Goal: Transaction & Acquisition: Purchase product/service

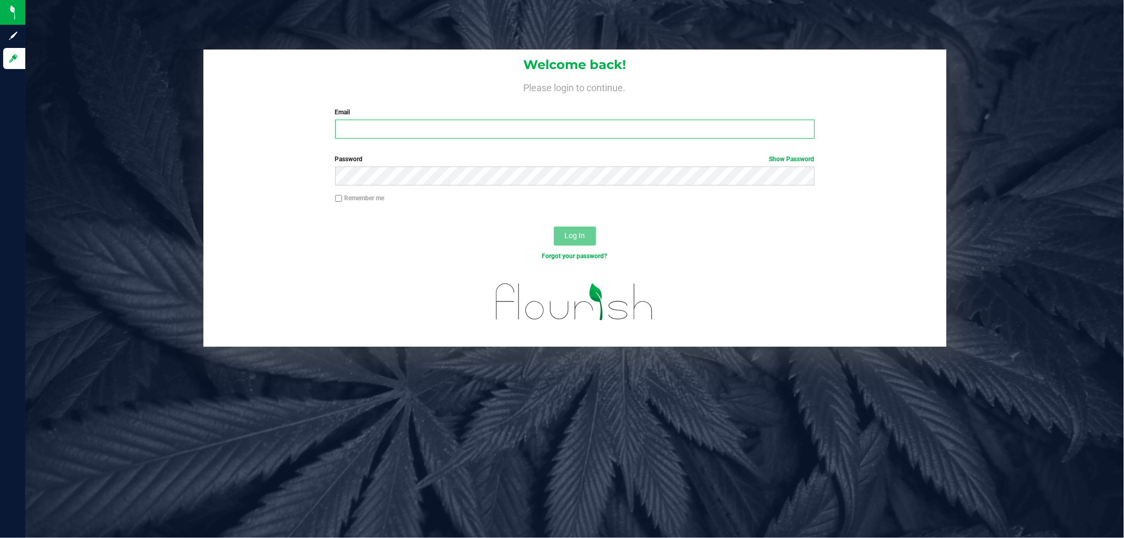
click at [478, 130] on input "Email" at bounding box center [575, 129] width 480 height 19
type input "[EMAIL_ADDRESS][DOMAIN_NAME]"
click at [554, 227] on button "Log In" at bounding box center [575, 236] width 42 height 19
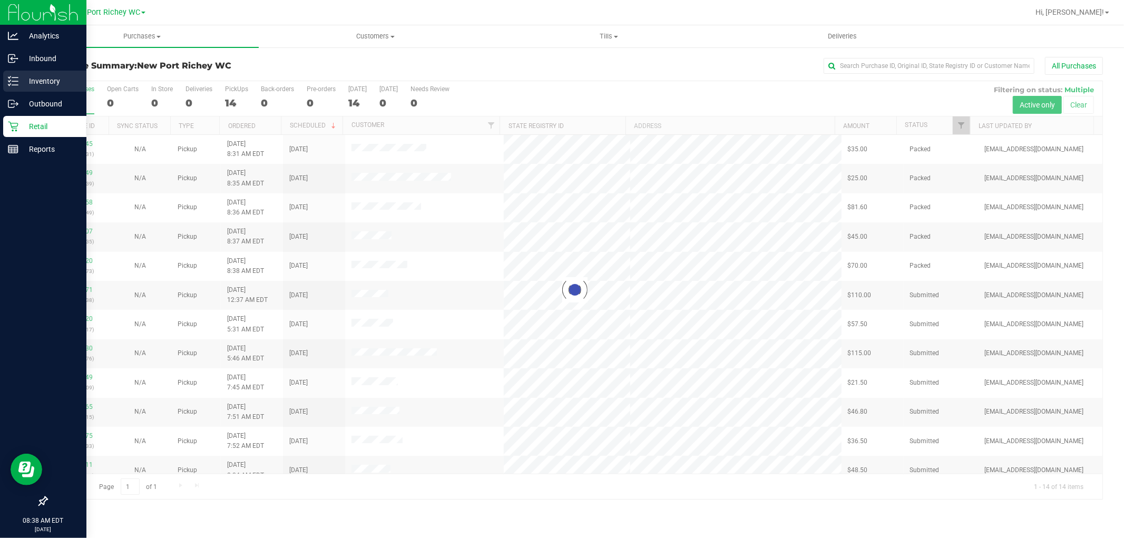
click at [40, 80] on p "Inventory" at bounding box center [49, 81] width 63 height 13
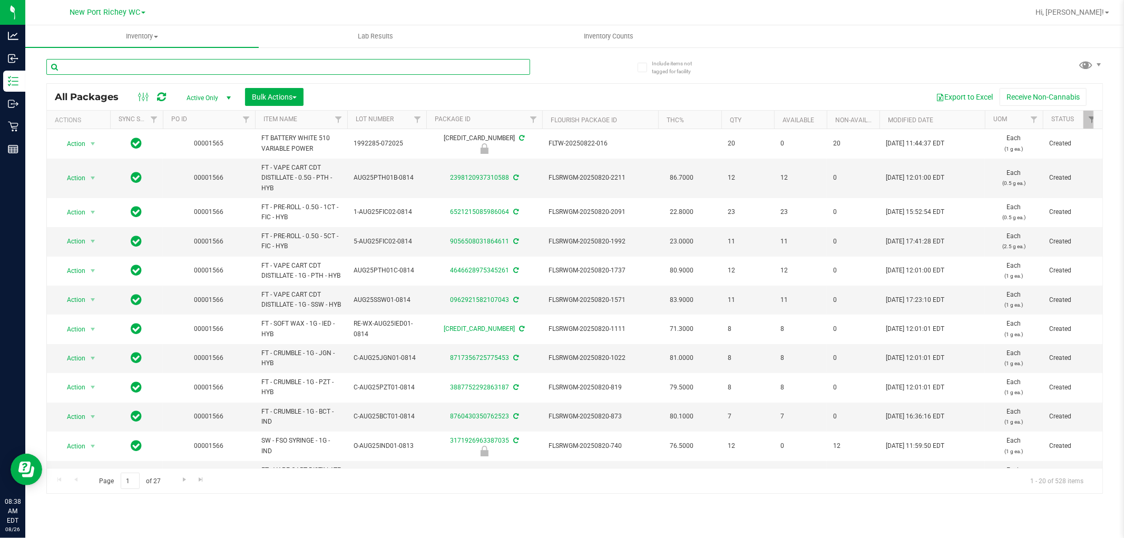
click at [335, 60] on input "text" at bounding box center [288, 67] width 484 height 16
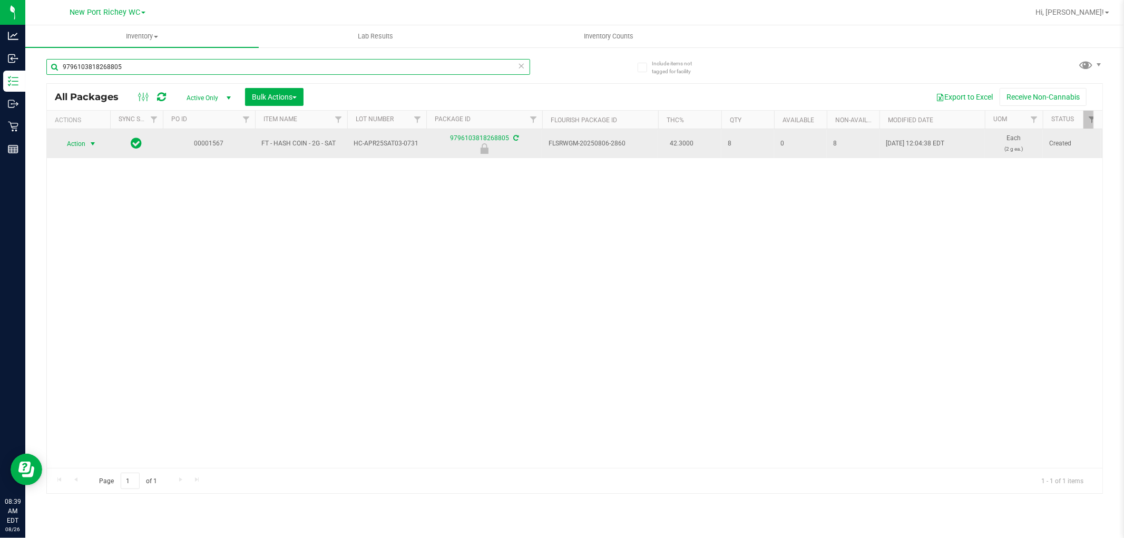
type input "9796103818268805"
click at [89, 140] on span "select" at bounding box center [93, 144] width 8 height 8
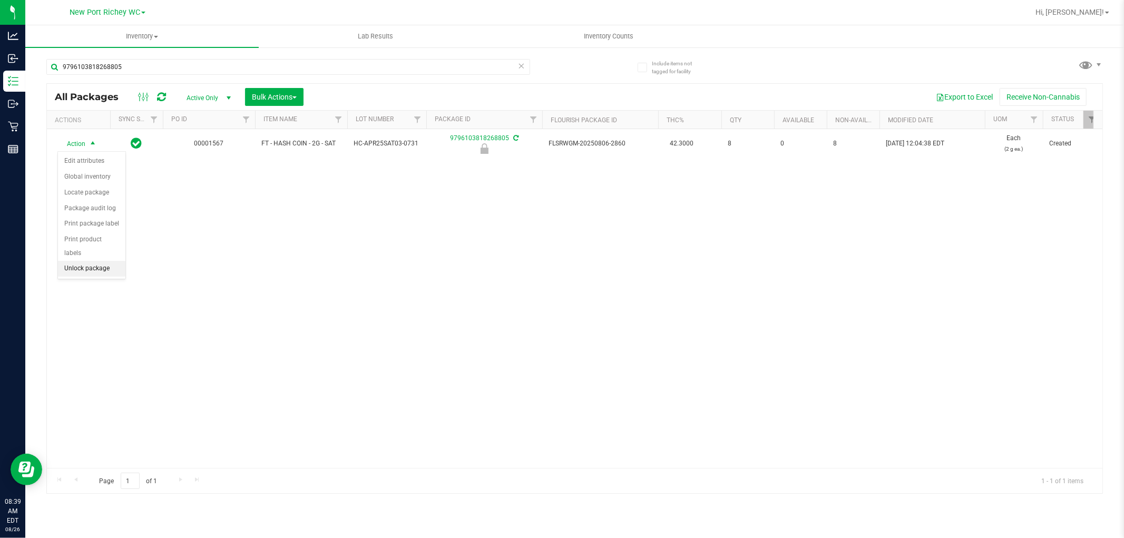
click at [84, 266] on li "Unlock package" at bounding box center [91, 269] width 67 height 16
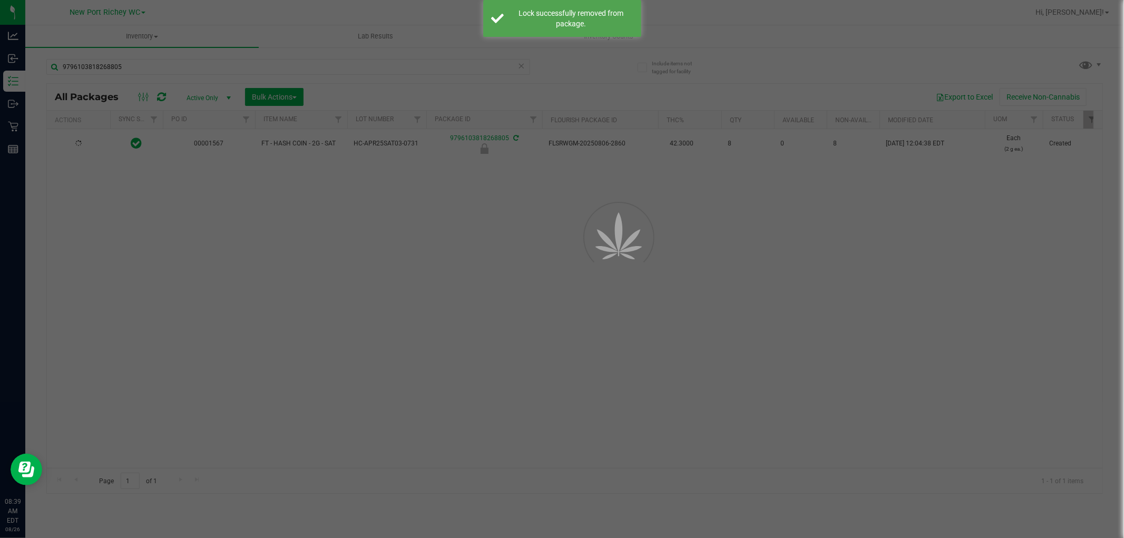
click at [297, 327] on div "Inventory All packages All inventory Waste log Create inventory Lab Results Inv…" at bounding box center [574, 281] width 1099 height 513
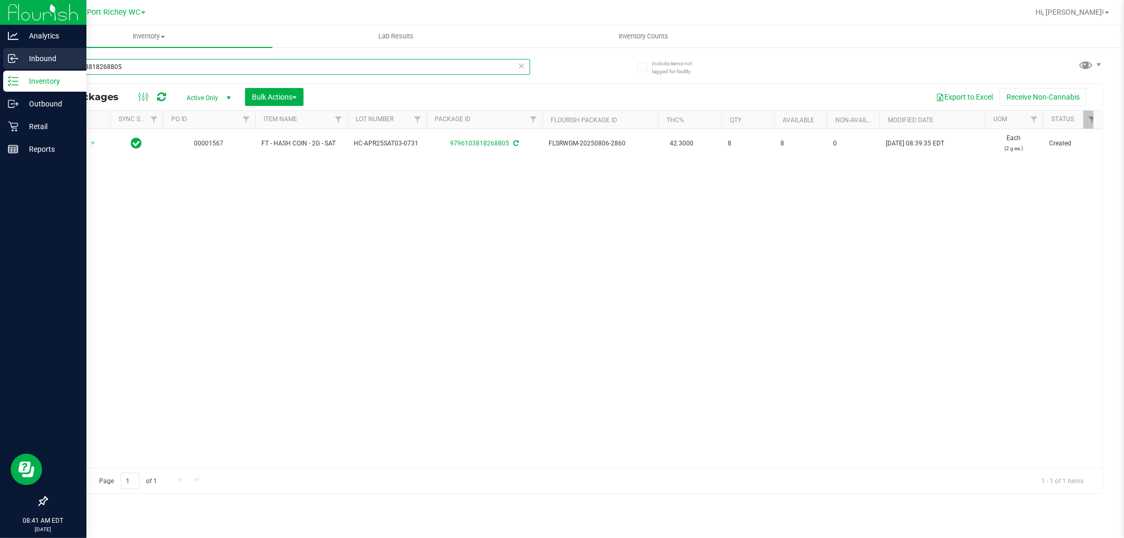
drag, startPoint x: 176, startPoint y: 66, endPoint x: 0, endPoint y: 66, distance: 176.1
click at [0, 66] on div "Analytics Inbound Inventory Outbound Retail Reports 08:41 AM EDT [DATE] 08/26 […" at bounding box center [562, 269] width 1124 height 538
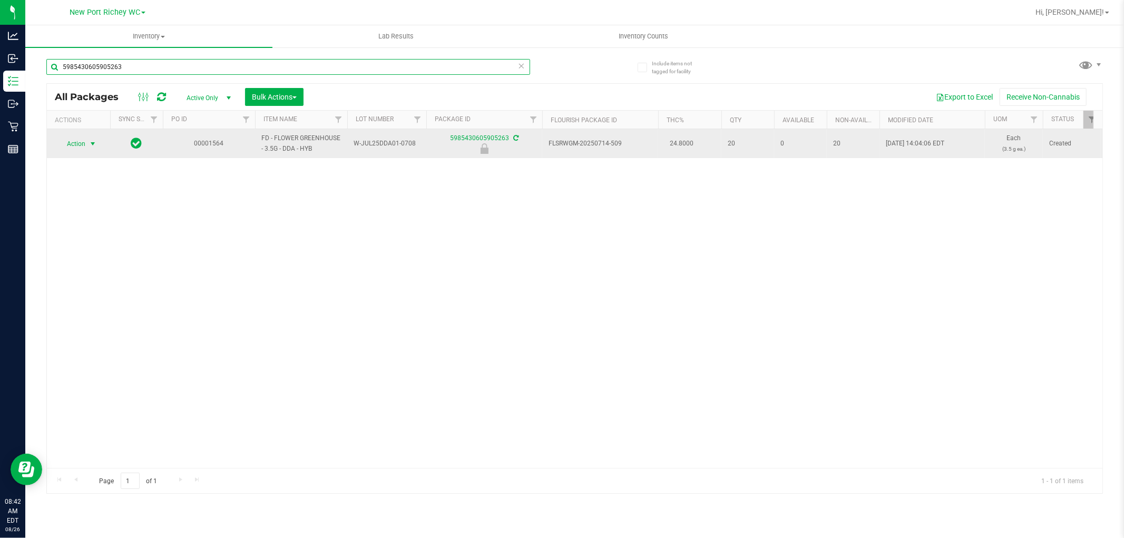
type input "5985430605905263"
click at [81, 143] on span "Action" at bounding box center [71, 144] width 28 height 15
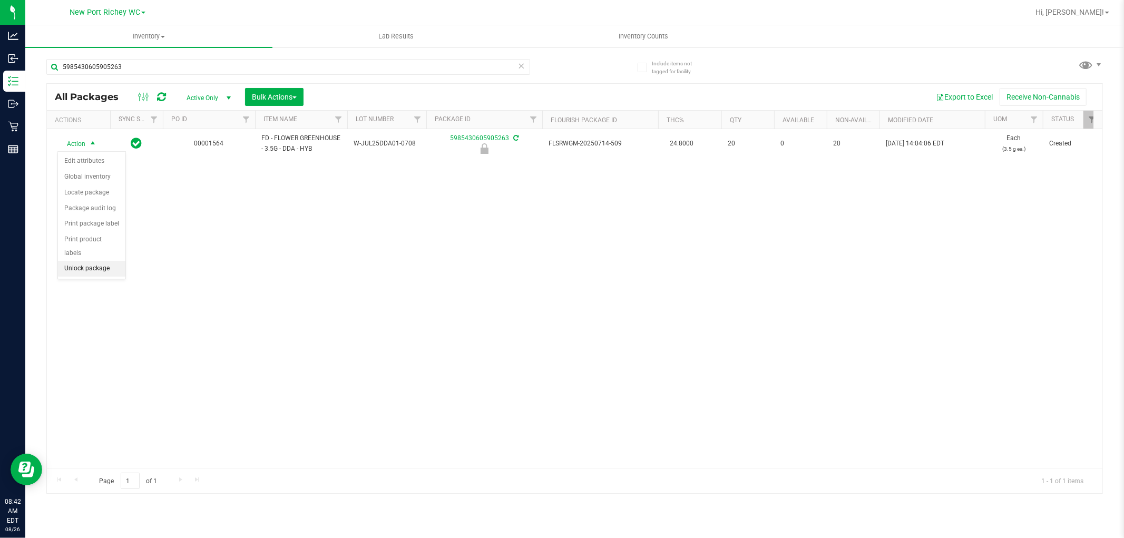
click at [103, 264] on li "Unlock package" at bounding box center [91, 269] width 67 height 16
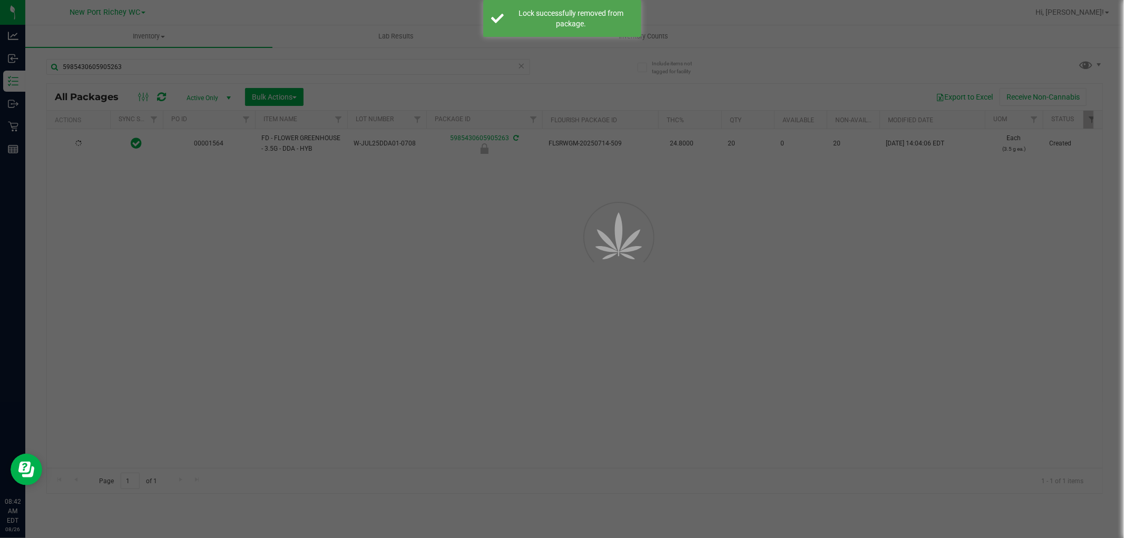
click at [156, 365] on div at bounding box center [562, 269] width 1124 height 538
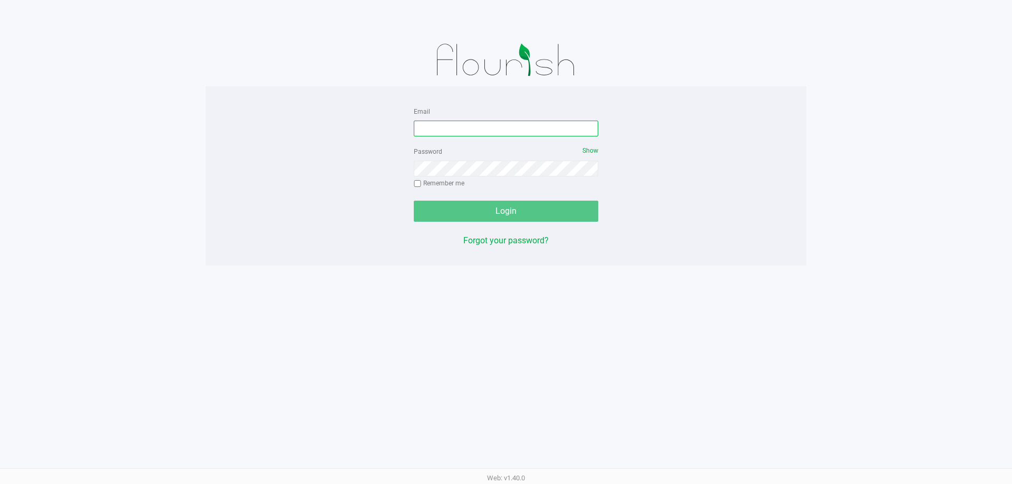
click at [559, 128] on input "Email" at bounding box center [506, 129] width 184 height 16
click at [475, 129] on input "lhunter@liveparallel..com" at bounding box center [506, 129] width 184 height 16
type input "[EMAIL_ADDRESS][DOMAIN_NAME]"
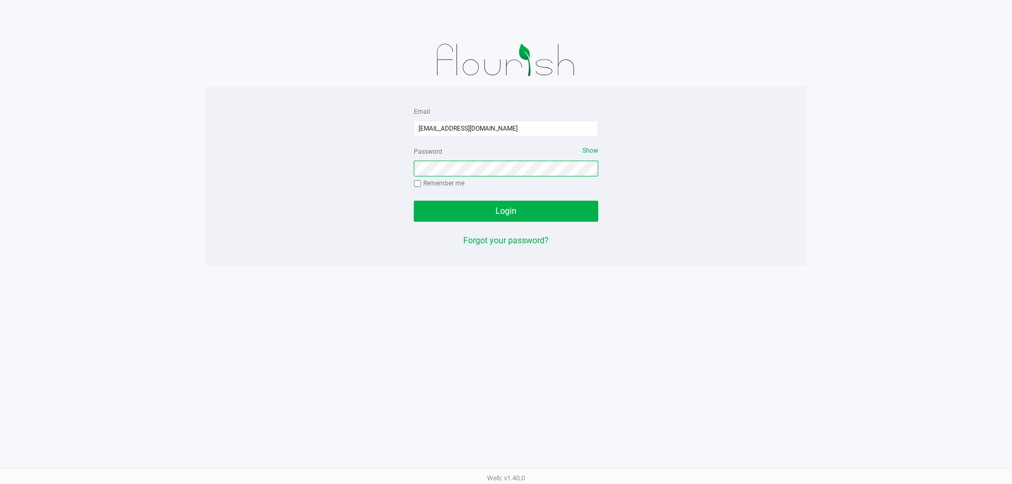
click at [414, 201] on button "Login" at bounding box center [506, 211] width 184 height 21
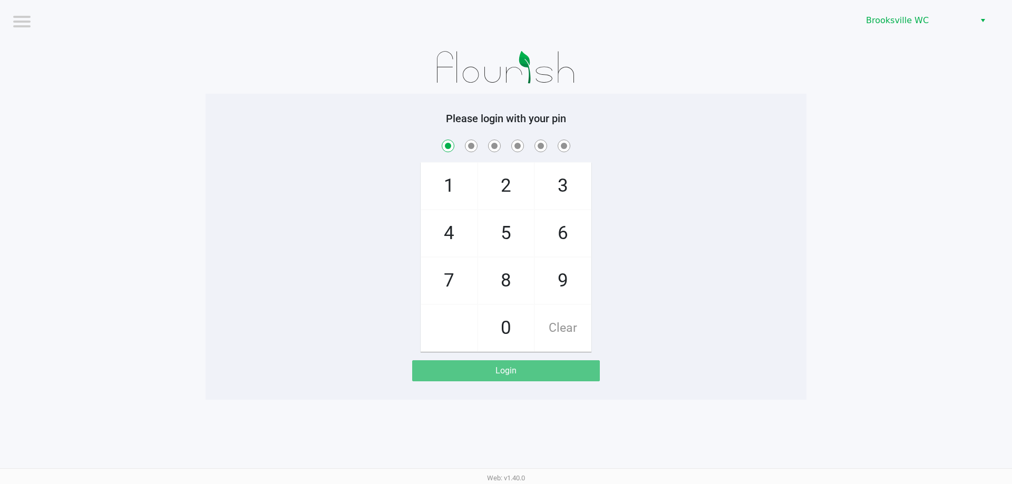
checkbox input "true"
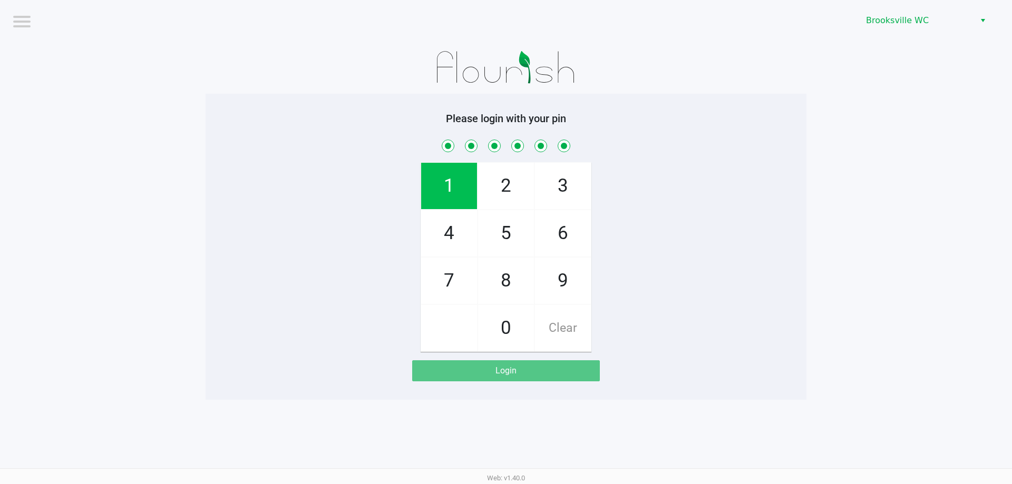
checkbox input "true"
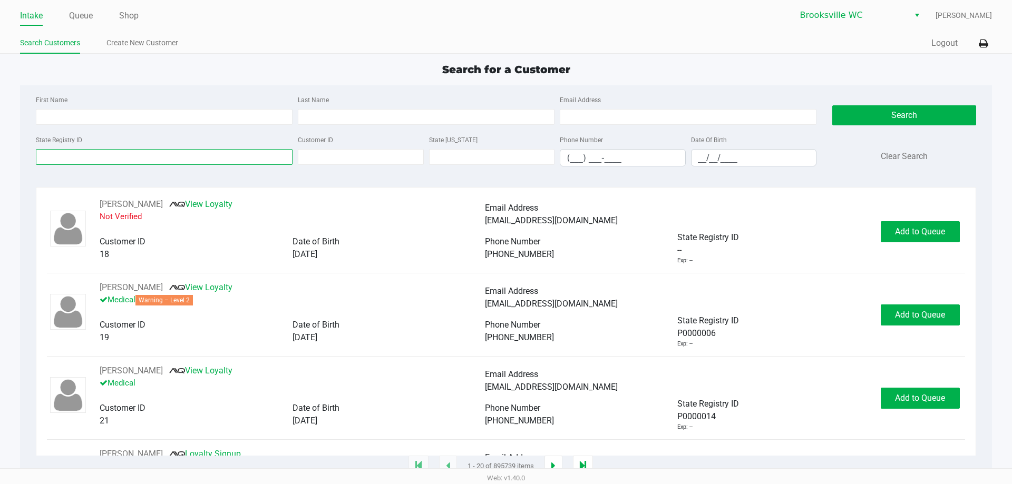
click at [151, 157] on input "State Registry ID" at bounding box center [164, 157] width 257 height 16
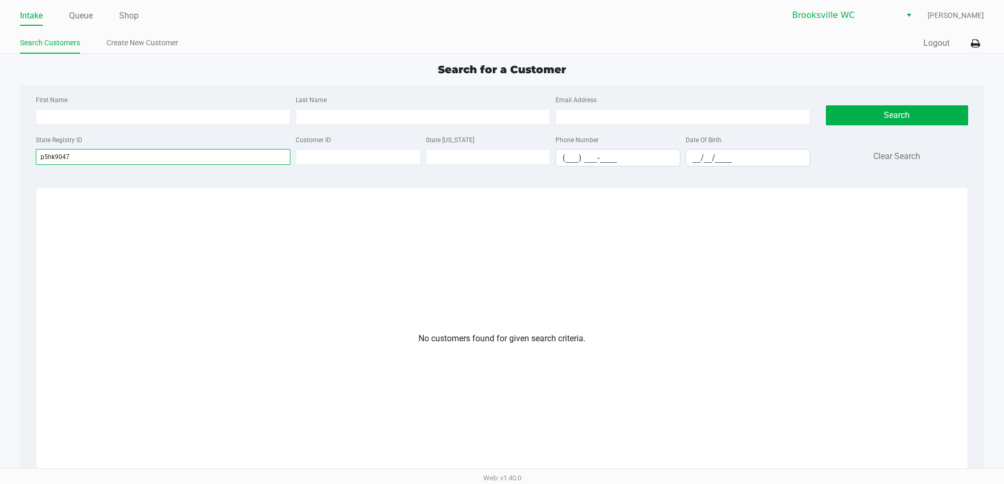
drag, startPoint x: 130, startPoint y: 159, endPoint x: 0, endPoint y: 185, distance: 132.2
click at [0, 185] on app-all-customers "Search for a Customer First Name Last Name Email Address State Registry ID p5hk…" at bounding box center [502, 332] width 1004 height 540
type input "p5hk9047"
click at [156, 42] on link "Create New Customer" at bounding box center [142, 42] width 72 height 13
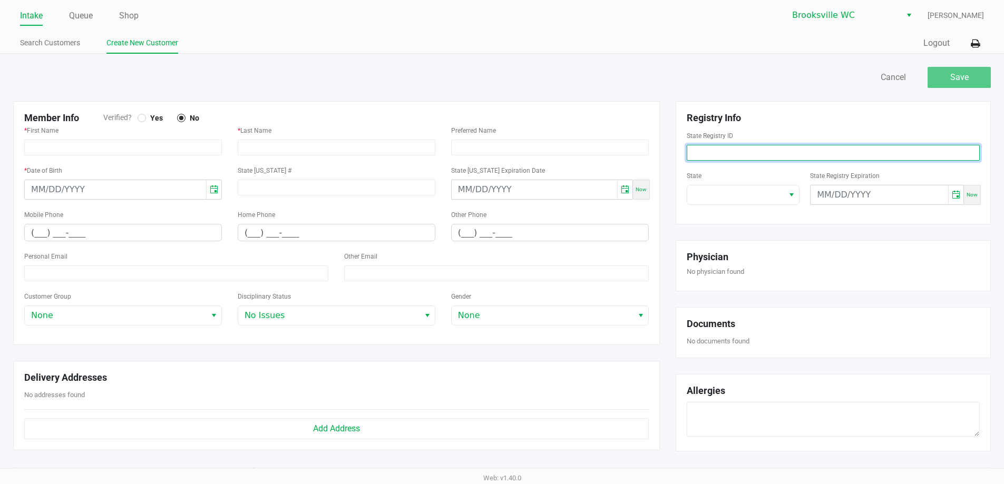
click at [786, 154] on input at bounding box center [833, 153] width 293 height 16
paste input "p5hk9047"
type input "p5hk9047"
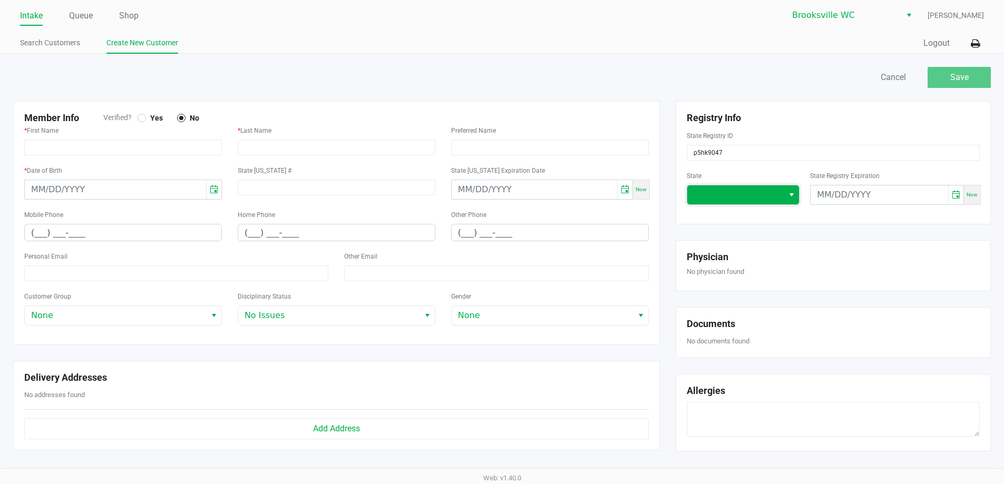
click at [737, 193] on span at bounding box center [736, 195] width 84 height 13
click at [707, 279] on li "FL" at bounding box center [743, 277] width 112 height 17
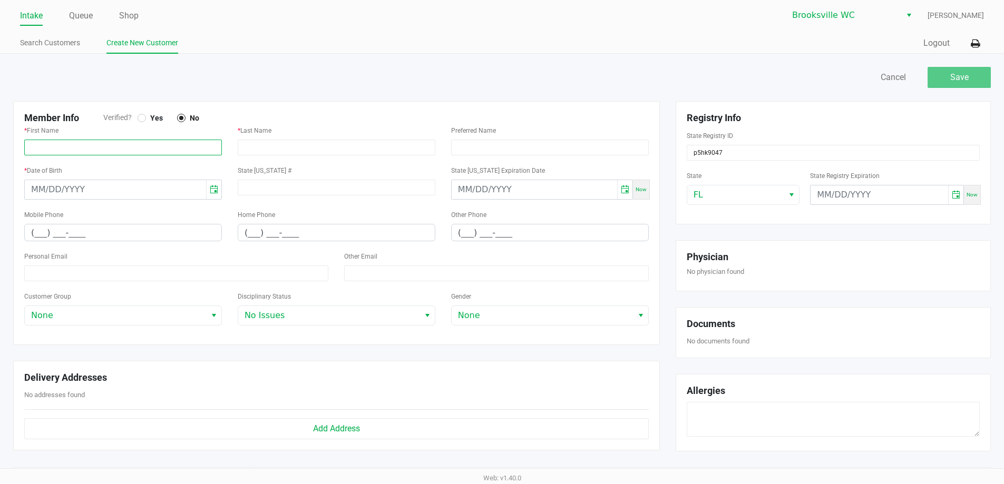
click at [88, 149] on input "text" at bounding box center [123, 148] width 198 height 16
type input "pedro"
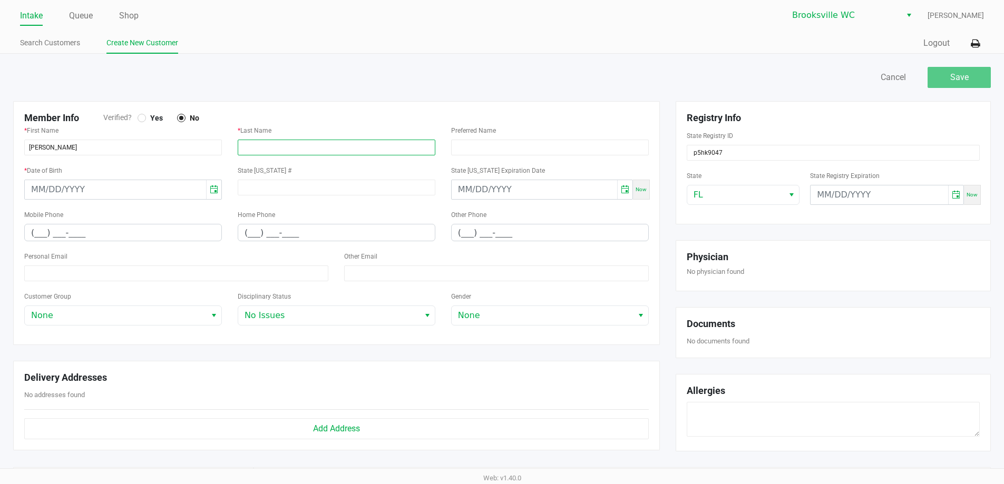
click at [329, 145] on input "text" at bounding box center [337, 148] width 198 height 16
type input "guerra"
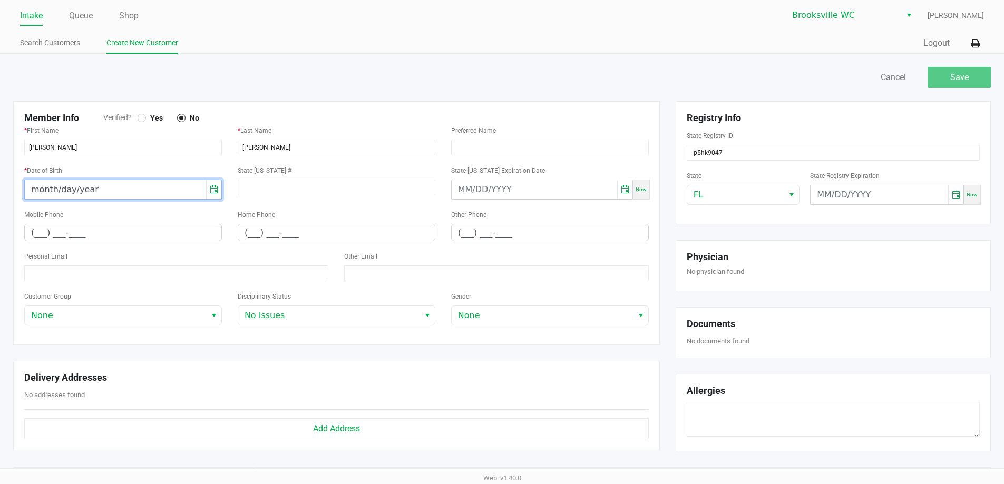
click at [34, 197] on input "month/day/year" at bounding box center [115, 189] width 181 height 19
click at [52, 189] on input "05/day/2003" at bounding box center [115, 189] width 181 height 19
type input "05/28/2003"
click at [140, 117] on div at bounding box center [142, 118] width 4 height 4
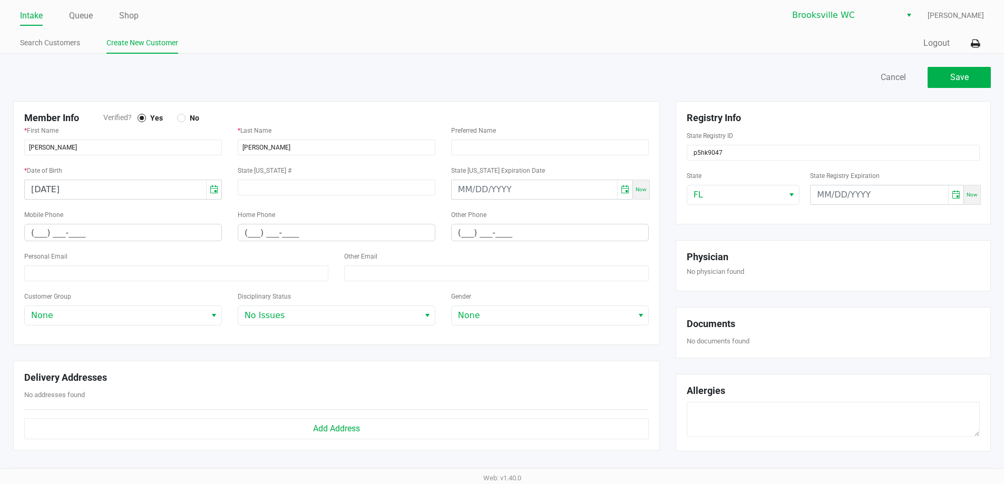
click at [453, 81] on div at bounding box center [253, 77] width 497 height 21
click at [973, 72] on button "Save" at bounding box center [959, 77] width 63 height 21
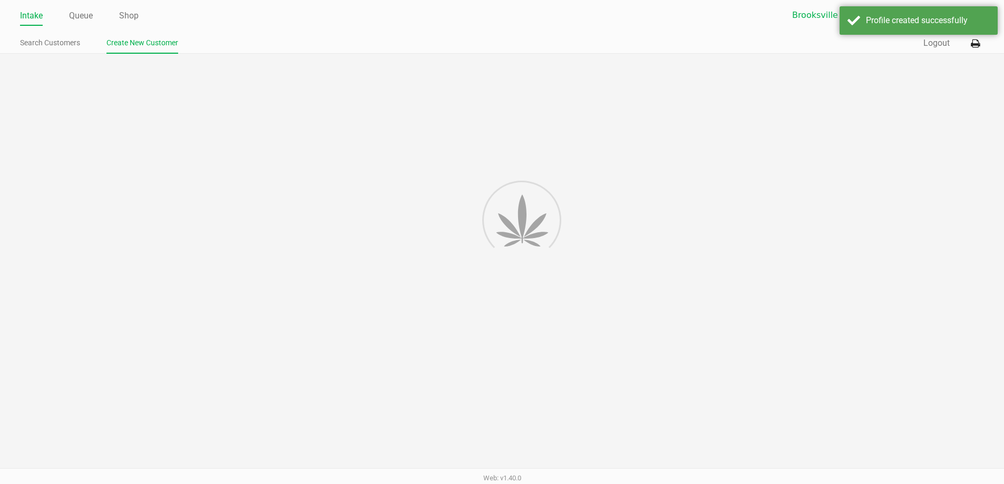
type input "---"
type input "( __) ___-____"
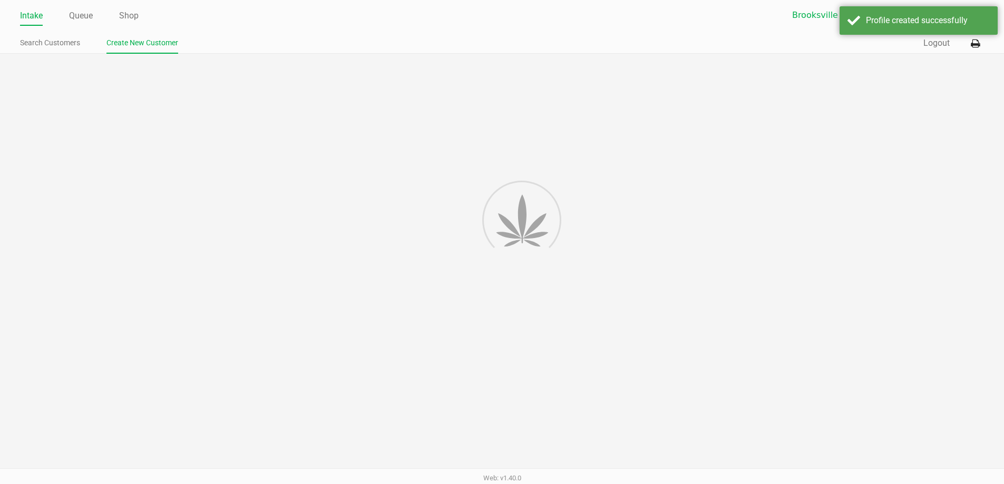
type input "---"
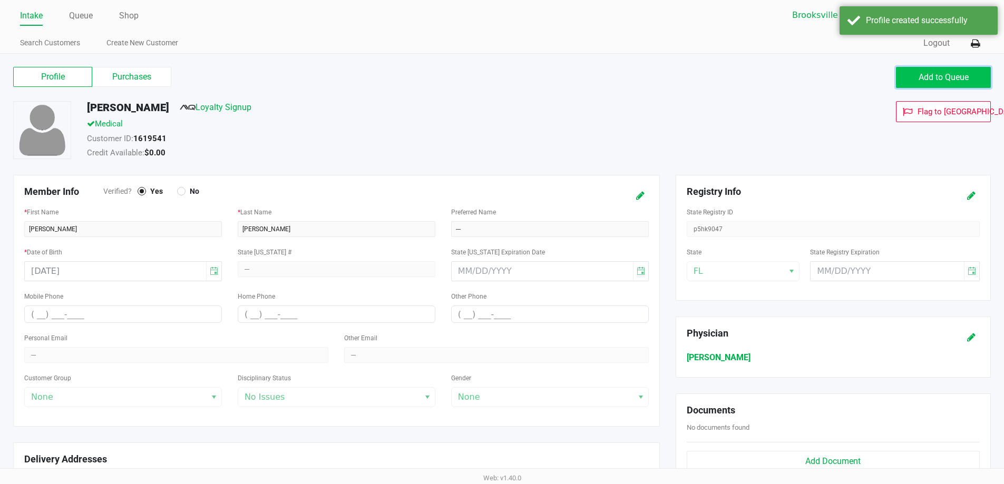
click at [925, 77] on span "Add to Queue" at bounding box center [944, 77] width 50 height 10
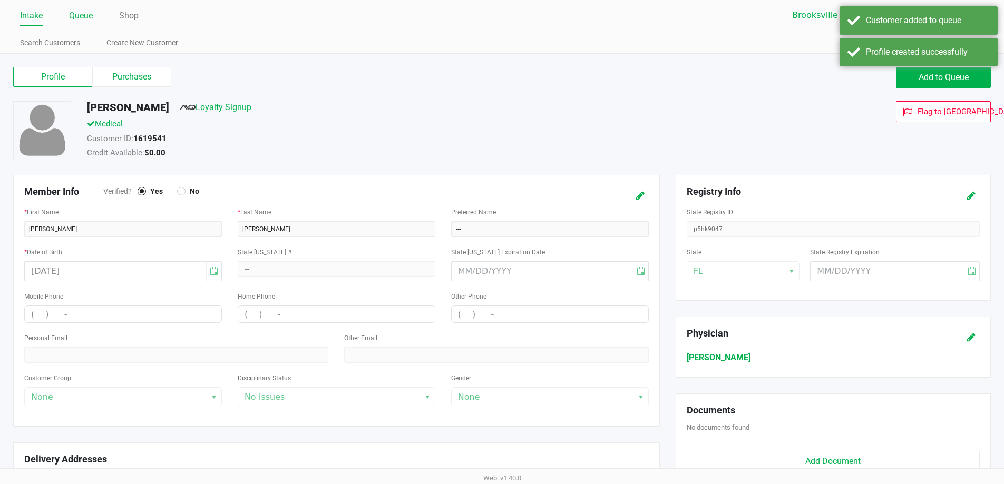
click at [84, 15] on link "Queue" at bounding box center [81, 15] width 24 height 15
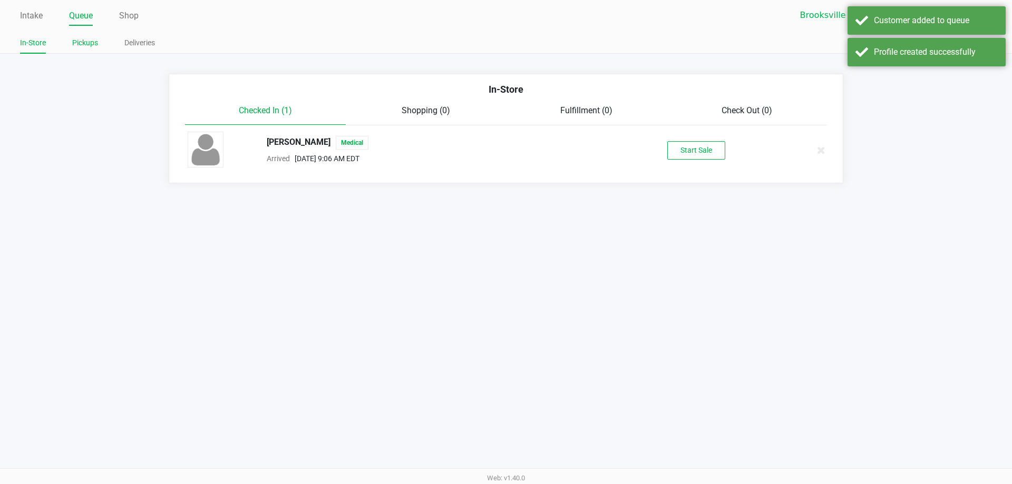
click at [90, 45] on link "Pickups" at bounding box center [85, 42] width 26 height 13
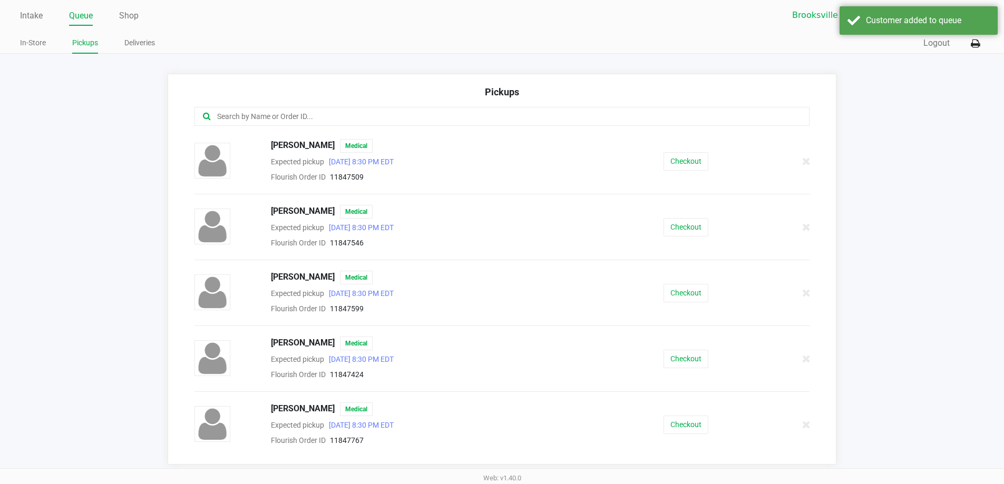
click at [85, 12] on link "Queue" at bounding box center [81, 15] width 24 height 15
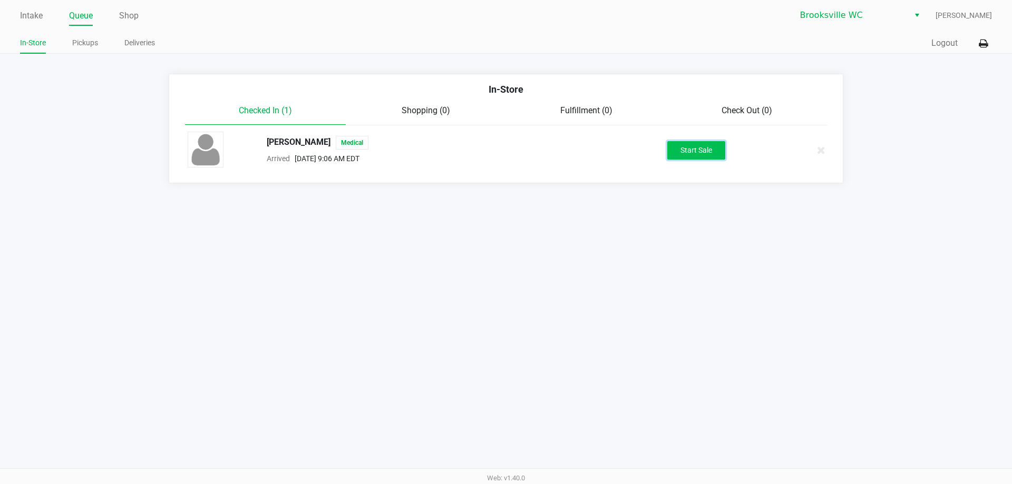
click at [708, 145] on button "Start Sale" at bounding box center [696, 150] width 58 height 18
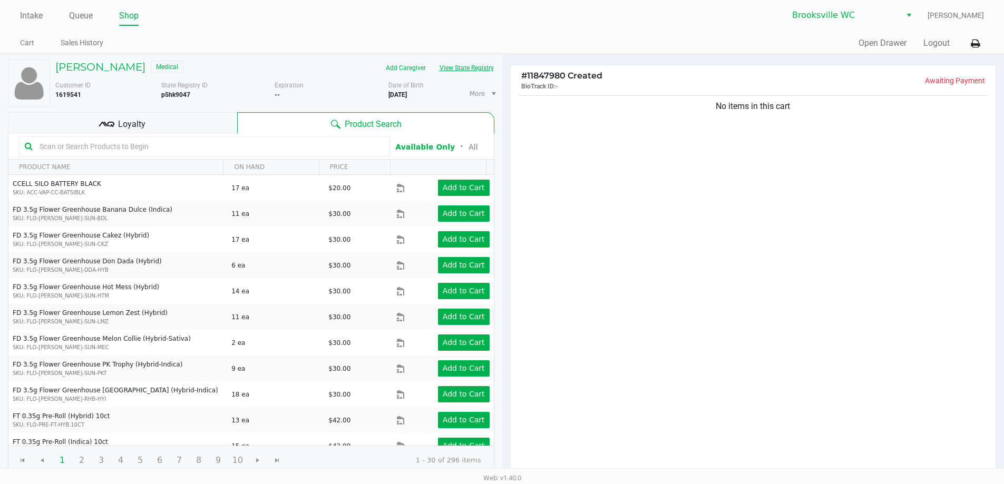
click at [463, 68] on button "View State Registry" at bounding box center [464, 68] width 62 height 17
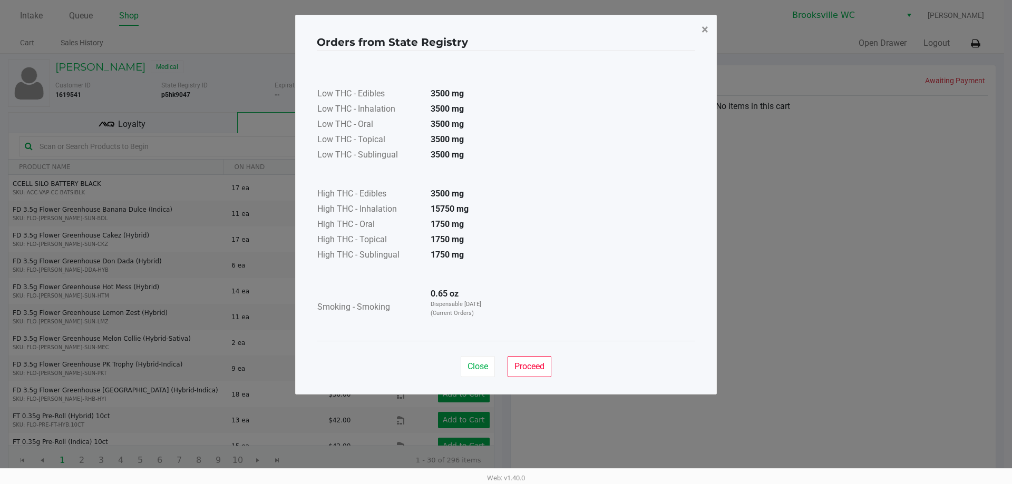
click at [703, 30] on span "×" at bounding box center [705, 29] width 7 height 15
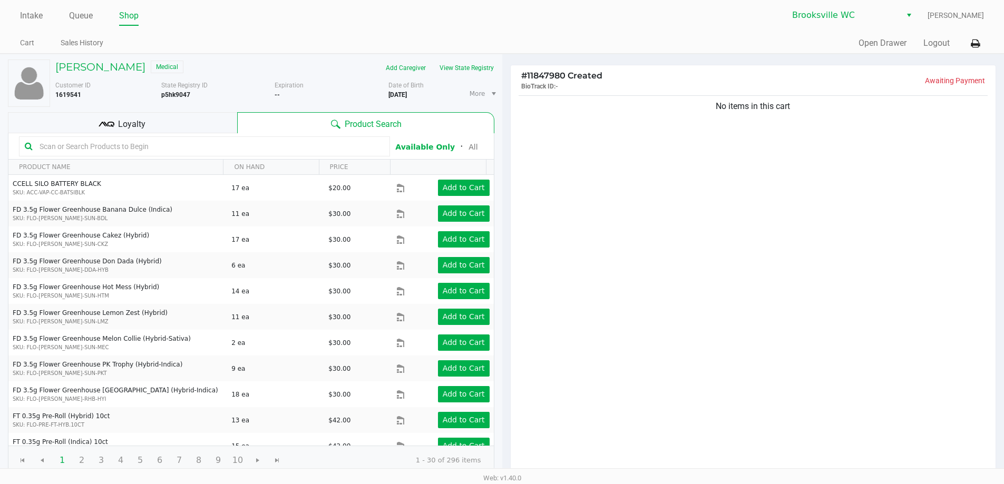
click at [651, 197] on div "No items in this cart" at bounding box center [753, 284] width 485 height 383
click at [103, 148] on input "text" at bounding box center [209, 147] width 349 height 16
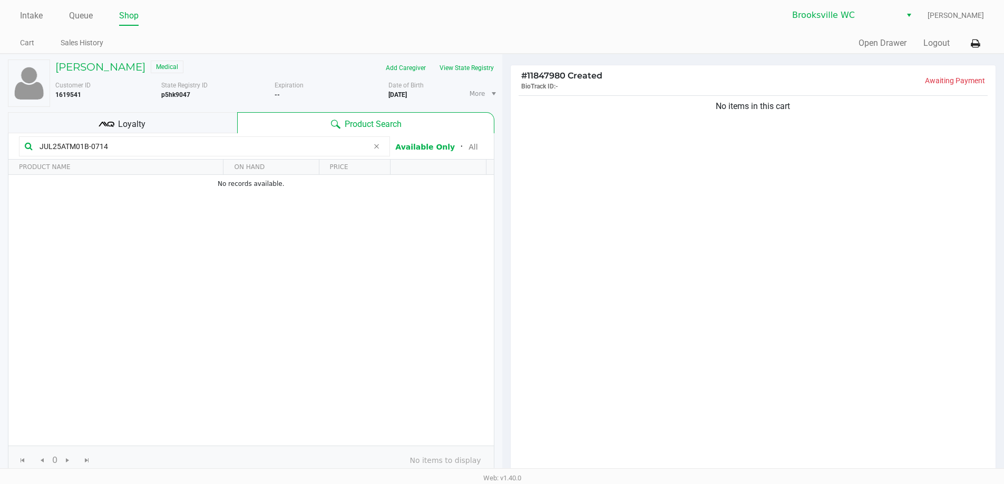
type input "JUL25ATM01B-0714"
click at [773, 268] on div "No items in this cart" at bounding box center [753, 284] width 485 height 383
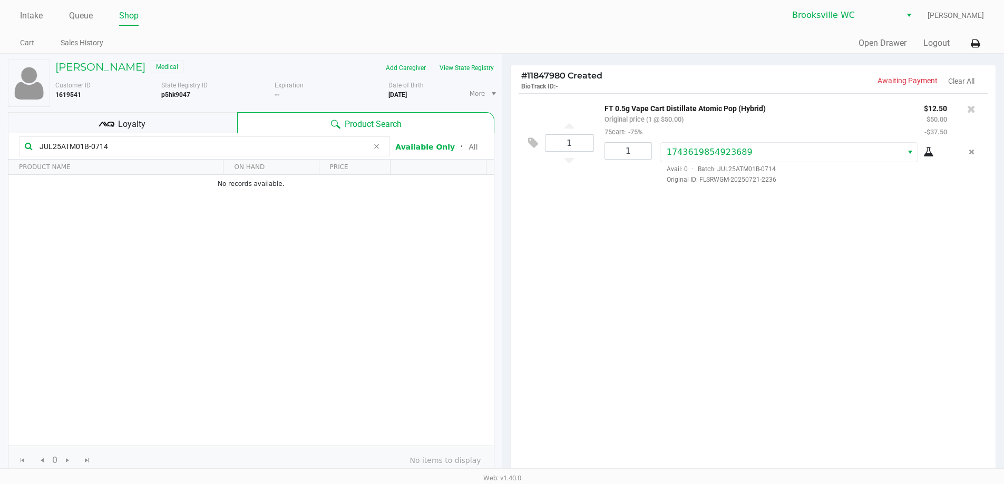
click at [734, 310] on div "1 FT 0.5g Vape Cart Distillate Atomic Pop (Hybrid) Original price (1 @ $50.00) …" at bounding box center [753, 284] width 485 height 383
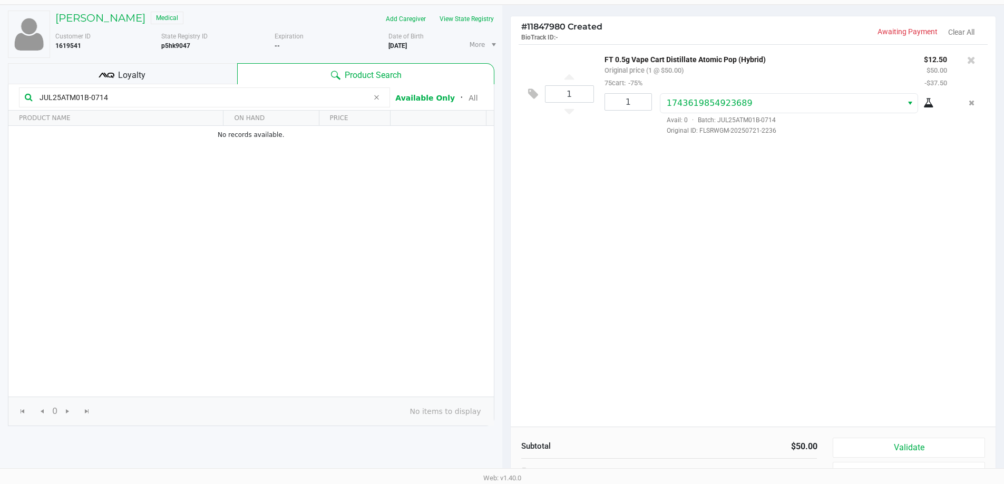
scroll to position [108, 0]
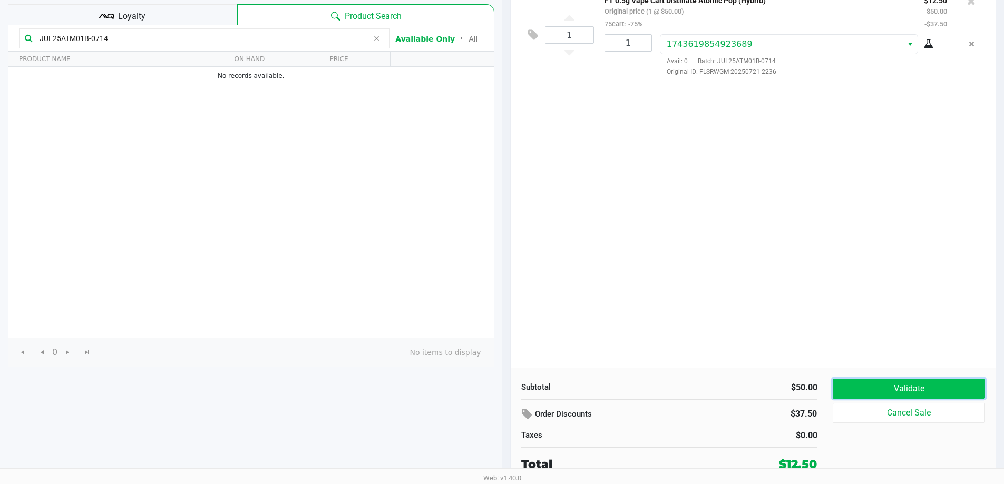
click at [883, 386] on button "Validate" at bounding box center [909, 389] width 152 height 20
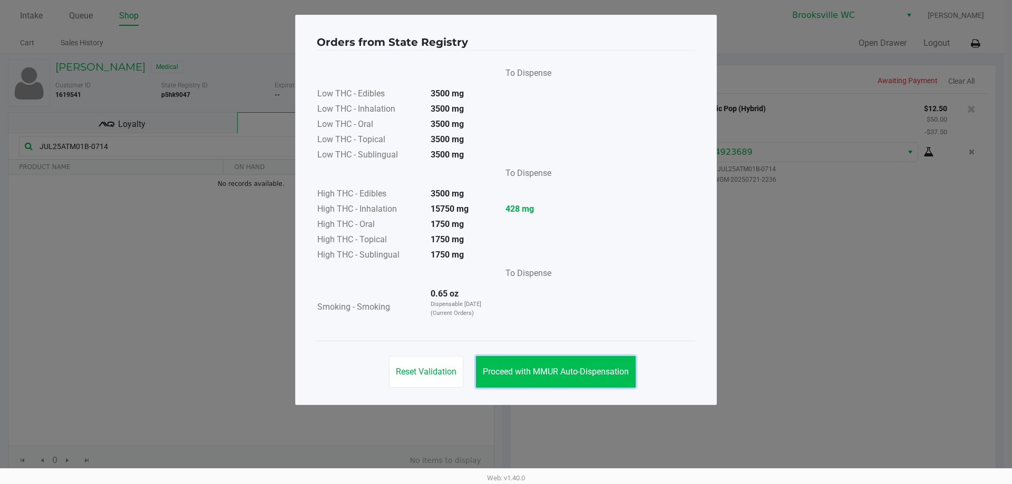
click at [573, 362] on button "Proceed with MMUR Auto-Dispensation" at bounding box center [556, 372] width 160 height 32
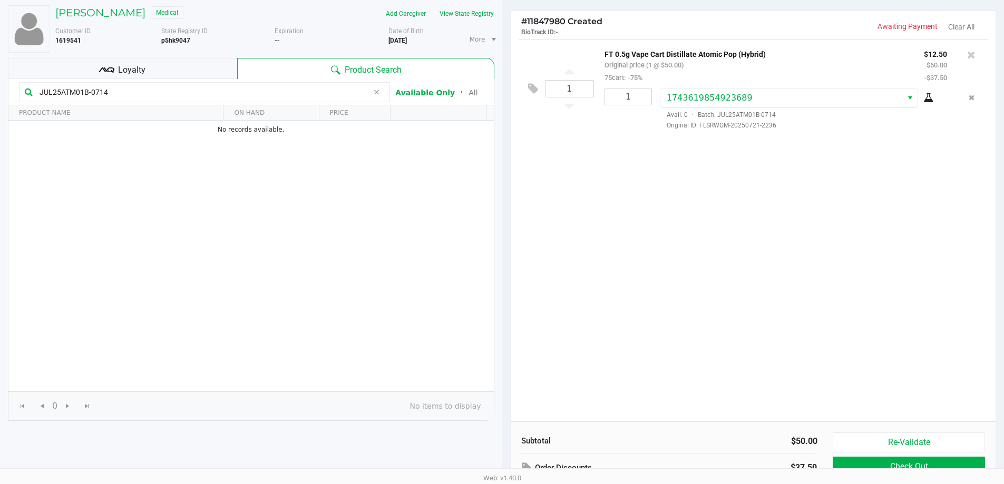
scroll to position [108, 0]
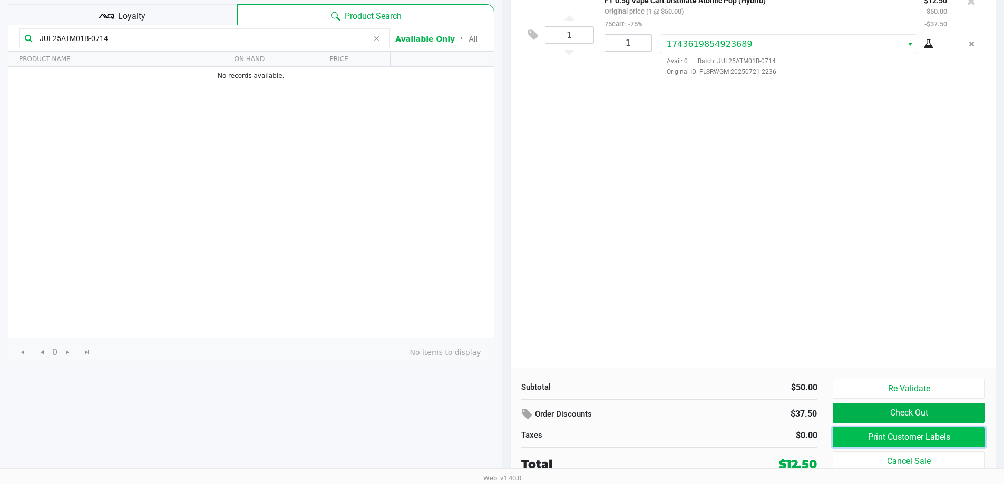
click at [871, 438] on button "Print Customer Labels" at bounding box center [909, 437] width 152 height 20
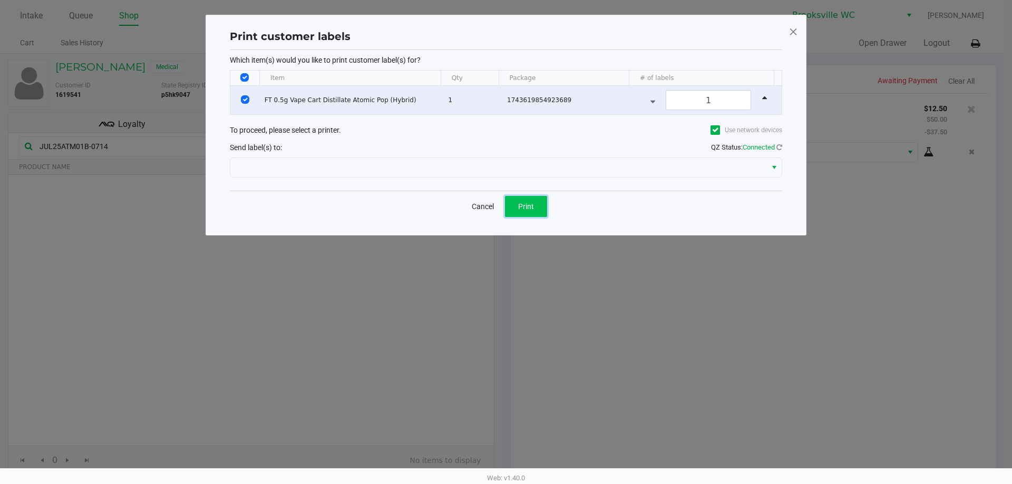
click at [518, 202] on button "Print" at bounding box center [526, 206] width 42 height 21
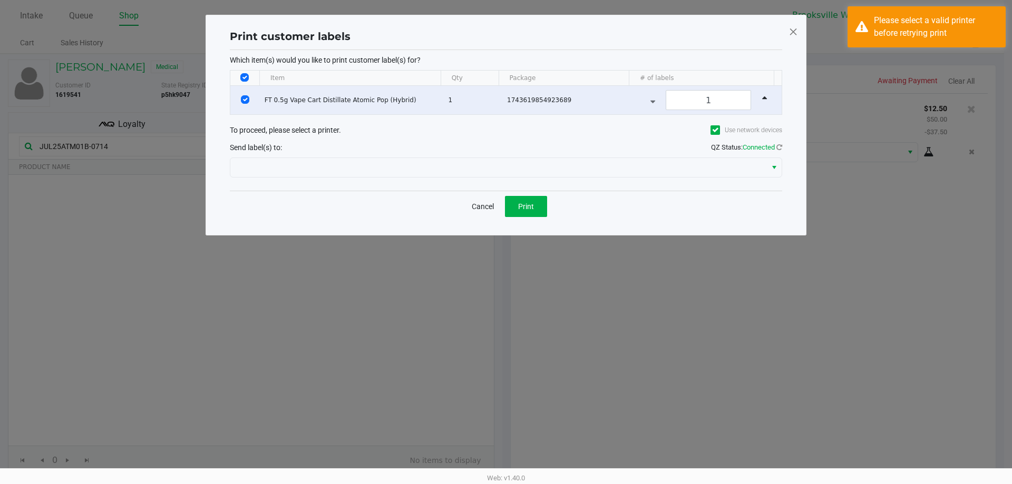
click at [699, 305] on ngb-modal-window "Print customer labels Which item(s) would you like to print customer label(s) f…" at bounding box center [506, 242] width 1012 height 484
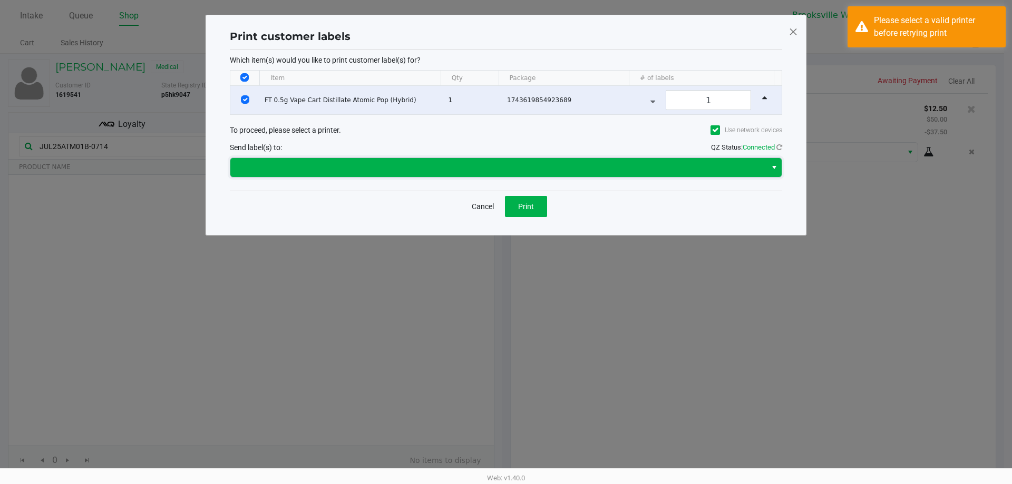
click at [519, 173] on span at bounding box center [498, 167] width 523 height 13
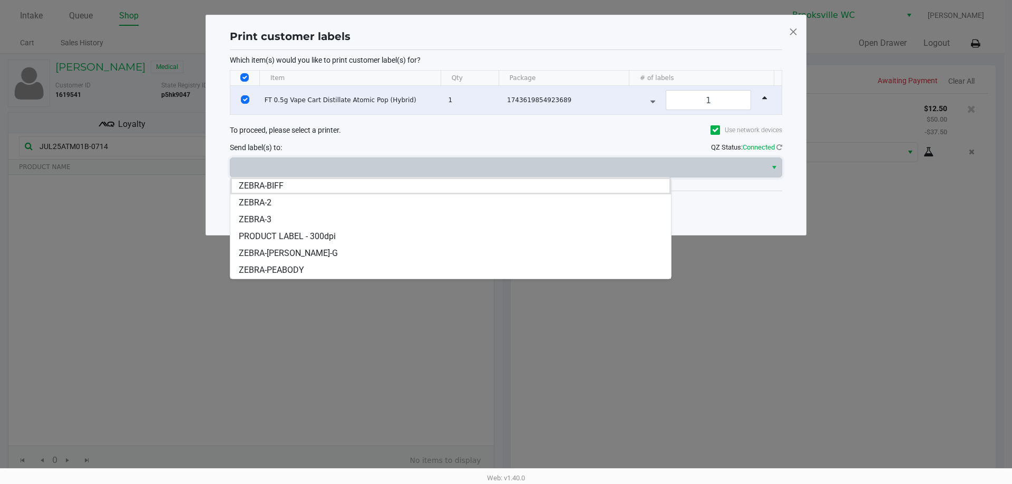
click at [793, 28] on span at bounding box center [793, 31] width 9 height 17
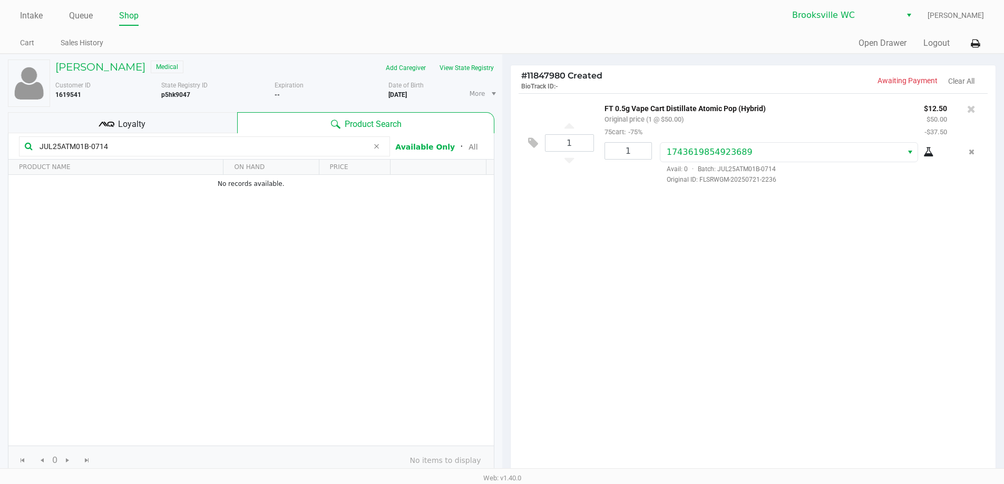
click at [82, 73] on div "pedro guerra Medical" at bounding box center [160, 68] width 227 height 17
click at [92, 67] on h5 "pedro guerra" at bounding box center [100, 67] width 90 height 13
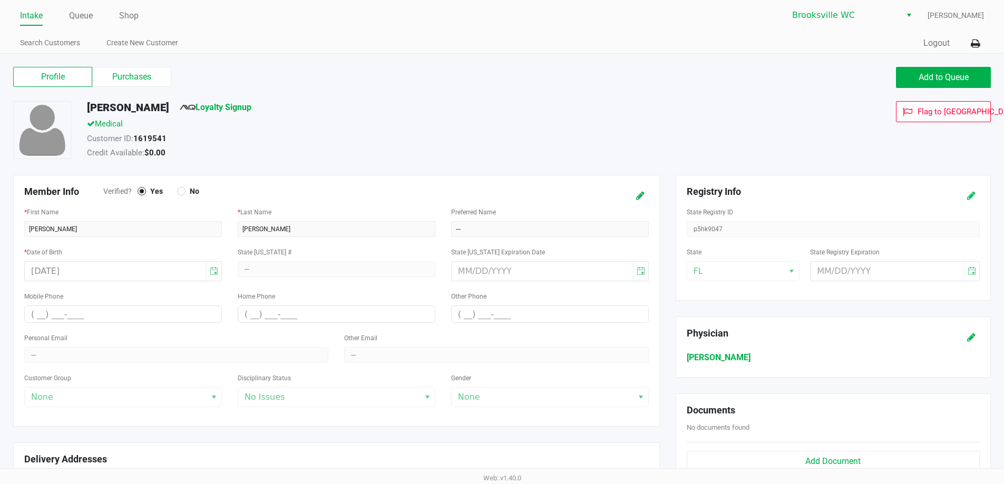
click at [970, 198] on icon at bounding box center [971, 195] width 8 height 7
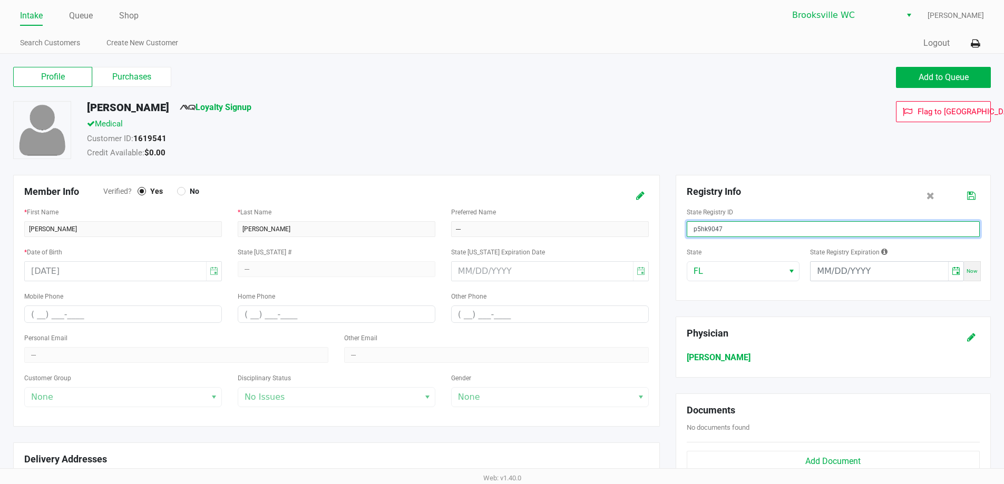
drag, startPoint x: 798, startPoint y: 232, endPoint x: 471, endPoint y: 208, distance: 327.7
click at [471, 208] on div "Member Info Verified? Yes No * First Name pedro * Last Name guerra Preferred Na…" at bounding box center [502, 385] width 994 height 421
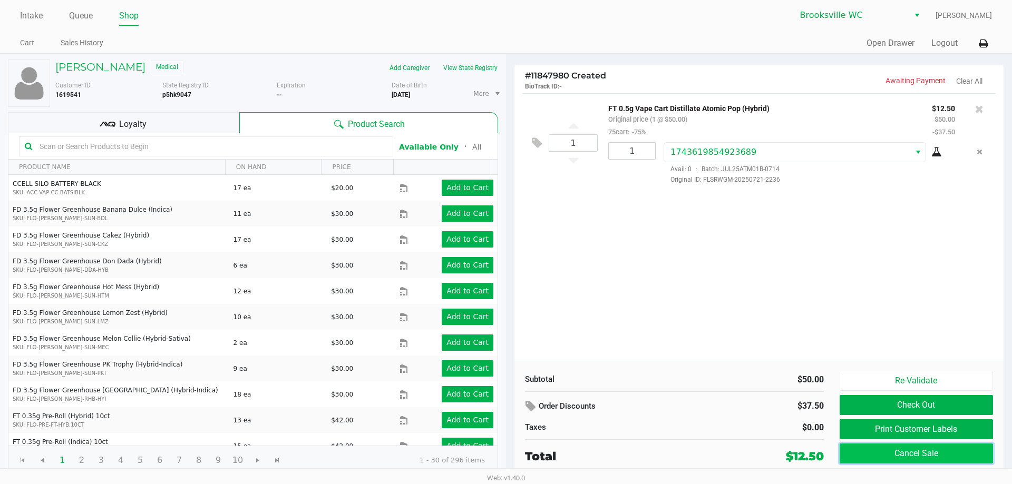
click at [907, 451] on button "Cancel Sale" at bounding box center [916, 454] width 153 height 20
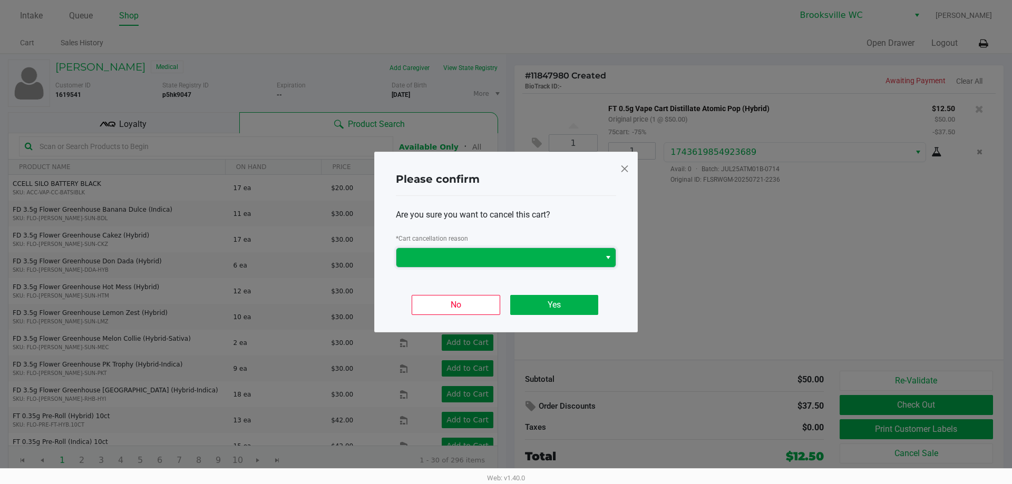
click at [493, 255] on span at bounding box center [498, 257] width 191 height 13
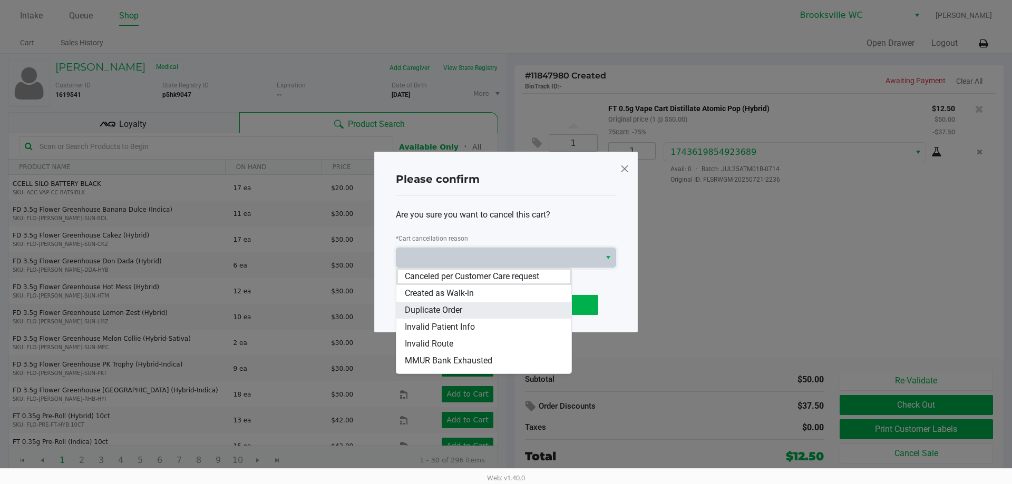
click at [435, 312] on span "Duplicate Order" at bounding box center [433, 310] width 57 height 13
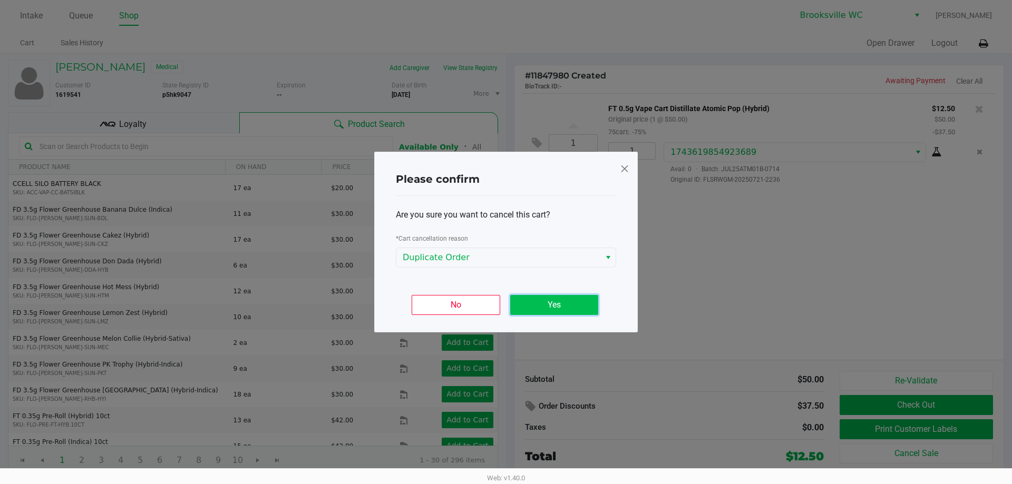
click at [523, 305] on button "Yes" at bounding box center [554, 305] width 88 height 20
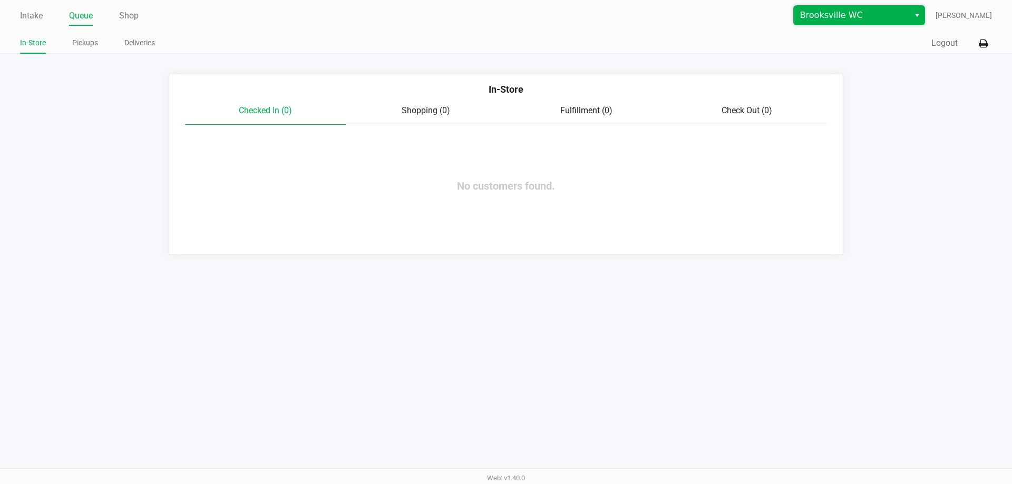
click at [879, 14] on span "Brooksville WC" at bounding box center [851, 15] width 103 height 13
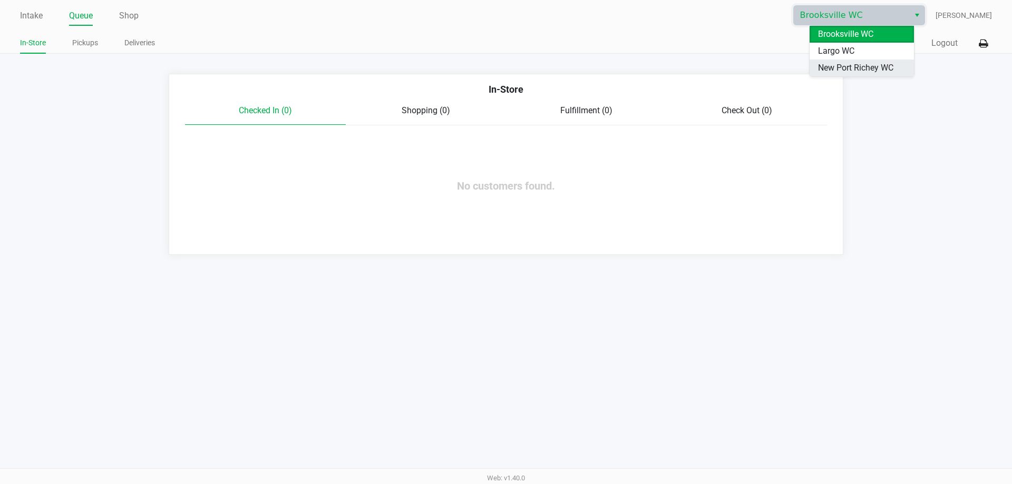
click at [831, 66] on span "New Port Richey WC" at bounding box center [855, 68] width 75 height 13
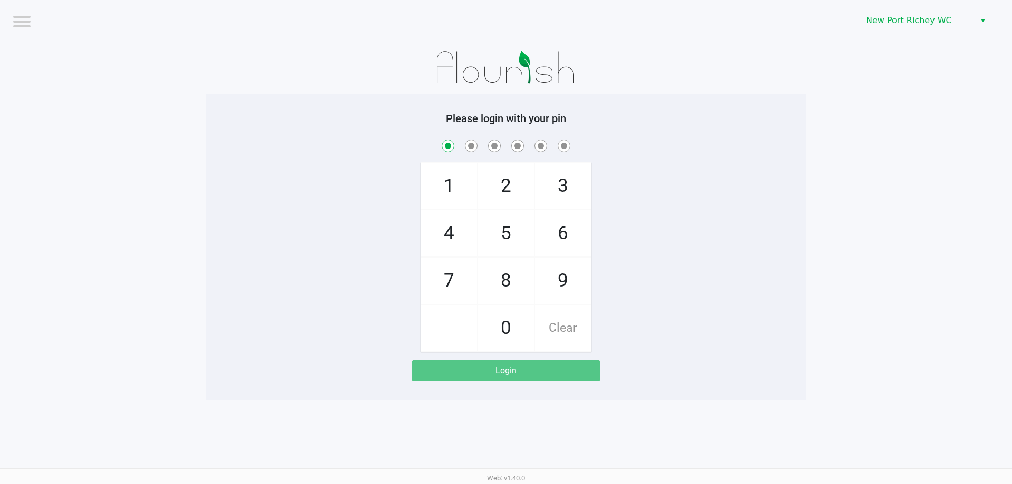
checkbox input "true"
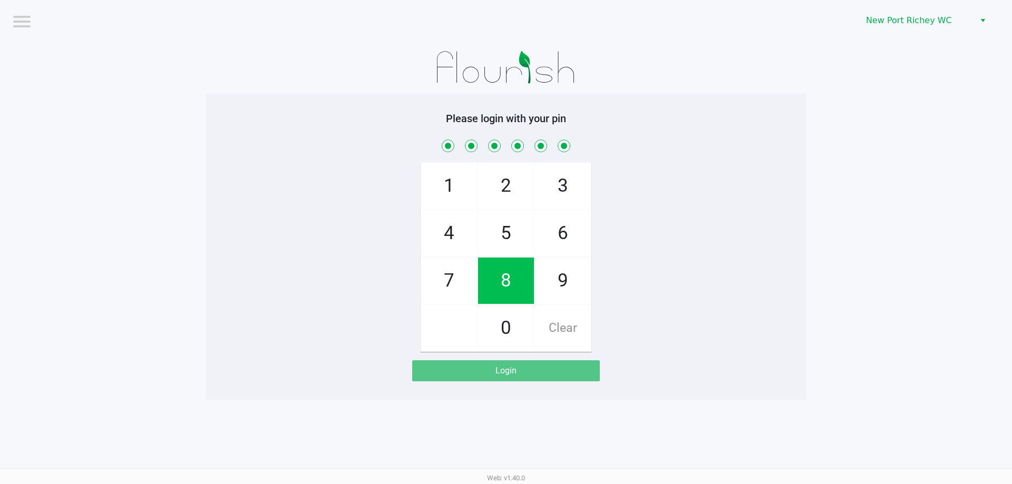
checkbox input "true"
checkbox input "false"
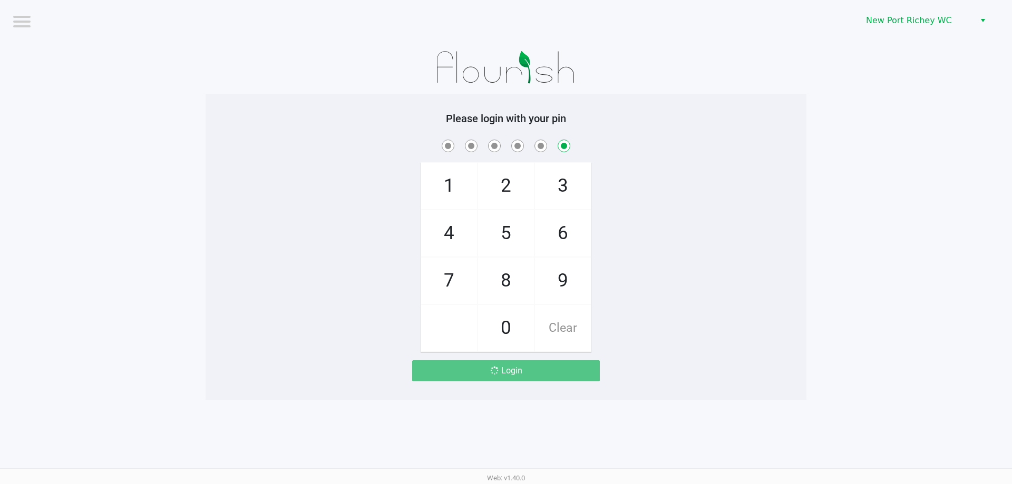
checkbox input "false"
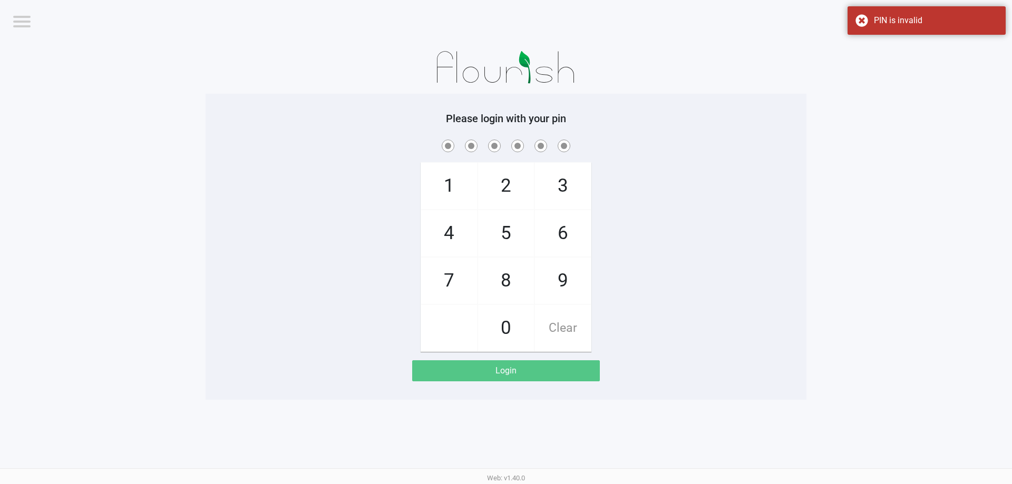
checkbox input "true"
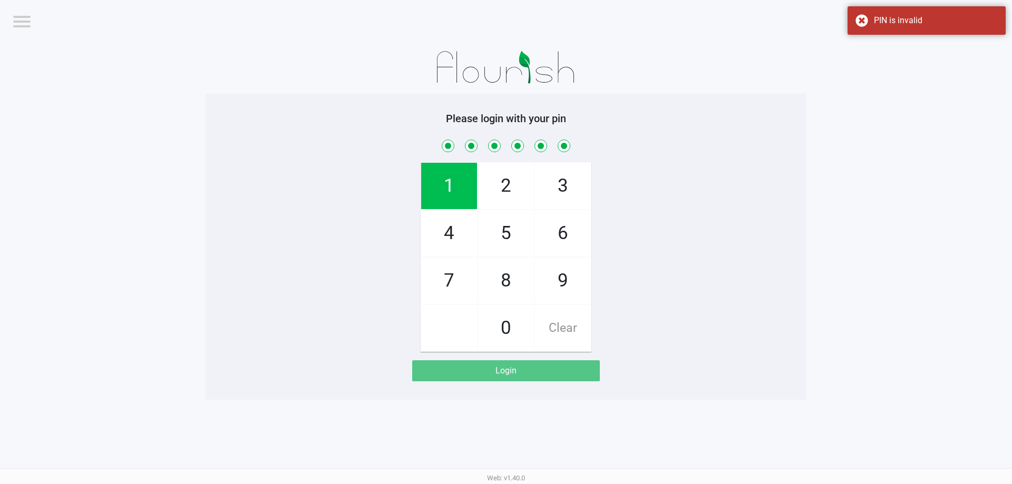
checkbox input "true"
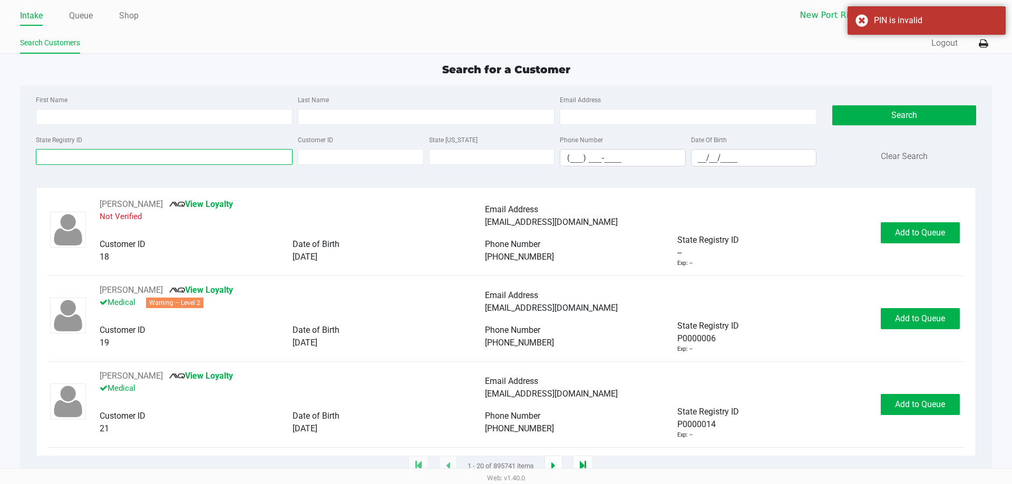
click at [158, 160] on input "State Registry ID" at bounding box center [164, 157] width 257 height 16
paste input "p5hk9047"
type input "p5hk9047"
click at [921, 112] on button "Search" at bounding box center [903, 115] width 143 height 20
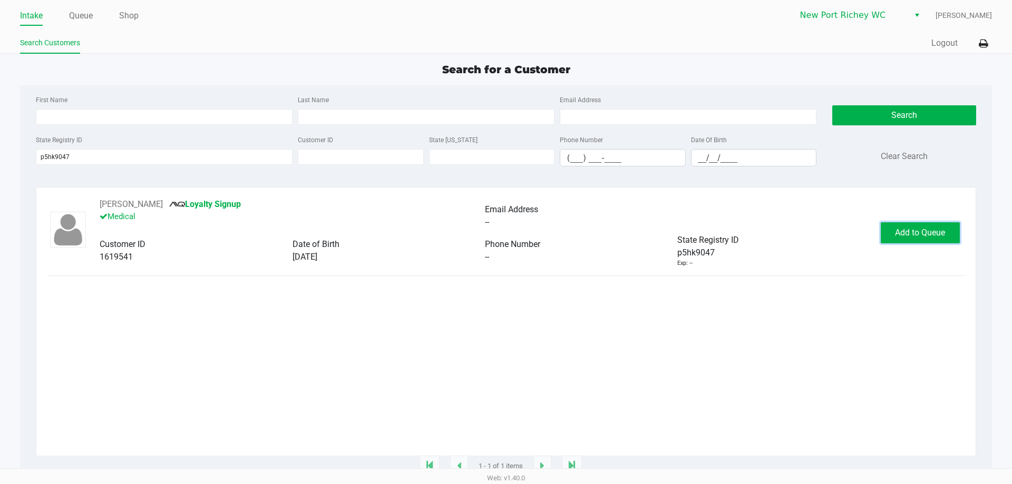
drag, startPoint x: 906, startPoint y: 233, endPoint x: 899, endPoint y: 259, distance: 27.4
click at [906, 232] on span "Add to Queue" at bounding box center [920, 233] width 50 height 10
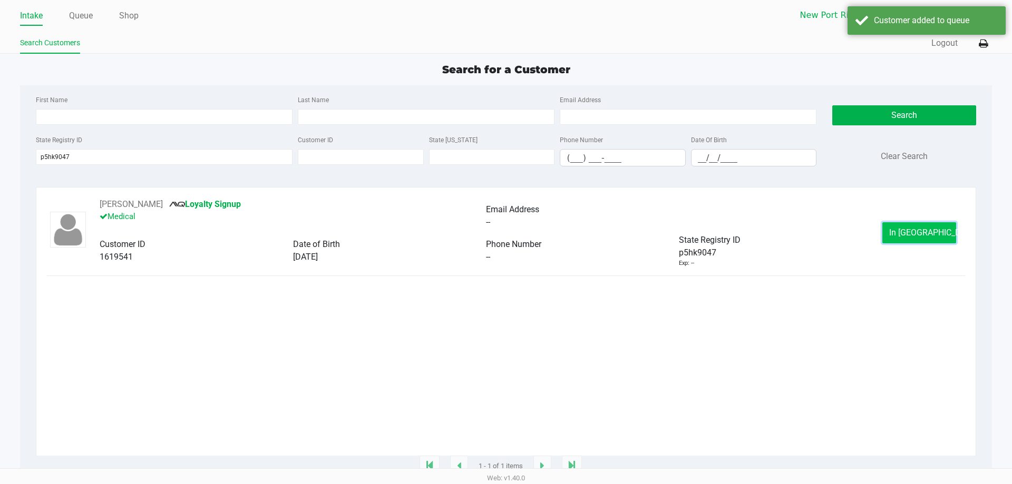
click at [898, 232] on button "In Queue" at bounding box center [919, 232] width 74 height 21
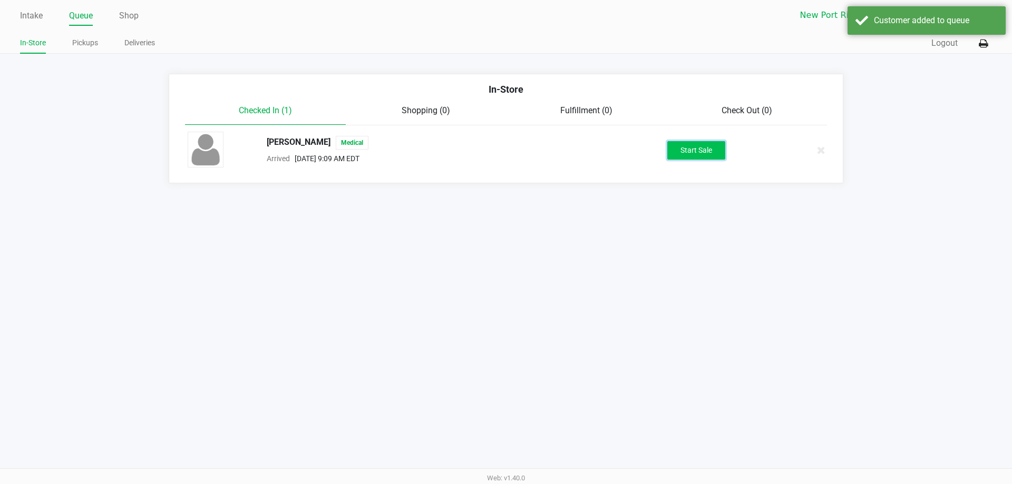
click at [716, 153] on button "Start Sale" at bounding box center [696, 150] width 58 height 18
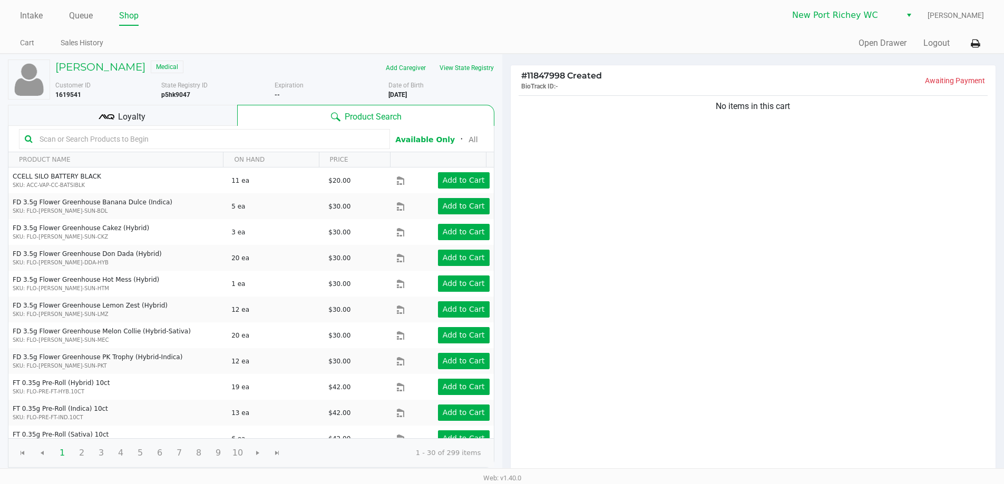
click at [770, 224] on div "No items in this cart" at bounding box center [753, 284] width 485 height 383
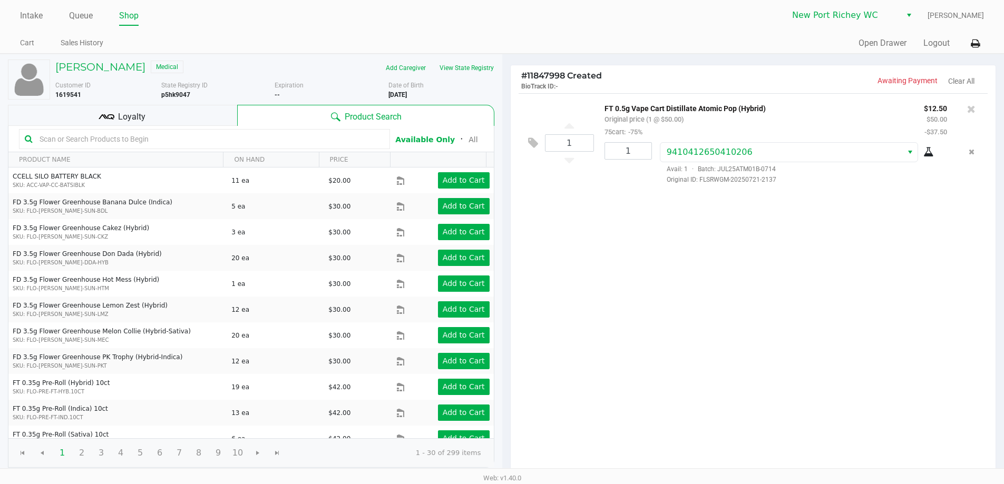
click at [762, 267] on div "1 FT 0.5g Vape Cart Distillate Atomic Pop (Hybrid) Original price (1 @ $50.00) …" at bounding box center [753, 284] width 485 height 383
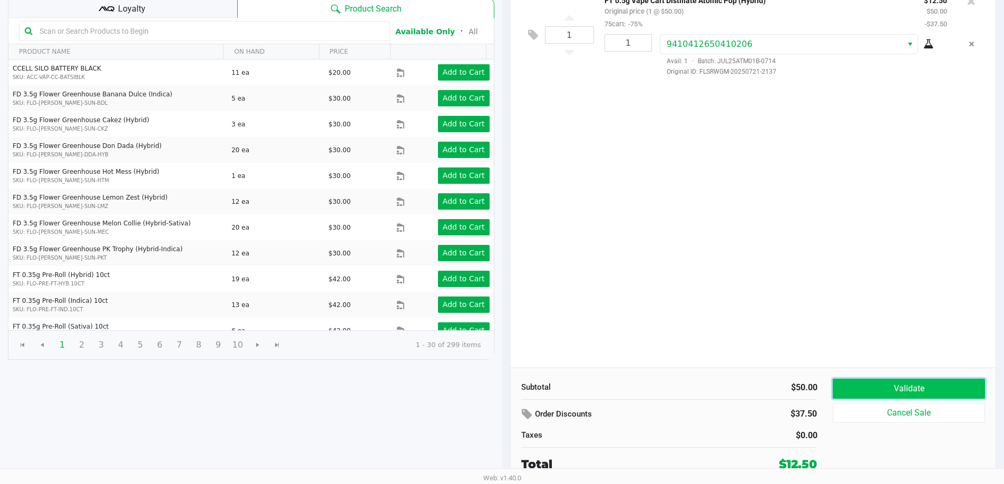
click at [886, 385] on button "Validate" at bounding box center [909, 389] width 152 height 20
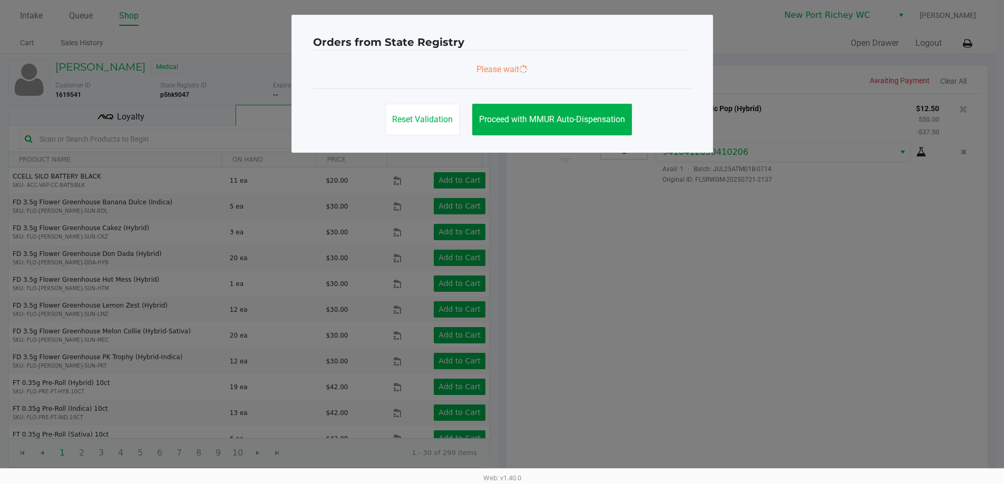
scroll to position [0, 0]
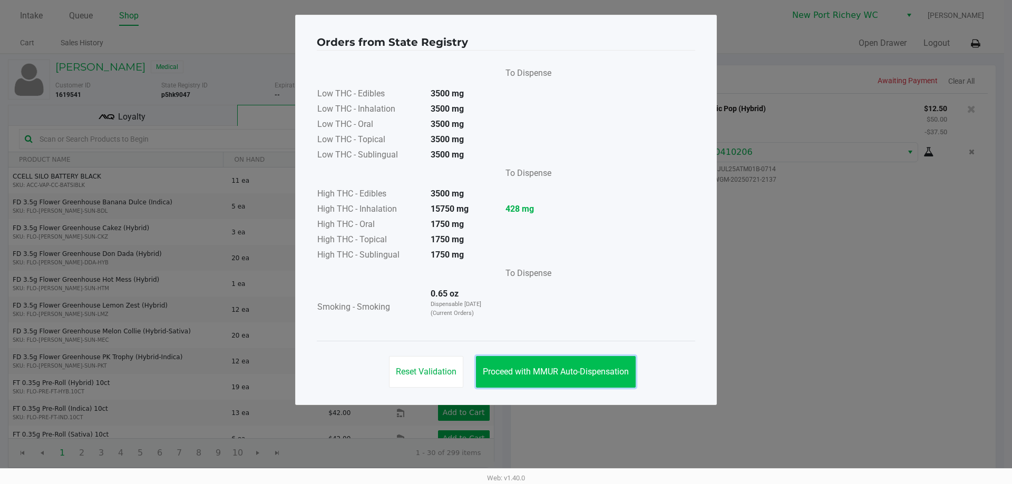
click at [581, 368] on span "Proceed with MMUR Auto-Dispensation" at bounding box center [556, 372] width 146 height 10
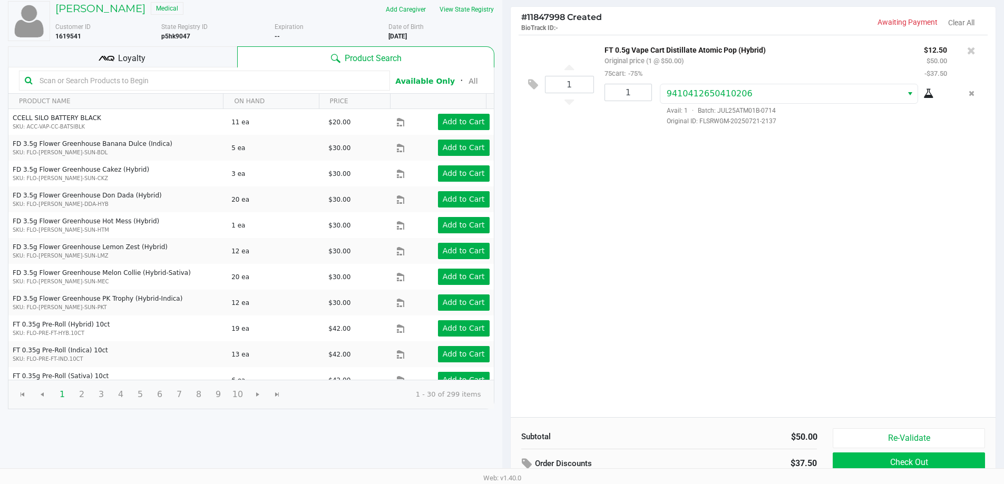
scroll to position [108, 0]
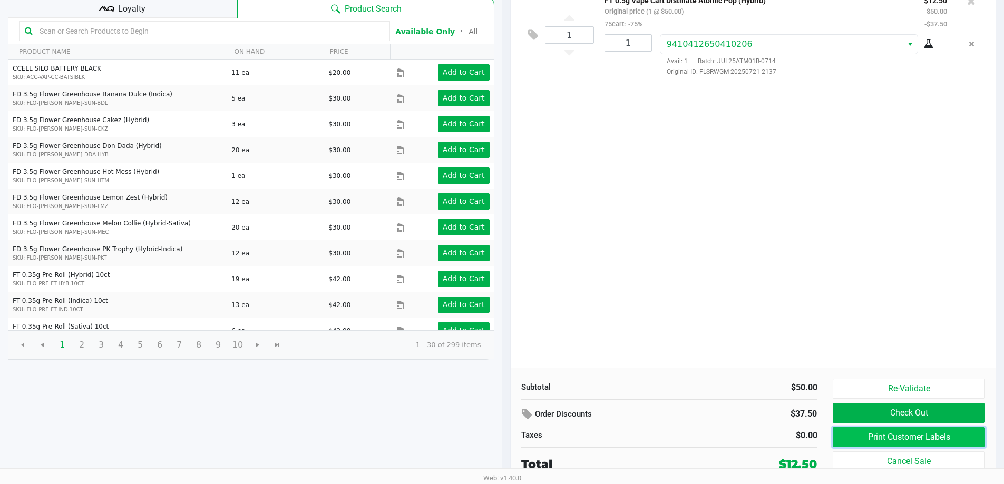
click at [899, 432] on button "Print Customer Labels" at bounding box center [909, 437] width 152 height 20
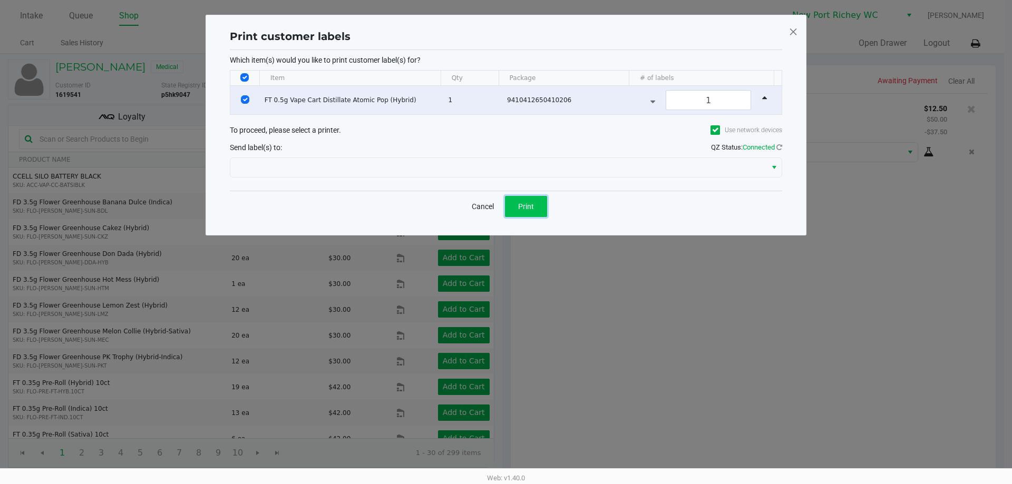
click at [541, 205] on button "Print" at bounding box center [526, 206] width 42 height 21
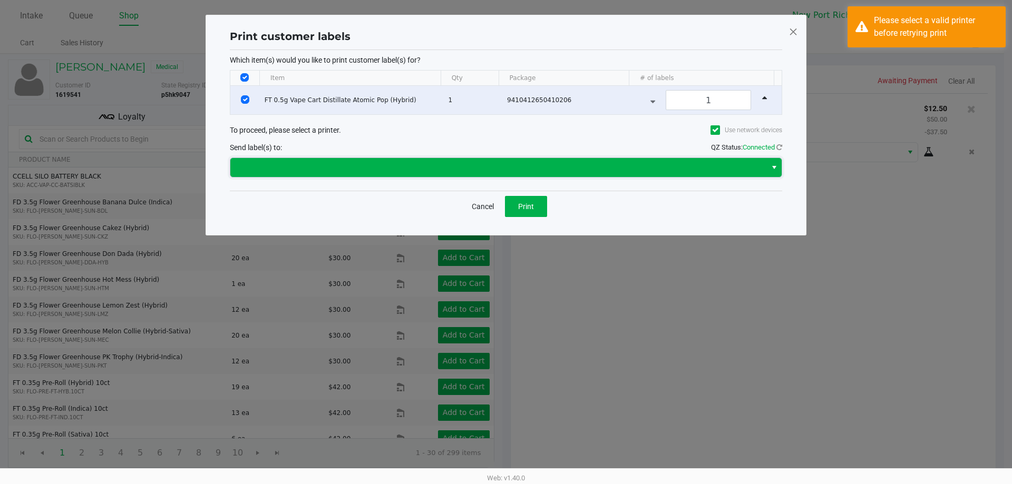
click at [494, 160] on span at bounding box center [498, 167] width 536 height 19
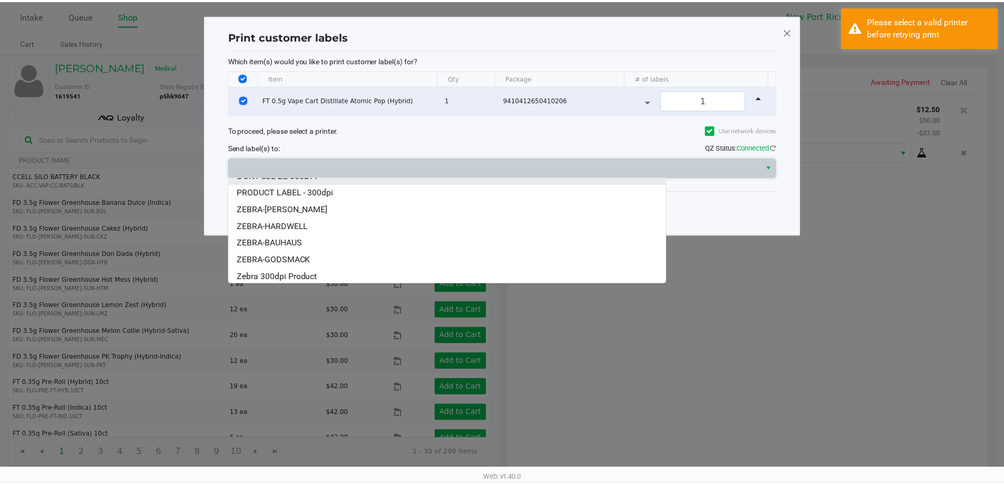
scroll to position [80, 0]
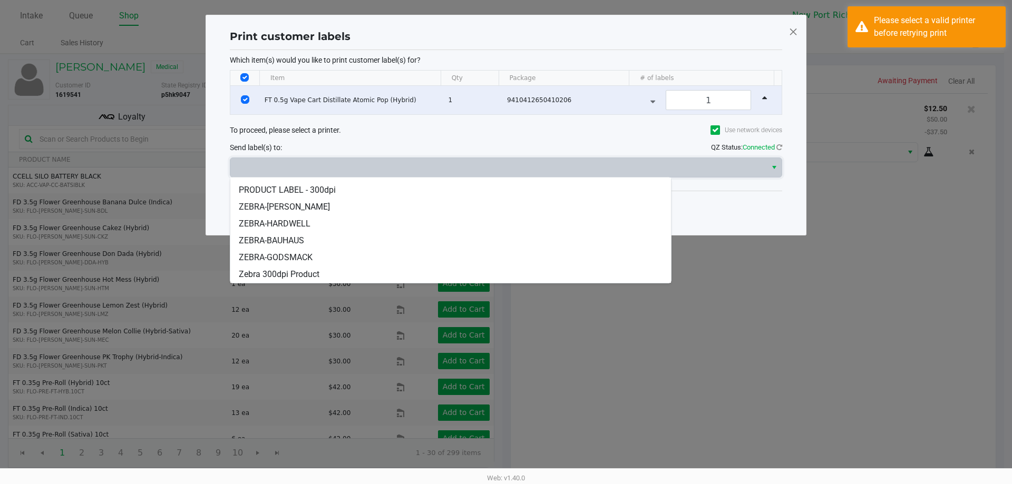
drag, startPoint x: 292, startPoint y: 218, endPoint x: 279, endPoint y: 320, distance: 103.0
click at [278, 344] on body "Intake Queue Shop New Port Richey WC Liam Hunter Cart Sales History Quick Sale …" at bounding box center [506, 234] width 1012 height 469
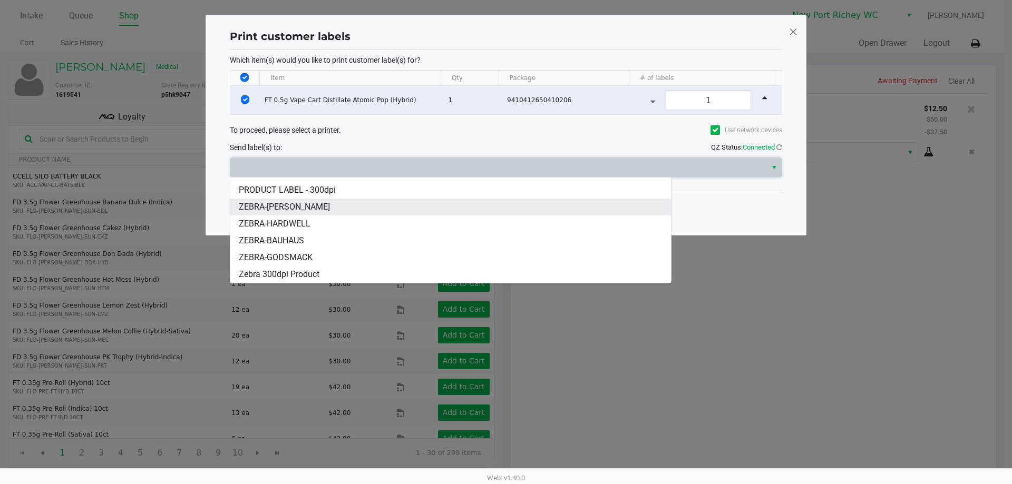
click at [280, 205] on span "ZEBRA-DEAN-MILLER" at bounding box center [284, 207] width 91 height 13
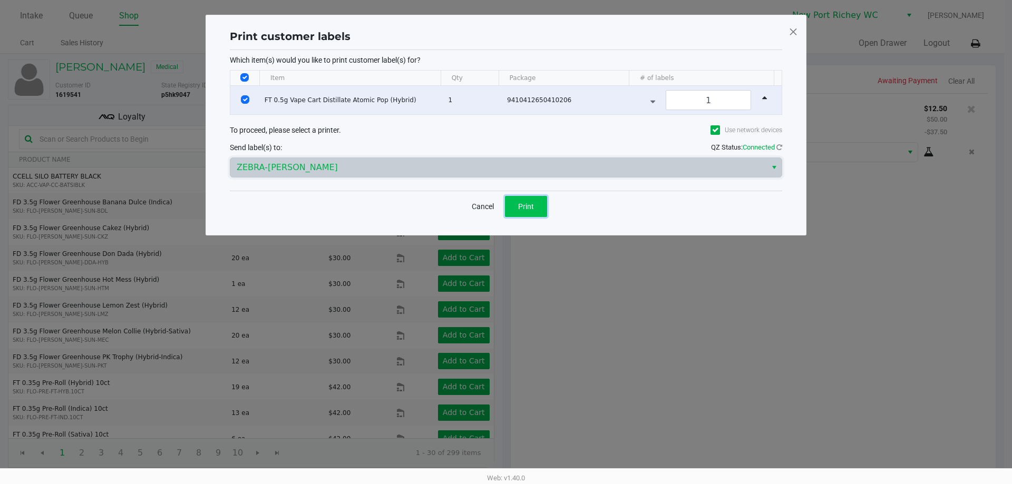
click at [522, 202] on span "Print" at bounding box center [526, 206] width 16 height 8
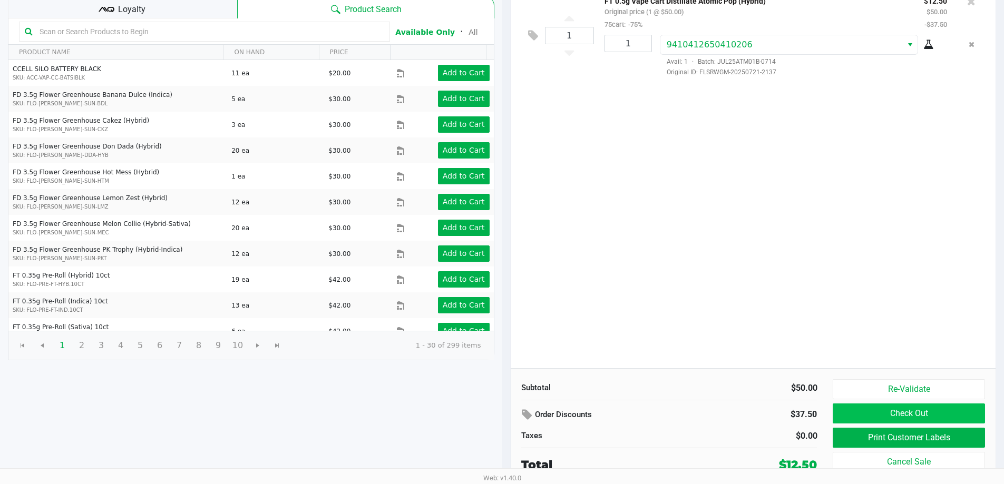
scroll to position [108, 0]
click at [927, 409] on button "Check Out" at bounding box center [909, 413] width 152 height 20
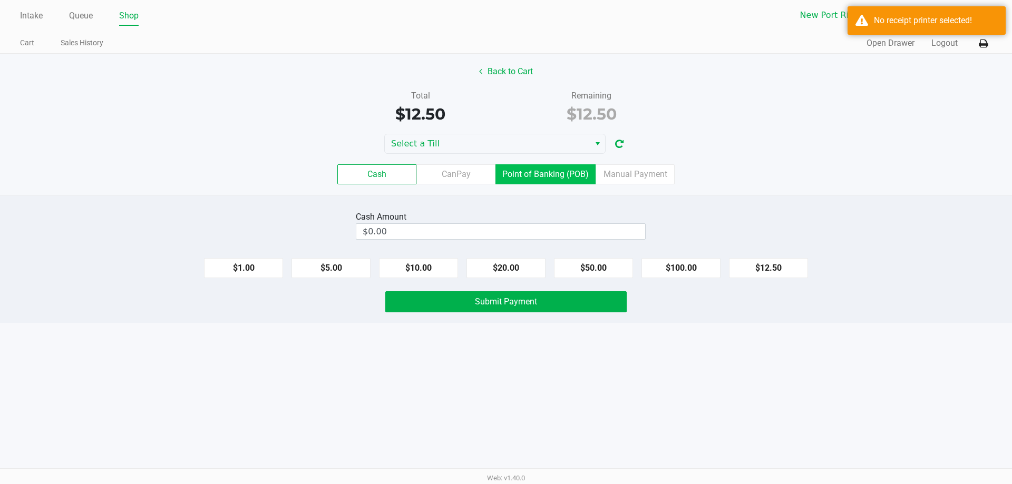
click at [556, 168] on label "Point of Banking (POB)" at bounding box center [545, 174] width 100 height 20
click at [0, 0] on 7 "Point of Banking (POB)" at bounding box center [0, 0] width 0 height 0
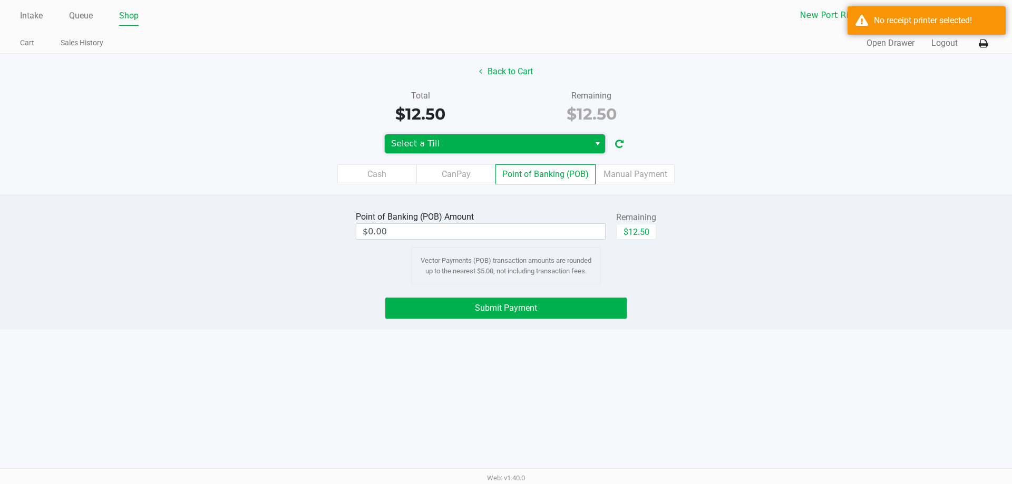
click at [529, 141] on span "Select a Till" at bounding box center [487, 144] width 192 height 13
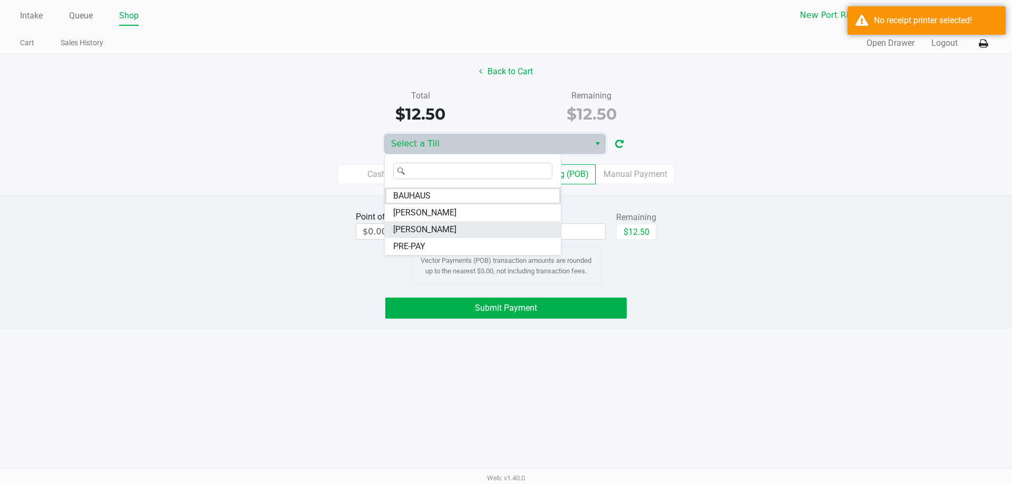
click at [427, 233] on span "DEAN-MILLER" at bounding box center [424, 229] width 63 height 13
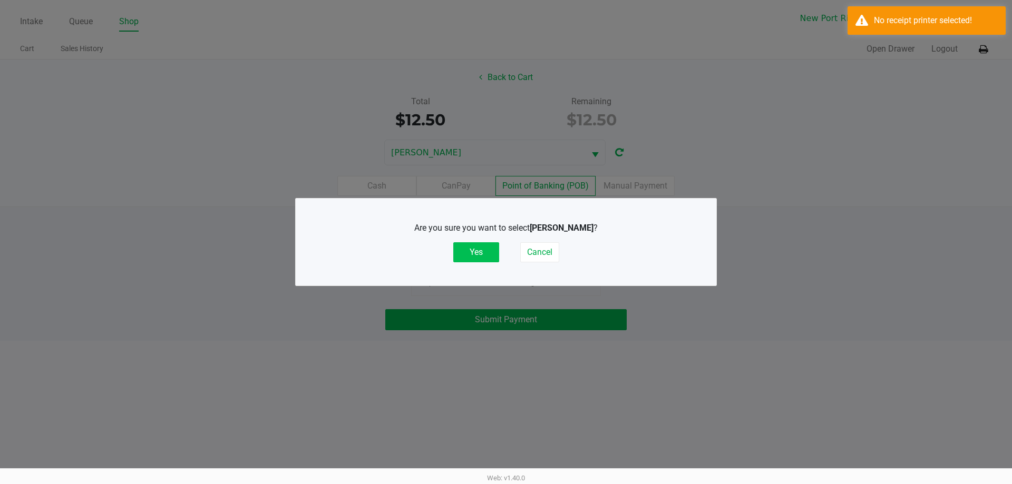
click at [490, 249] on button "Yes" at bounding box center [476, 252] width 46 height 20
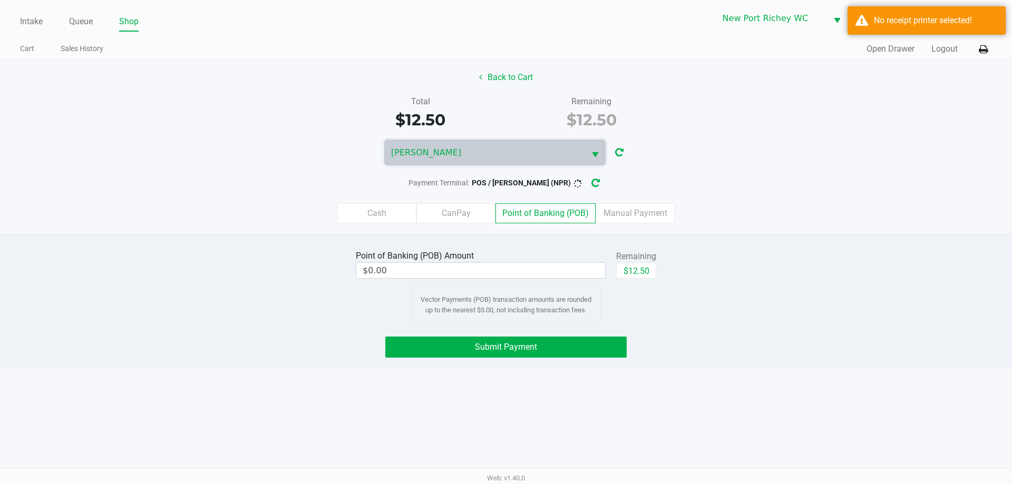
click at [643, 309] on div "Point of Banking (POB) Amount $0.00 Remaining $12.50 Vector Payments (POB) tran…" at bounding box center [506, 286] width 316 height 76
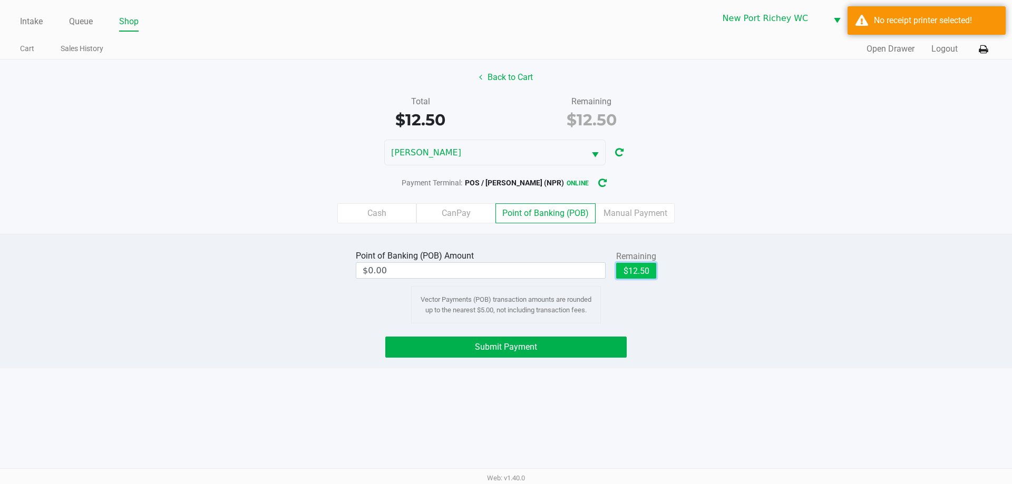
click at [641, 274] on button "$12.50" at bounding box center [636, 271] width 40 height 16
type input "$12.50"
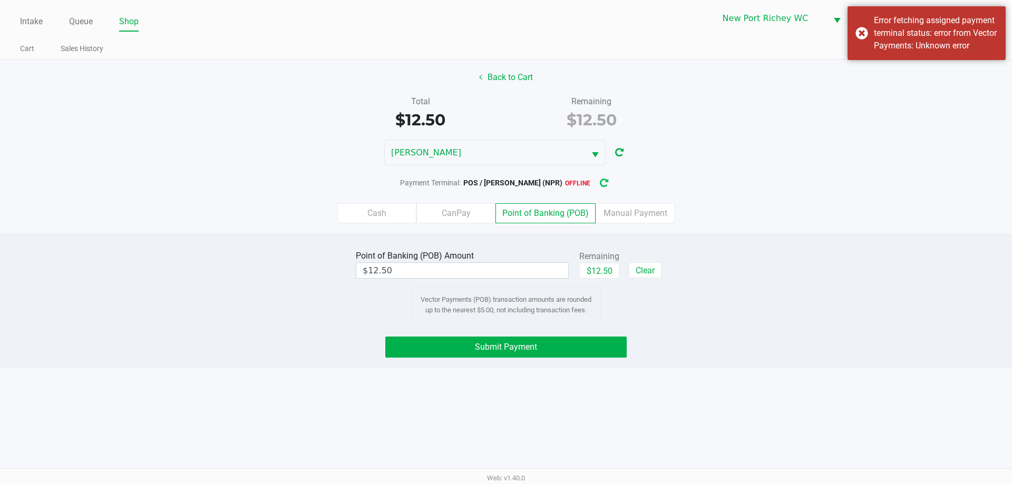
click at [598, 183] on icon "button" at bounding box center [603, 183] width 11 height 10
click at [637, 312] on div "Point of Banking (POB) Amount $12.50 Remaining $12.50 Clear Vector Payments (PO…" at bounding box center [506, 286] width 316 height 76
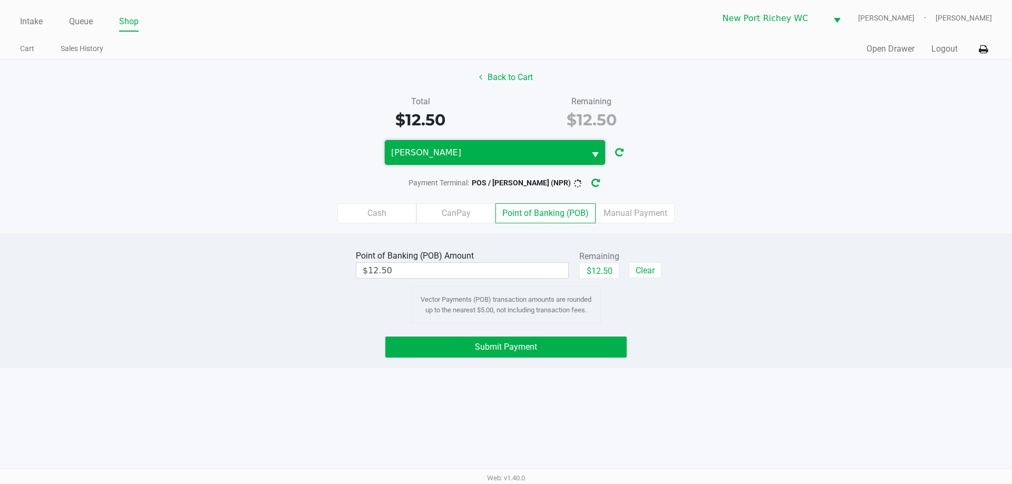
click at [452, 162] on span "DEAN-MILLER" at bounding box center [485, 152] width 200 height 25
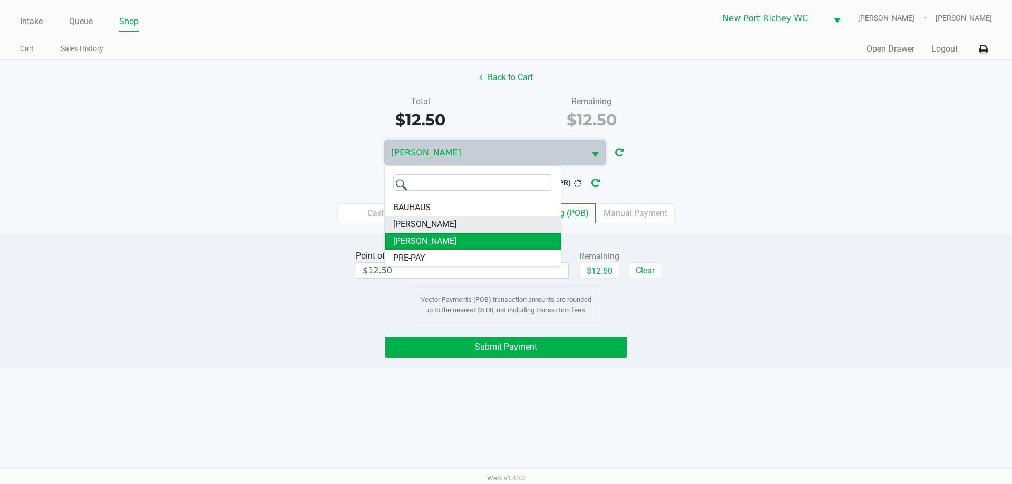
click at [443, 221] on span "BRADLEY-GASKIN" at bounding box center [424, 224] width 63 height 13
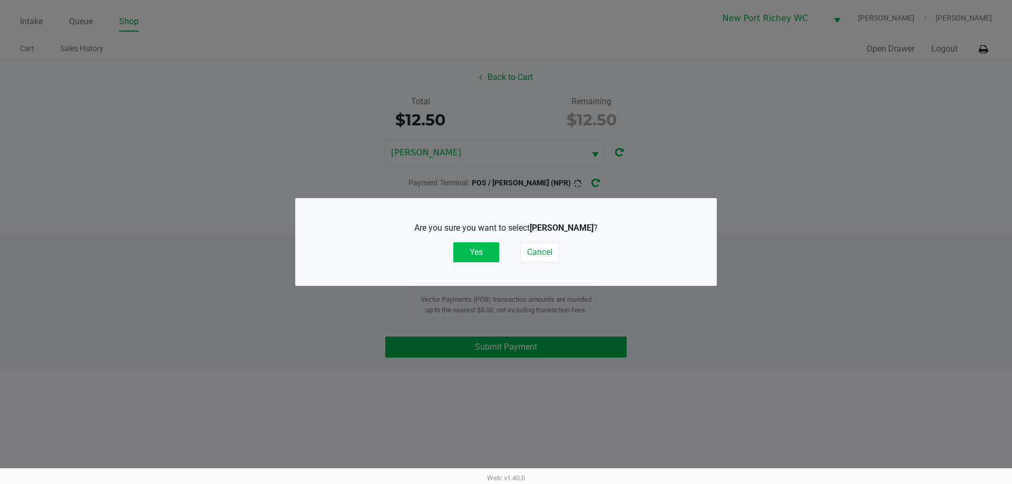
click at [472, 250] on button "Yes" at bounding box center [476, 252] width 46 height 20
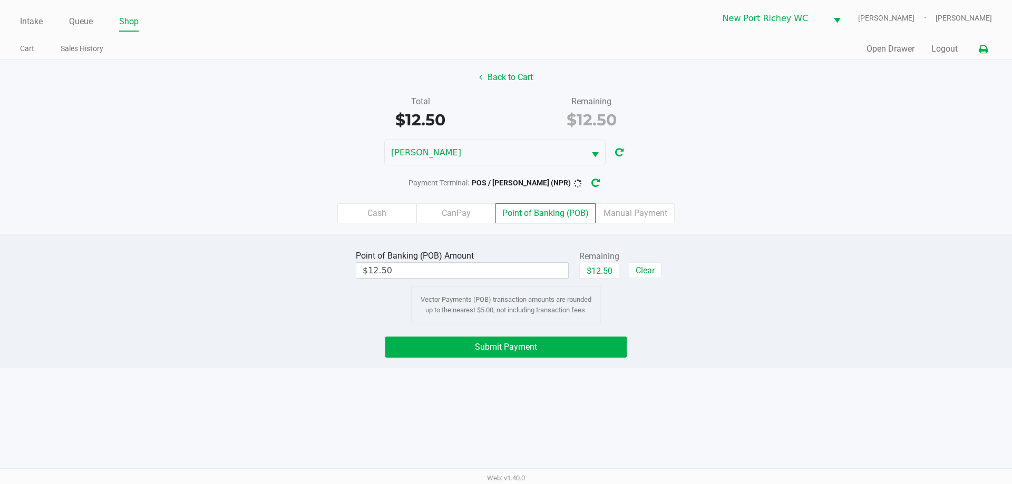
click at [988, 50] on button at bounding box center [983, 50] width 17 height 20
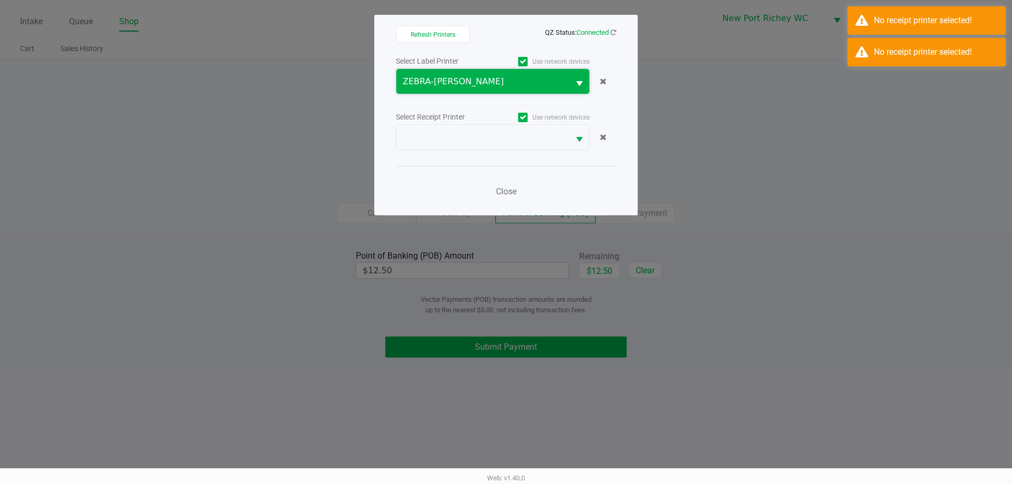
click at [510, 71] on span "ZEBRA-DEAN-MILLER" at bounding box center [482, 81] width 173 height 25
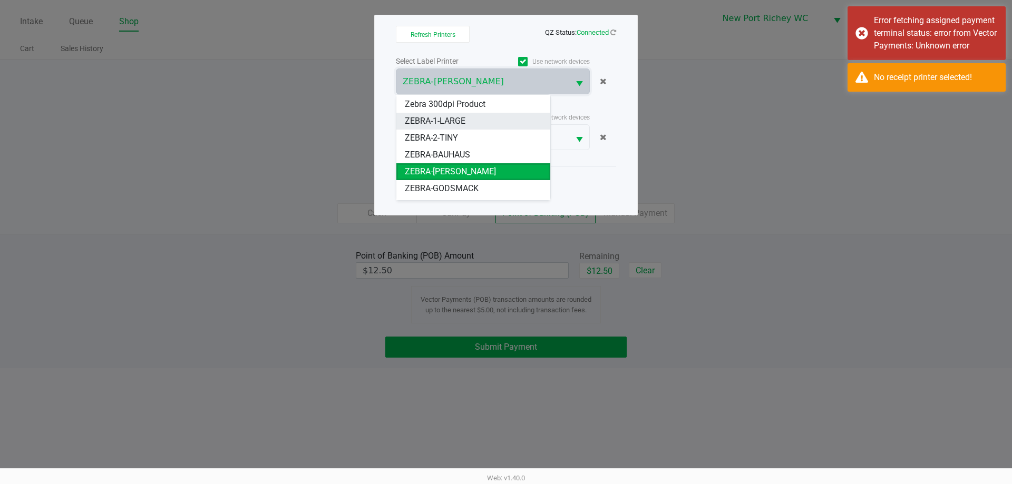
scroll to position [80, 0]
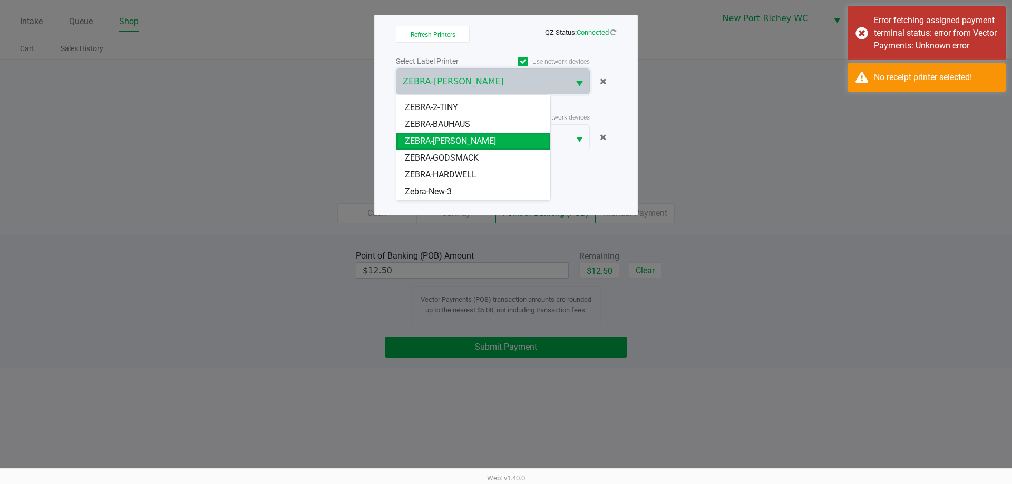
click at [455, 148] on li "ZEBRA-DEAN-MILLER" at bounding box center [473, 141] width 154 height 17
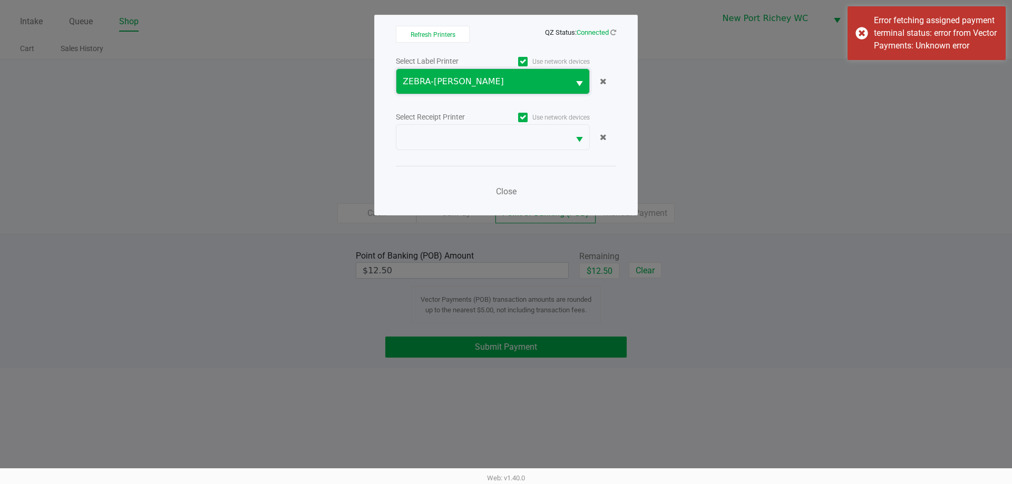
click at [456, 81] on span "ZEBRA-DEAN-MILLER" at bounding box center [483, 81] width 160 height 13
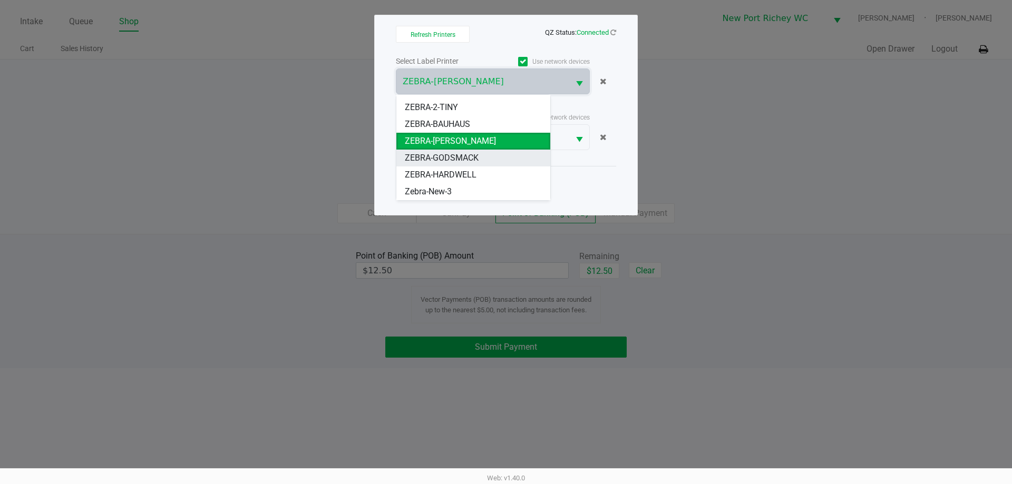
click at [454, 155] on span "ZEBRA-GODSMACK" at bounding box center [442, 158] width 74 height 13
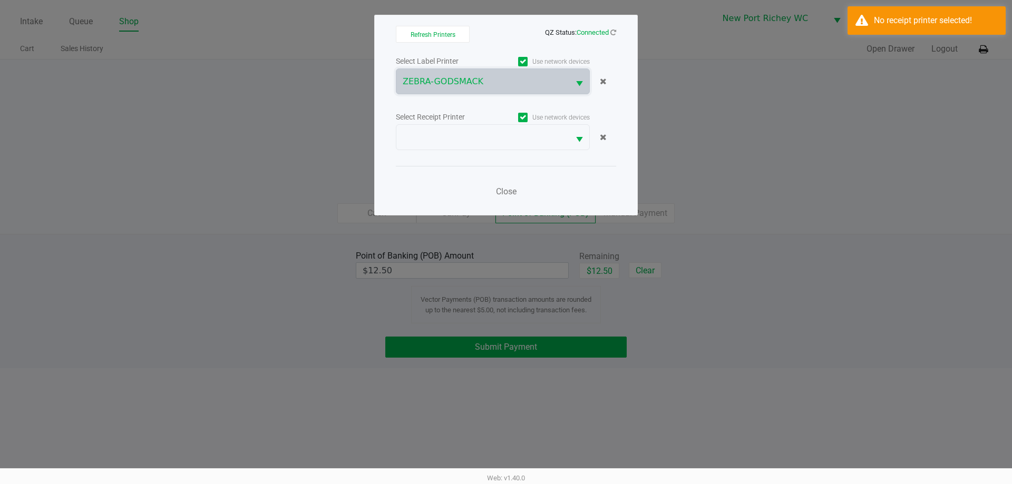
click at [454, 155] on div "Select Label Printer Use network devices ZEBRA-GODSMACK Select Receipt Printer …" at bounding box center [506, 129] width 220 height 150
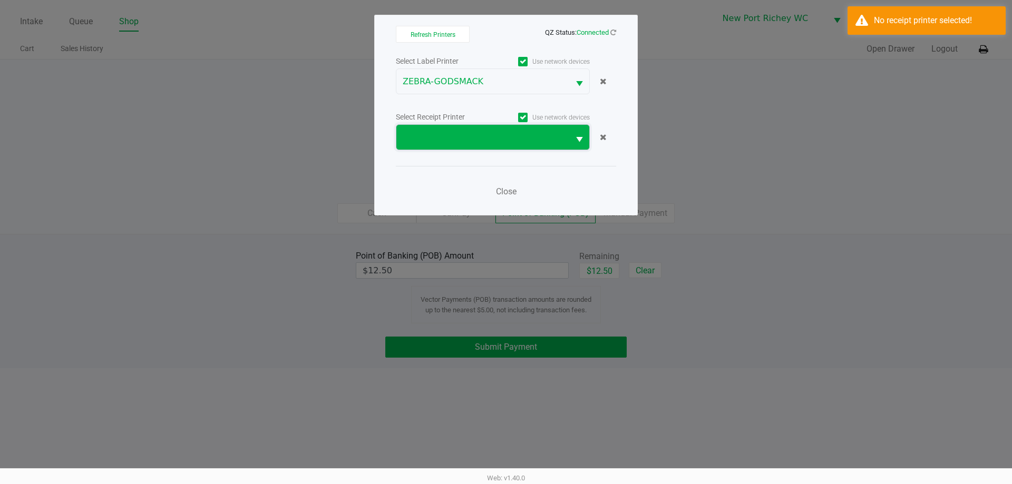
click at [456, 148] on span at bounding box center [482, 137] width 173 height 25
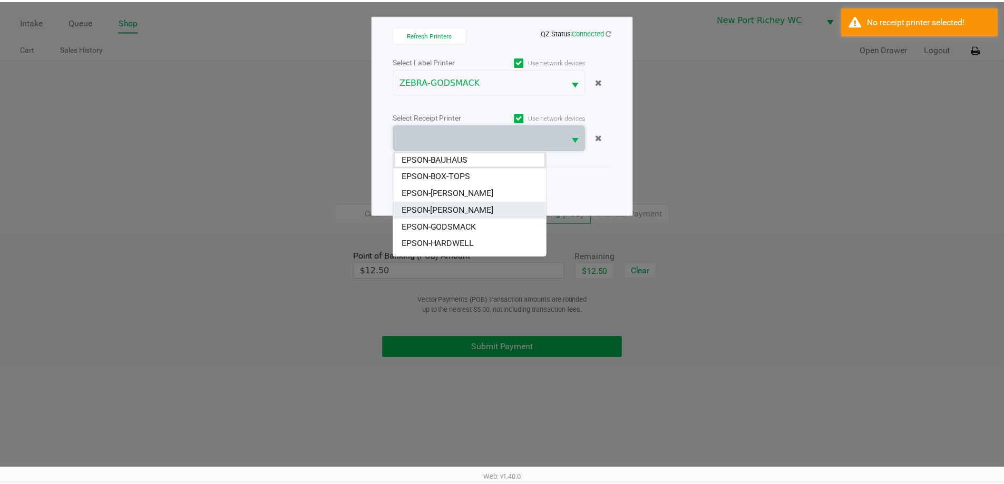
scroll to position [30, 0]
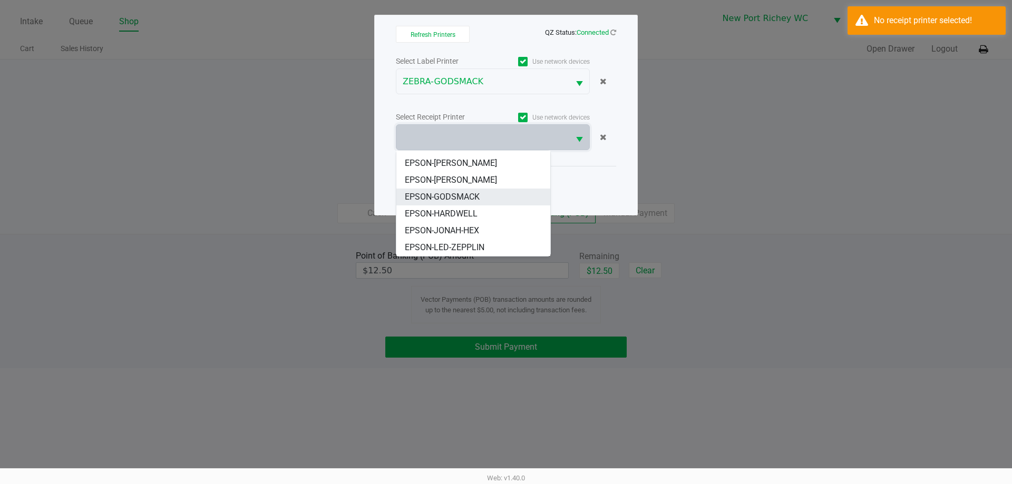
click at [453, 193] on span "EPSON-GODSMACK" at bounding box center [442, 197] width 75 height 13
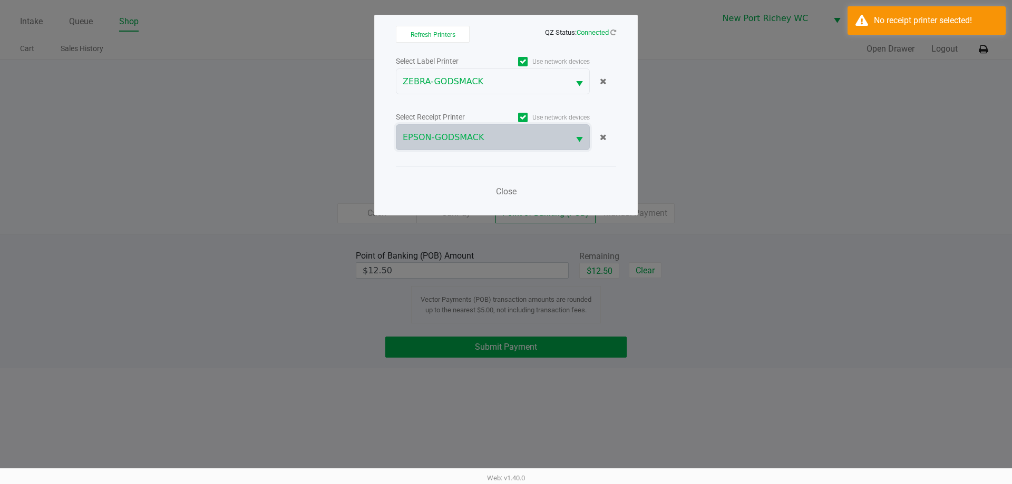
click at [302, 214] on ngb-modal-window "Refresh Printers QZ Status: Connected Select Label Printer Use network devices …" at bounding box center [506, 242] width 1012 height 484
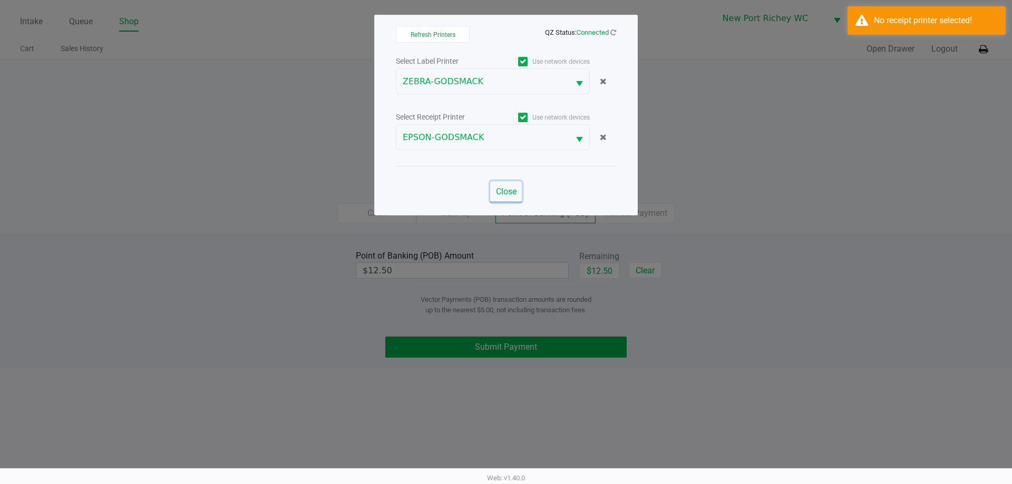
click at [501, 194] on span "Close" at bounding box center [506, 192] width 21 height 10
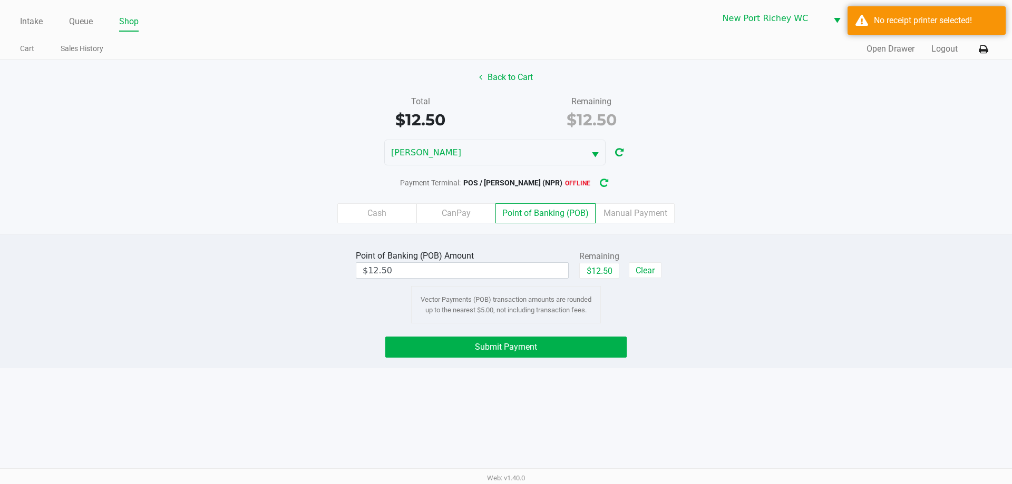
click at [613, 179] on button "button" at bounding box center [604, 183] width 17 height 20
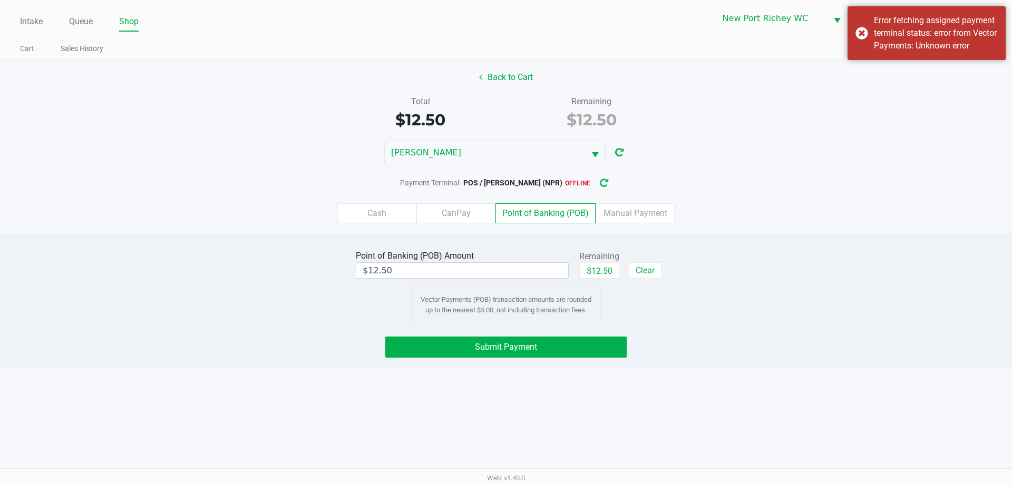
click at [605, 177] on button "button" at bounding box center [604, 183] width 17 height 20
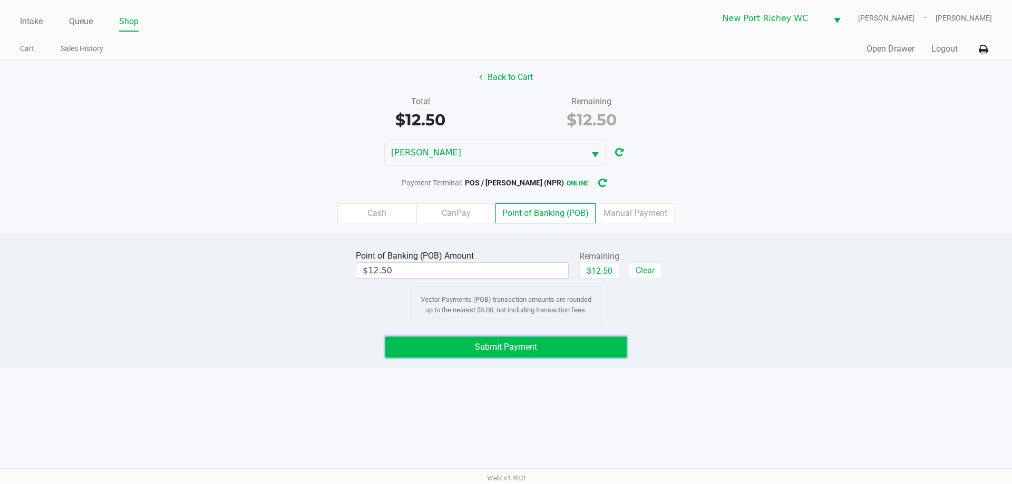
click at [505, 352] on button "Submit Payment" at bounding box center [505, 347] width 241 height 21
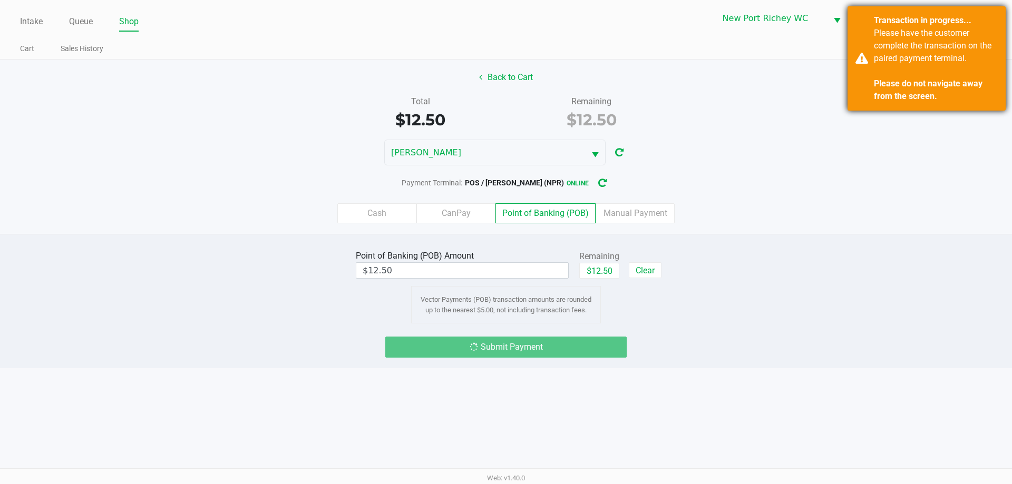
click at [938, 15] on div "Transaction in progress..." at bounding box center [936, 20] width 124 height 13
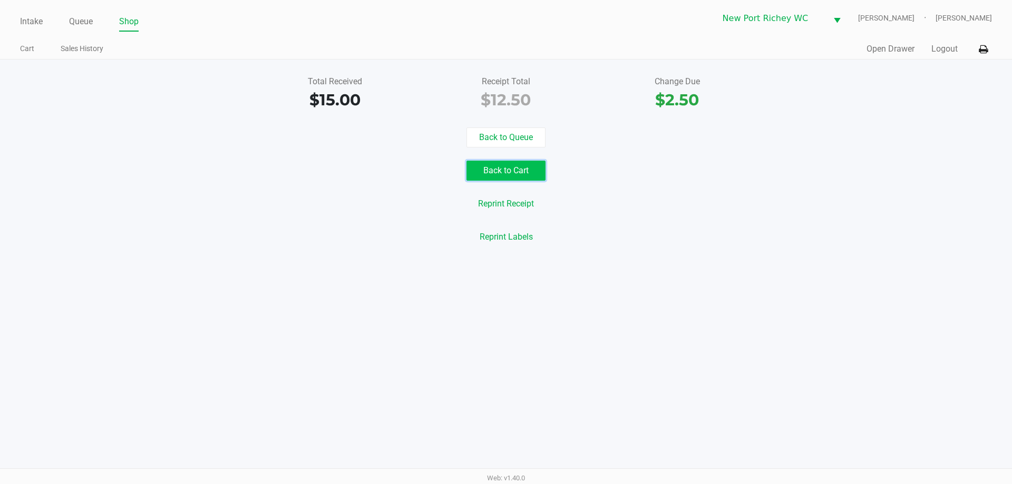
click at [492, 176] on button "Back to Cart" at bounding box center [506, 171] width 79 height 20
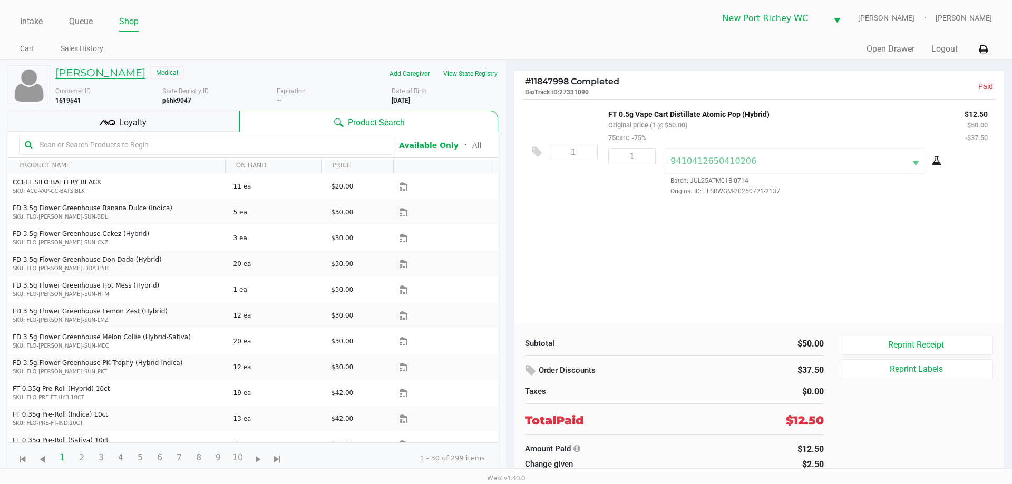
click at [75, 74] on h5 "pedro guerra" at bounding box center [100, 72] width 90 height 13
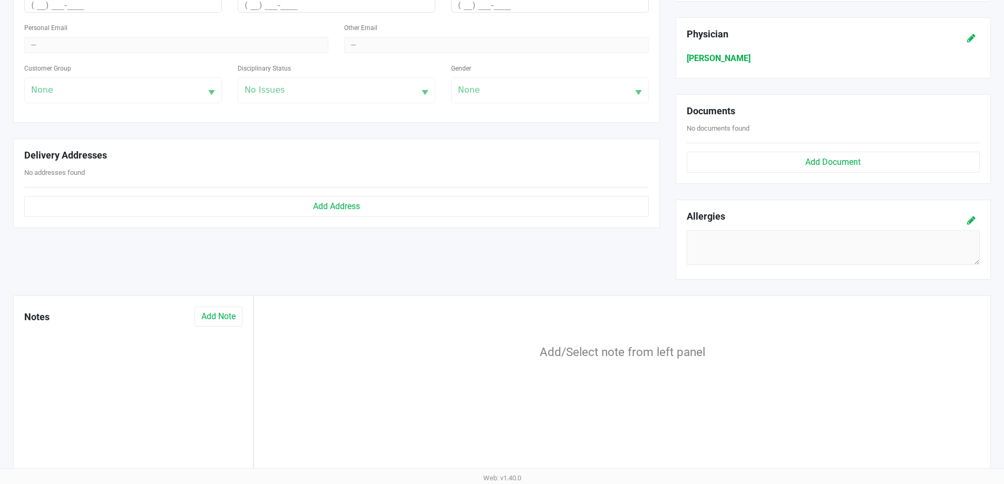
scroll to position [316, 0]
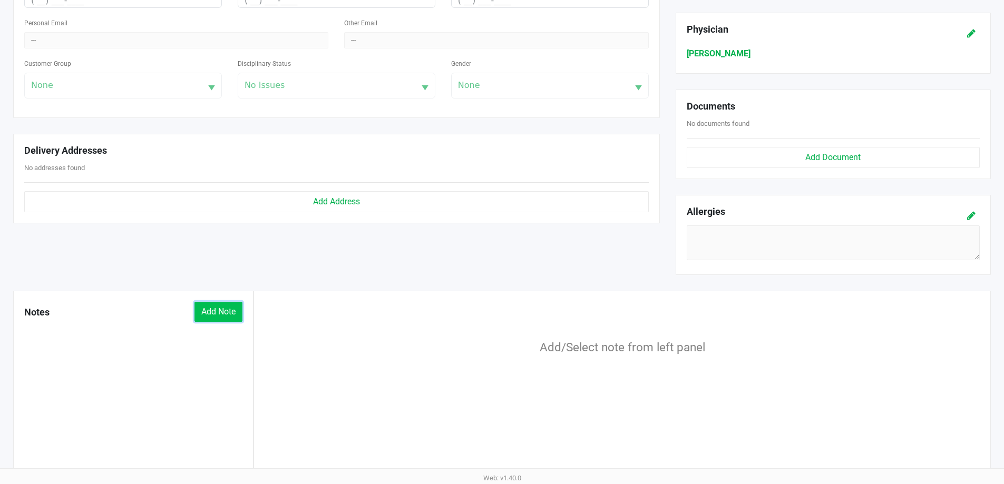
click at [223, 315] on button "Add Note" at bounding box center [219, 312] width 48 height 20
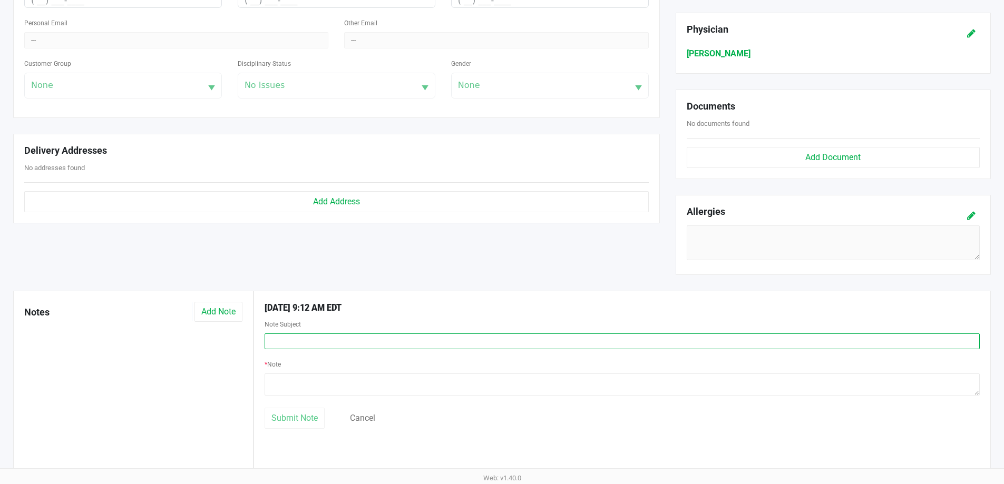
click at [313, 337] on input "text" at bounding box center [622, 342] width 715 height 16
type input "Save first time patient discount"
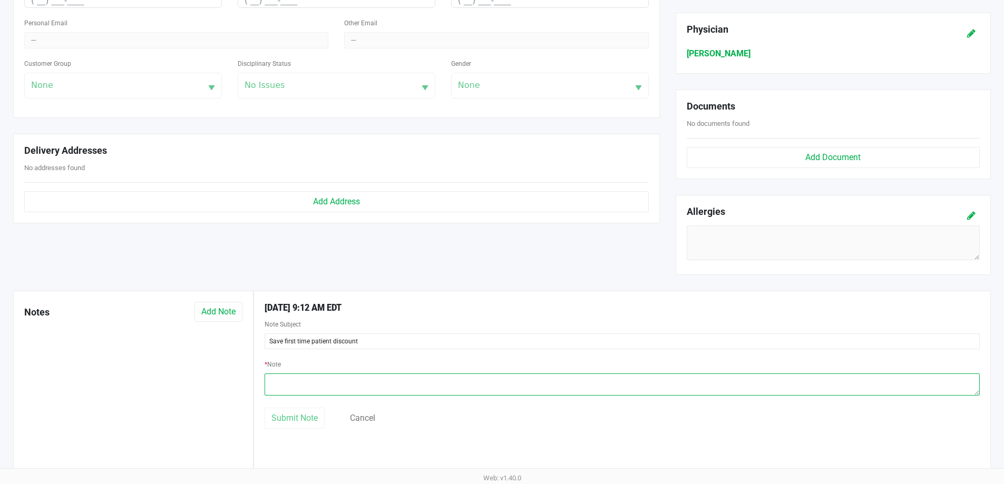
click at [295, 381] on textarea at bounding box center [622, 385] width 715 height 22
drag, startPoint x: 509, startPoint y: 378, endPoint x: 458, endPoint y: 378, distance: 51.1
click at [458, 378] on textarea at bounding box center [622, 385] width 715 height 22
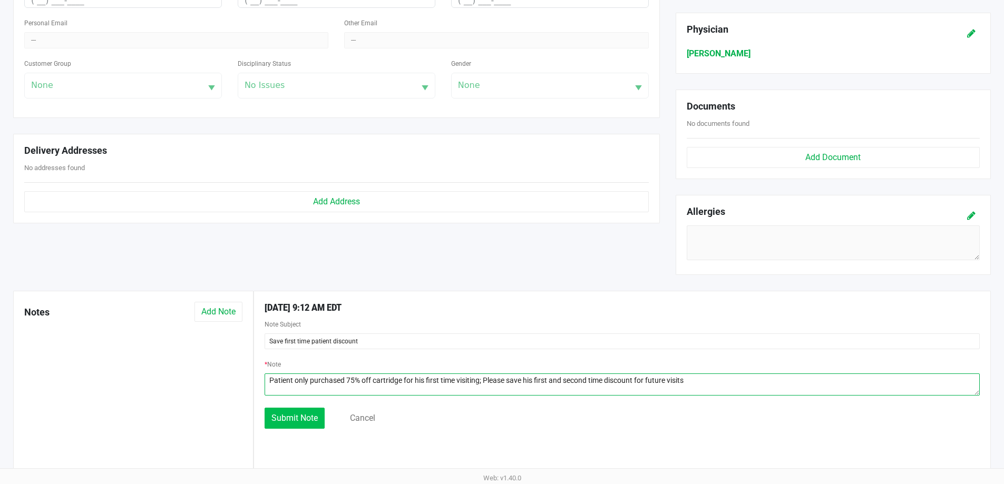
type textarea "Patient only purchased 75% off cartridge for his first time visiting; Please sa…"
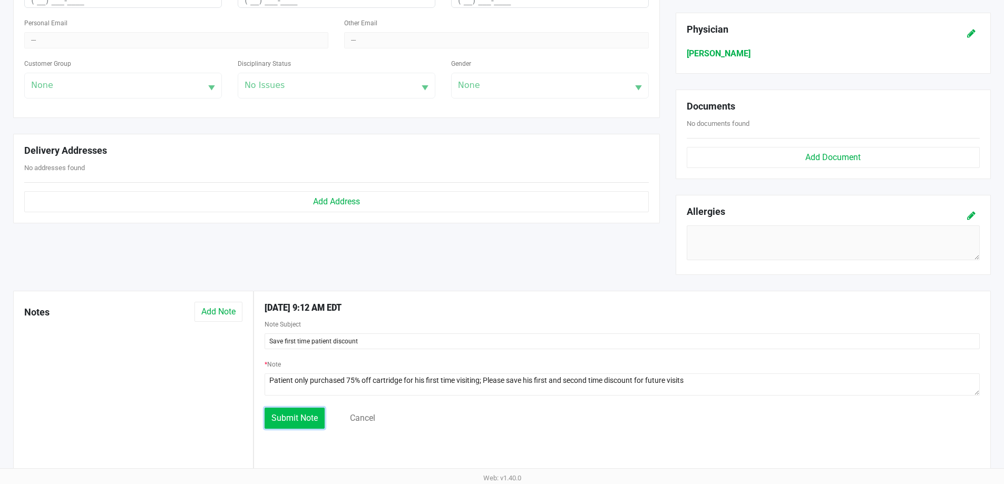
click at [300, 414] on span "Submit Note" at bounding box center [294, 418] width 46 height 10
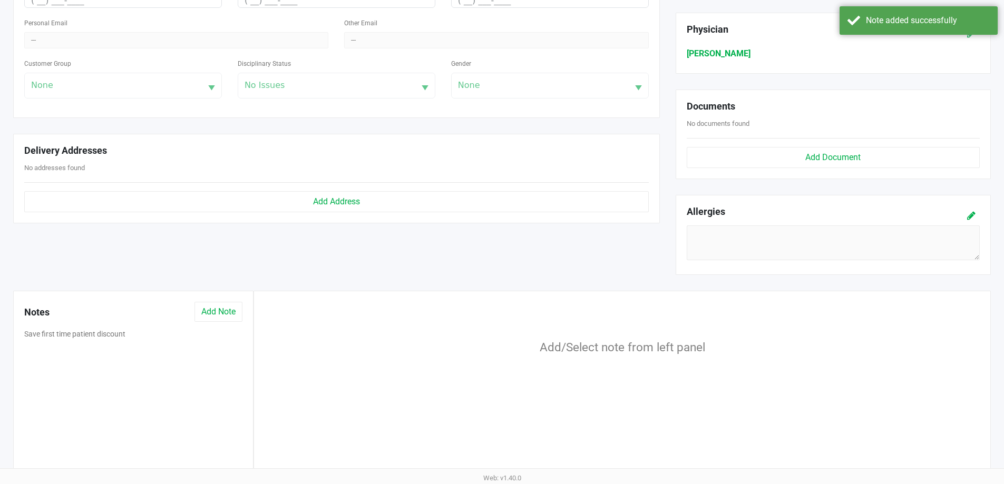
click at [158, 94] on div "Customer Group None" at bounding box center [123, 78] width 198 height 42
click at [206, 85] on div "Customer Group None" at bounding box center [123, 78] width 198 height 42
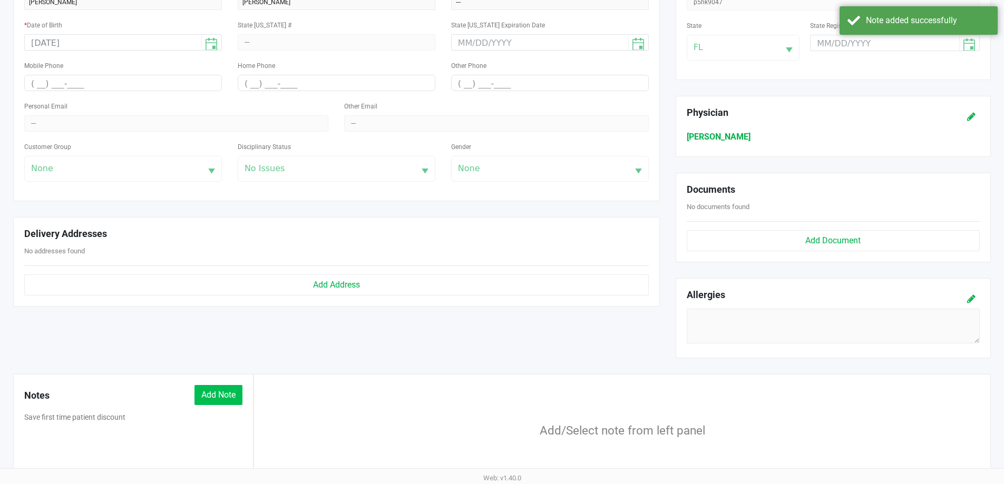
scroll to position [53, 0]
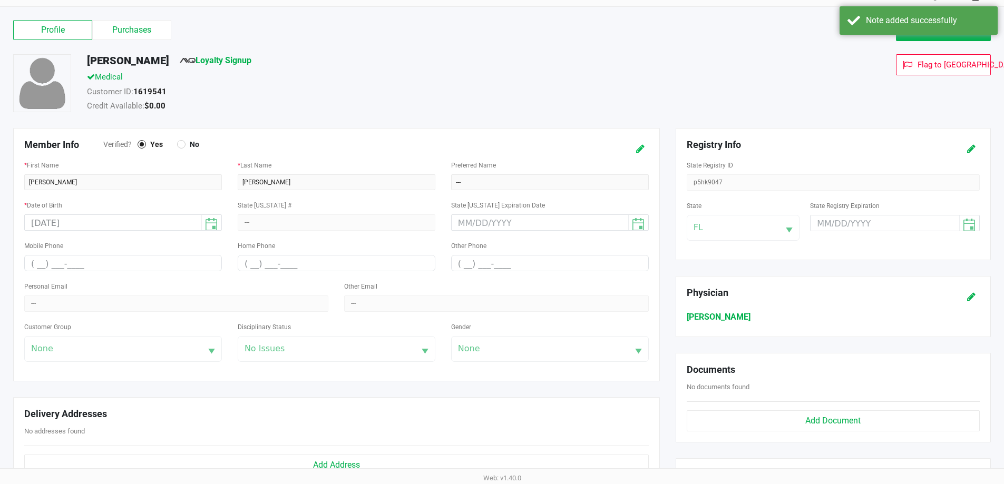
click at [638, 145] on icon at bounding box center [640, 148] width 8 height 7
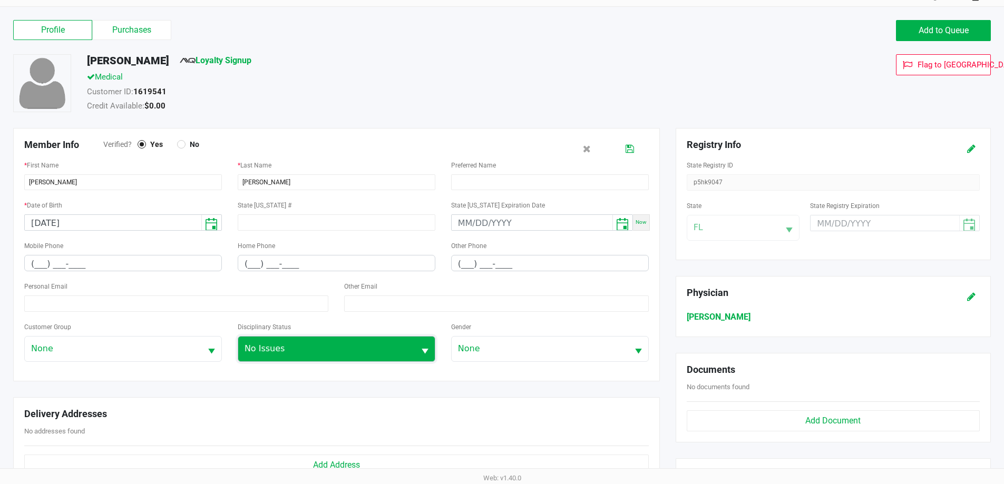
click at [298, 353] on span "No Issues" at bounding box center [327, 349] width 164 height 13
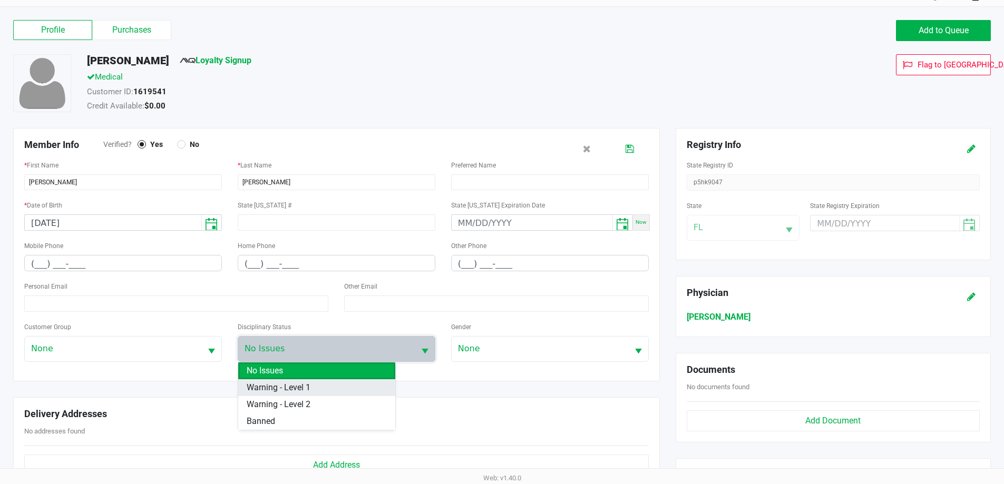
drag, startPoint x: 274, startPoint y: 381, endPoint x: 195, endPoint y: 387, distance: 79.3
click at [273, 382] on span "Warning - Level 1" at bounding box center [279, 388] width 64 height 13
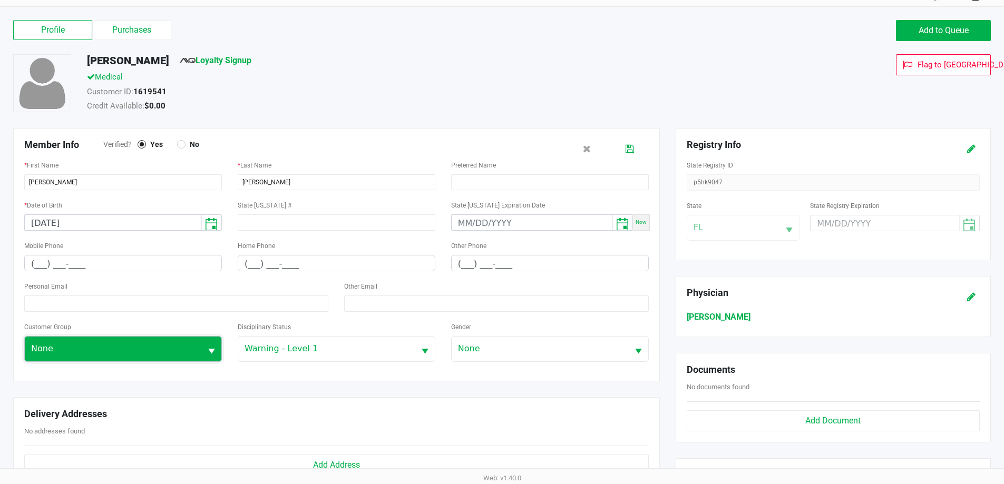
click at [169, 352] on span "None" at bounding box center [113, 349] width 164 height 13
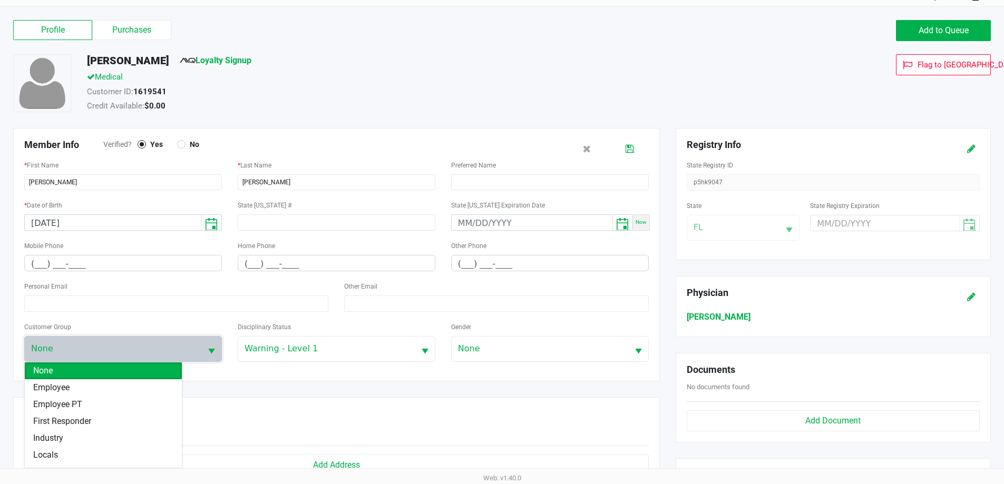
drag, startPoint x: 280, startPoint y: 377, endPoint x: 577, endPoint y: 231, distance: 330.5
click at [328, 383] on div "Member Info Verified? Yes No * First Name pedro * Last Name guerra Preferred Na…" at bounding box center [336, 315] width 663 height 375
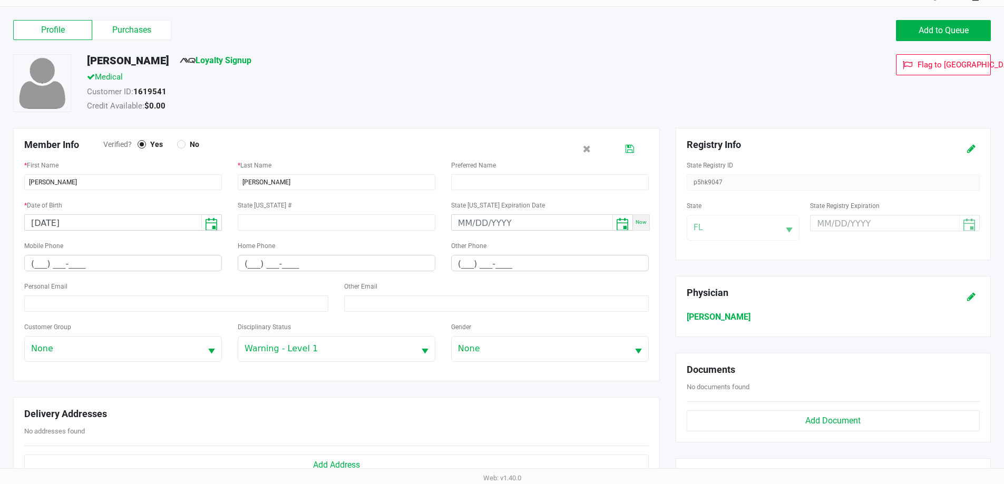
click at [634, 149] on icon at bounding box center [630, 148] width 8 height 7
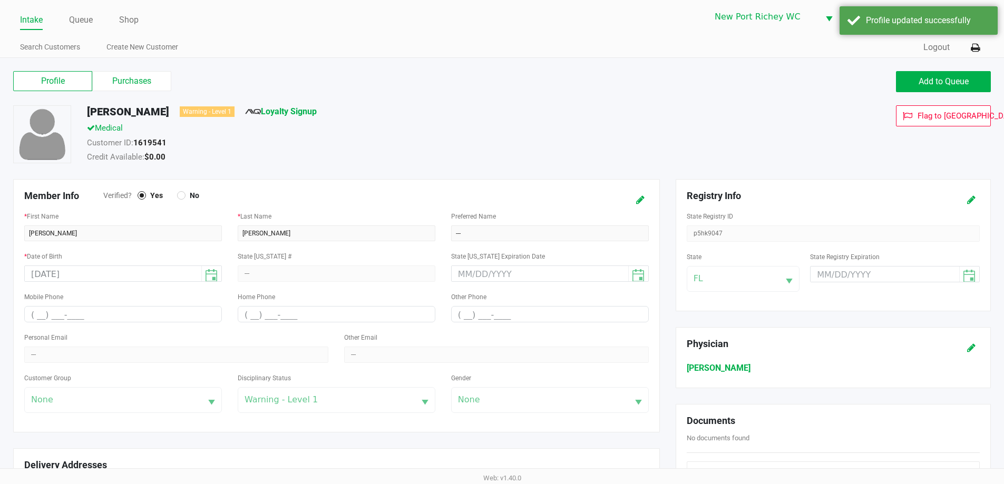
scroll to position [0, 0]
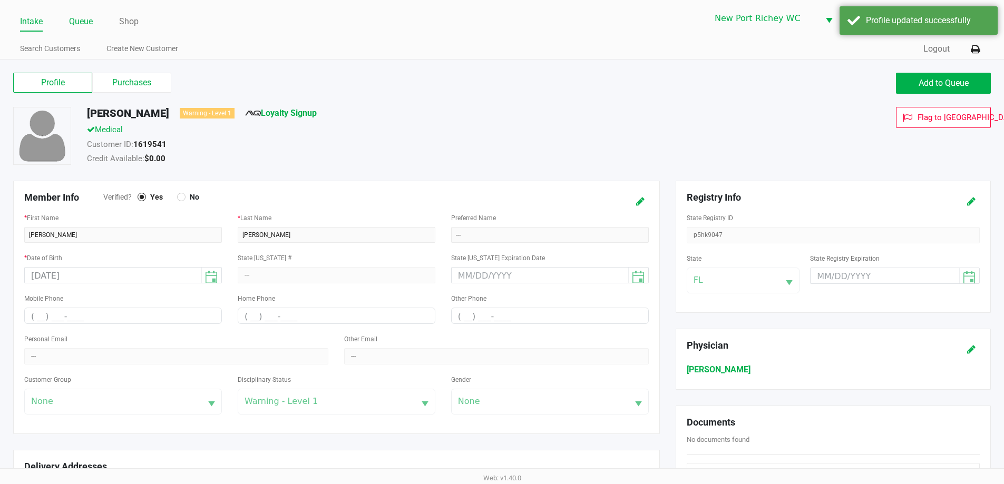
click at [85, 25] on link "Queue" at bounding box center [81, 21] width 24 height 15
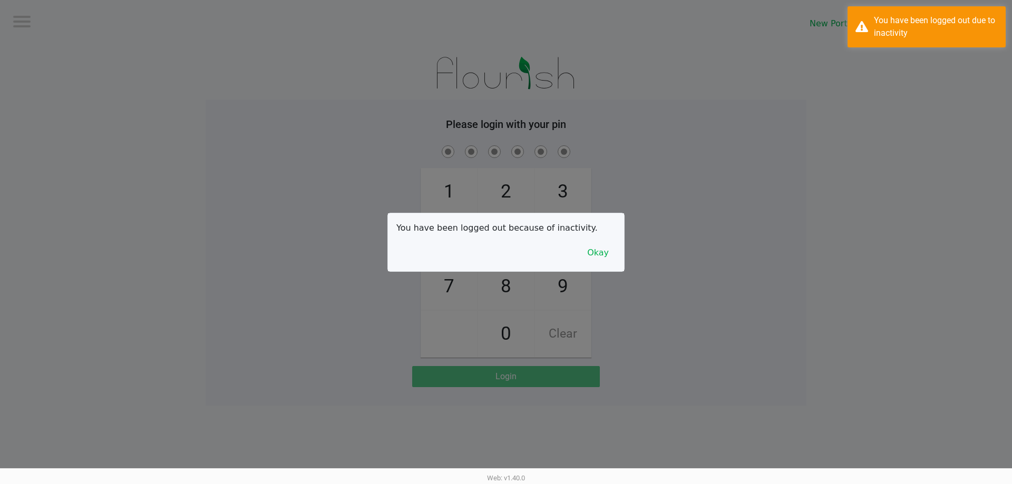
drag, startPoint x: 240, startPoint y: 201, endPoint x: 728, endPoint y: 207, distance: 487.6
click at [285, 206] on div at bounding box center [506, 242] width 1012 height 484
drag, startPoint x: 593, startPoint y: 259, endPoint x: 594, endPoint y: 252, distance: 6.9
click at [594, 259] on button "Okay" at bounding box center [597, 253] width 35 height 20
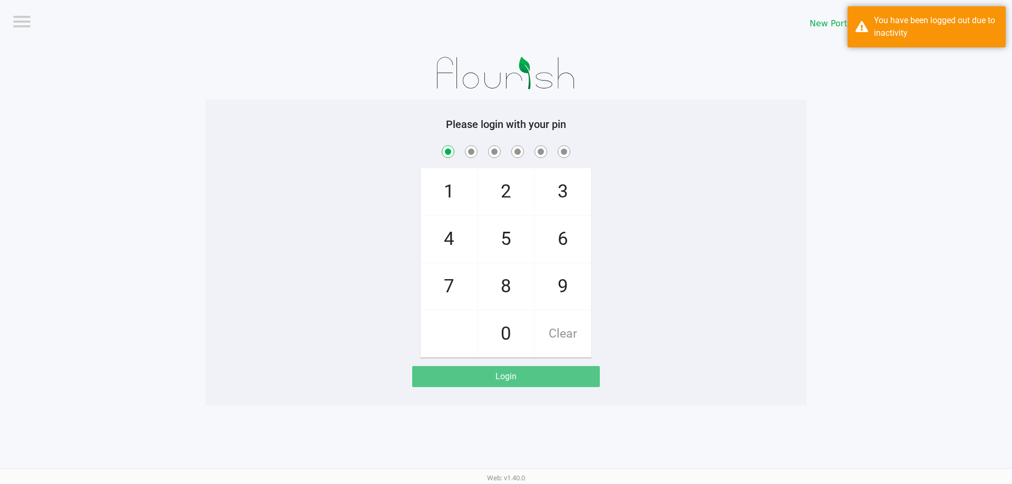
checkbox input "true"
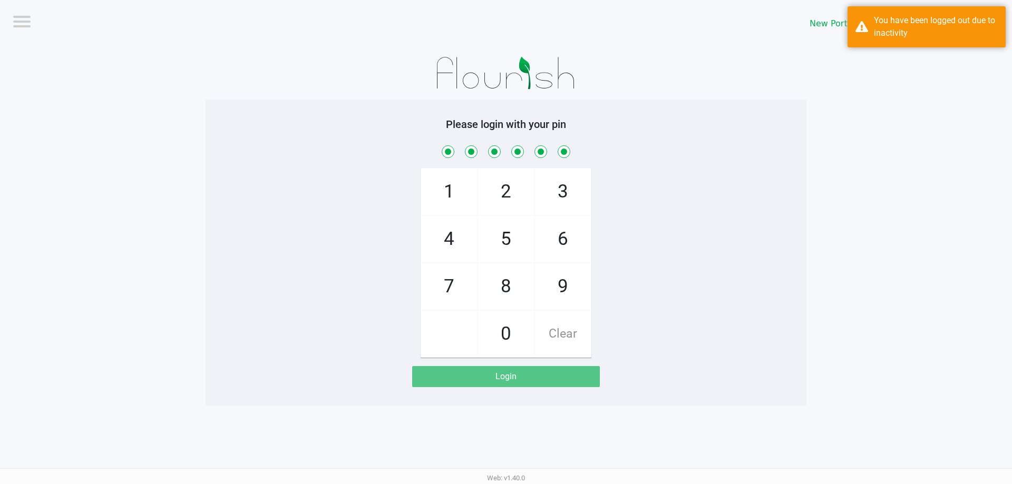
checkbox input "true"
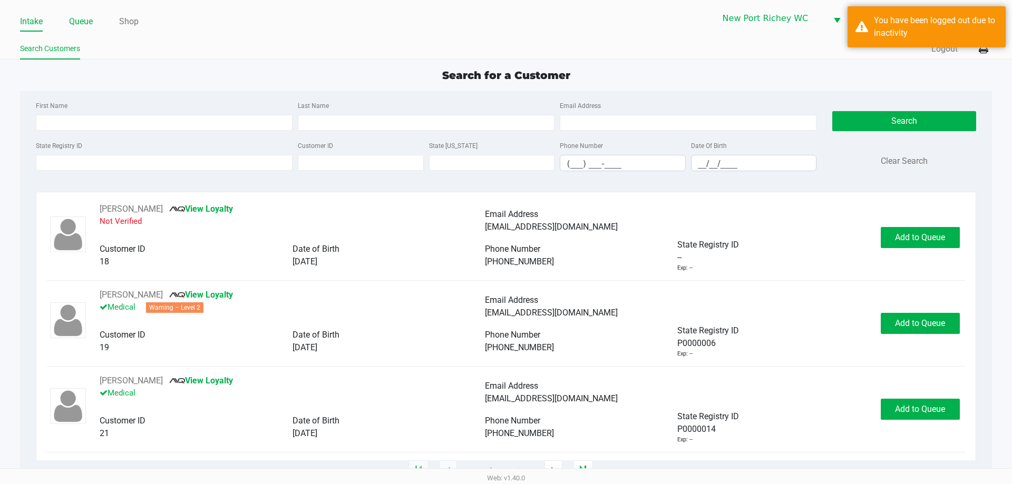
click at [81, 22] on link "Queue" at bounding box center [81, 21] width 24 height 15
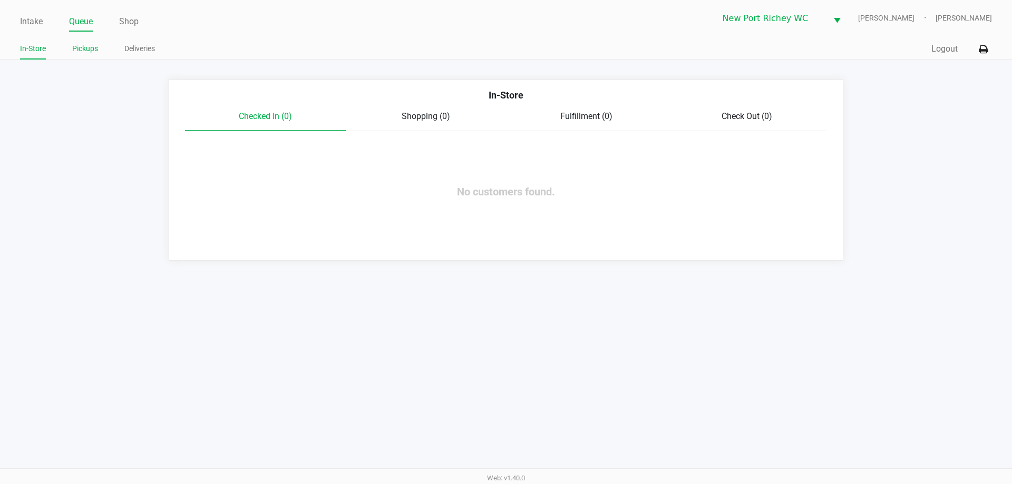
click at [93, 54] on link "Pickups" at bounding box center [85, 48] width 26 height 13
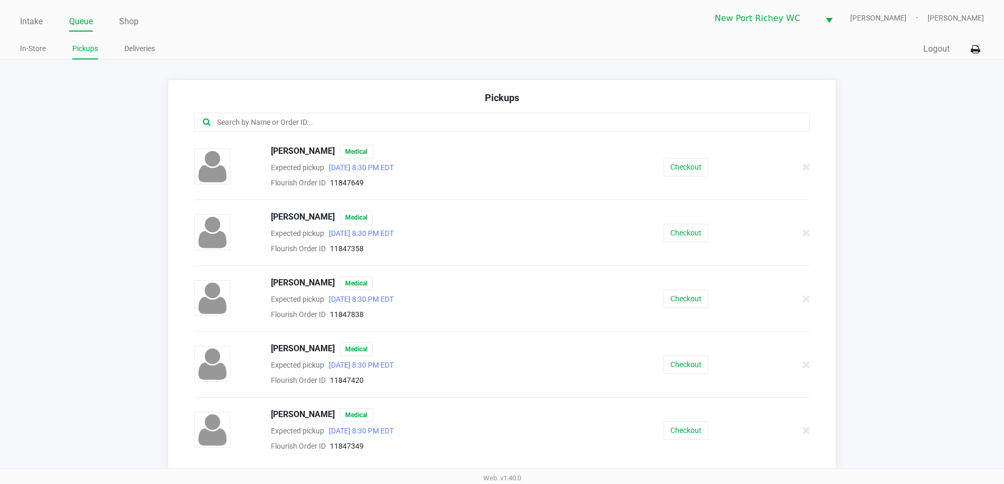
click at [367, 125] on input "text" at bounding box center [485, 122] width 539 height 12
click at [684, 296] on button "Checkout" at bounding box center [686, 299] width 45 height 18
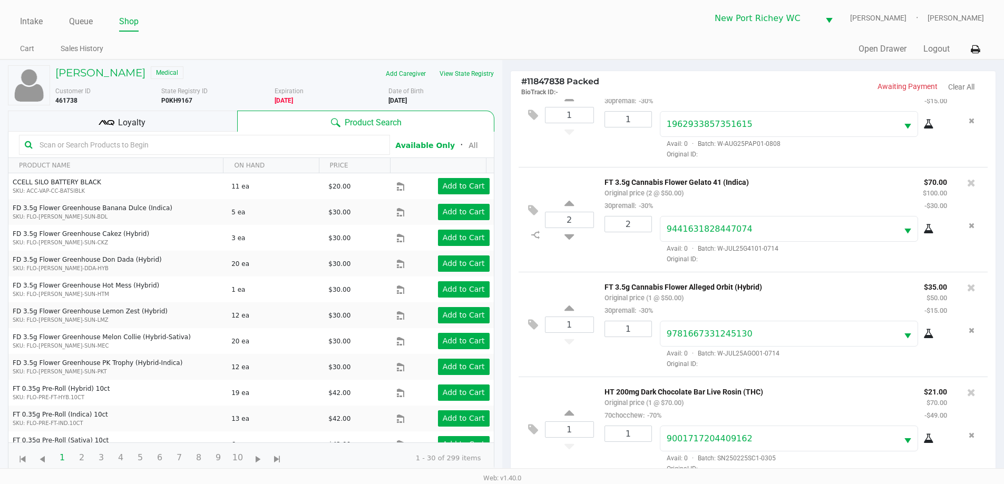
click at [206, 115] on div "Loyalty" at bounding box center [122, 121] width 229 height 21
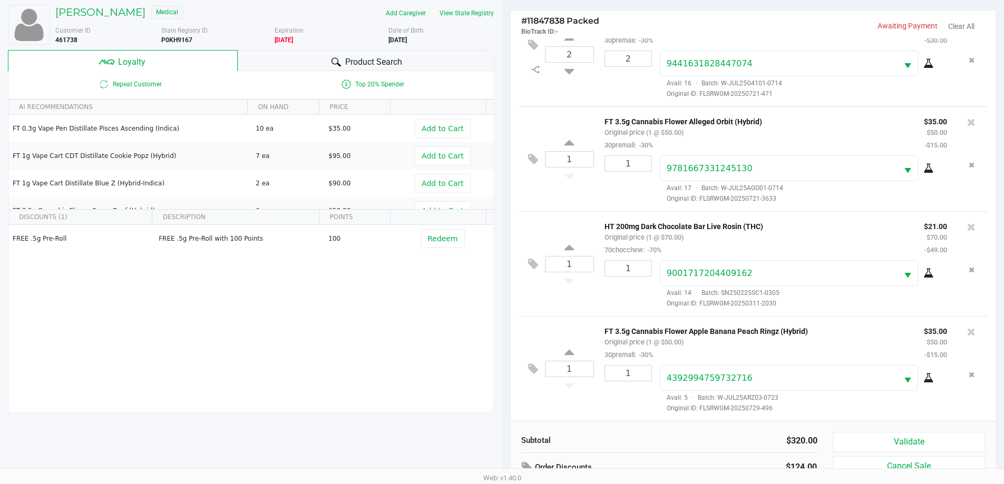
scroll to position [127, 0]
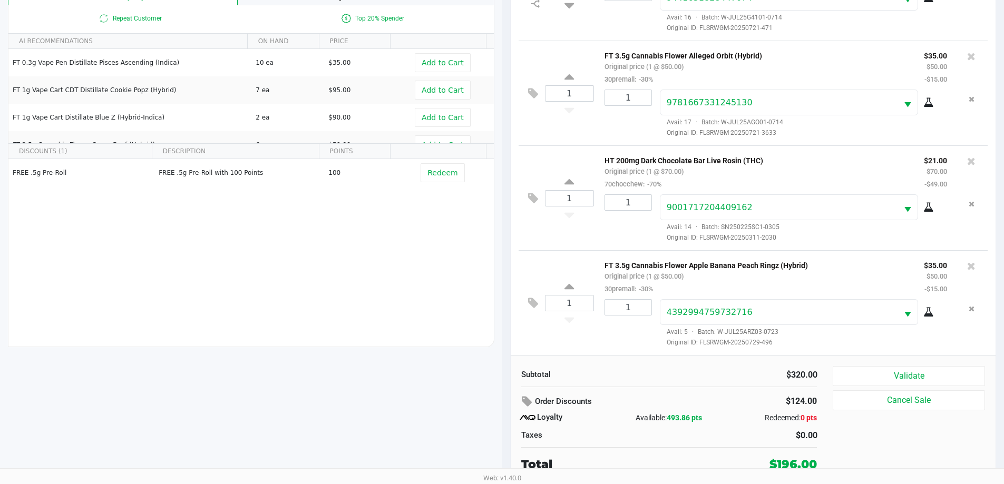
click at [881, 365] on div "Subtotal $320.00 Order Discounts $124.00 Loyalty Available: 493.86 pts Redeemed…" at bounding box center [753, 419] width 485 height 129
click at [882, 377] on button "Validate" at bounding box center [909, 376] width 152 height 20
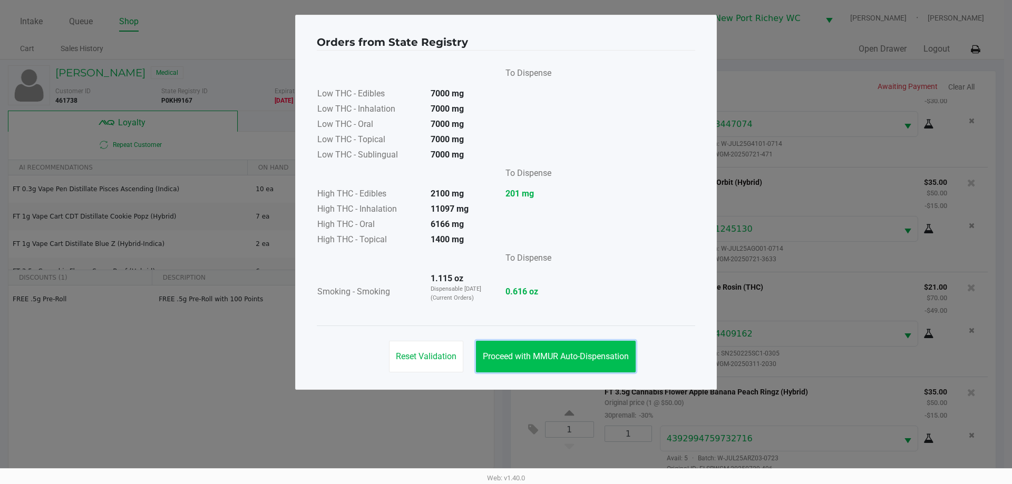
click at [568, 347] on button "Proceed with MMUR Auto-Dispensation" at bounding box center [556, 357] width 160 height 32
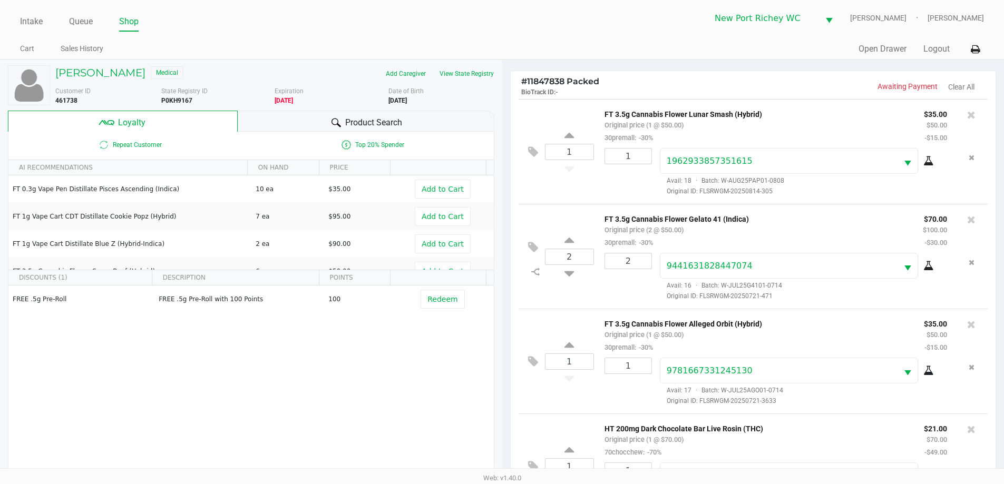
click at [337, 124] on icon at bounding box center [336, 122] width 9 height 9
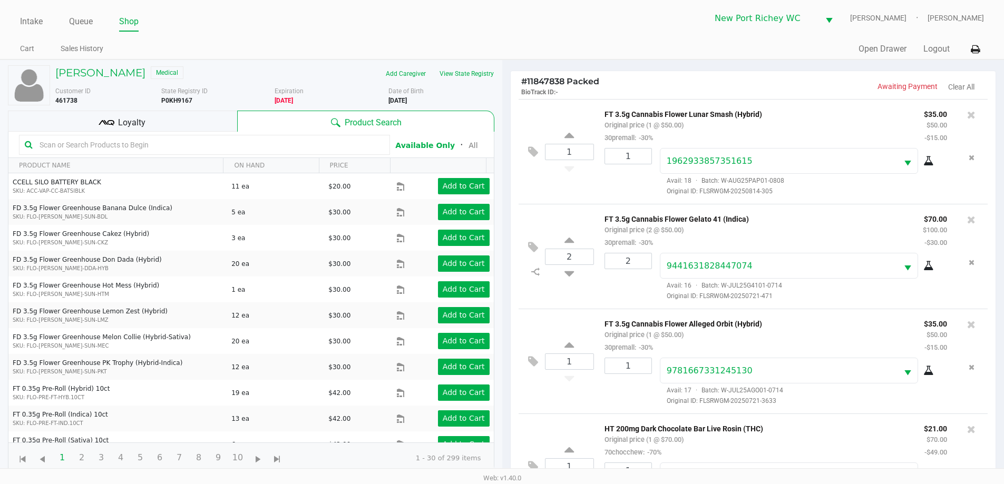
click at [232, 141] on input "text" at bounding box center [209, 145] width 349 height 16
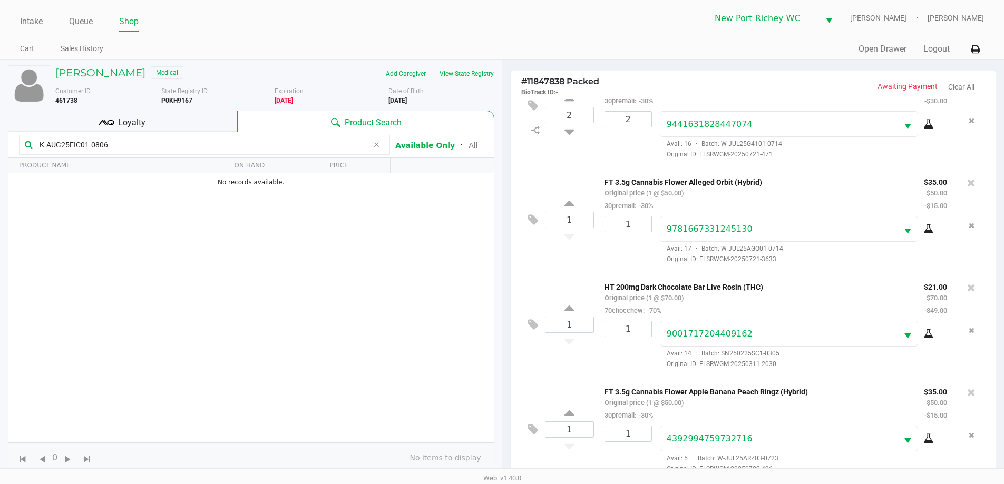
scroll to position [127, 0]
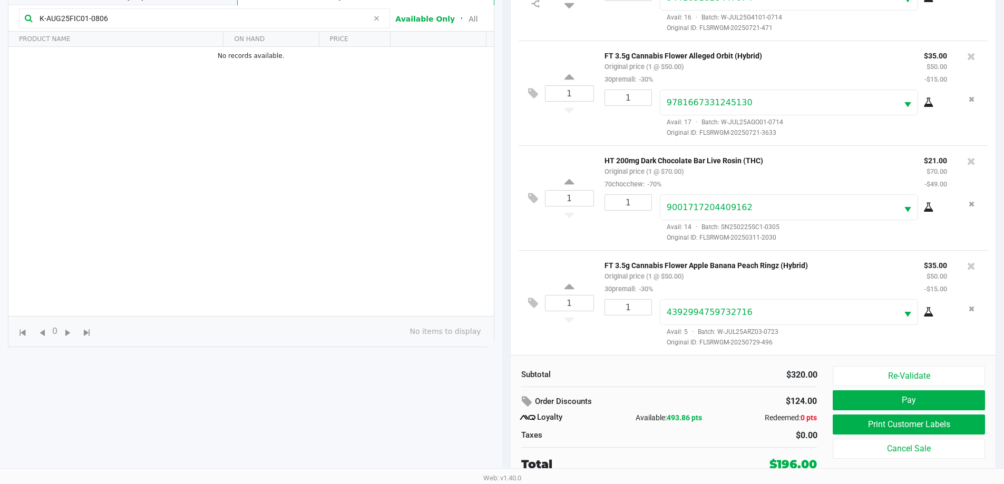
type input "K-AUG25FIC01-0806"
click at [592, 368] on div "Subtotal $320.00" at bounding box center [669, 373] width 312 height 15
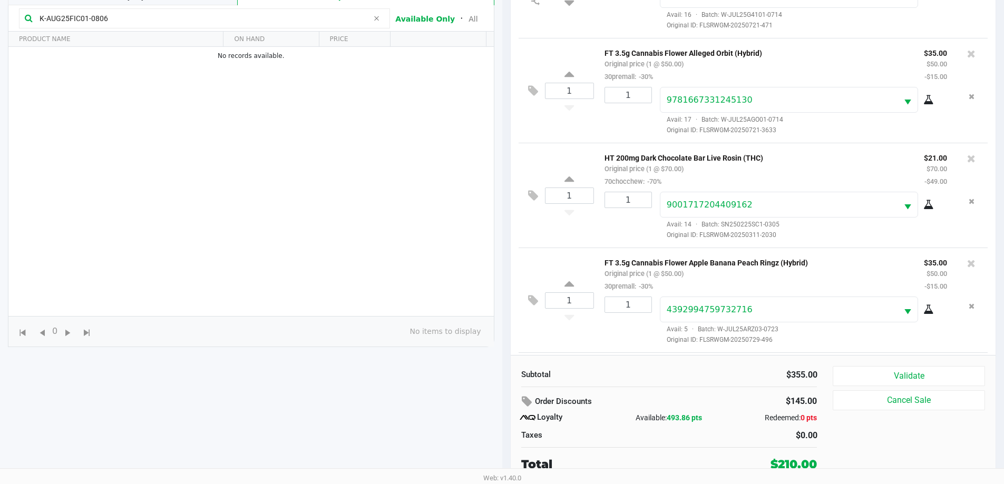
scroll to position [250, 0]
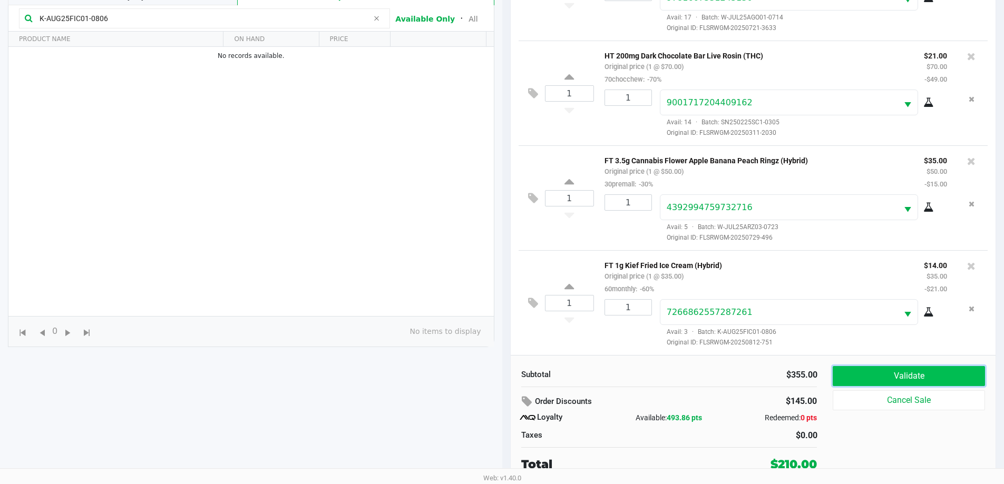
click at [886, 374] on button "Validate" at bounding box center [909, 376] width 152 height 20
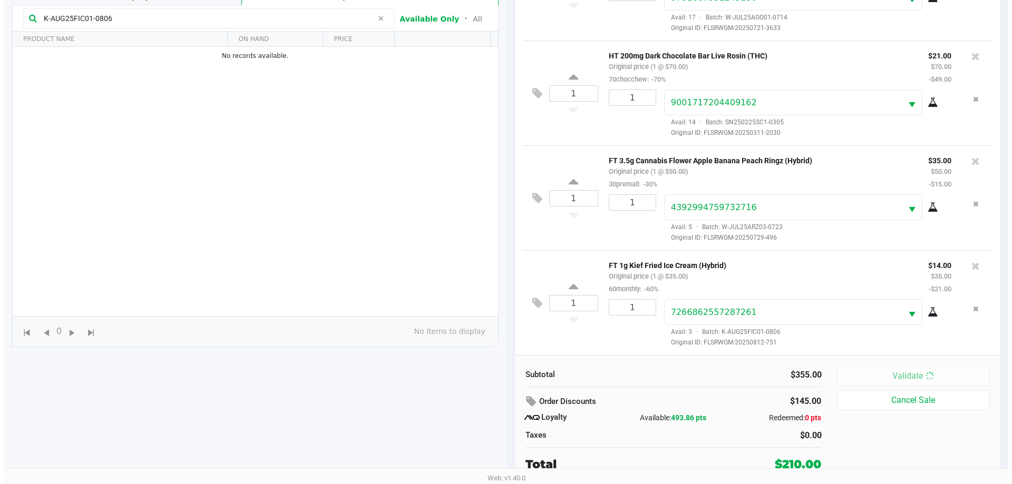
scroll to position [0, 0]
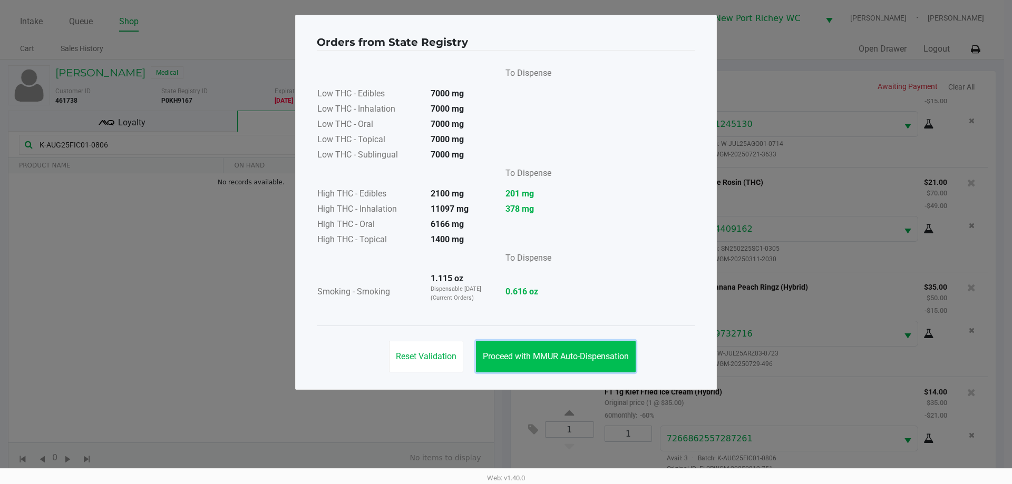
click at [543, 357] on span "Proceed with MMUR Auto-Dispensation" at bounding box center [556, 357] width 146 height 10
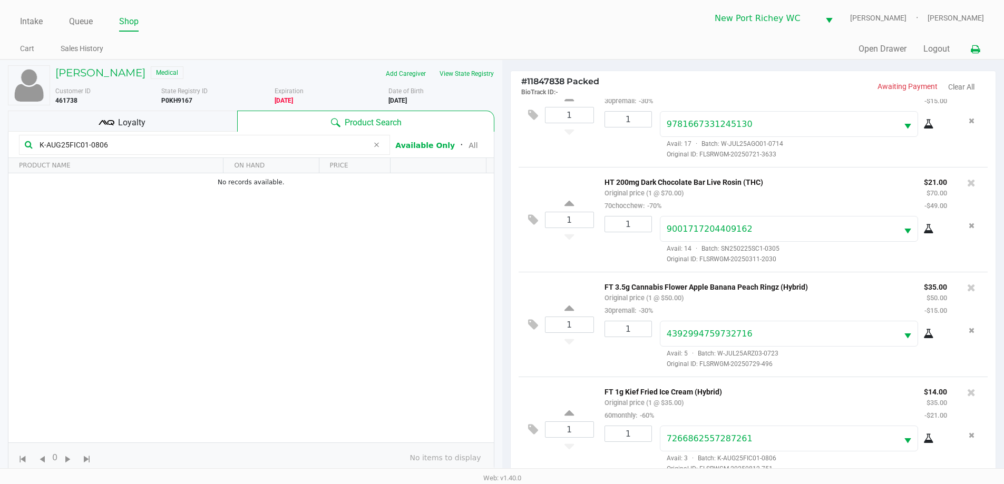
click at [978, 42] on button at bounding box center [975, 50] width 17 height 20
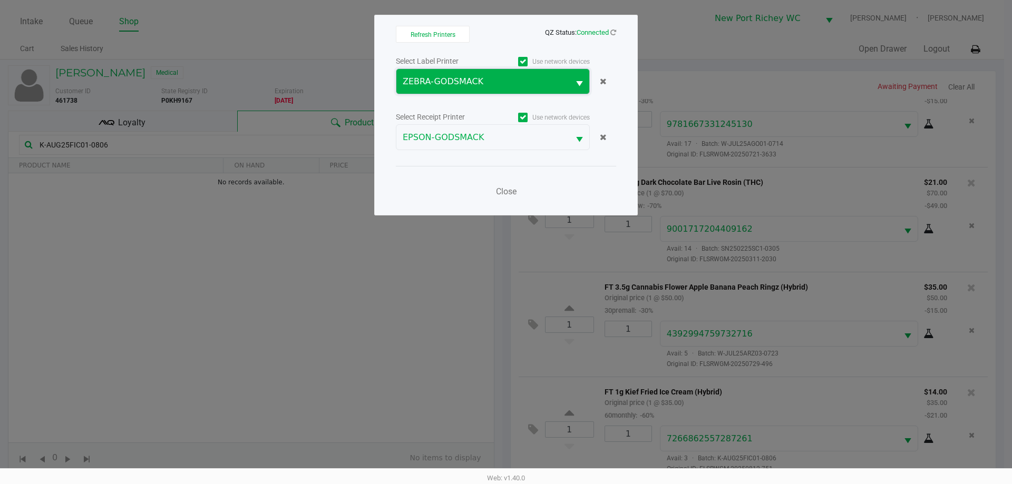
click at [487, 89] on span "ZEBRA-GODSMACK" at bounding box center [482, 81] width 173 height 25
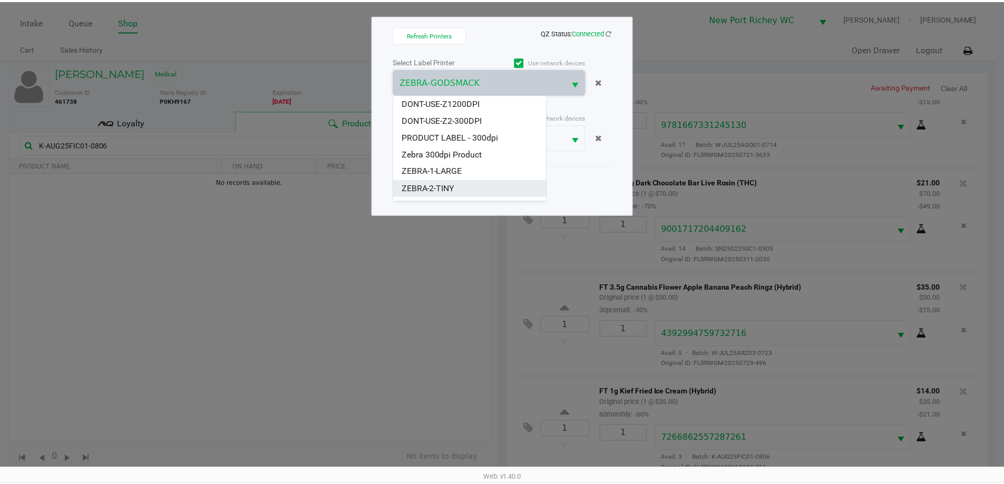
scroll to position [46, 0]
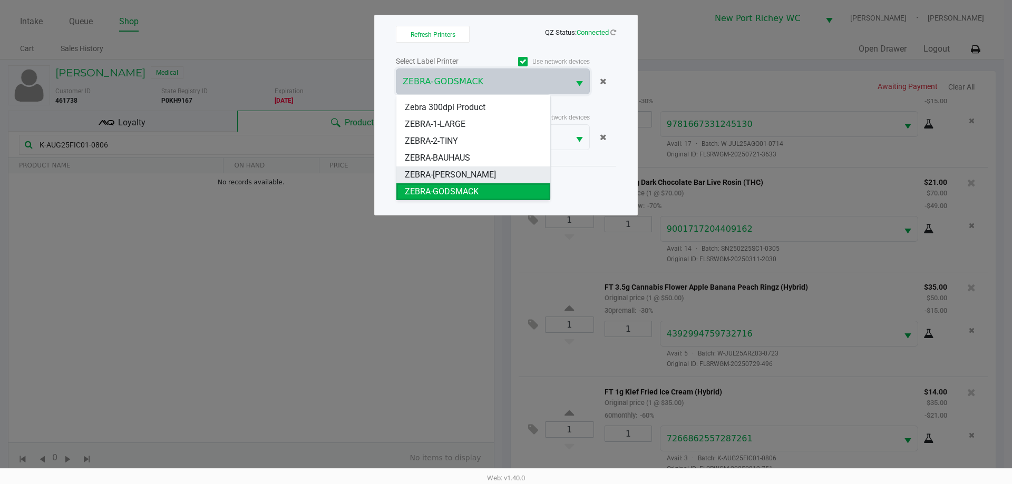
click at [455, 172] on span "ZEBRA-DEAN-MILLER" at bounding box center [450, 175] width 91 height 13
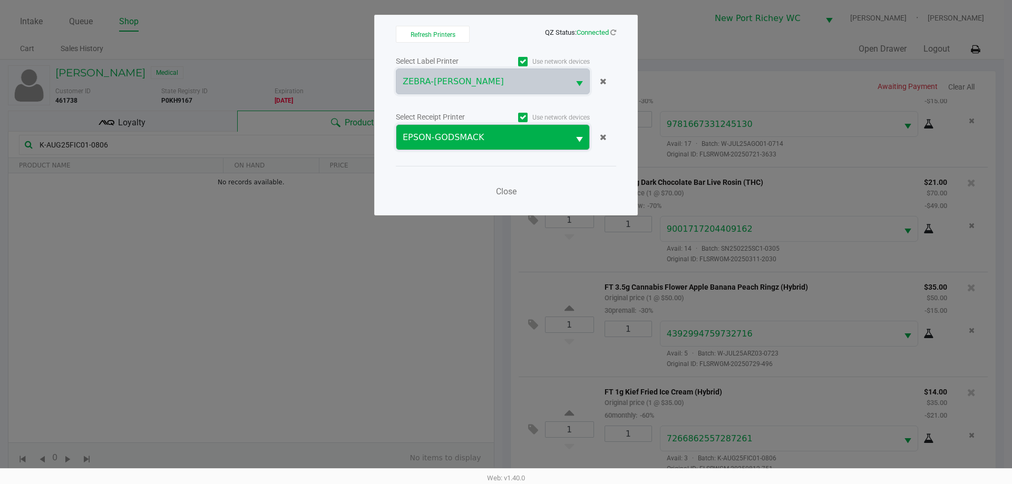
click at [507, 137] on span "EPSON-GODSMACK" at bounding box center [483, 137] width 160 height 13
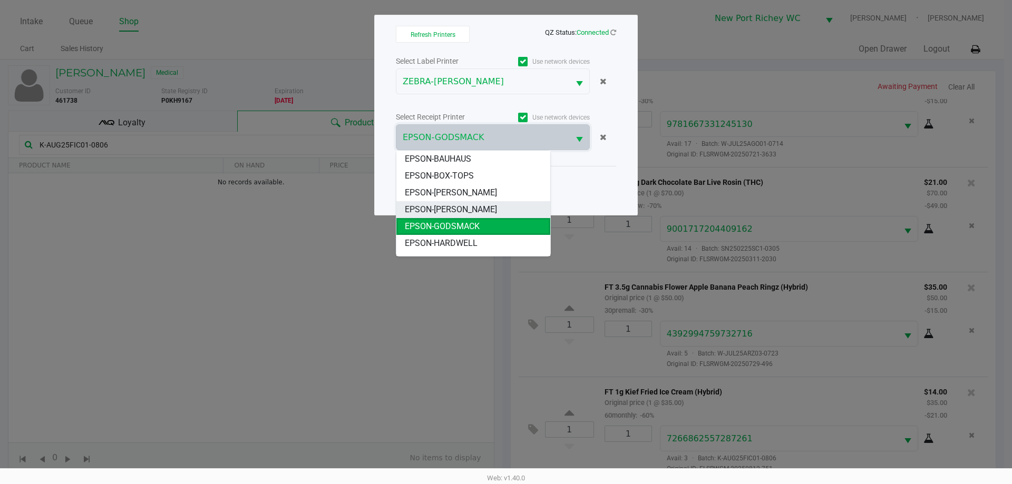
click at [459, 215] on span "EPSON-DEAN-MILLER" at bounding box center [451, 209] width 92 height 13
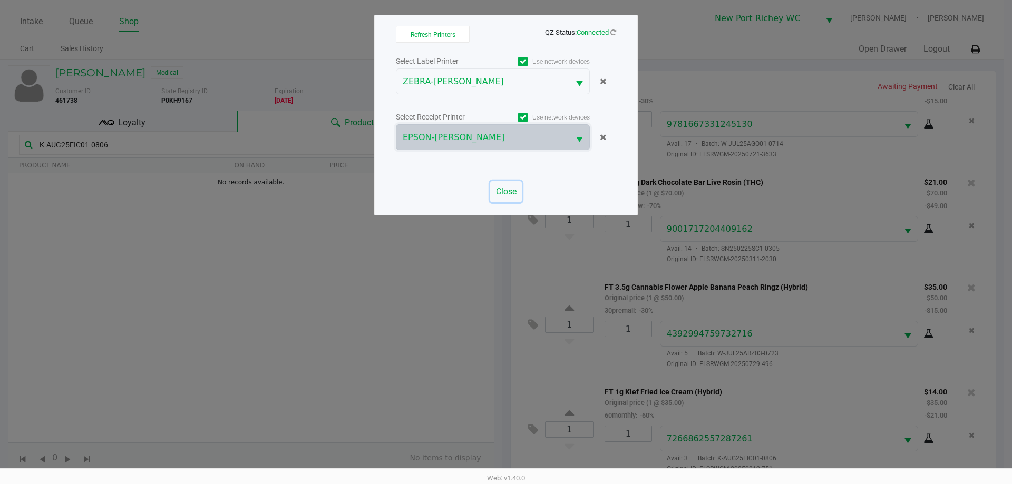
click at [500, 190] on span "Close" at bounding box center [506, 192] width 21 height 10
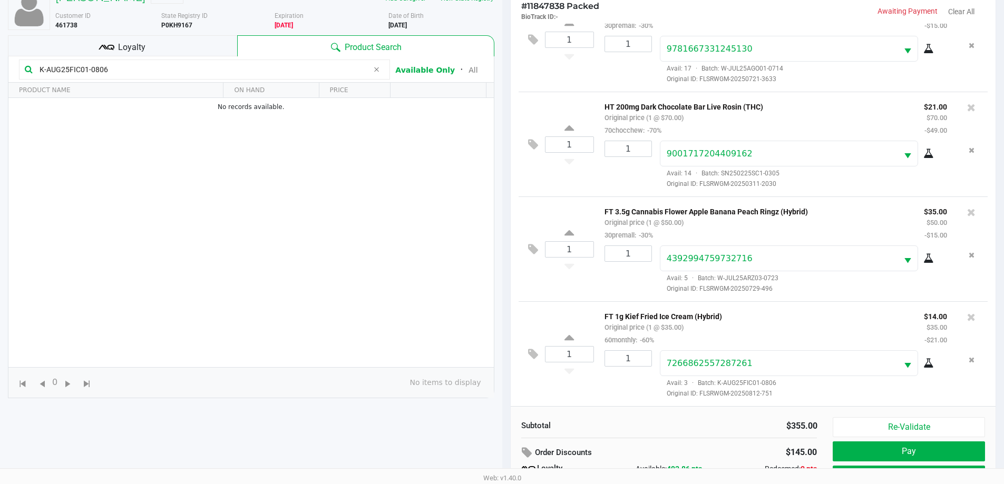
scroll to position [127, 0]
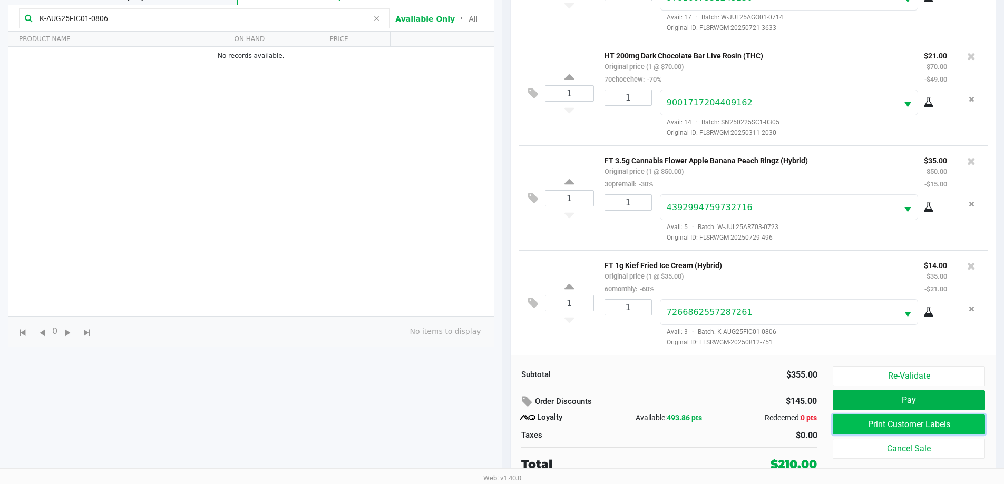
click at [905, 429] on button "Print Customer Labels" at bounding box center [909, 425] width 152 height 20
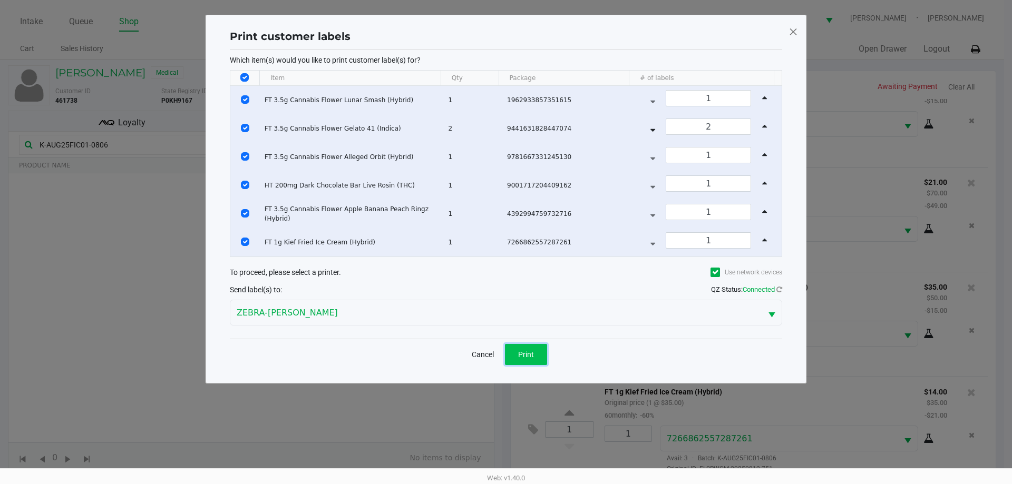
drag, startPoint x: 529, startPoint y: 363, endPoint x: 520, endPoint y: 355, distance: 11.6
click at [529, 363] on button "Print" at bounding box center [526, 354] width 42 height 21
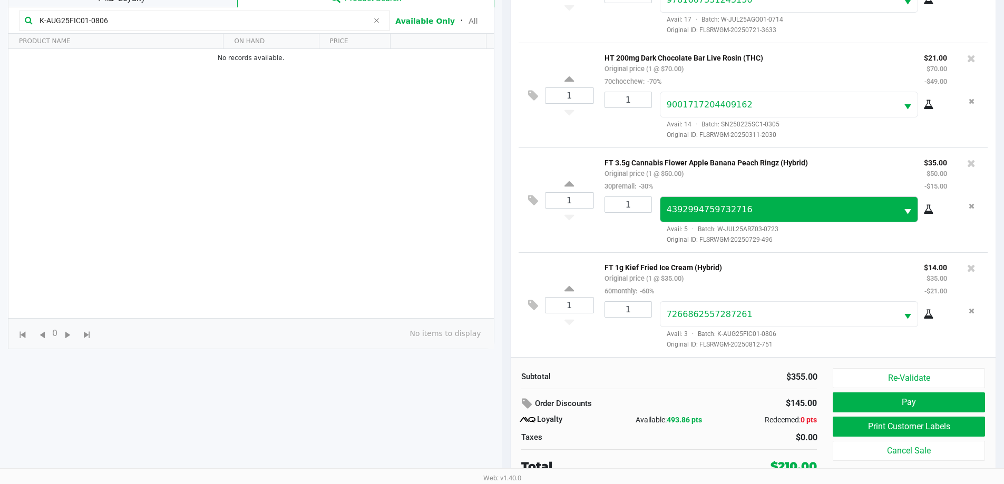
scroll to position [127, 0]
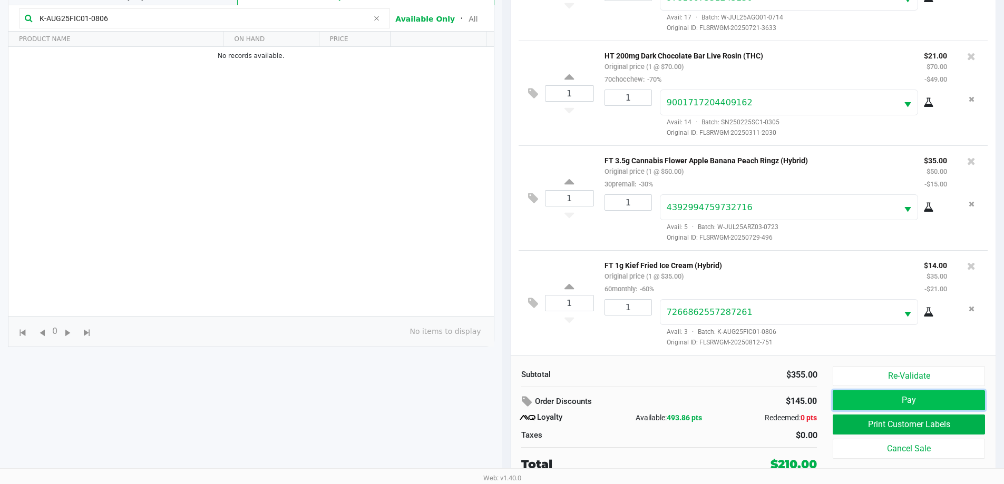
click at [902, 401] on button "Pay" at bounding box center [909, 401] width 152 height 20
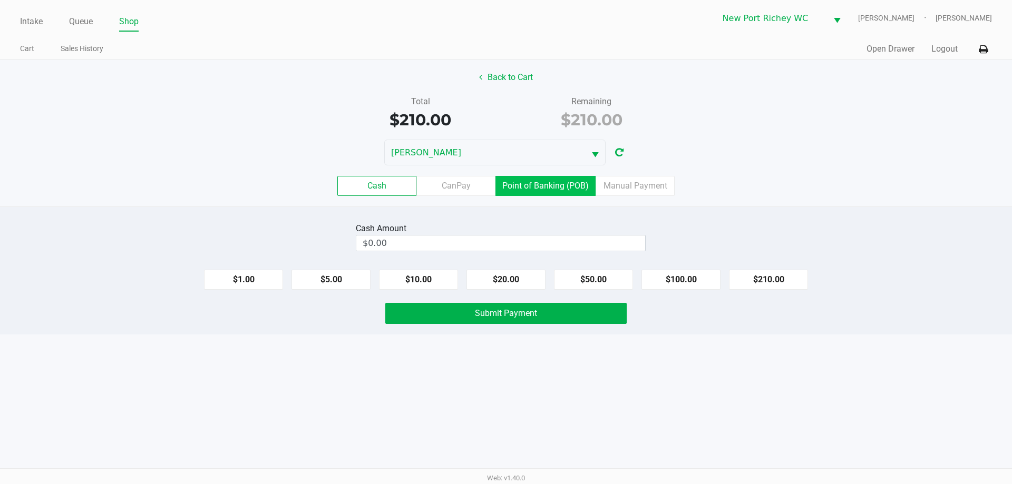
click at [531, 191] on label "Point of Banking (POB)" at bounding box center [545, 186] width 100 height 20
click at [0, 0] on 7 "Point of Banking (POB)" at bounding box center [0, 0] width 0 height 0
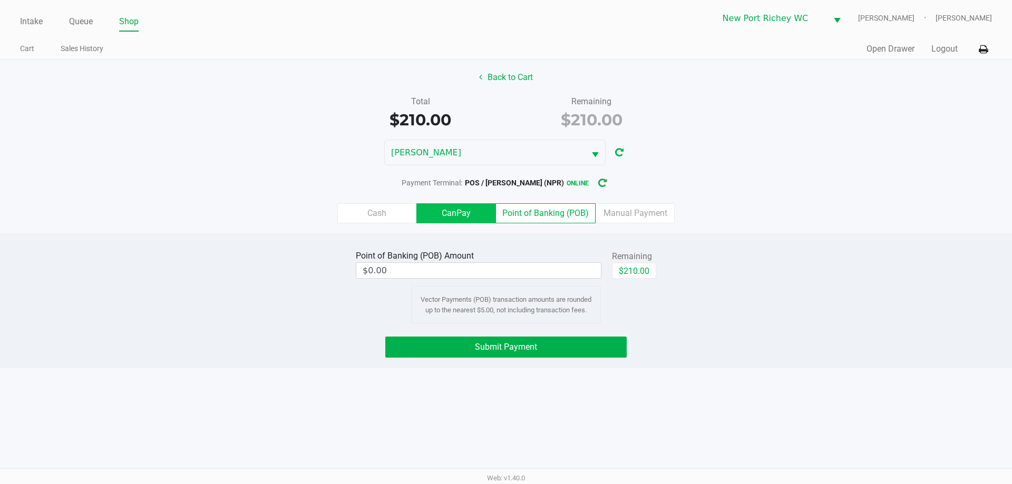
click at [463, 214] on label "CanPay" at bounding box center [455, 213] width 79 height 20
click at [0, 0] on 2 "CanPay" at bounding box center [0, 0] width 0 height 0
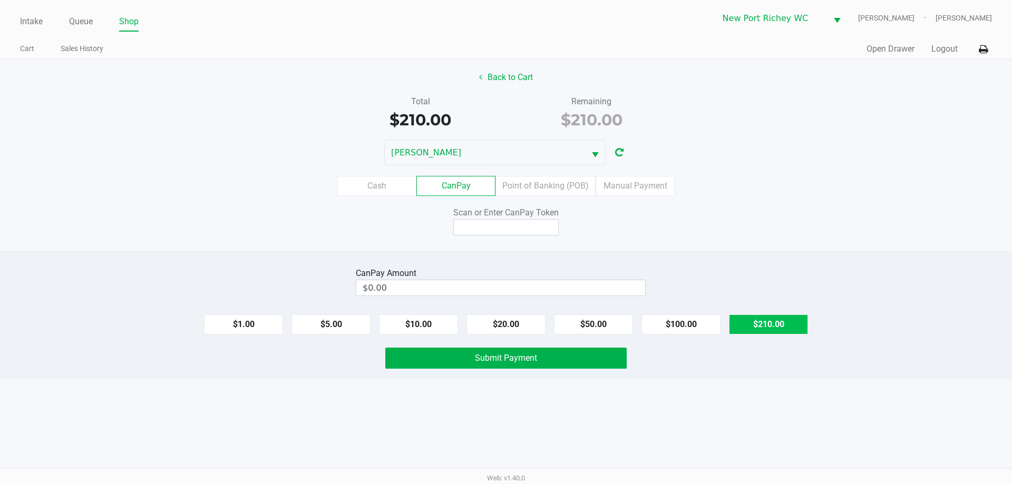
click at [769, 327] on button "$210.00" at bounding box center [768, 325] width 79 height 20
type input "$210.00"
click at [503, 84] on button "Back to Cart" at bounding box center [505, 77] width 67 height 20
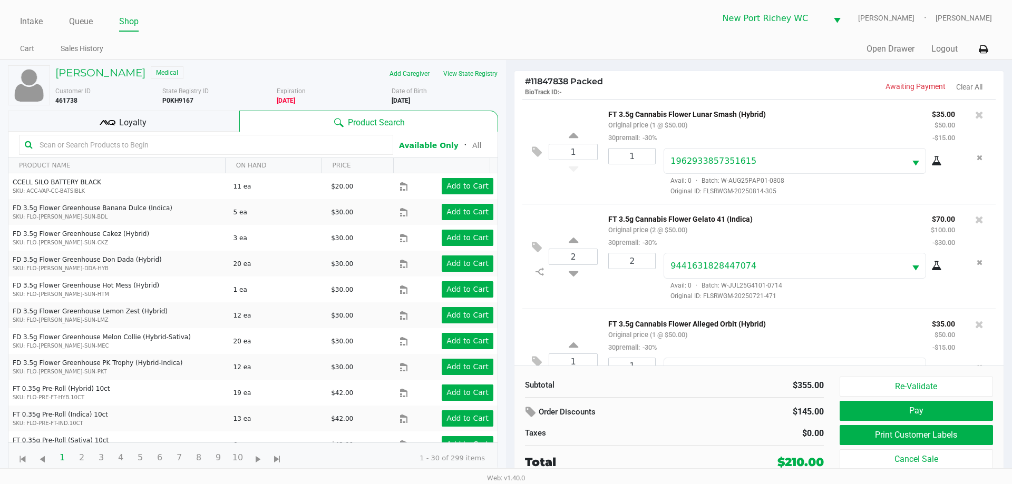
click at [205, 151] on input "text" at bounding box center [211, 145] width 352 height 16
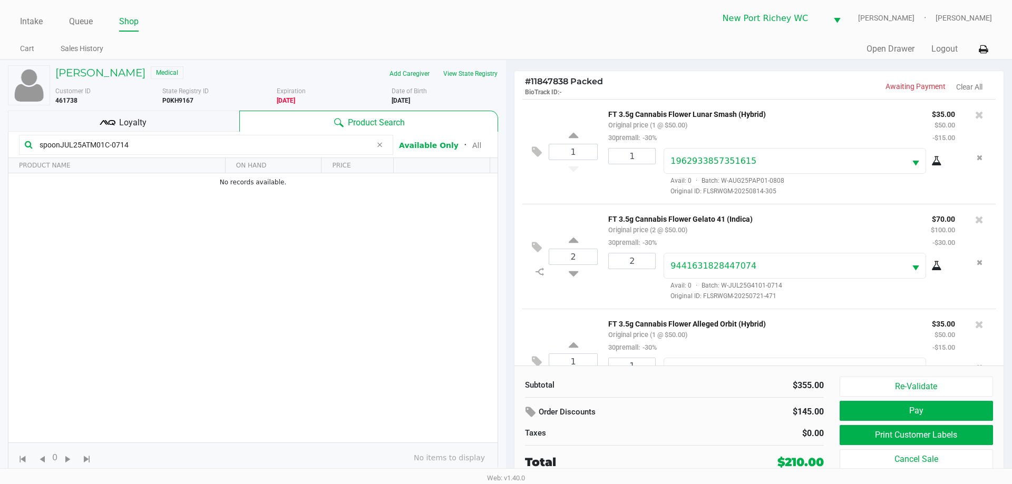
type input "spoonJUL25ATM01C-0714"
click at [660, 382] on div "Subtotal" at bounding box center [596, 386] width 142 height 12
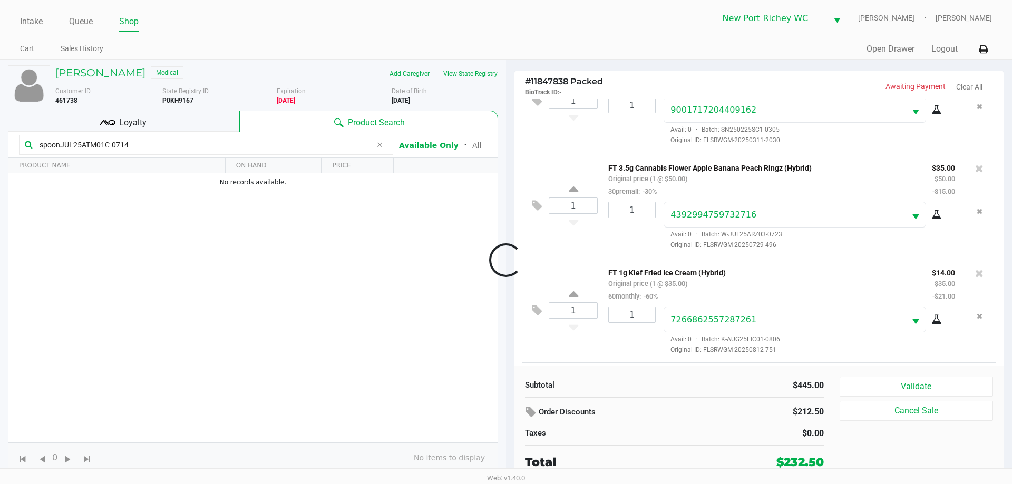
scroll to position [471, 0]
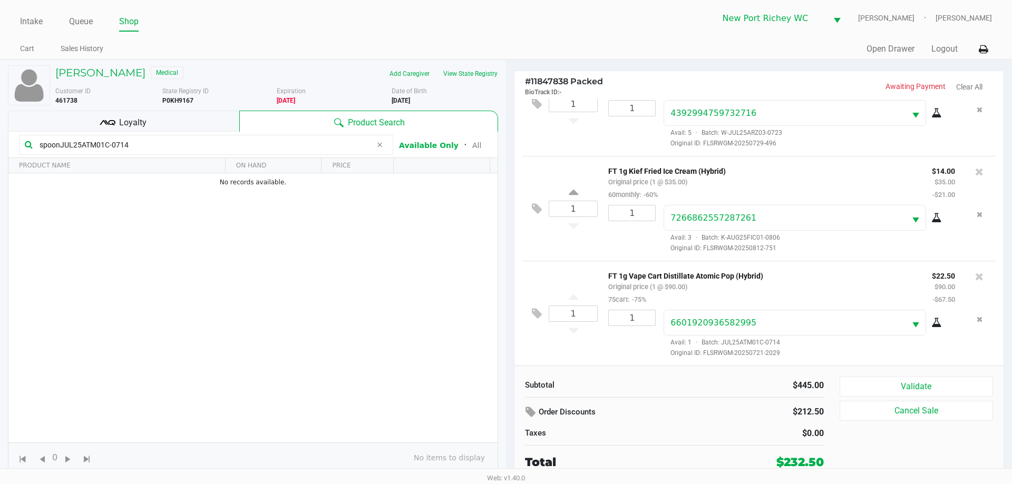
click at [382, 147] on icon at bounding box center [379, 145] width 6 height 8
click at [338, 141] on input "text" at bounding box center [211, 145] width 352 height 16
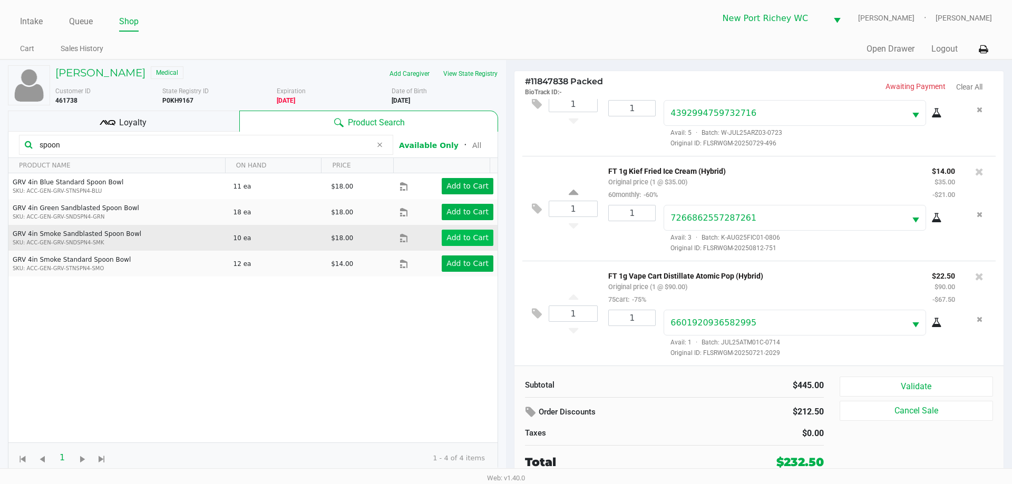
type input "spoon"
click at [471, 235] on app-button-loader "Add to Cart" at bounding box center [467, 238] width 42 height 8
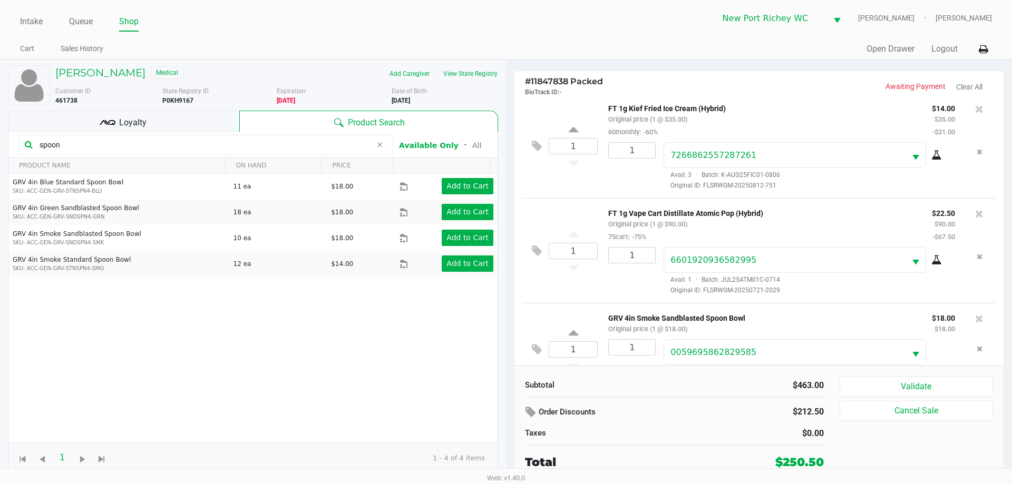
scroll to position [564, 0]
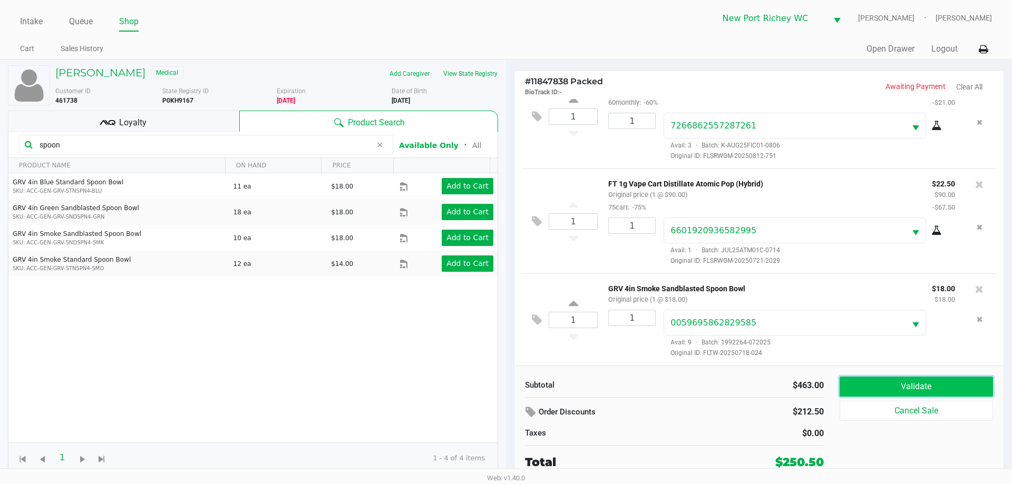
click at [916, 386] on button "Validate" at bounding box center [916, 387] width 153 height 20
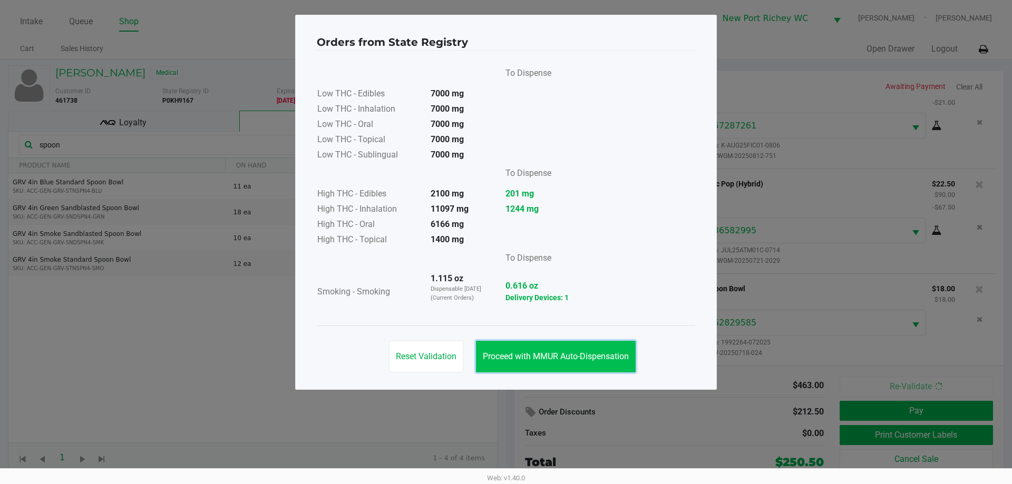
click at [605, 355] on span "Proceed with MMUR Auto-Dispensation" at bounding box center [556, 357] width 146 height 10
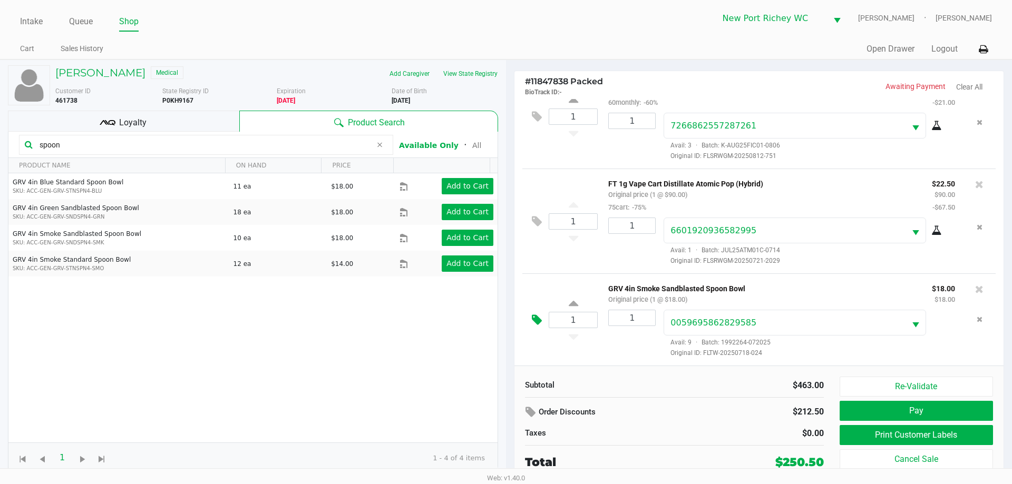
click at [542, 317] on button at bounding box center [539, 320] width 18 height 25
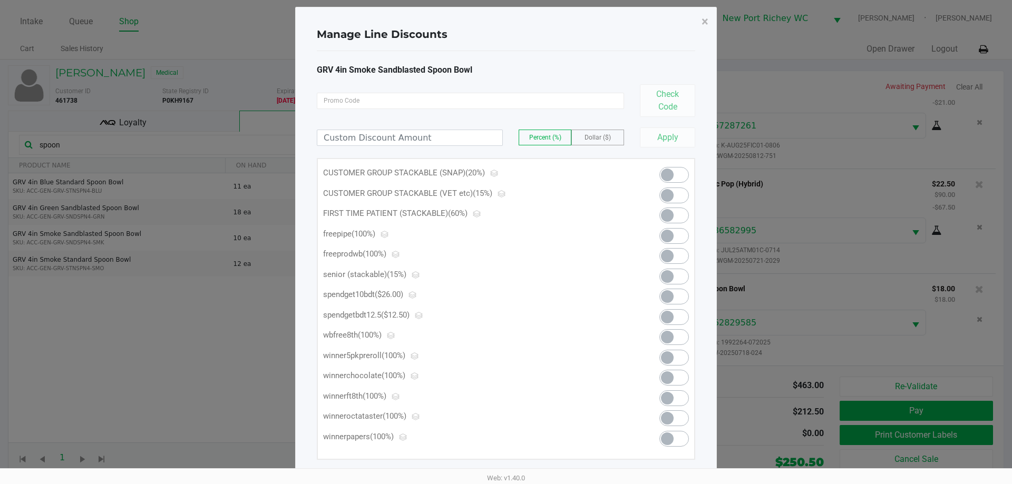
scroll to position [0, 0]
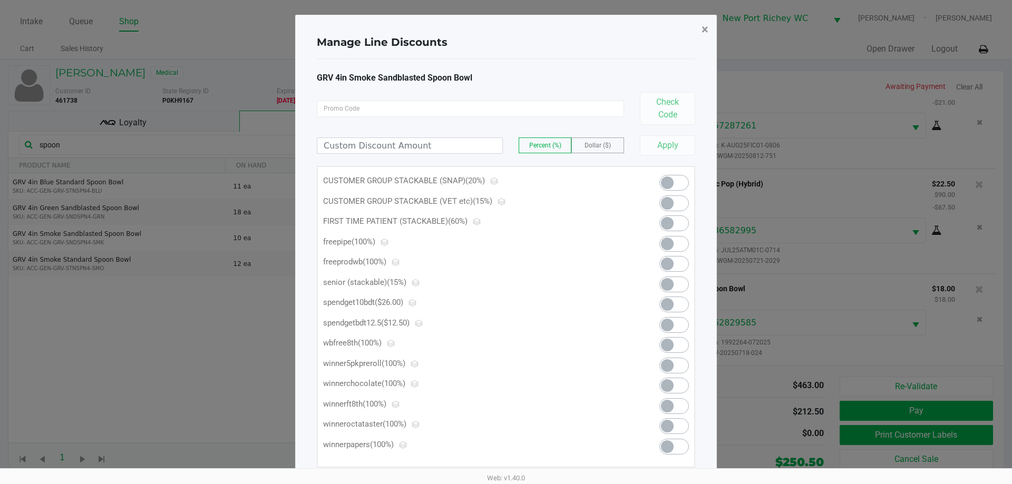
click at [710, 29] on button "×" at bounding box center [705, 30] width 24 height 30
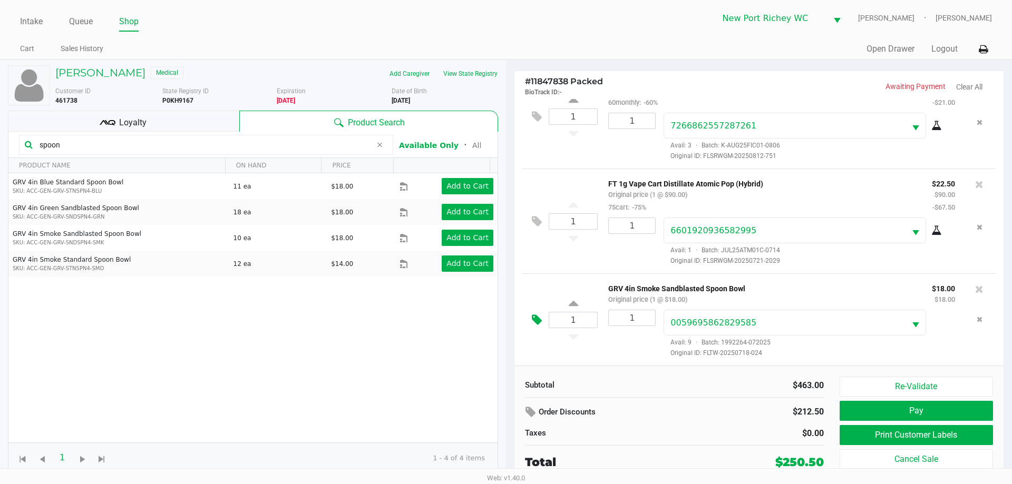
click at [536, 319] on icon at bounding box center [537, 320] width 10 height 12
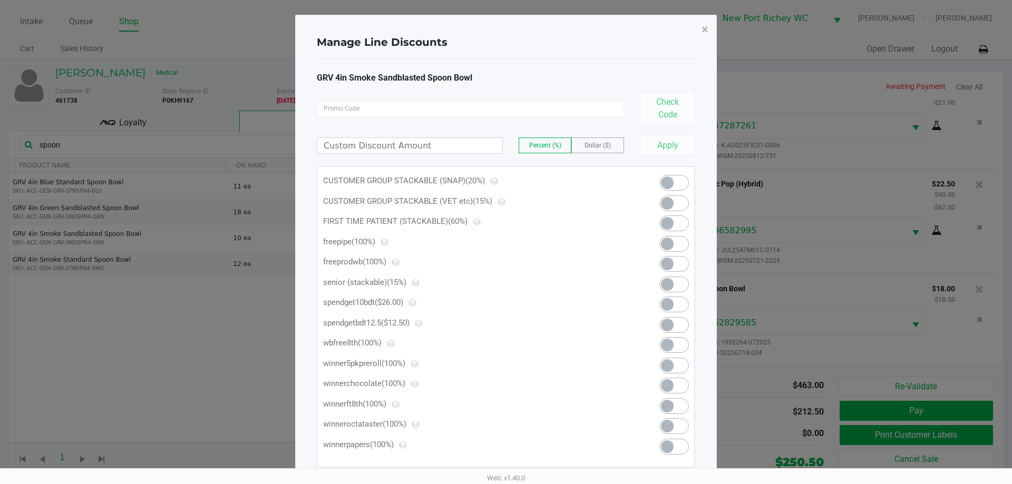
click at [667, 244] on span at bounding box center [667, 244] width 13 height 13
click at [705, 32] on span "×" at bounding box center [705, 29] width 7 height 15
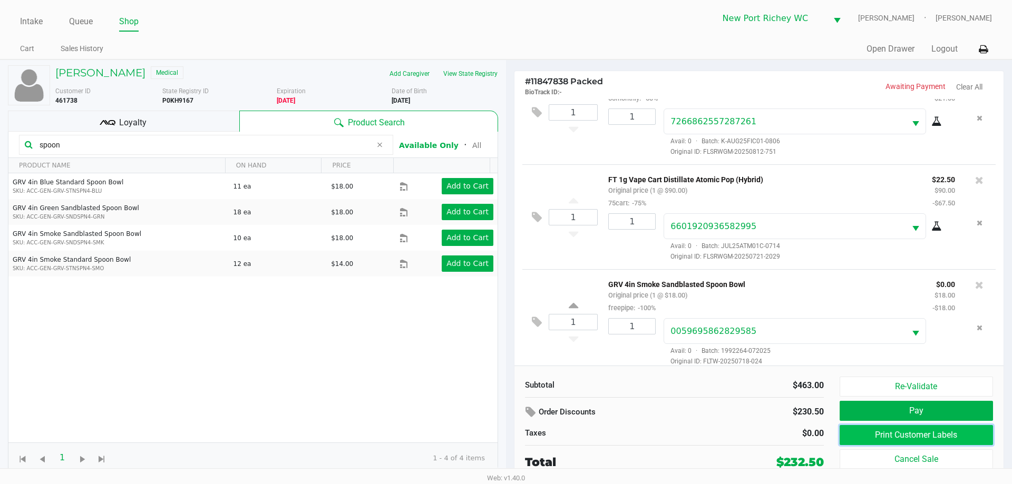
click at [875, 433] on button "Print Customer Labels" at bounding box center [916, 435] width 153 height 20
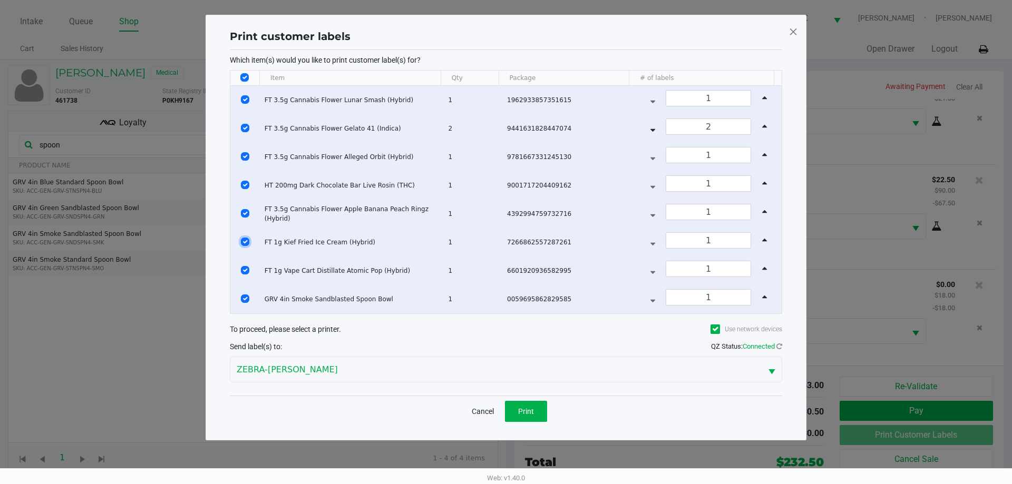
click at [244, 240] on input "Select Row" at bounding box center [245, 242] width 8 height 8
checkbox input "false"
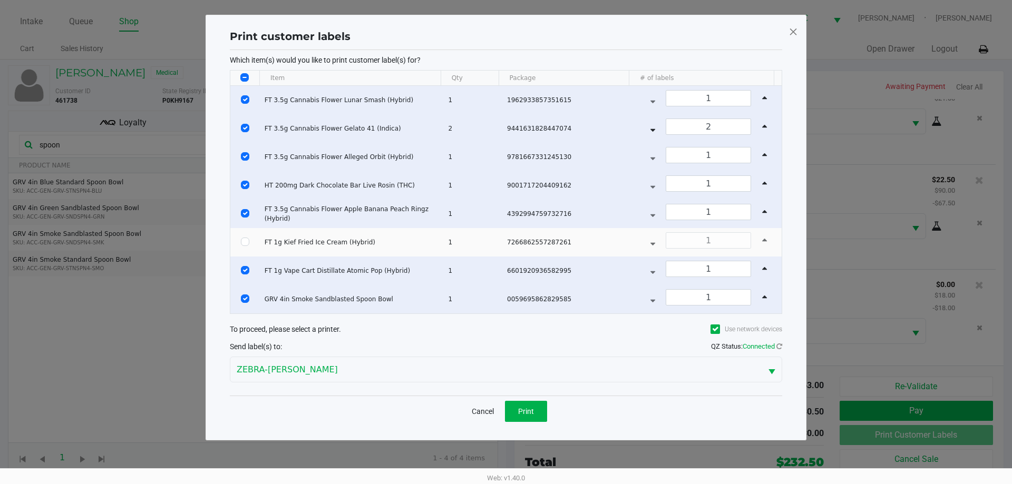
click at [244, 207] on td "Data table" at bounding box center [245, 214] width 30 height 28
click at [243, 215] on input "Select Row" at bounding box center [245, 213] width 8 height 8
checkbox input "false"
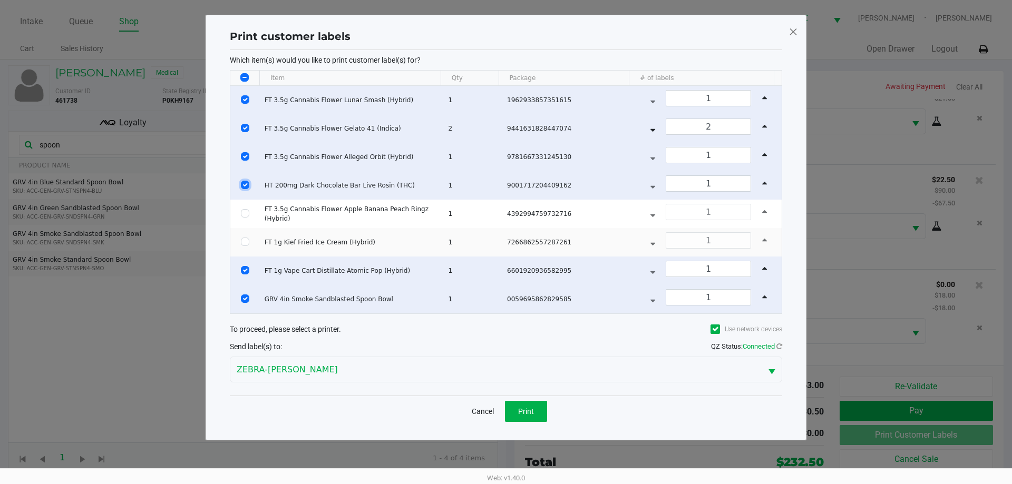
click at [243, 186] on input "Select Row" at bounding box center [245, 185] width 8 height 8
checkbox input "false"
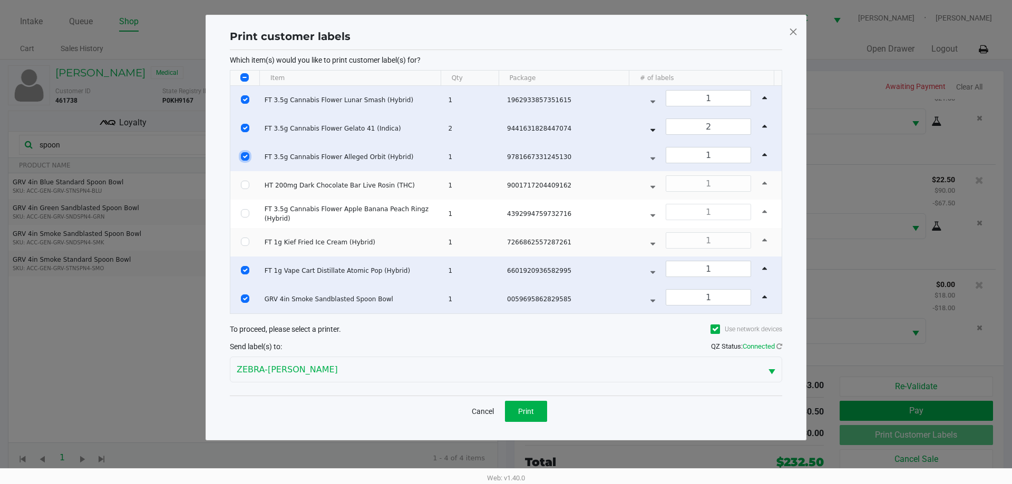
click at [241, 160] on input "Select Row" at bounding box center [245, 156] width 8 height 8
checkbox input "false"
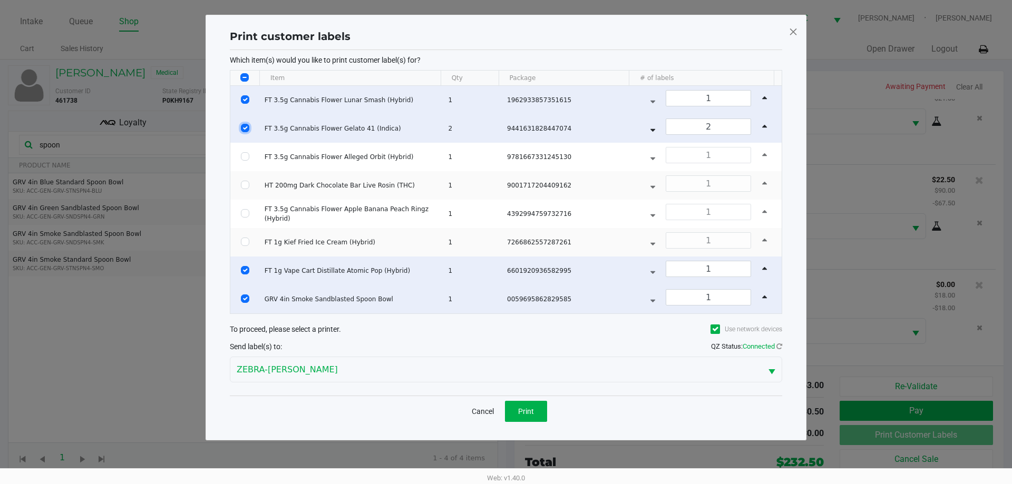
click at [242, 128] on input "Select Row" at bounding box center [245, 128] width 8 height 8
checkbox input "false"
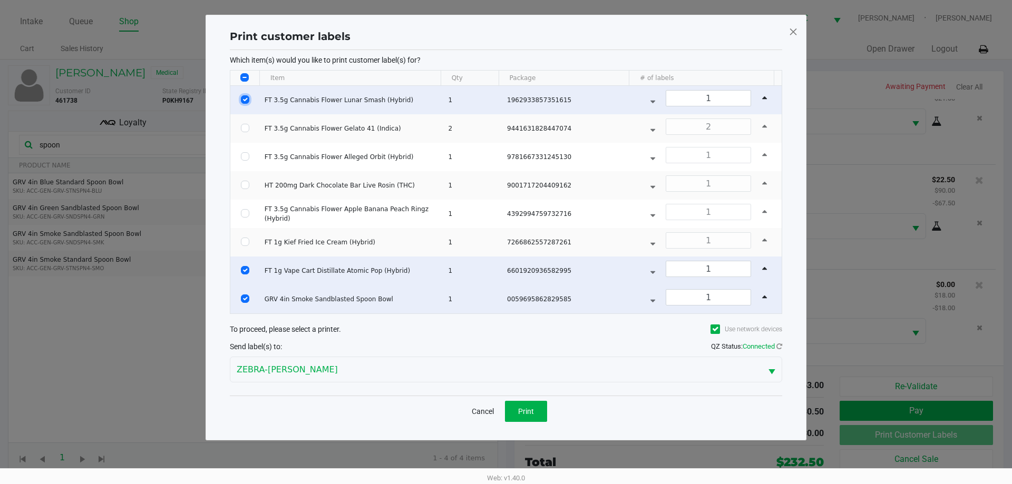
click at [245, 99] on input "Select Row" at bounding box center [245, 99] width 8 height 8
checkbox input "false"
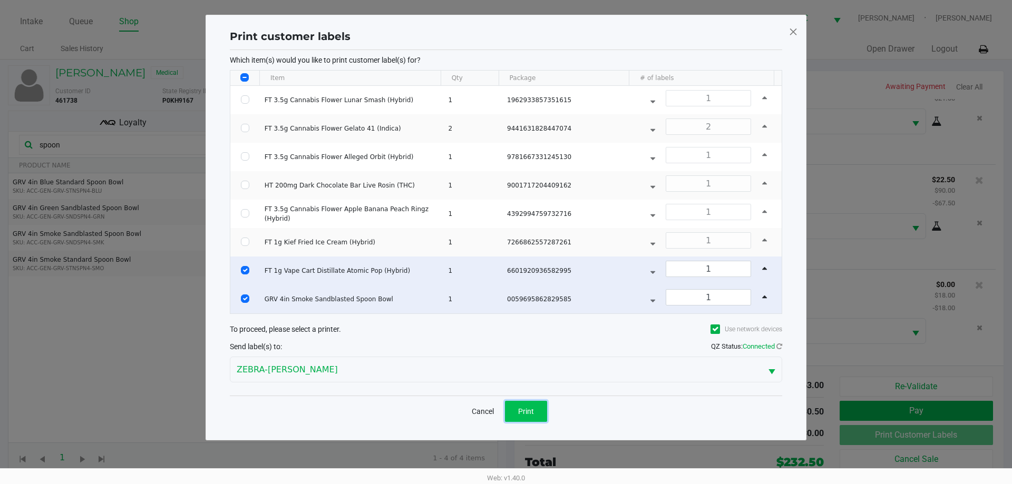
click at [516, 409] on button "Print" at bounding box center [526, 411] width 42 height 21
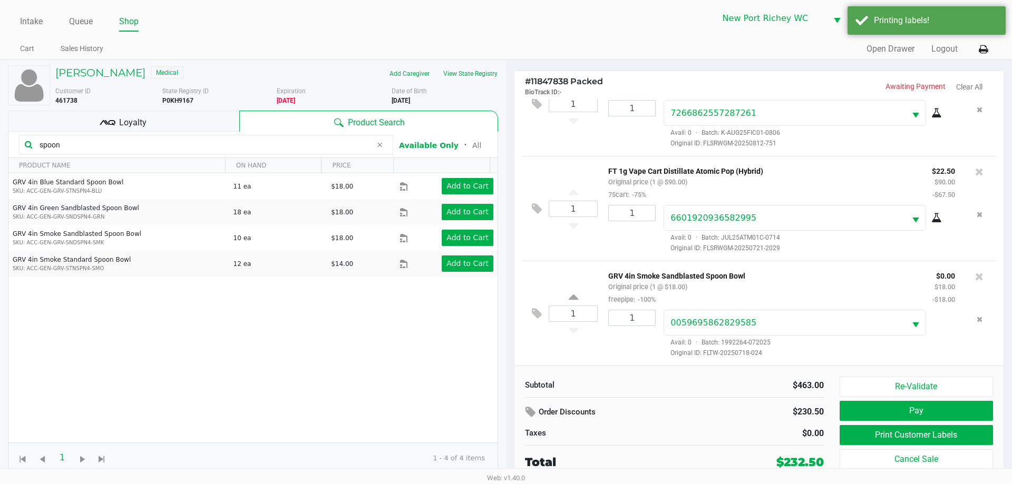
scroll to position [577, 0]
click at [533, 210] on icon at bounding box center [537, 209] width 10 height 12
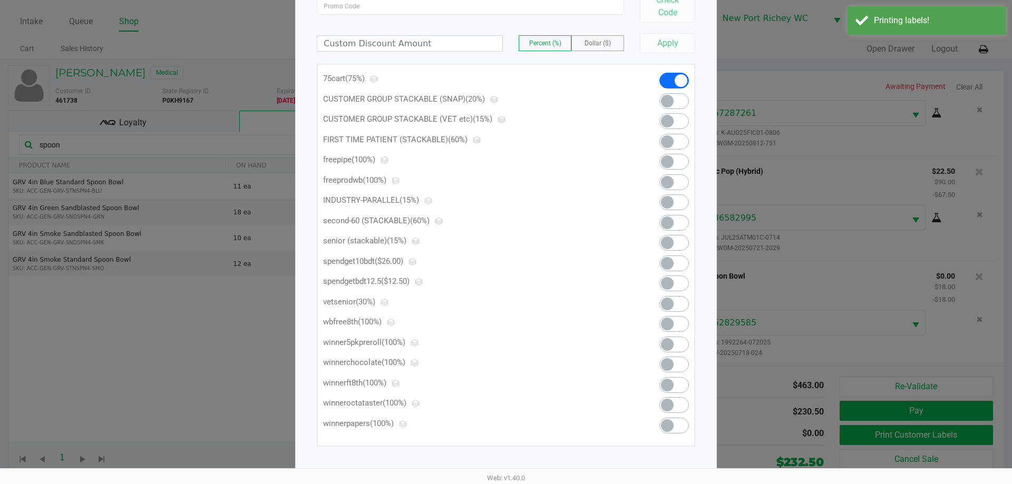
scroll to position [103, 0]
click at [668, 282] on span at bounding box center [667, 282] width 13 height 13
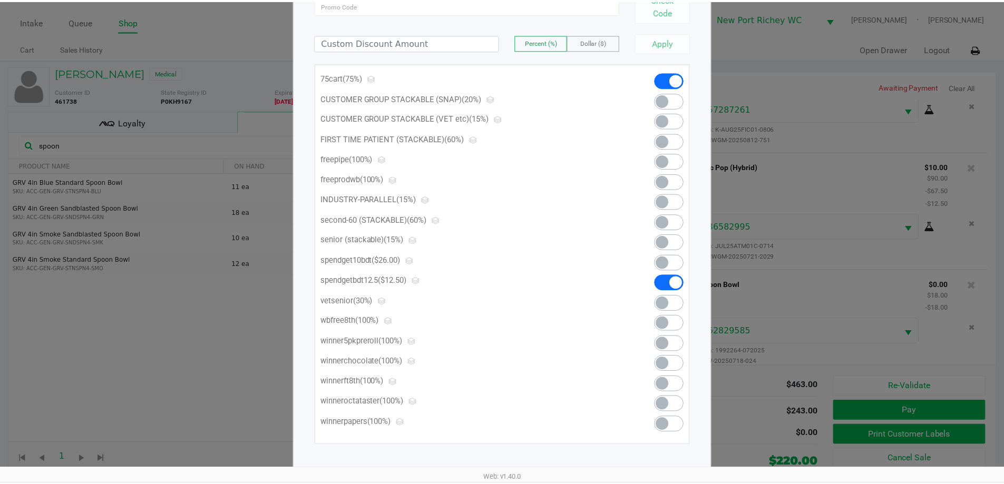
scroll to position [0, 0]
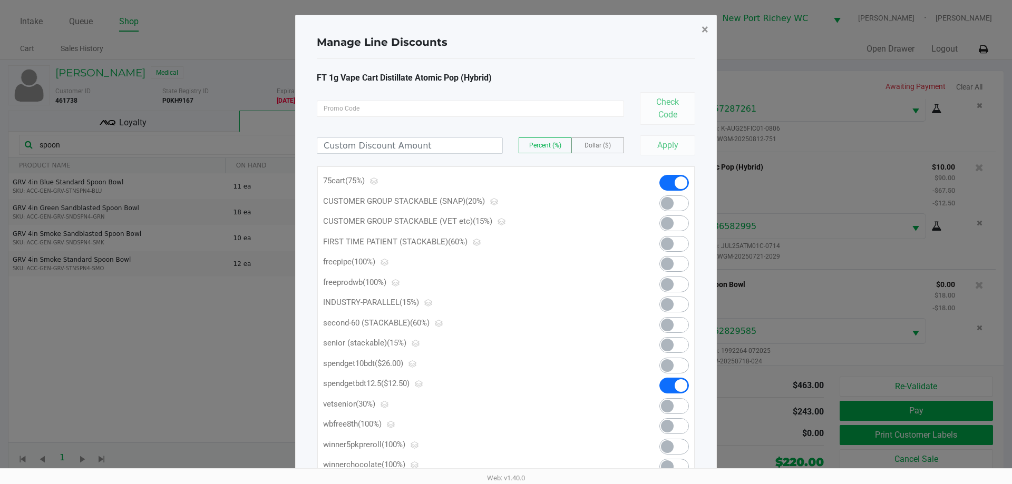
click at [701, 30] on button "×" at bounding box center [705, 30] width 24 height 30
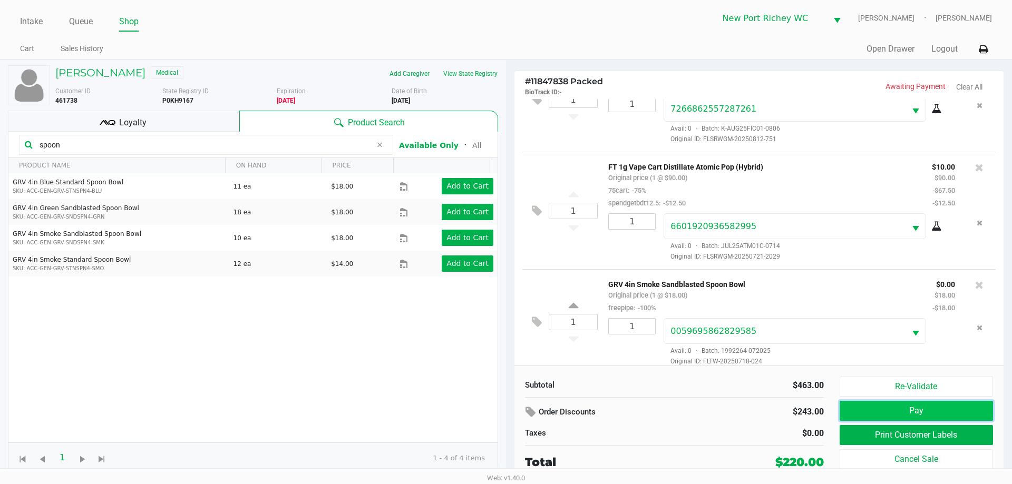
click at [888, 410] on button "Pay" at bounding box center [916, 411] width 153 height 20
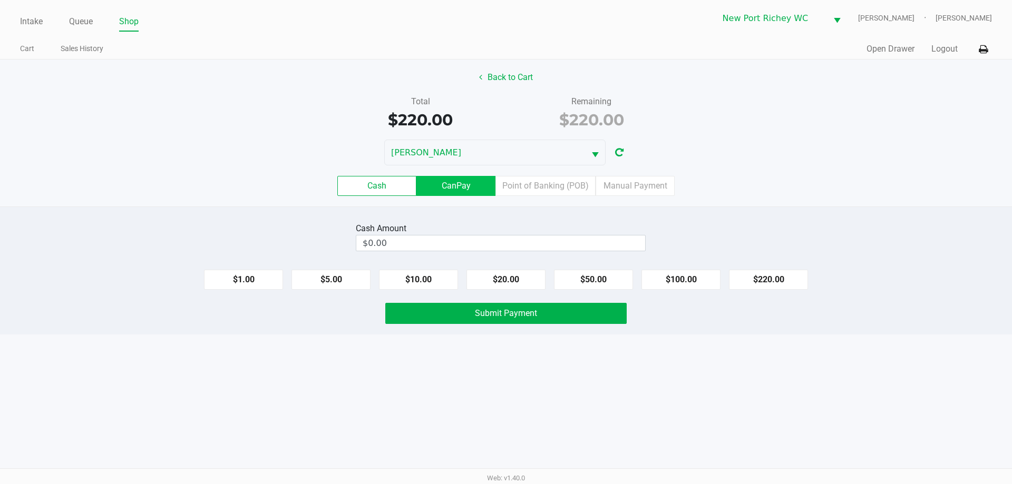
click at [472, 189] on label "CanPay" at bounding box center [455, 186] width 79 height 20
click at [0, 0] on 2 "CanPay" at bounding box center [0, 0] width 0 height 0
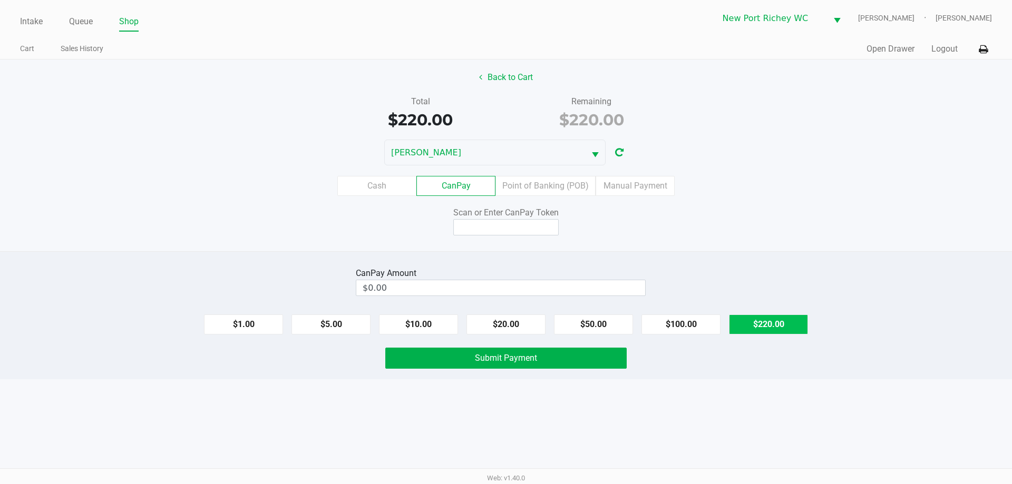
click at [791, 326] on button "$220.00" at bounding box center [768, 325] width 79 height 20
type input "$220.00"
click at [532, 225] on input at bounding box center [505, 227] width 105 height 16
click at [374, 213] on div "Scan or Enter CanPay Token" at bounding box center [506, 221] width 1028 height 29
click at [476, 223] on input at bounding box center [505, 227] width 105 height 16
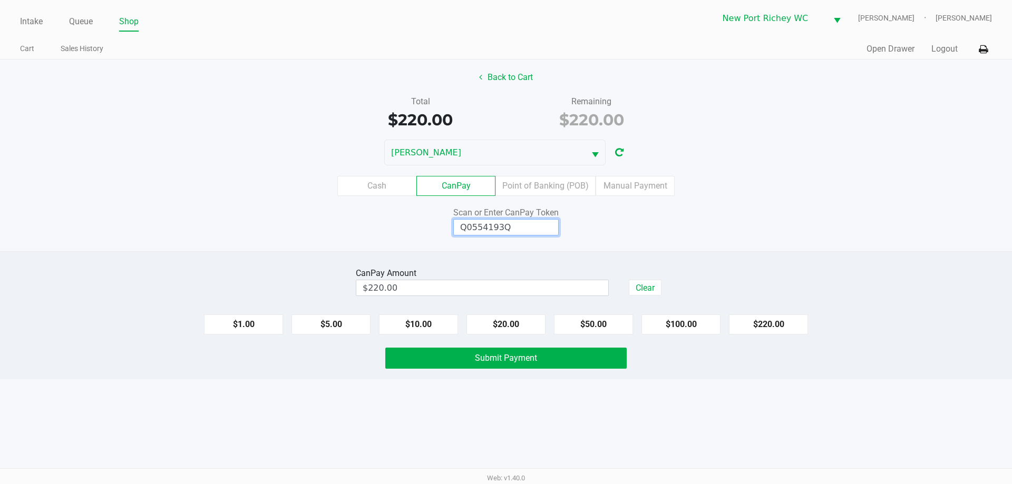
type input "Q0554193Q"
click at [387, 431] on div "Intake Queue Shop New Port Richey WC BRADLEY-GASKIN Liam Hunter Cart Sales Hist…" at bounding box center [506, 242] width 1012 height 484
click at [412, 357] on button "Submit Payment" at bounding box center [505, 358] width 241 height 21
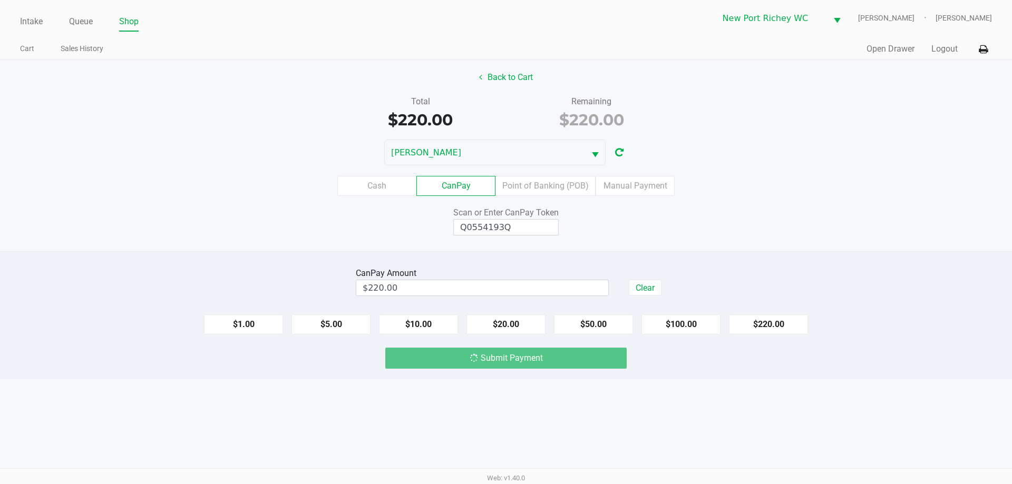
click at [304, 373] on div "CanPay Amount $220.00 Clear $1.00 $5.00 $10.00 $20.00 $50.00 $100.00 $220.00 Su…" at bounding box center [506, 315] width 1012 height 128
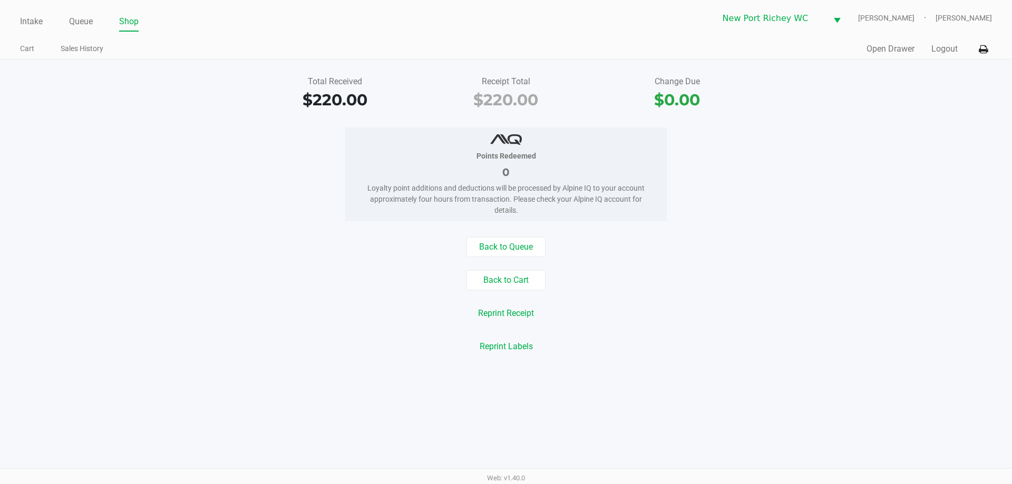
click at [884, 195] on div "Points Redeemed 0 Loyalty point additions and deductions will be processed by A…" at bounding box center [506, 175] width 1028 height 94
click at [938, 50] on button "Logout" at bounding box center [944, 49] width 26 height 13
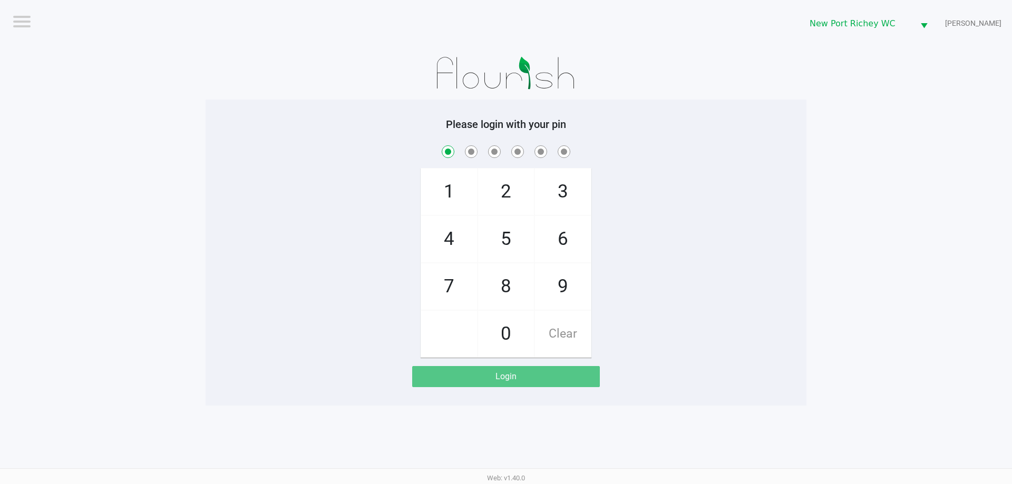
checkbox input "true"
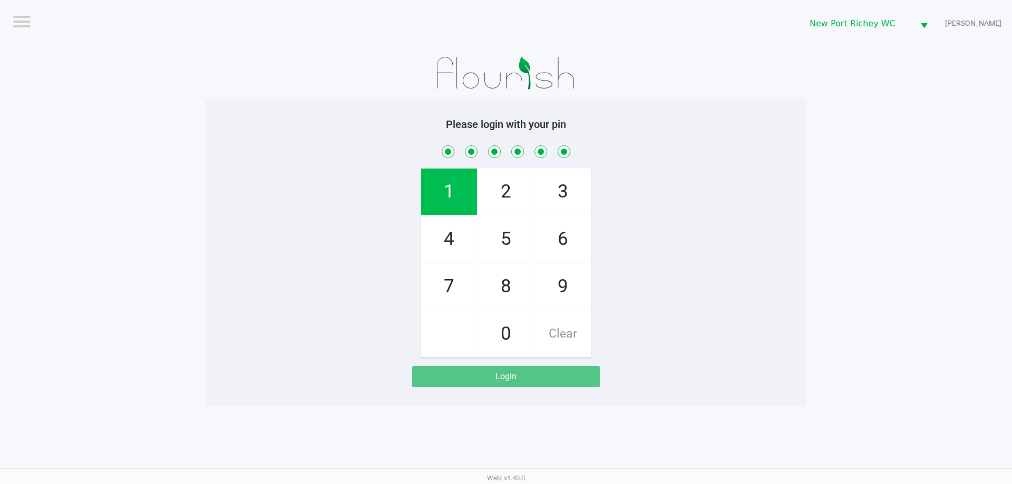
checkbox input "true"
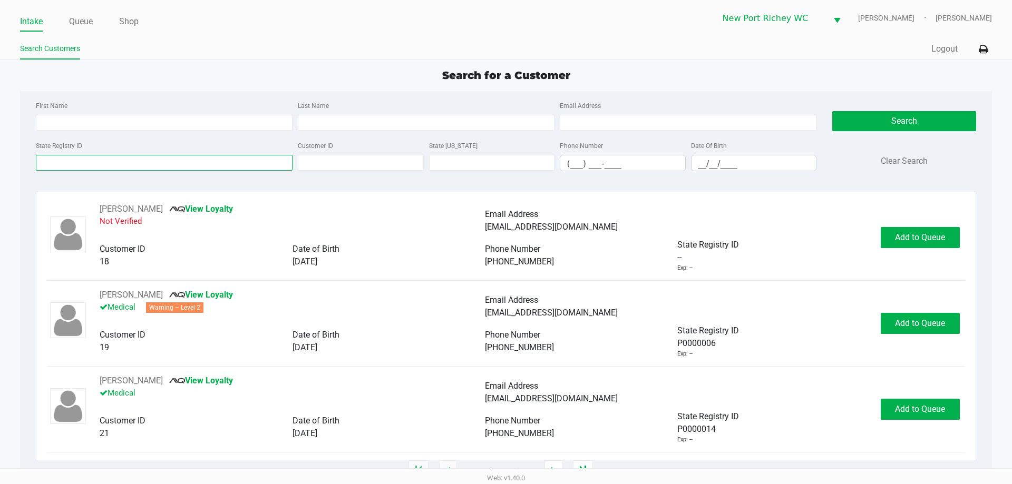
click at [98, 163] on input "State Registry ID" at bounding box center [164, 163] width 257 height 16
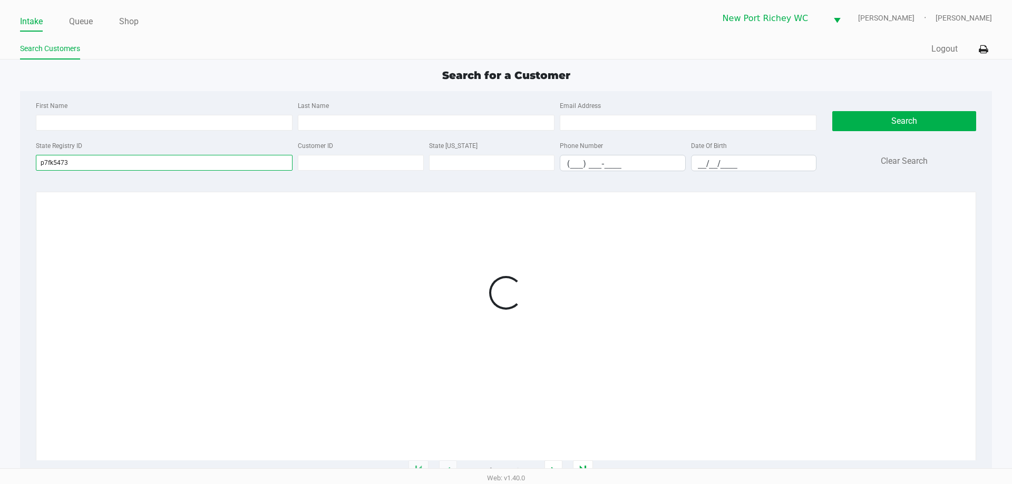
type input "p7fk5473"
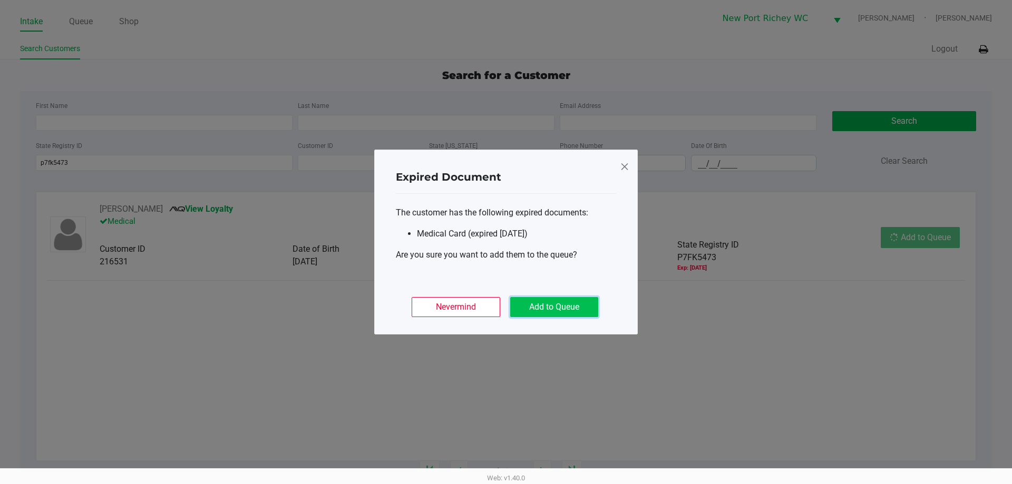
click at [538, 308] on button "Add to Queue" at bounding box center [554, 307] width 88 height 20
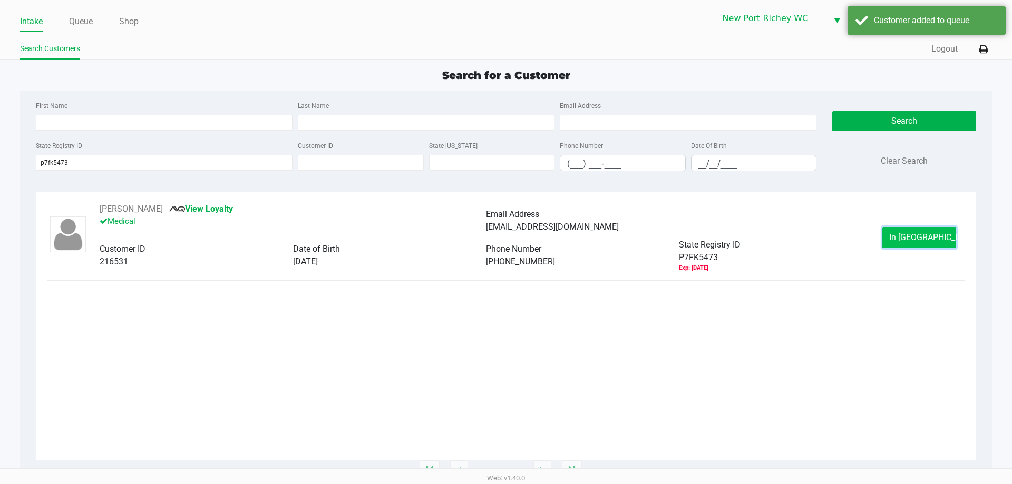
click at [891, 234] on button "In Queue" at bounding box center [919, 237] width 74 height 21
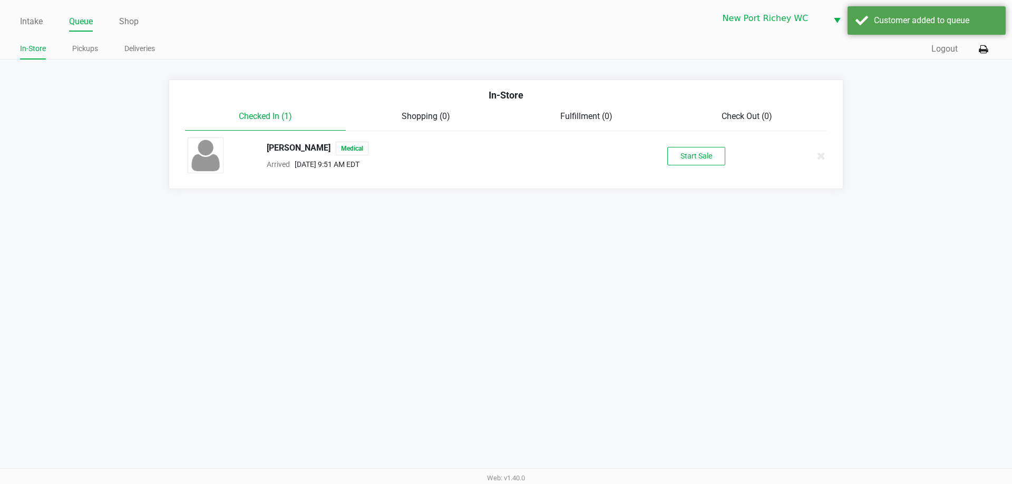
drag, startPoint x: 679, startPoint y: 139, endPoint x: 683, endPoint y: 144, distance: 6.4
click at [681, 141] on div "SEAN CALABRESE Medical Arrived Aug 26, 2025 9:51 AM EDT Start Sale" at bounding box center [506, 156] width 653 height 37
click at [684, 151] on button "Start Sale" at bounding box center [696, 156] width 58 height 18
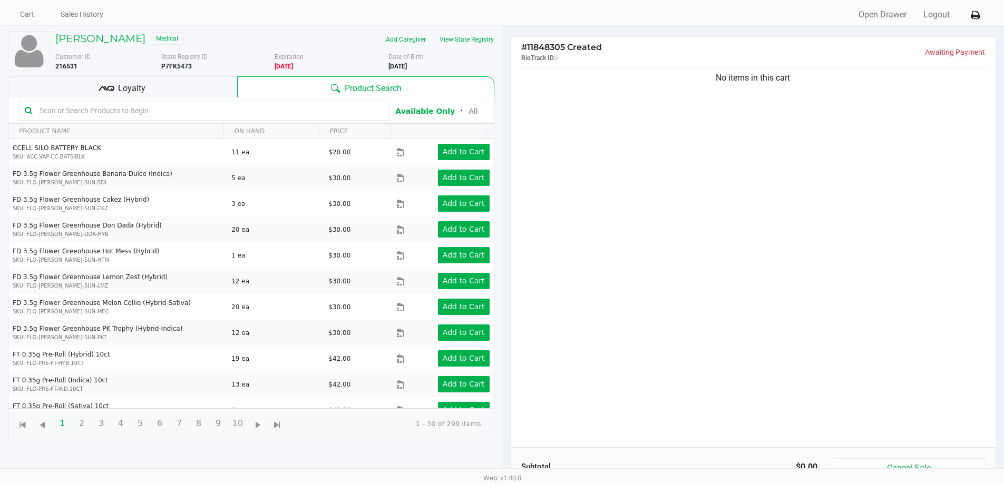
scroll to position [53, 0]
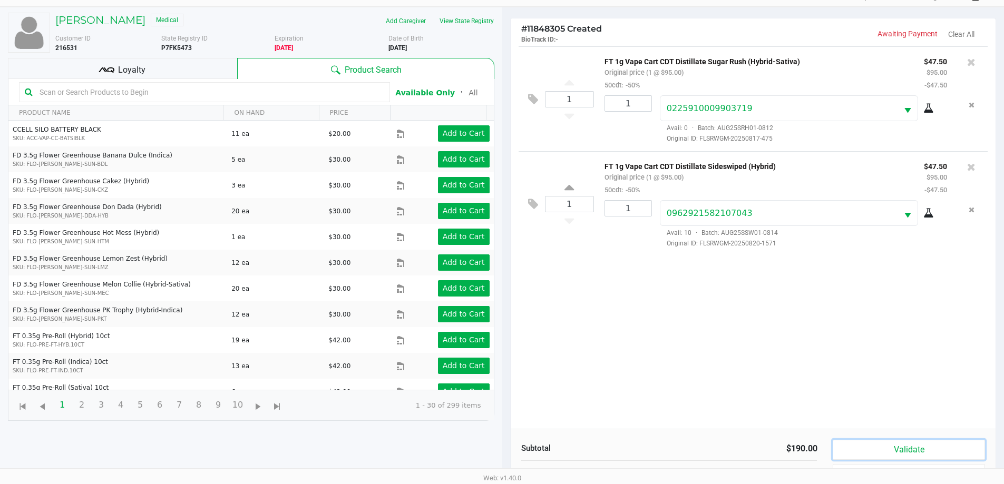
drag, startPoint x: 868, startPoint y: 447, endPoint x: 841, endPoint y: 424, distance: 35.2
click at [866, 445] on button "Validate" at bounding box center [909, 450] width 152 height 20
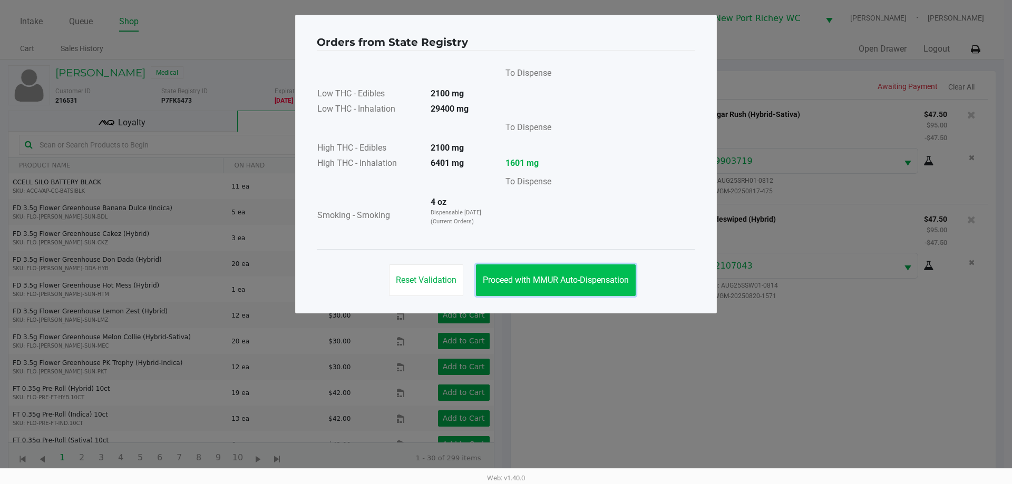
click at [575, 294] on button "Proceed with MMUR Auto-Dispensation" at bounding box center [556, 281] width 160 height 32
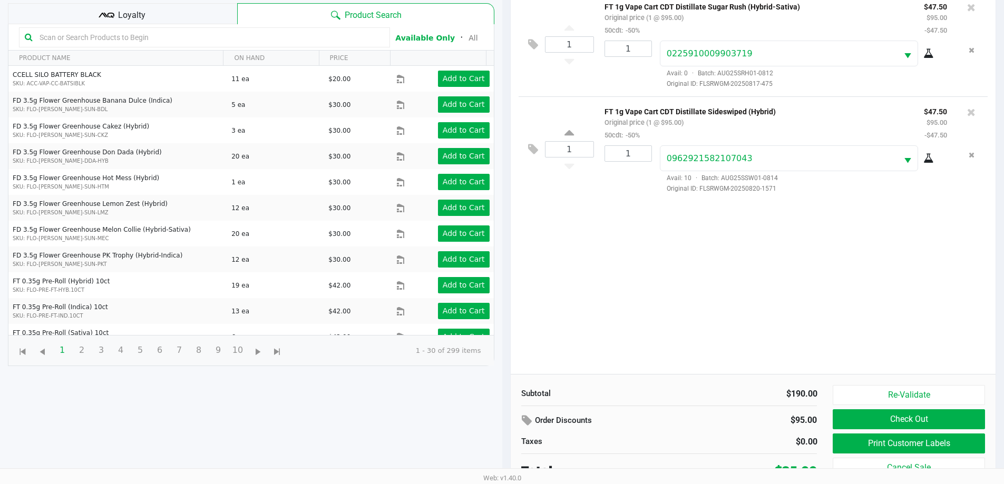
scroll to position [114, 0]
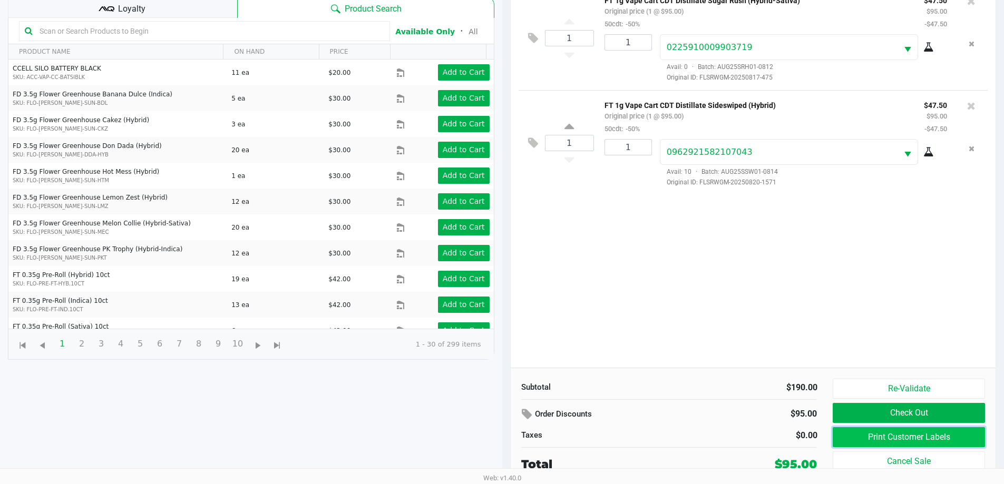
click at [867, 440] on button "Print Customer Labels" at bounding box center [909, 437] width 152 height 20
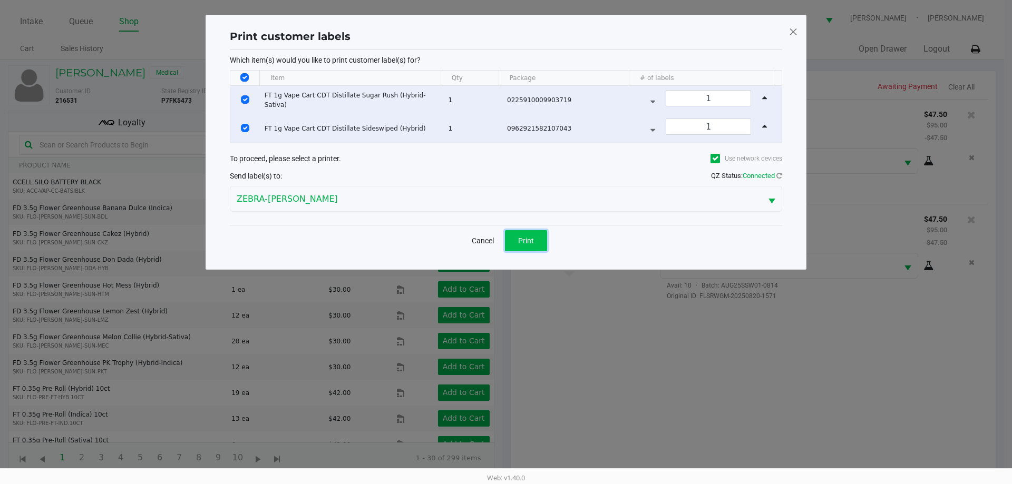
click at [521, 241] on span "Print" at bounding box center [526, 241] width 16 height 8
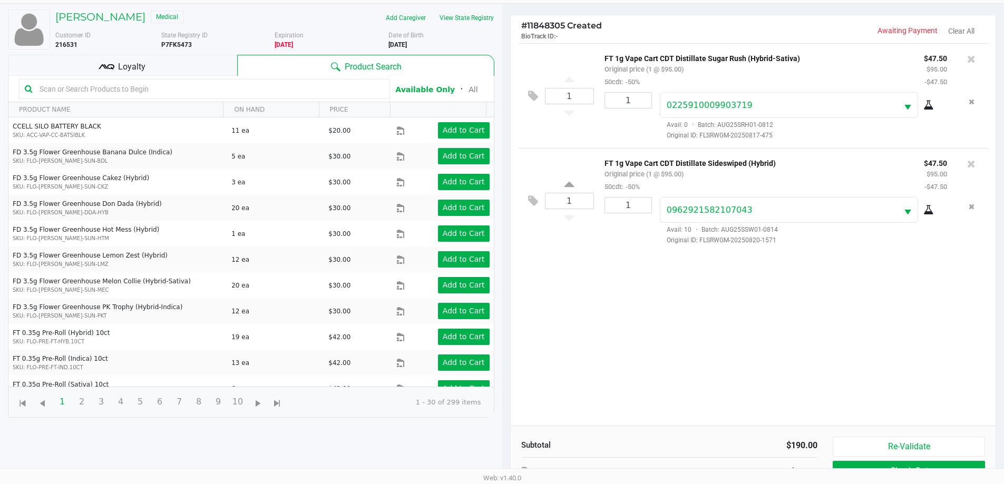
scroll to position [114, 0]
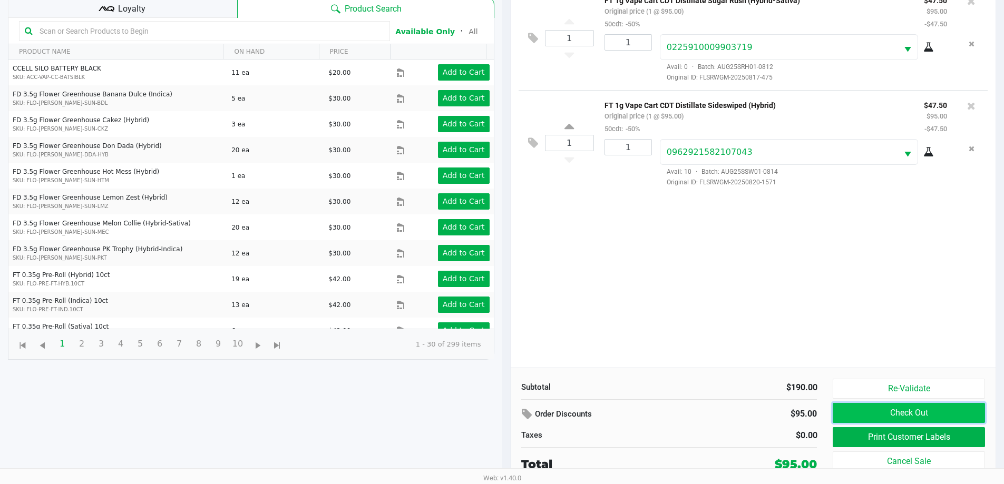
click at [872, 413] on button "Check Out" at bounding box center [909, 413] width 152 height 20
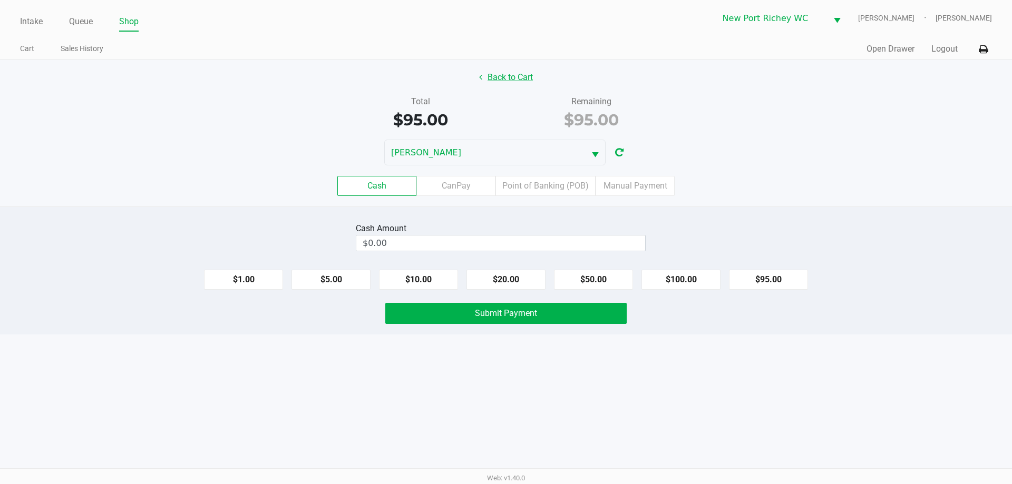
click at [502, 74] on button "Back to Cart" at bounding box center [505, 77] width 67 height 20
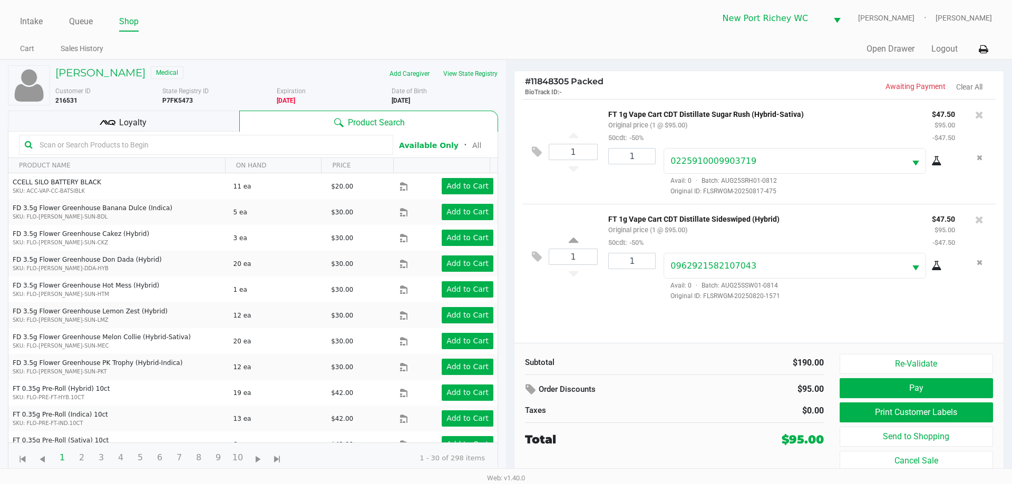
click at [211, 119] on div "Loyalty" at bounding box center [123, 121] width 231 height 21
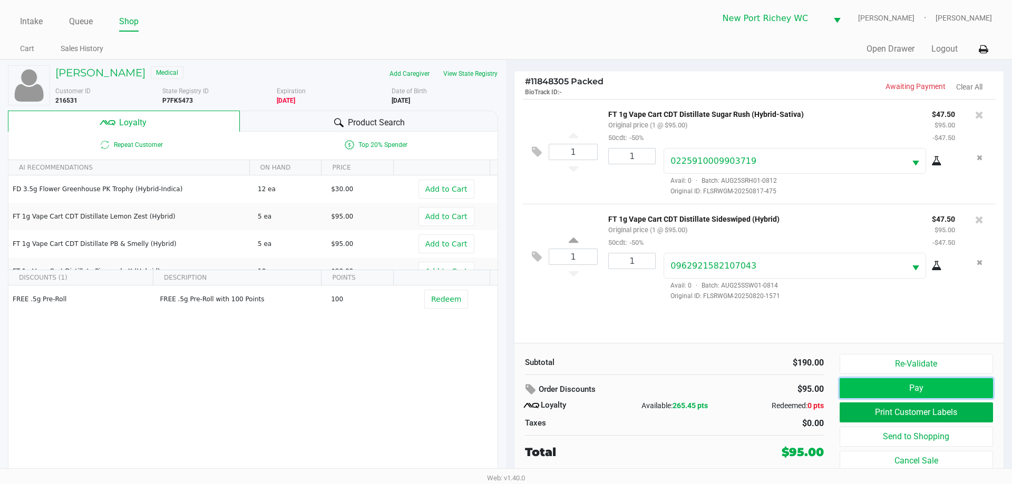
click at [862, 383] on button "Pay" at bounding box center [916, 388] width 153 height 20
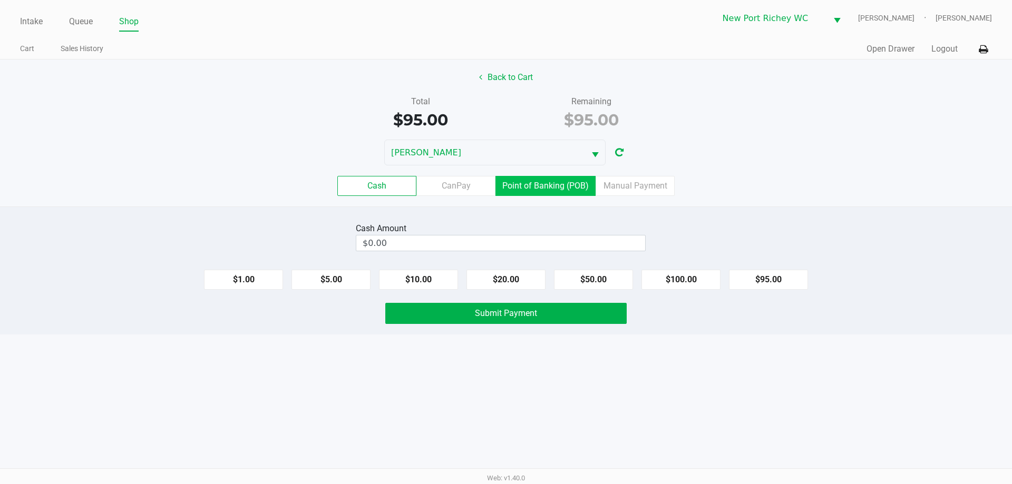
click at [565, 192] on label "Point of Banking (POB)" at bounding box center [545, 186] width 100 height 20
click at [0, 0] on 7 "Point of Banking (POB)" at bounding box center [0, 0] width 0 height 0
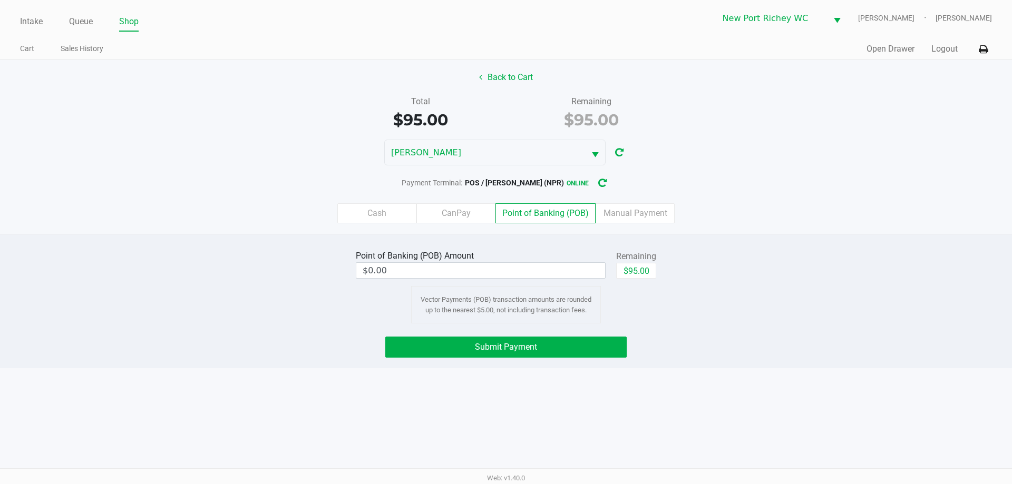
click at [770, 232] on div "Cash CanPay Point of Banking (POB) Manual Payment" at bounding box center [506, 213] width 1028 height 41
click at [640, 270] on button "$95.00" at bounding box center [636, 271] width 40 height 16
type input "$95.00"
click at [464, 342] on button "Submit Payment" at bounding box center [505, 347] width 241 height 21
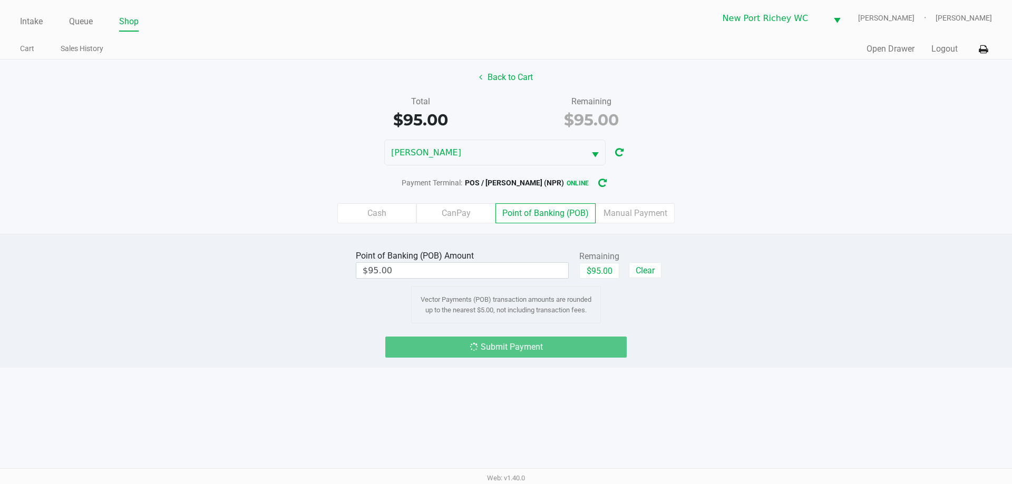
click at [247, 376] on div "Intake Queue Shop New Port Richey WC BRADLEY-GASKIN Liam Hunter Cart Sales Hist…" at bounding box center [506, 242] width 1012 height 484
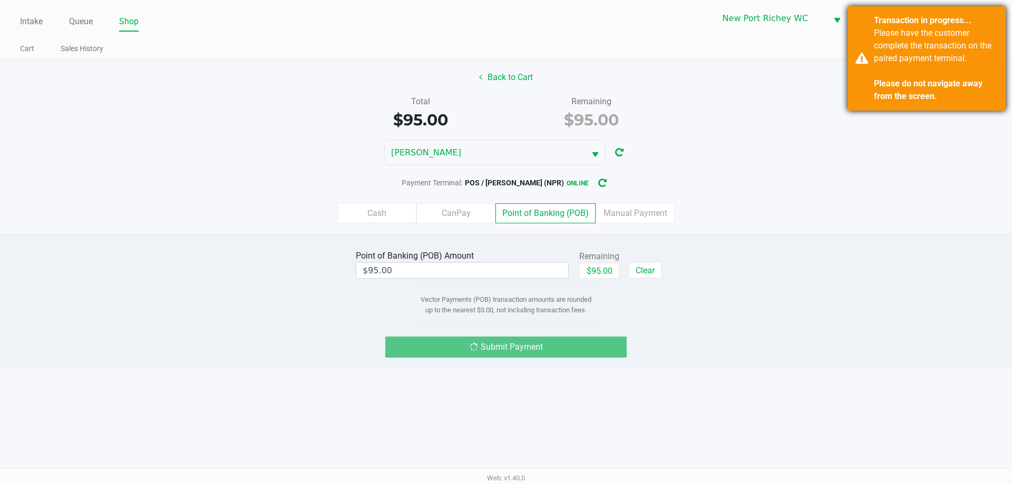
click at [986, 37] on div "Please have the customer complete the transaction on the paired payment termina…" at bounding box center [936, 65] width 124 height 76
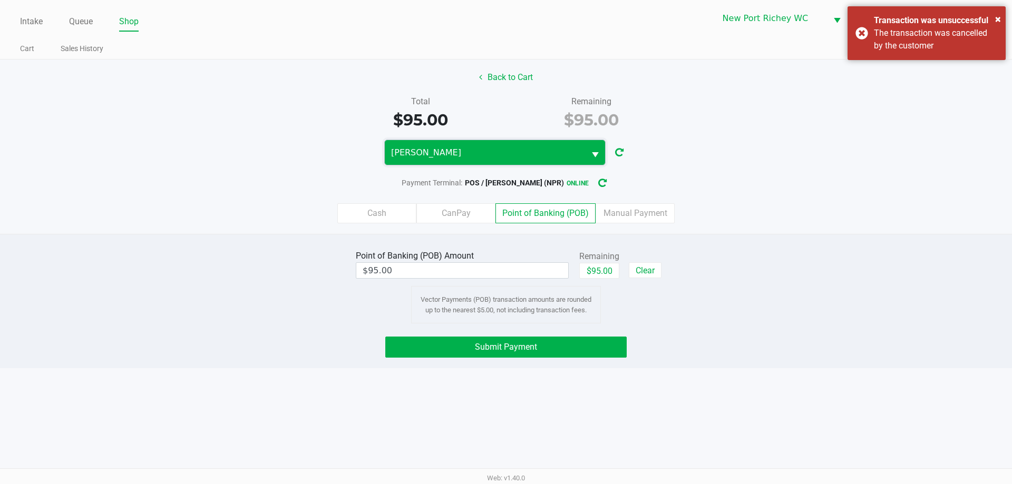
click at [554, 153] on span "BRADLEY-GASKIN" at bounding box center [485, 153] width 188 height 13
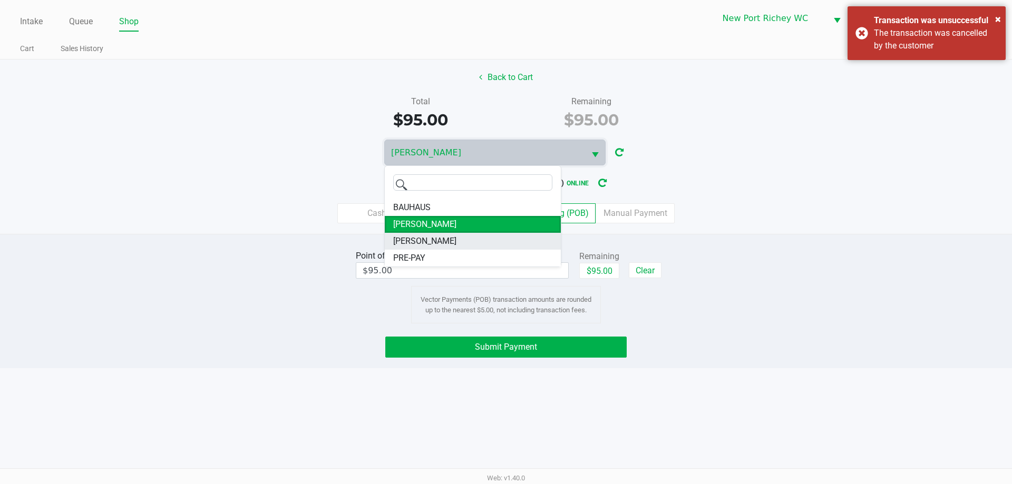
click at [421, 240] on span "DEAN-MILLER" at bounding box center [424, 241] width 63 height 13
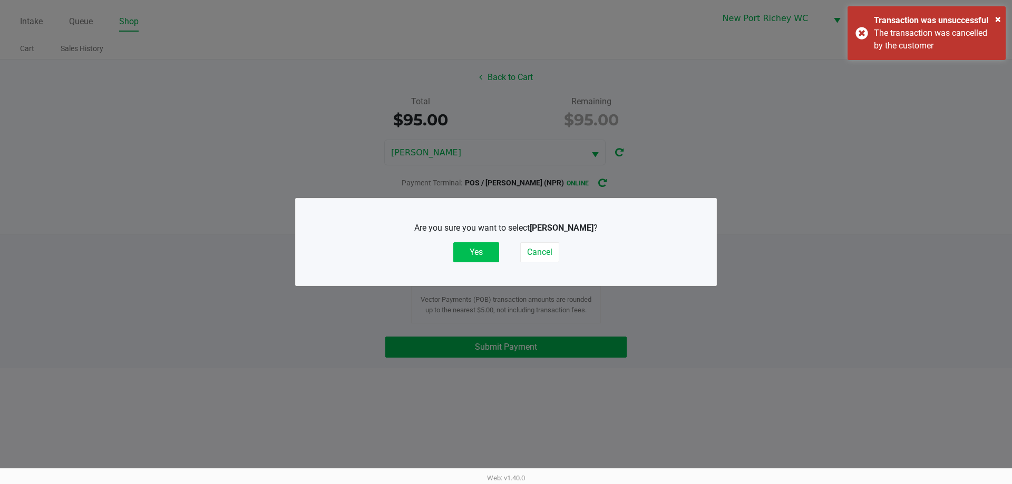
click at [471, 248] on button "Yes" at bounding box center [476, 252] width 46 height 20
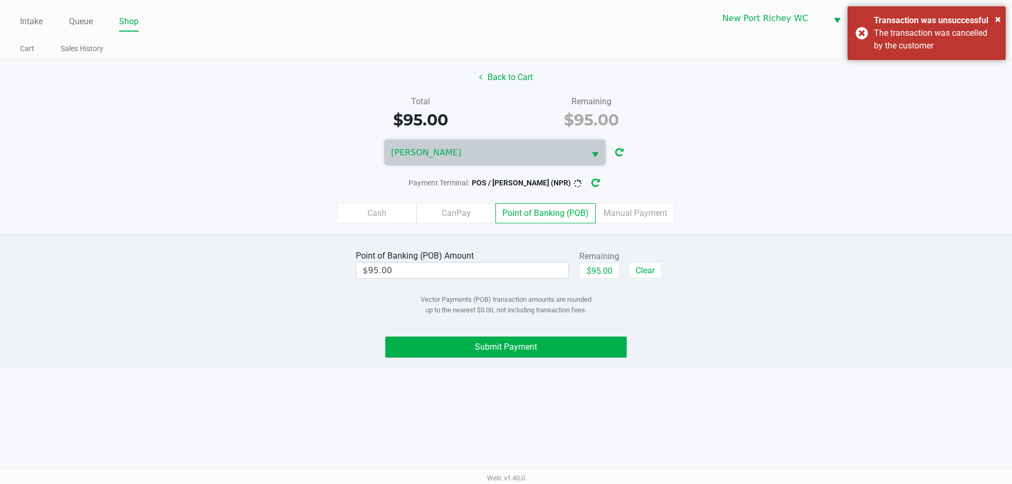
click at [156, 362] on ngb-modal-window "Are you sure you want to select DEAN-MILLER ? Yes Cancel" at bounding box center [506, 242] width 1012 height 484
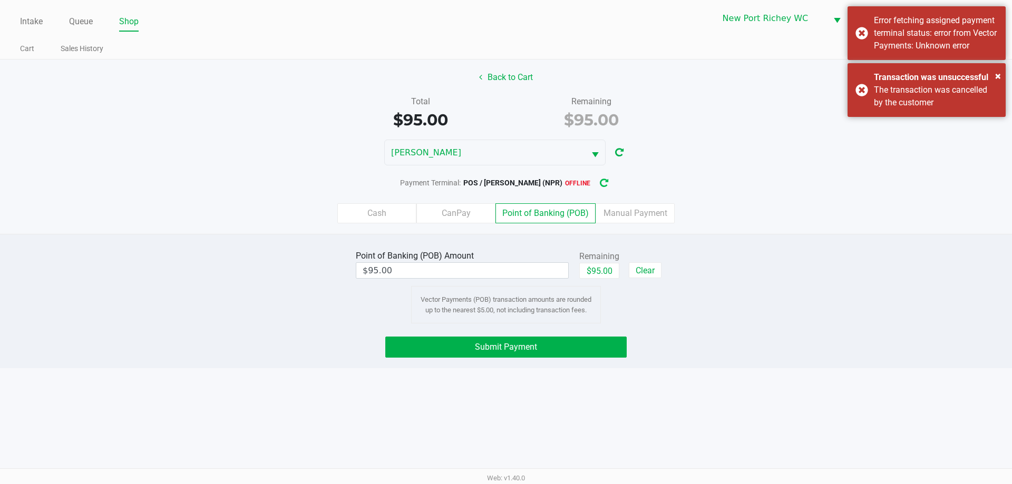
click at [603, 177] on button "button" at bounding box center [604, 183] width 17 height 20
click at [504, 338] on button "Submit Payment" at bounding box center [505, 347] width 241 height 21
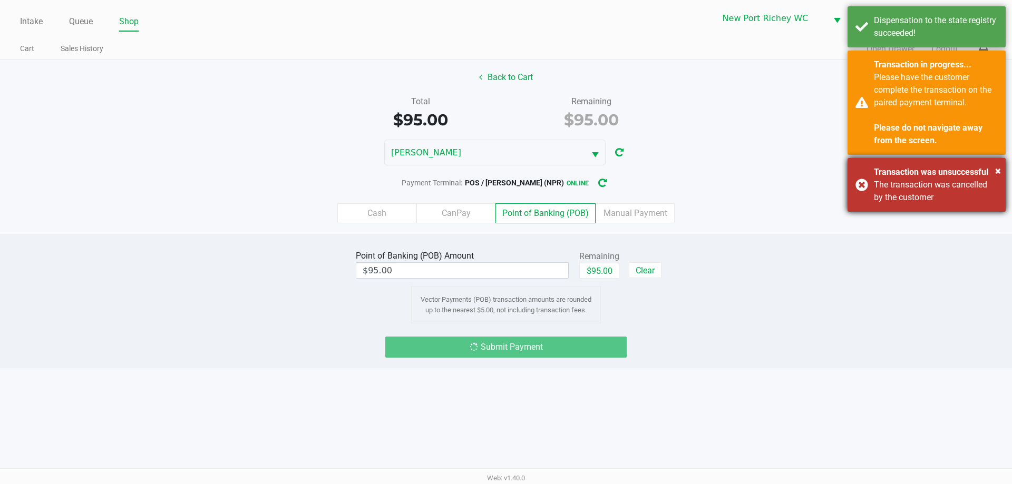
click at [995, 170] on div "Transaction was unsuccessful" at bounding box center [936, 172] width 124 height 13
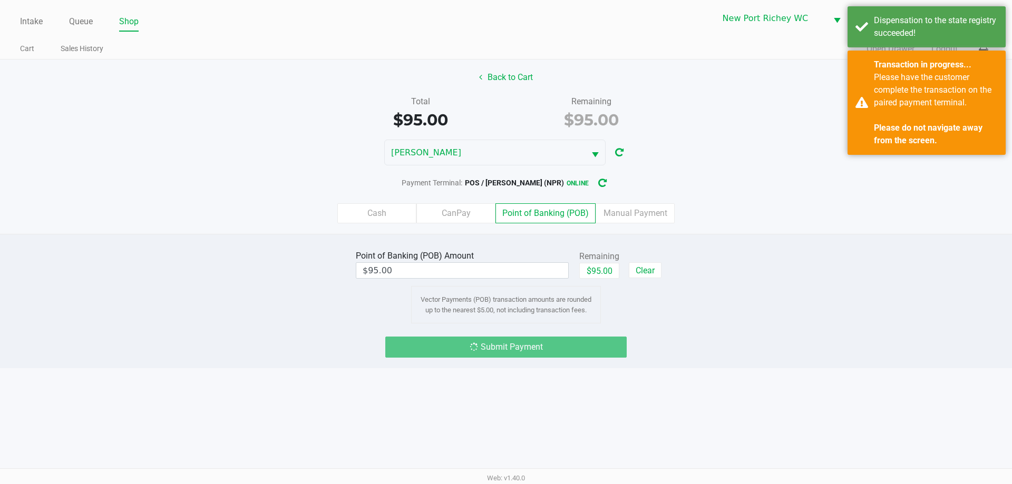
click at [862, 298] on div "Point of Banking (POB) Amount $95.00 Remaining $95.00 Clear Vector Payments (PO…" at bounding box center [506, 286] width 1028 height 76
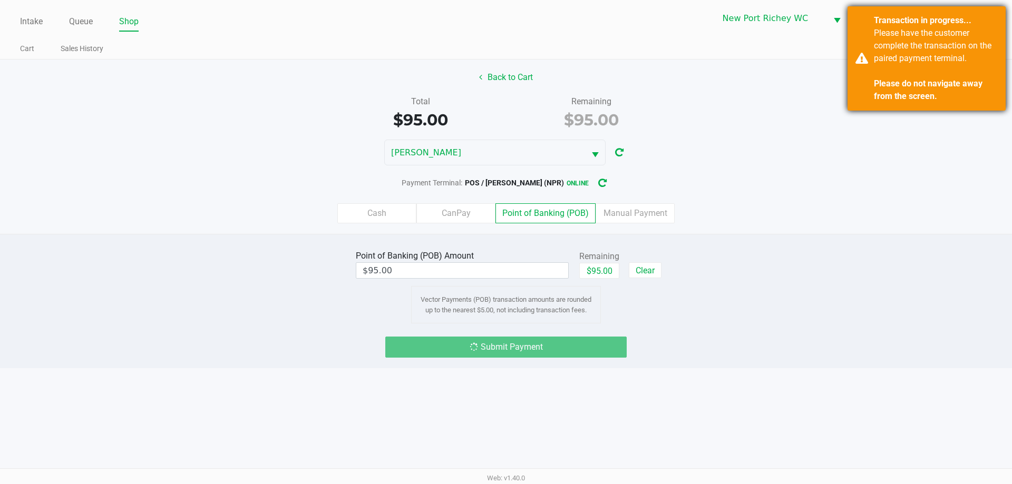
click at [928, 86] on strong "Please do not navigate away from the screen." at bounding box center [928, 90] width 109 height 23
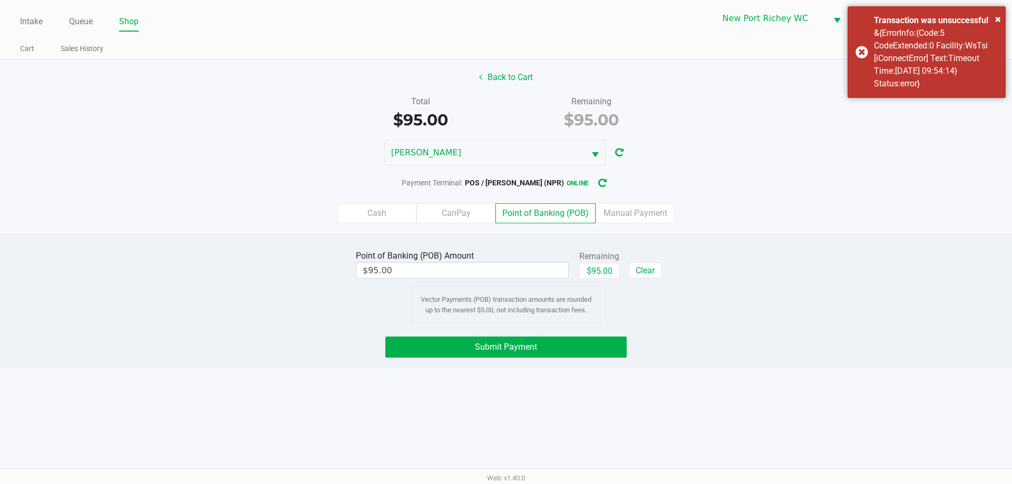
click at [633, 213] on label "Manual Payment" at bounding box center [635, 213] width 79 height 20
click at [0, 0] on 8 "Manual Payment" at bounding box center [0, 0] width 0 height 0
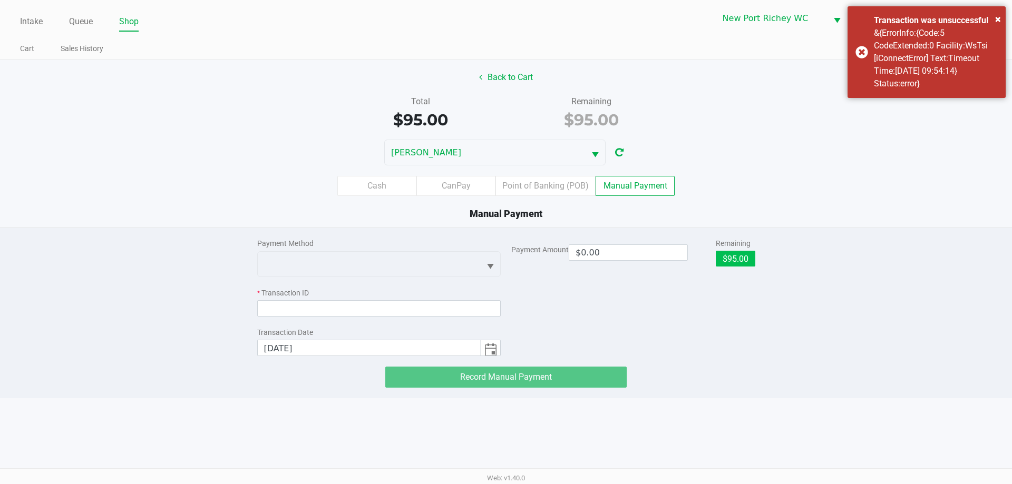
click at [743, 258] on button "$95.00" at bounding box center [736, 259] width 40 height 16
type input "$95.00"
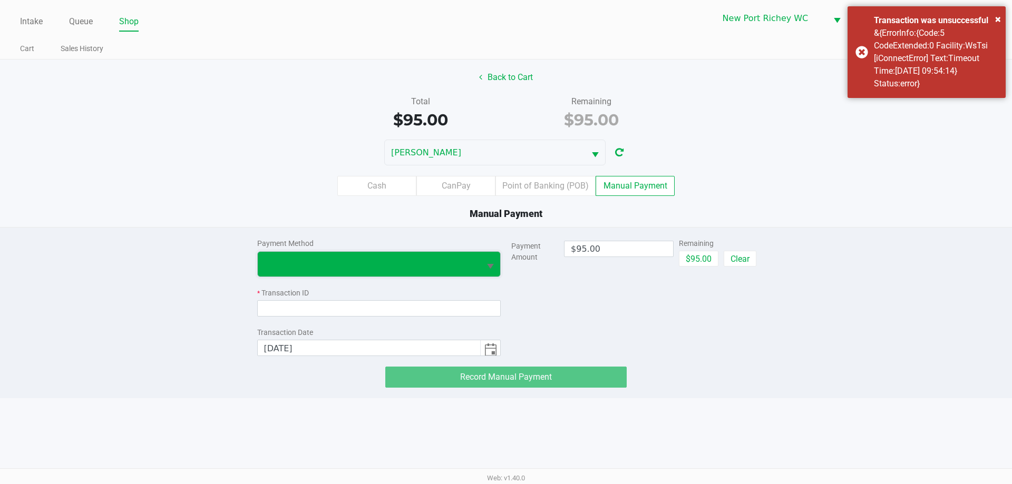
click at [455, 268] on span at bounding box center [369, 264] width 210 height 13
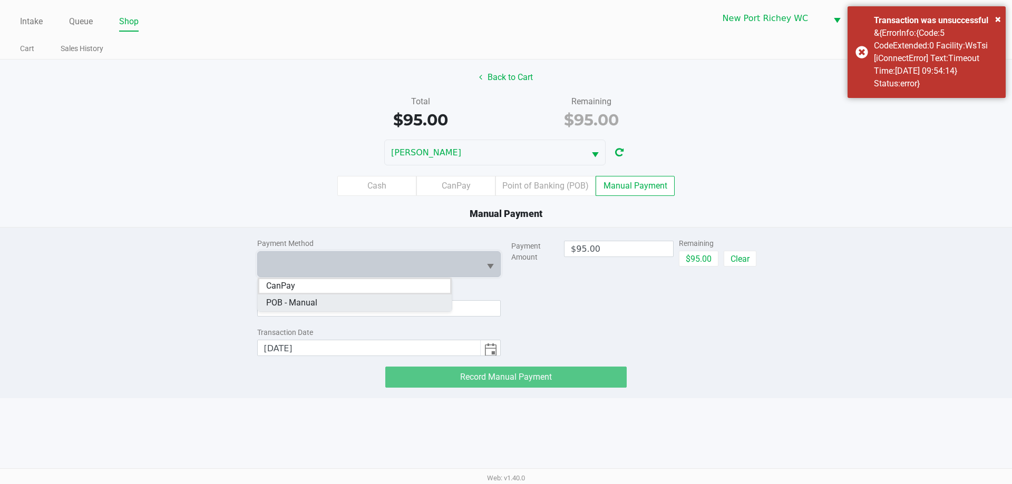
click at [288, 302] on span "POB - Manual" at bounding box center [291, 303] width 51 height 13
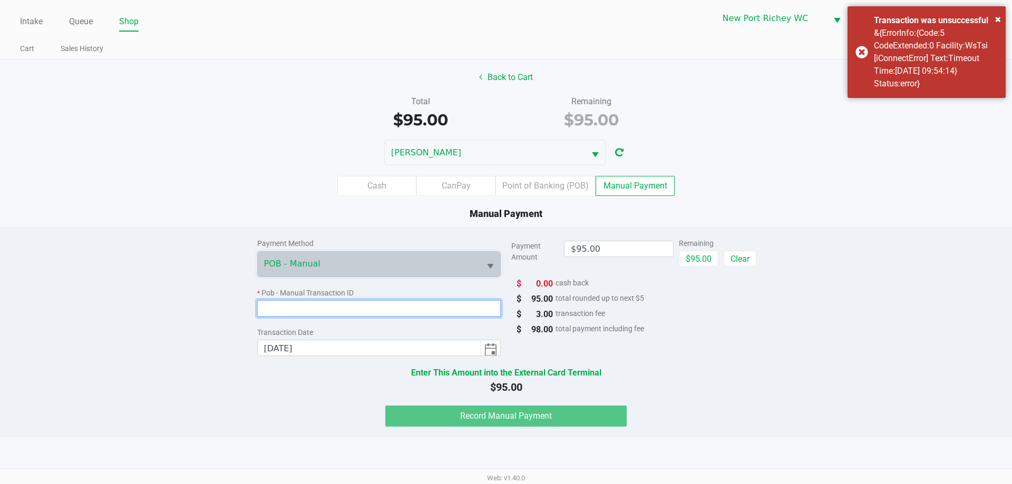
click at [299, 308] on input at bounding box center [379, 308] width 244 height 16
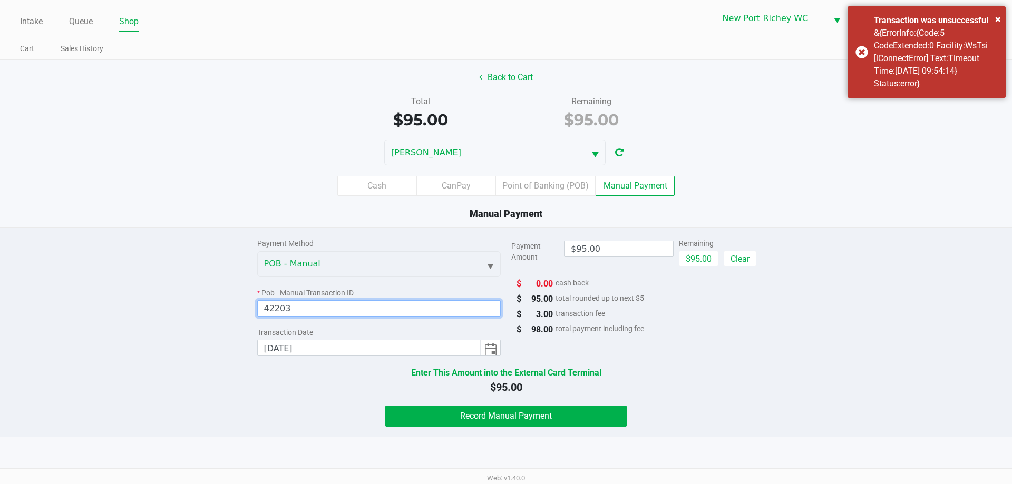
type input "42203"
click at [480, 396] on div "Payment Method POB - Manual * Pob - Manual Transaction ID 42203 Transaction Dat…" at bounding box center [506, 327] width 514 height 199
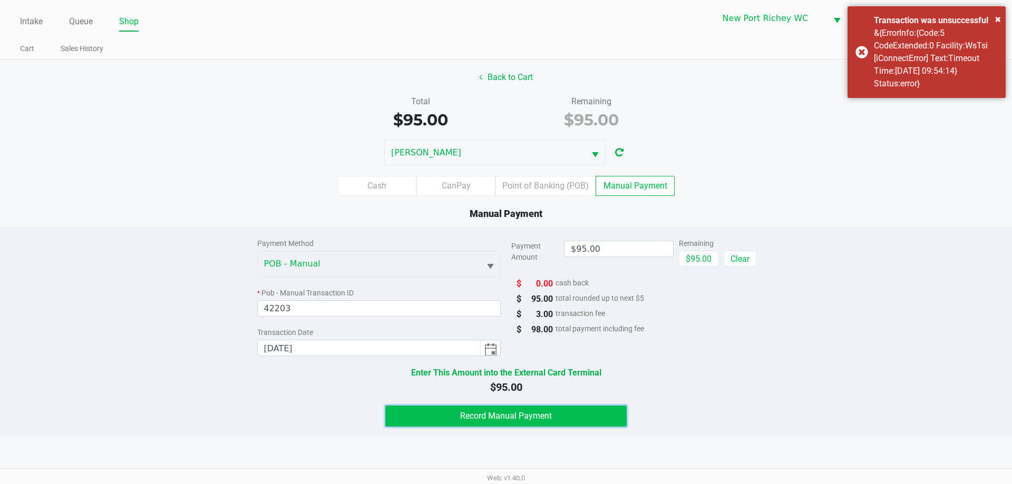
click at [478, 412] on span "Record Manual Payment" at bounding box center [506, 416] width 92 height 10
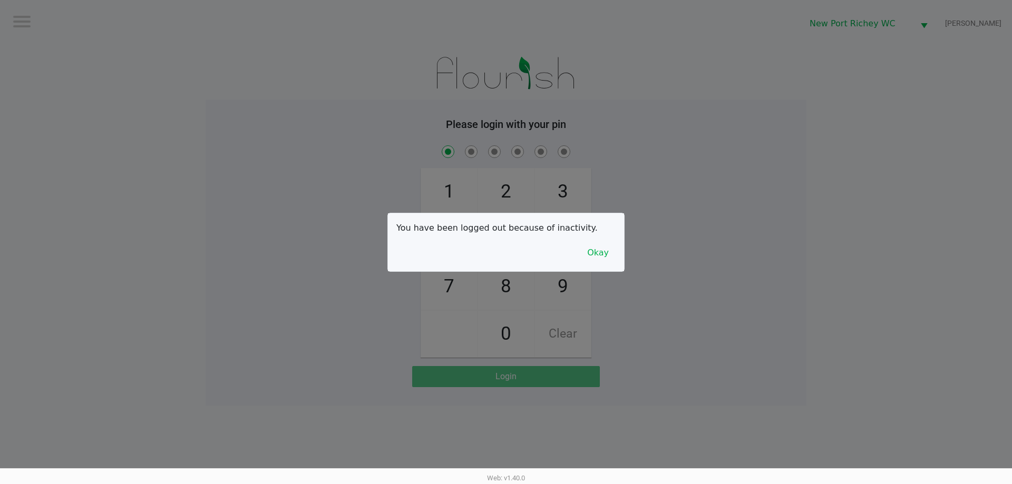
checkbox input "true"
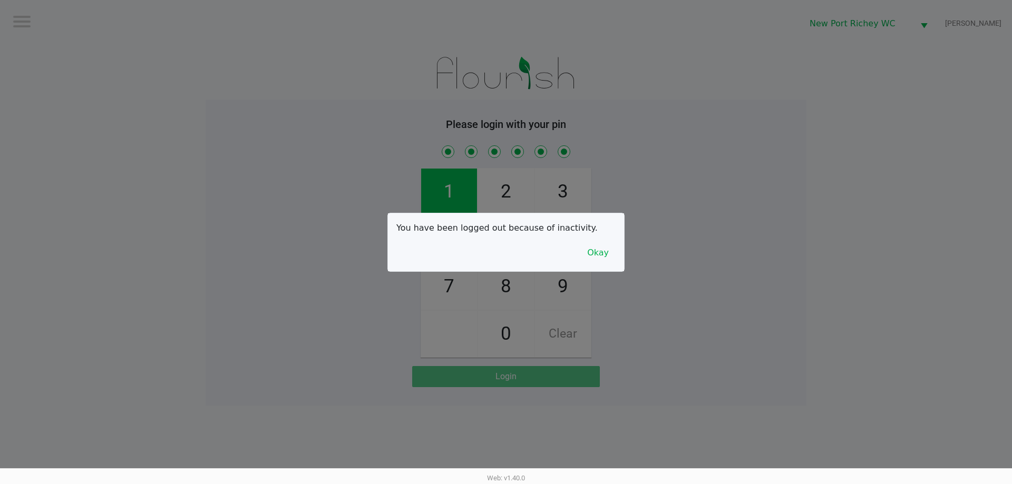
checkbox input "true"
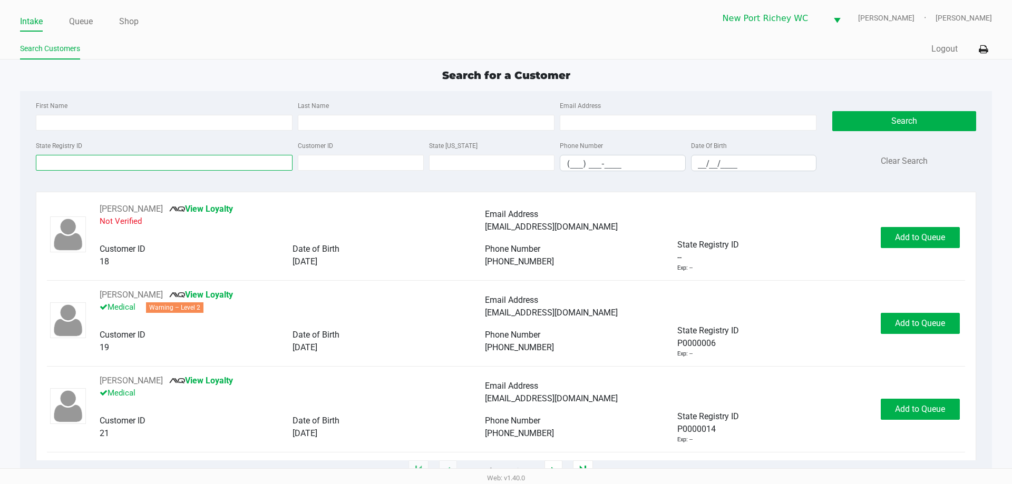
click at [144, 158] on input "State Registry ID" at bounding box center [164, 163] width 257 height 16
click at [107, 116] on input "First Name" at bounding box center [164, 123] width 257 height 16
type input "sean"
click at [351, 121] on input "Last Name" at bounding box center [426, 123] width 257 height 16
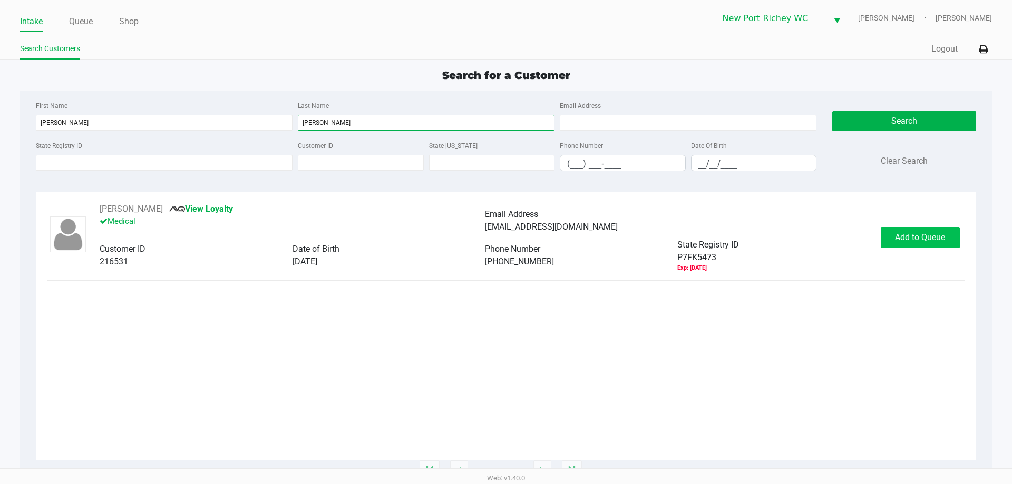
type input "calabrese"
click at [911, 245] on button "Add to Queue" at bounding box center [920, 237] width 79 height 21
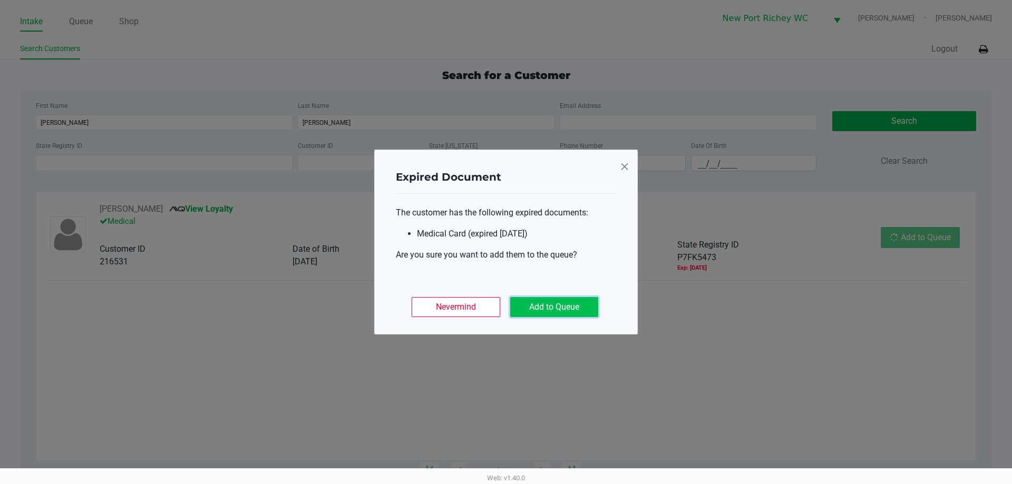
click at [572, 303] on button "Add to Queue" at bounding box center [554, 307] width 88 height 20
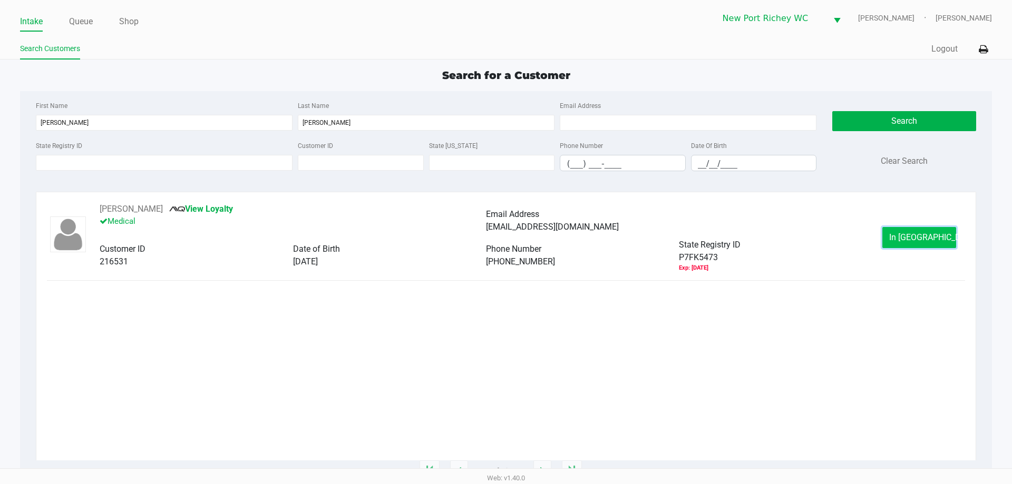
click at [891, 241] on button "In Queue" at bounding box center [919, 237] width 74 height 21
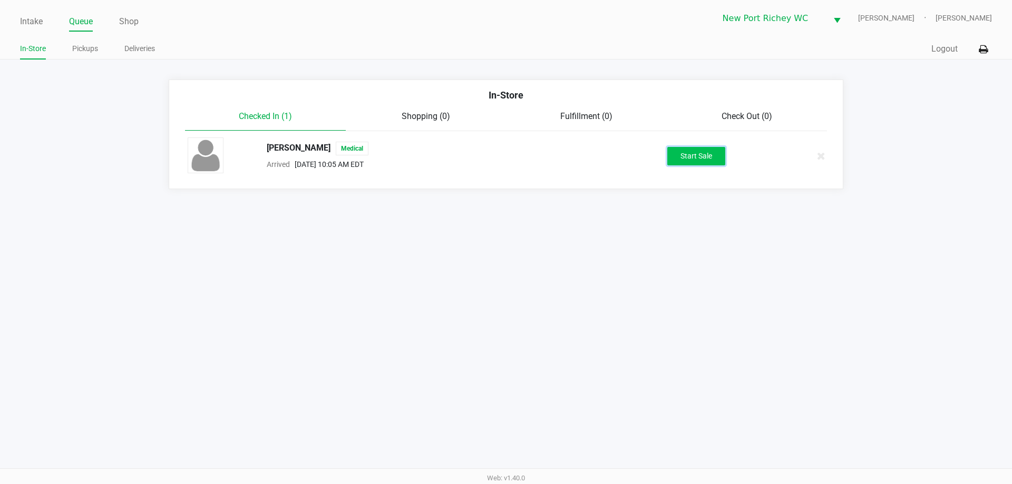
click at [709, 154] on button "Start Sale" at bounding box center [696, 156] width 58 height 18
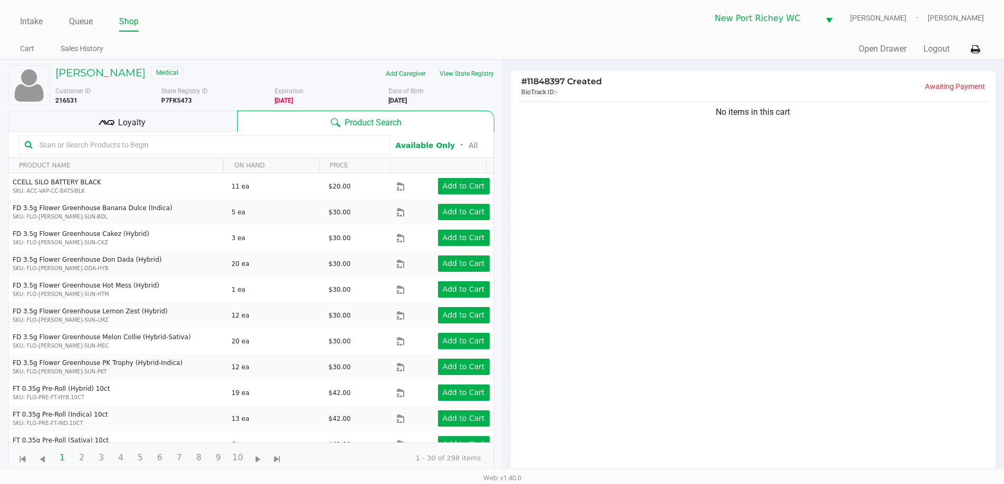
click at [152, 113] on div "Loyalty" at bounding box center [122, 121] width 229 height 21
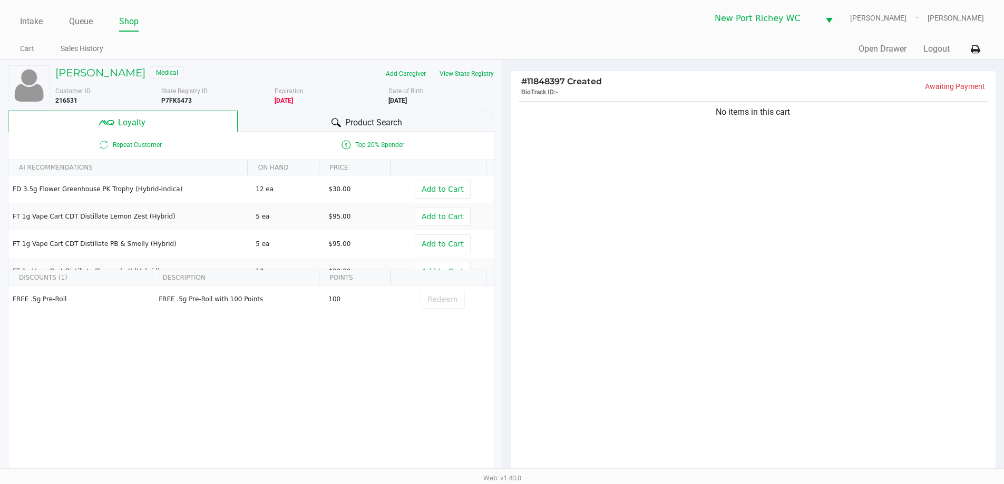
click at [253, 123] on div "Product Search" at bounding box center [366, 121] width 257 height 21
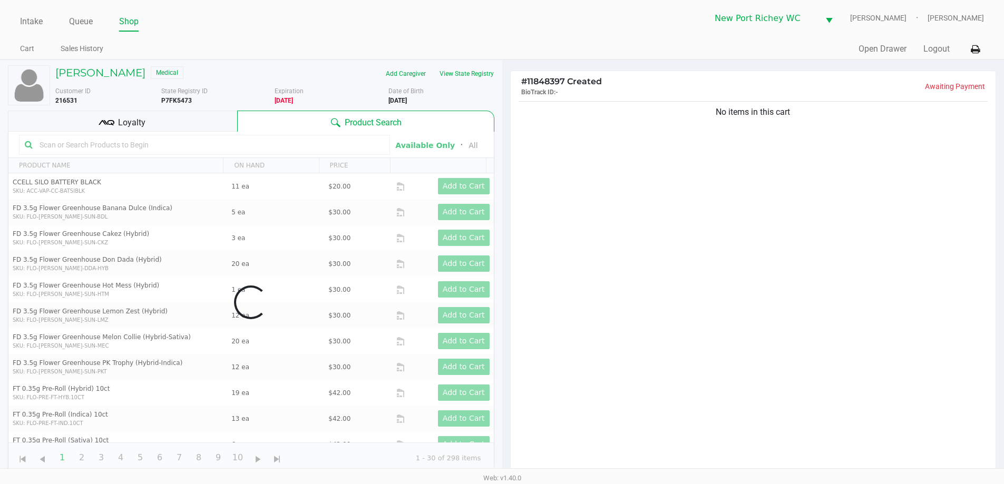
click at [677, 318] on div "No items in this cart" at bounding box center [753, 290] width 485 height 383
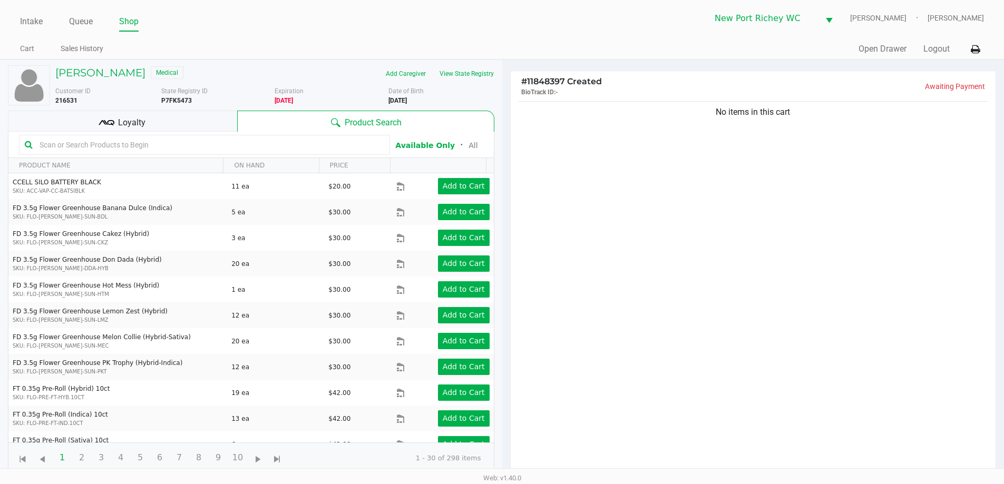
click at [597, 322] on div "No items in this cart" at bounding box center [753, 290] width 485 height 383
click at [101, 133] on kendo-grid-toolbar "Available Only ᛫ All" at bounding box center [250, 145] width 485 height 26
click at [106, 146] on input "text" at bounding box center [209, 145] width 349 height 16
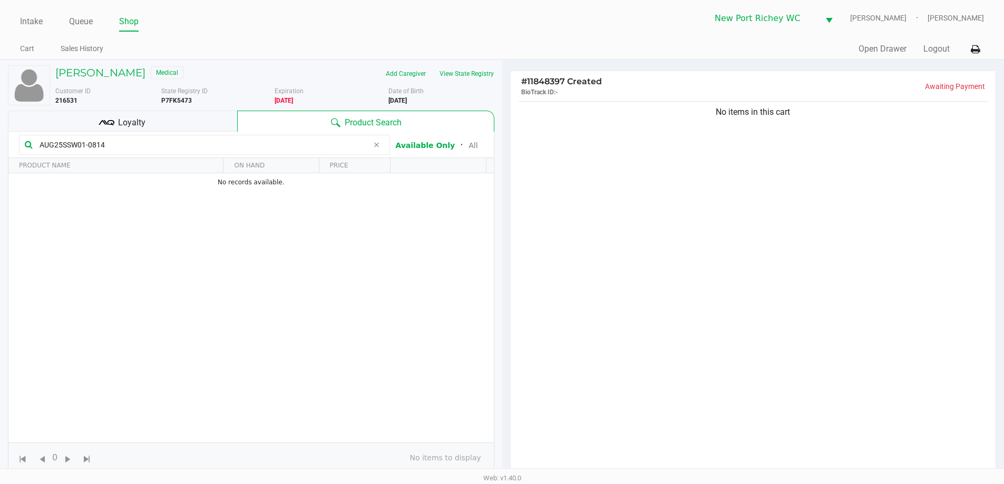
type input "AUG25SSW01-0814"
click at [697, 249] on div "No items in this cart" at bounding box center [753, 290] width 485 height 383
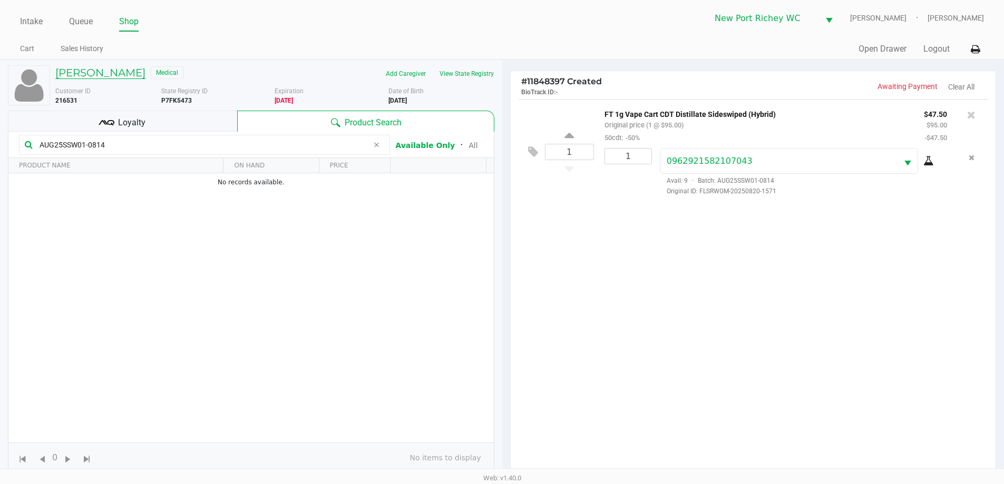
click at [122, 67] on h5 "SEAN CALABRESE" at bounding box center [100, 72] width 90 height 13
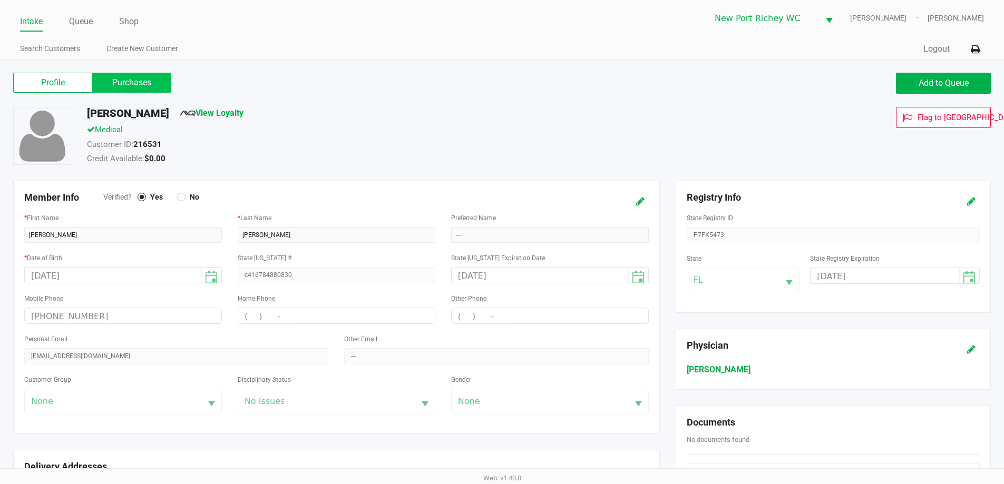
click at [139, 80] on label "Purchases" at bounding box center [131, 83] width 79 height 20
click at [0, 0] on 1 "Purchases" at bounding box center [0, 0] width 0 height 0
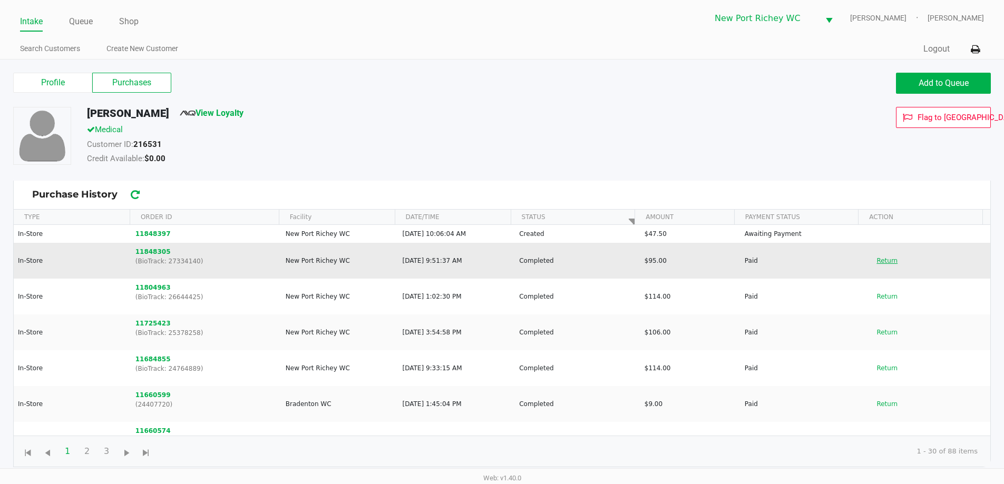
click at [879, 259] on button "Return" at bounding box center [887, 260] width 35 height 17
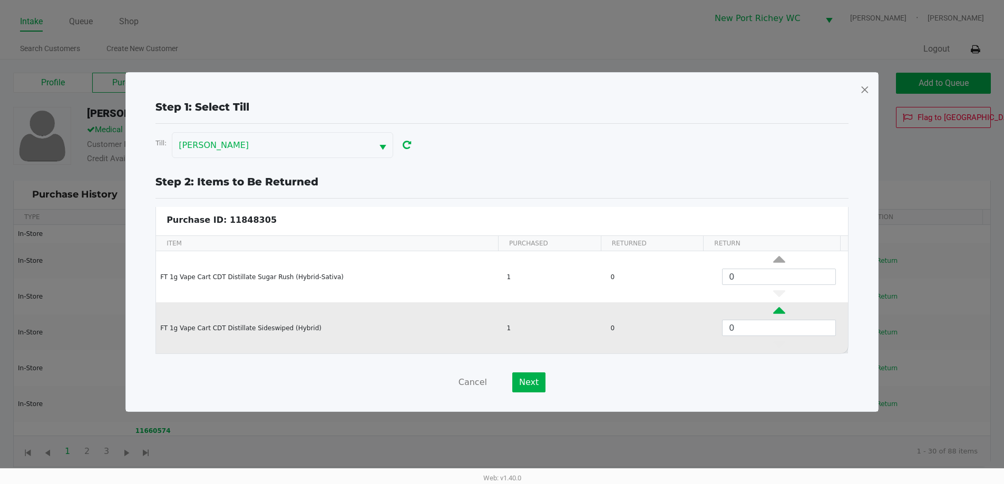
click at [773, 309] on icon "Data table" at bounding box center [779, 313] width 12 height 13
type input "1"
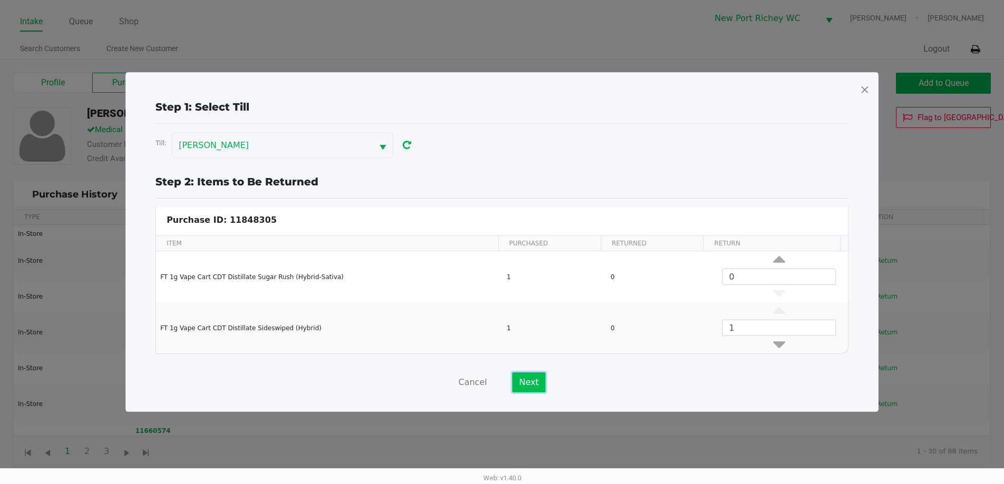
click at [518, 383] on button "Next" at bounding box center [528, 383] width 33 height 20
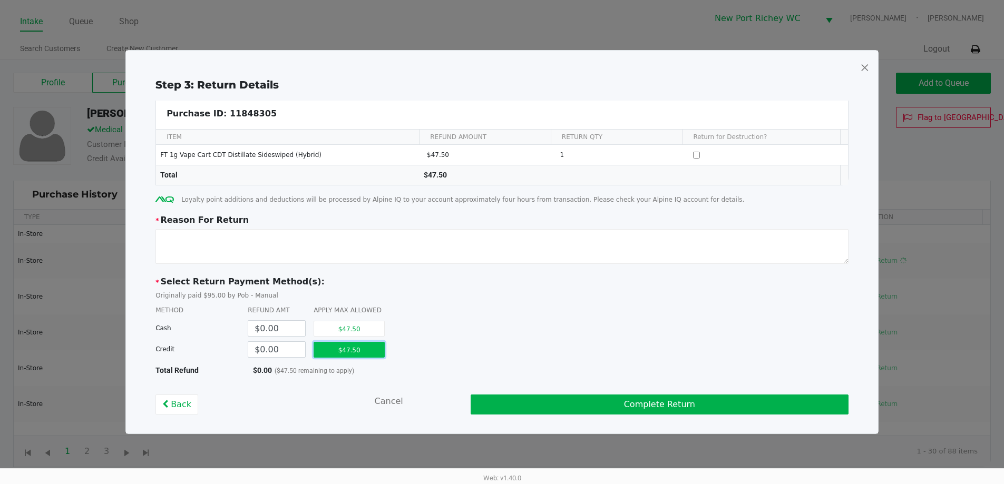
click at [341, 354] on button "$47.50" at bounding box center [349, 350] width 71 height 16
type input "$47.50"
click at [303, 254] on textarea at bounding box center [502, 246] width 693 height 35
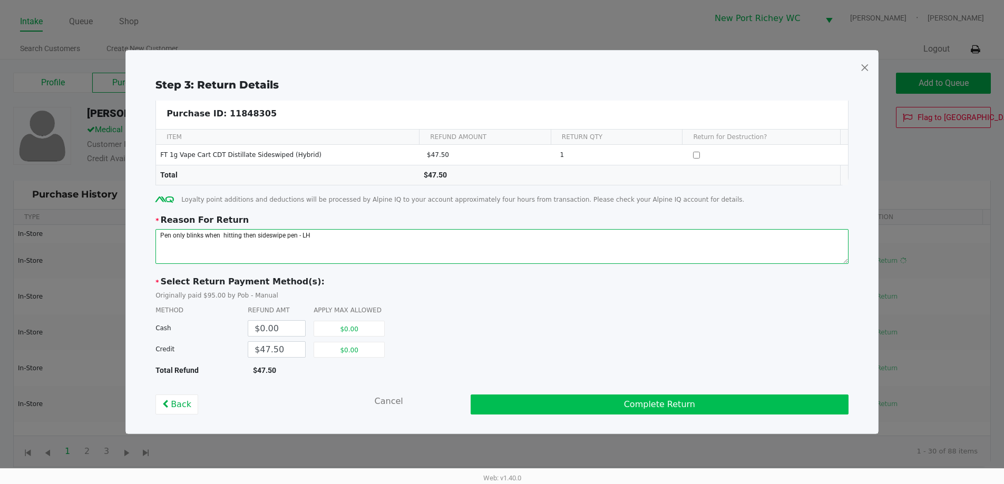
type textarea "Pen only blinks when hitting then sideswipe pen - LH"
click at [579, 413] on button "Complete Return" at bounding box center [660, 405] width 378 height 20
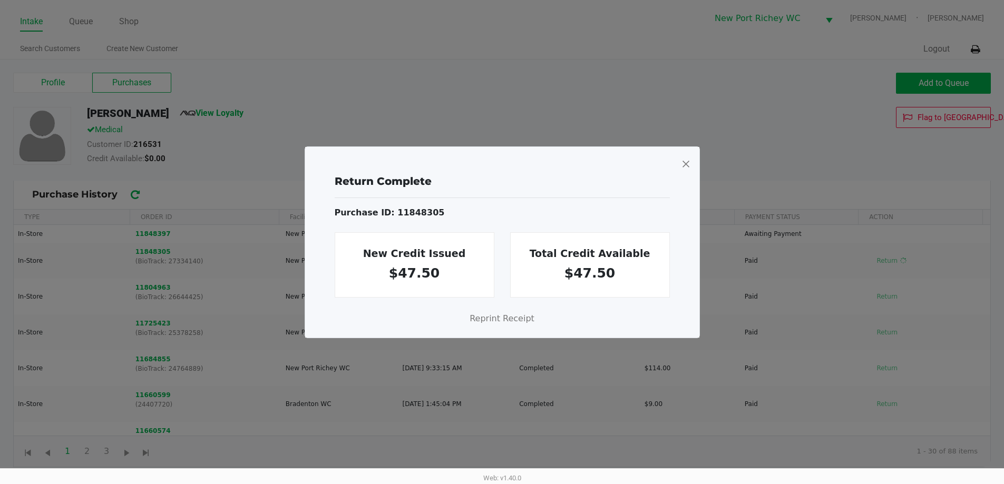
click at [685, 163] on span at bounding box center [685, 164] width 9 height 17
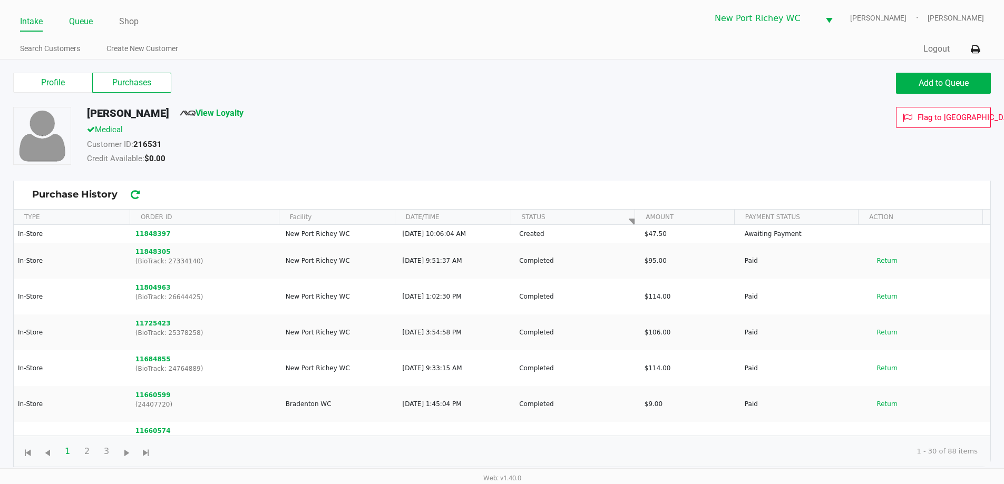
click at [81, 25] on link "Queue" at bounding box center [81, 21] width 24 height 15
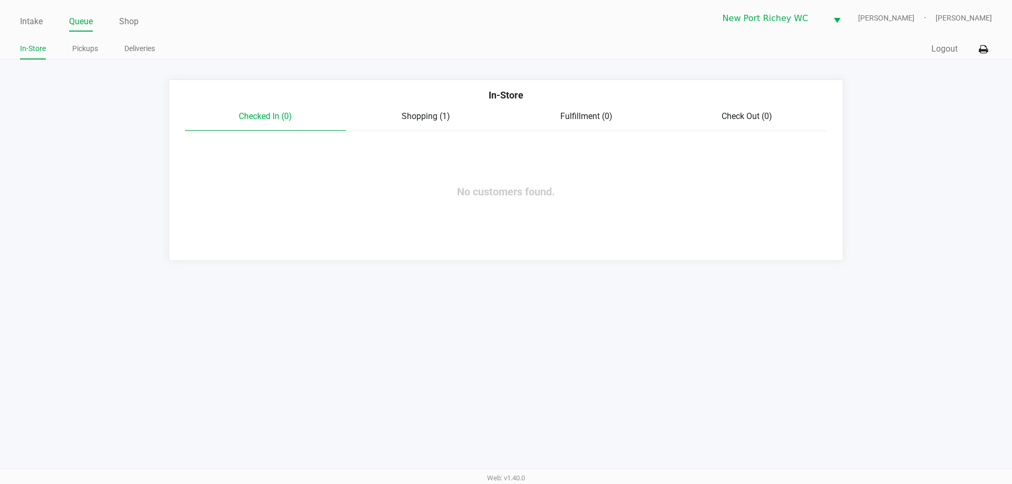
click at [417, 120] on span "Shopping (1)" at bounding box center [426, 116] width 48 height 10
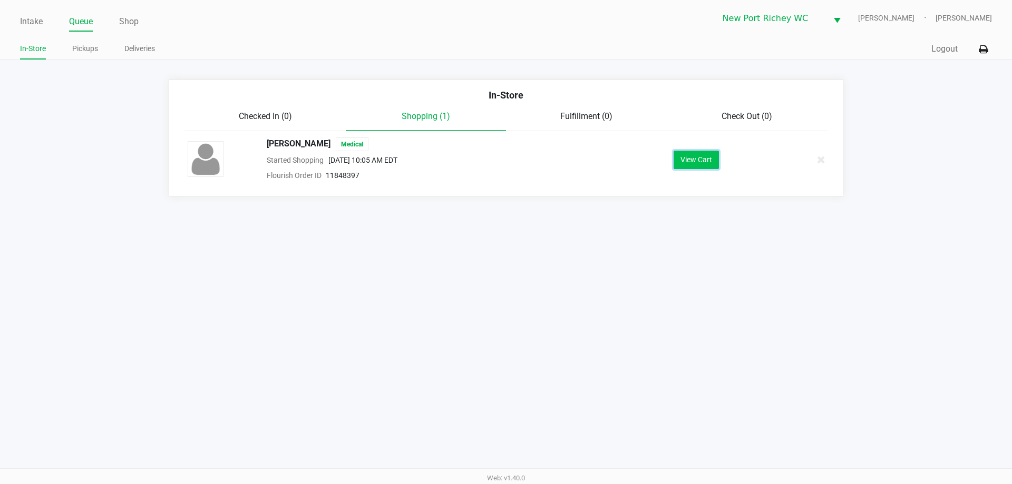
click at [697, 167] on button "View Cart" at bounding box center [696, 160] width 45 height 18
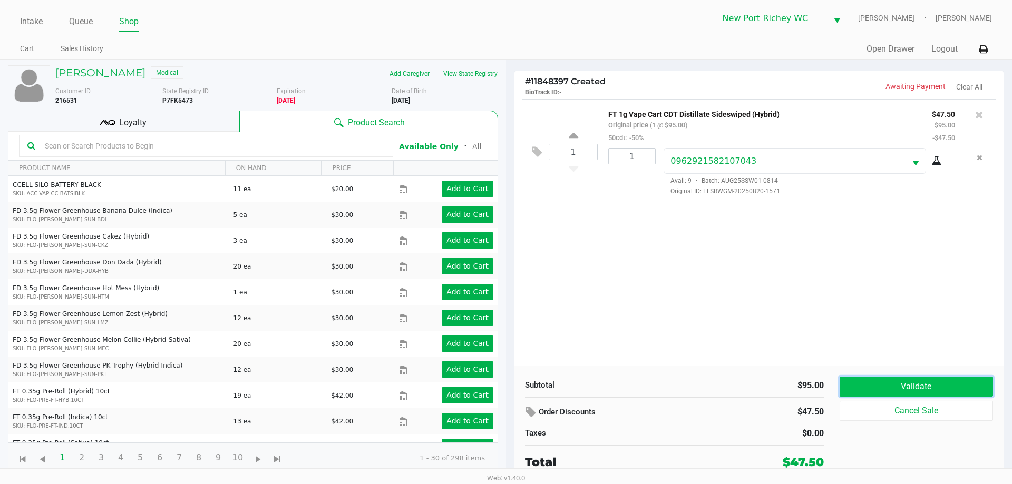
click at [864, 386] on button "Validate" at bounding box center [916, 387] width 153 height 20
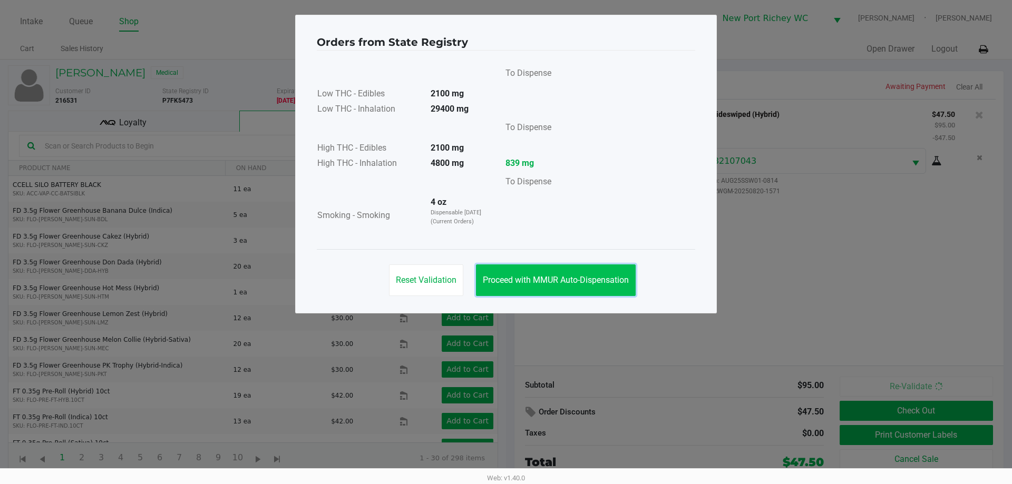
click at [534, 291] on button "Proceed with MMUR Auto-Dispensation" at bounding box center [556, 281] width 160 height 32
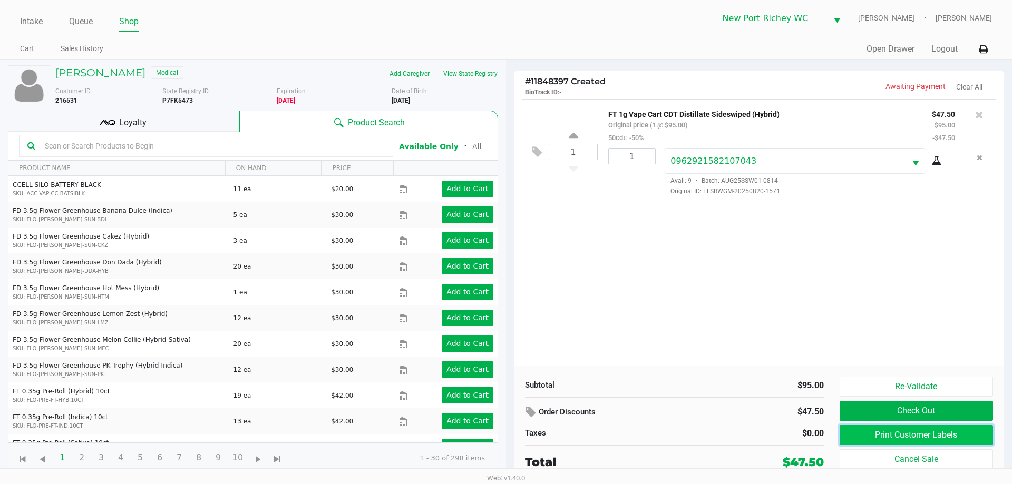
click at [863, 431] on button "Print Customer Labels" at bounding box center [916, 435] width 153 height 20
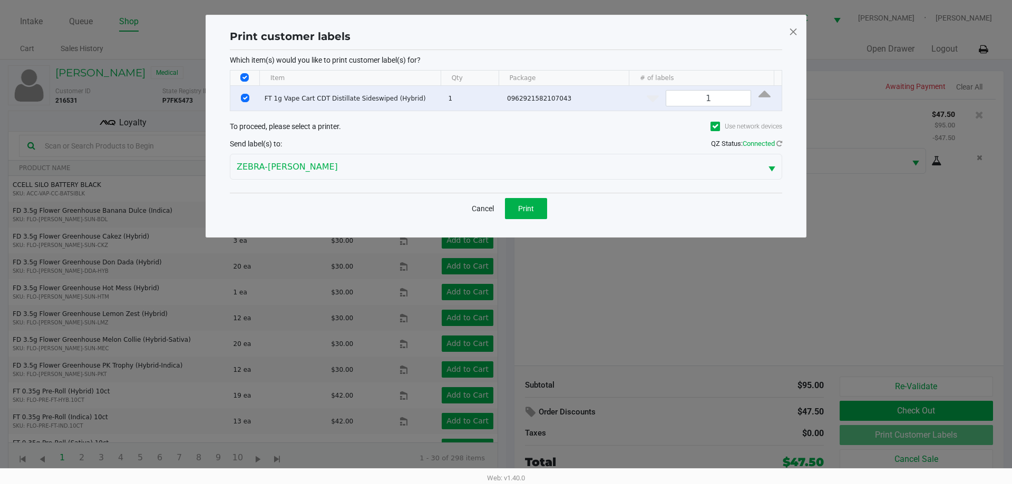
click at [504, 202] on div "Cancel Print" at bounding box center [506, 208] width 82 height 21
click at [524, 215] on button "Print" at bounding box center [526, 208] width 42 height 21
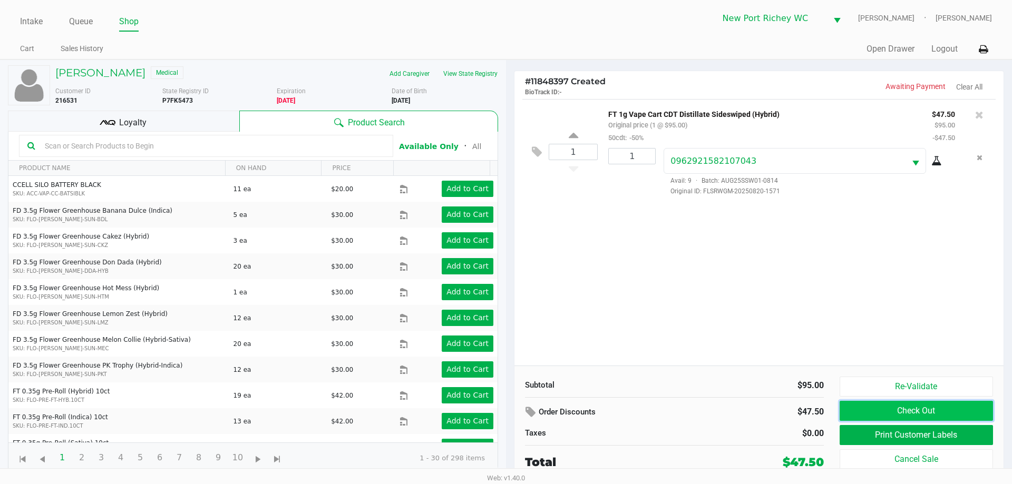
click at [906, 409] on button "Check Out" at bounding box center [916, 411] width 153 height 20
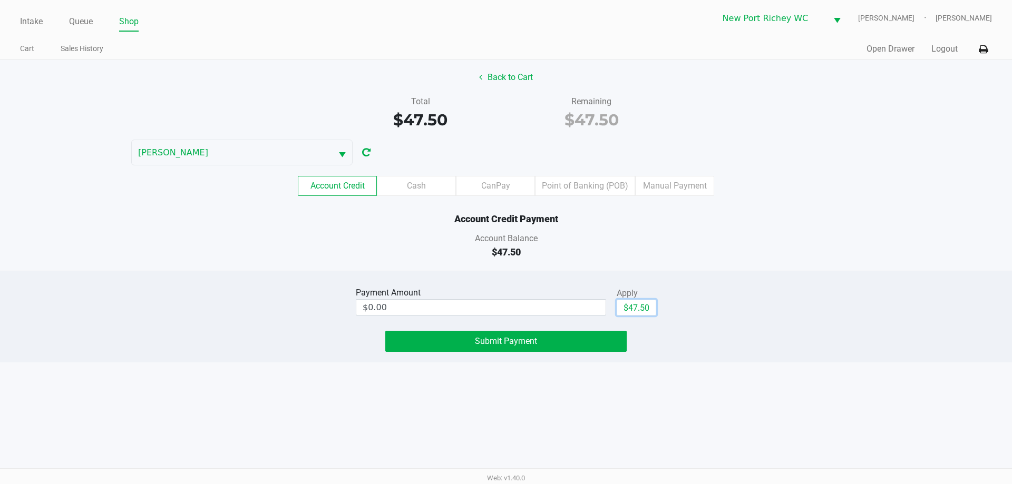
click at [629, 305] on button "$47.50" at bounding box center [637, 308] width 40 height 16
type input "$47.50"
click at [485, 341] on span "Submit Payment" at bounding box center [506, 341] width 62 height 10
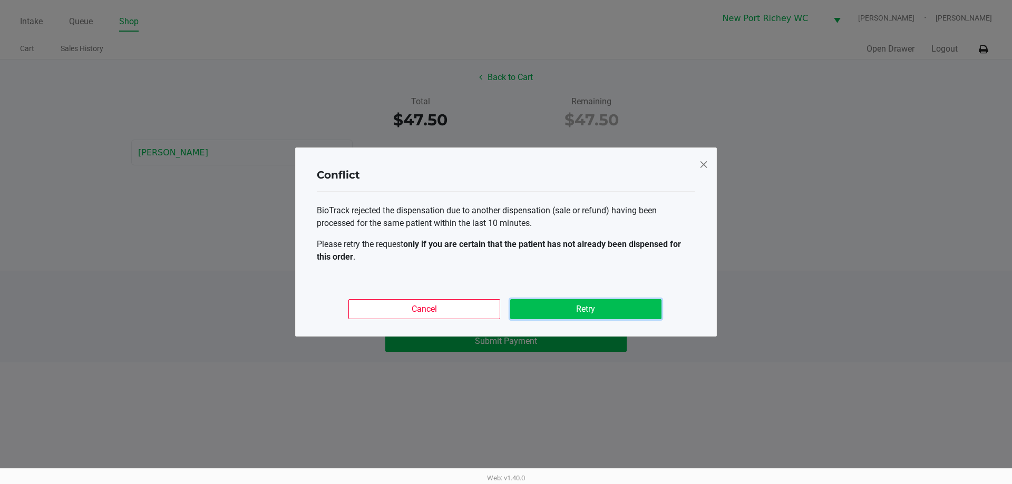
click at [564, 313] on button "Retry" at bounding box center [585, 309] width 151 height 20
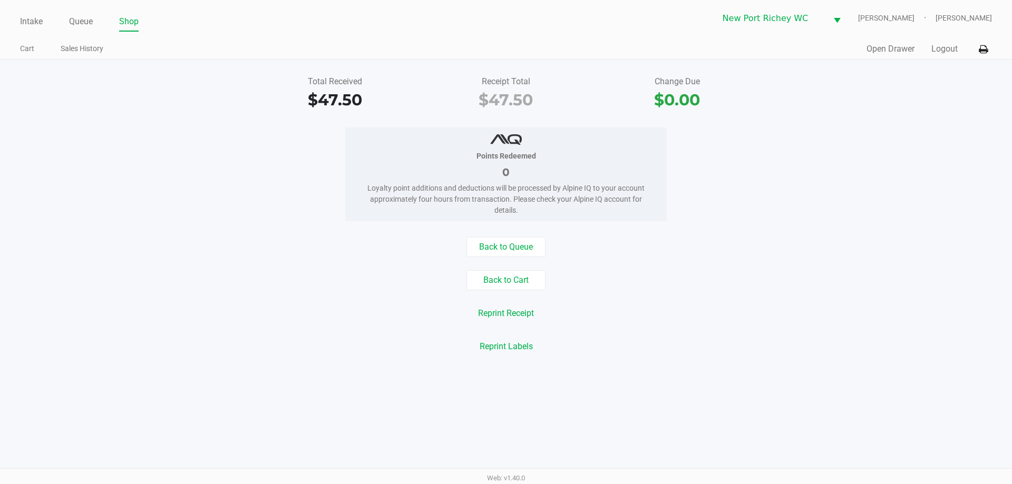
drag, startPoint x: 685, startPoint y: 203, endPoint x: 1009, endPoint y: 77, distance: 347.1
click at [694, 200] on div "Points Redeemed 0 Loyalty point additions and deductions will be processed by A…" at bounding box center [506, 175] width 1028 height 94
click at [947, 47] on button "Logout" at bounding box center [944, 49] width 26 height 13
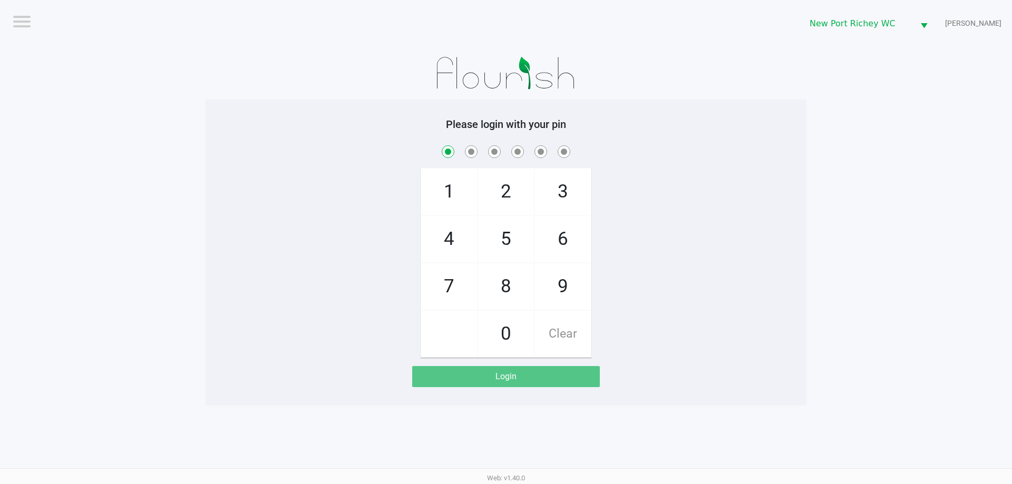
checkbox input "true"
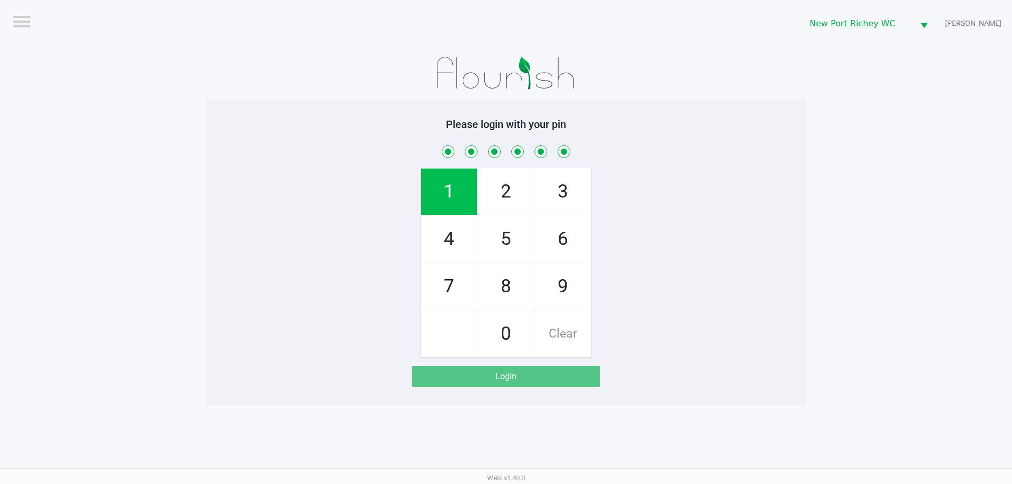
checkbox input "true"
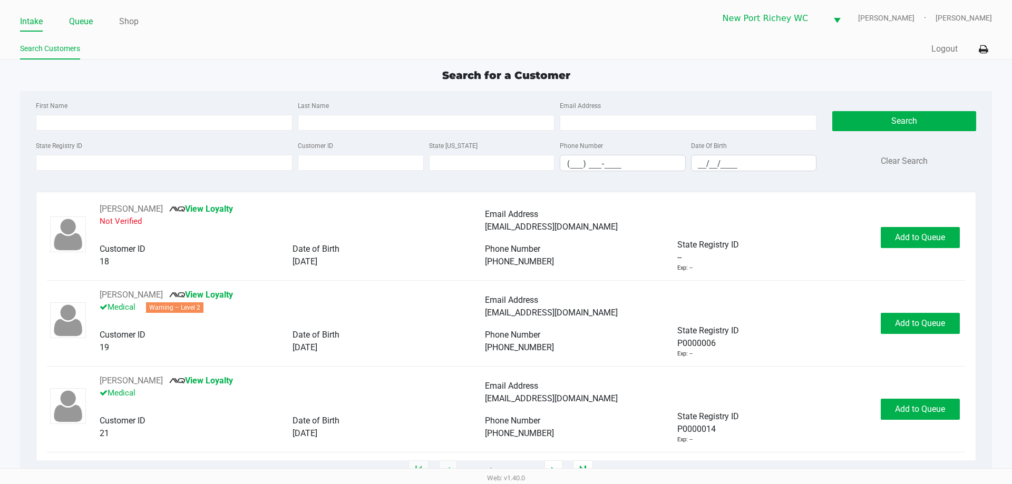
click at [84, 25] on link "Queue" at bounding box center [81, 21] width 24 height 15
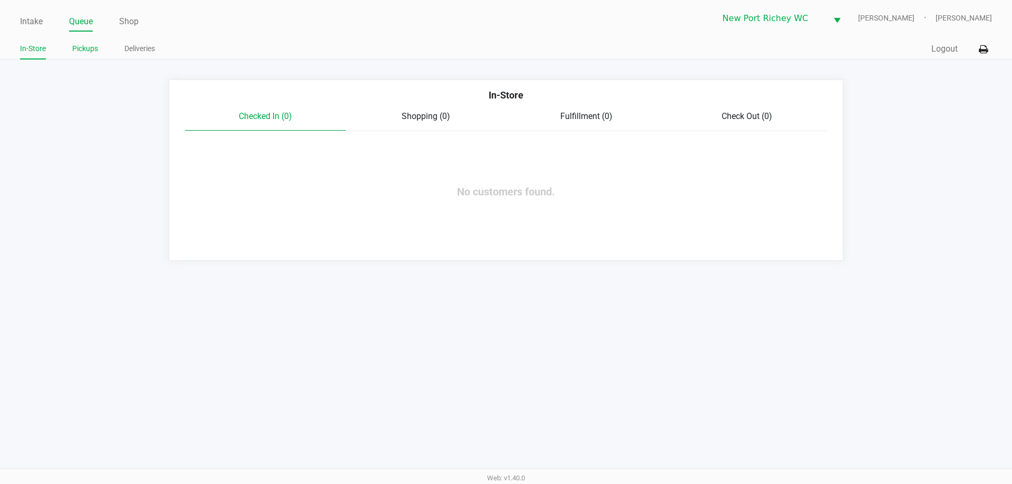
click at [93, 47] on link "Pickups" at bounding box center [85, 48] width 26 height 13
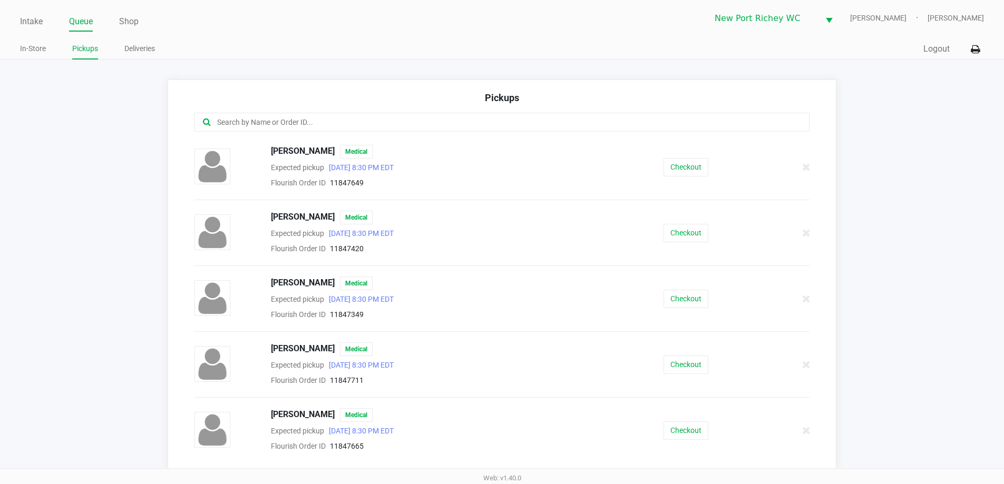
click at [251, 122] on input "text" at bounding box center [485, 122] width 539 height 12
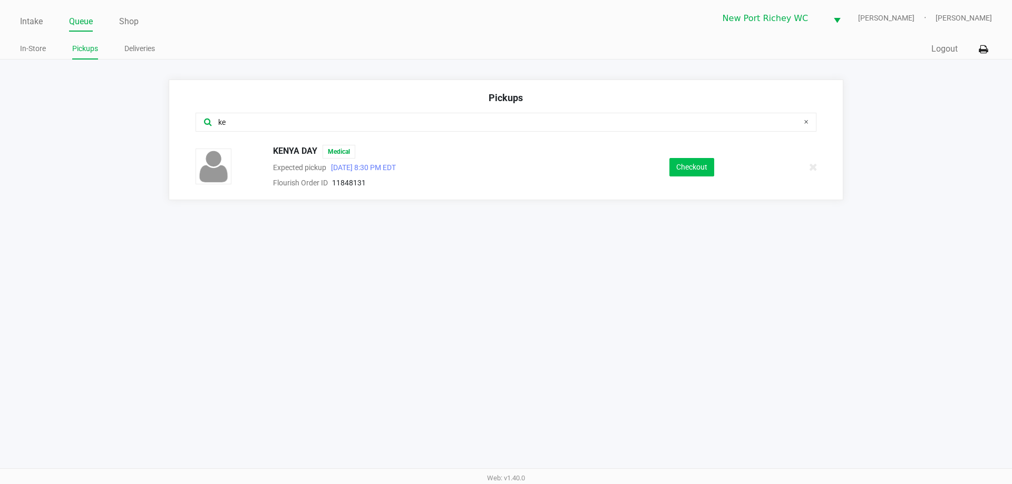
type input "ke"
click at [708, 162] on button "Checkout" at bounding box center [691, 167] width 45 height 18
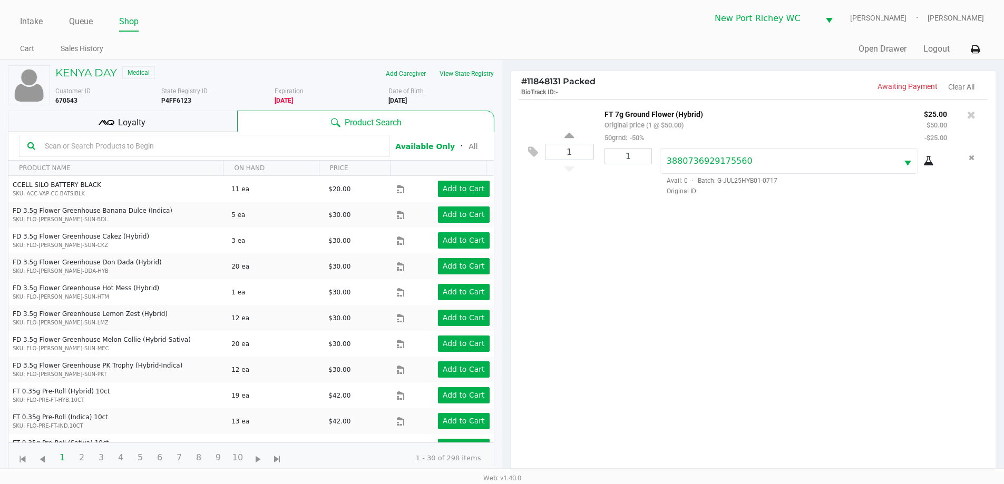
scroll to position [114, 0]
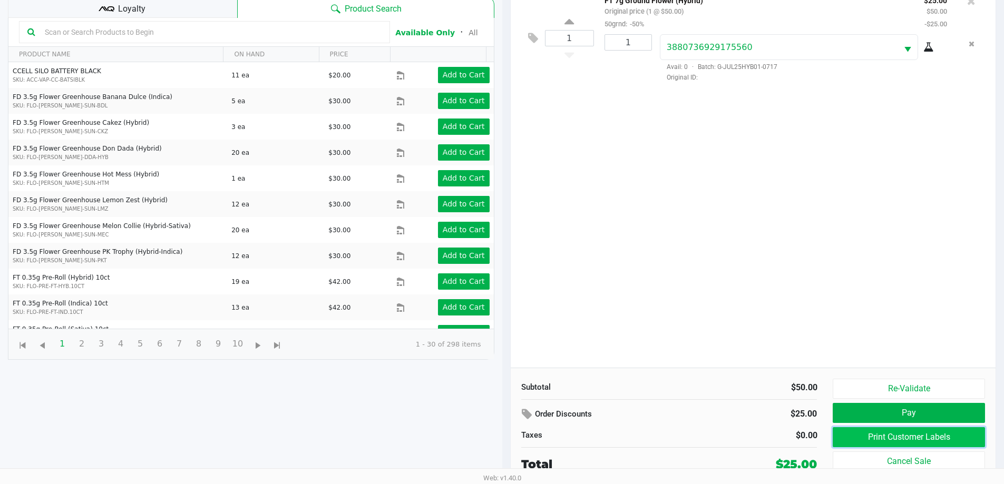
click at [883, 443] on button "Print Customer Labels" at bounding box center [909, 437] width 152 height 20
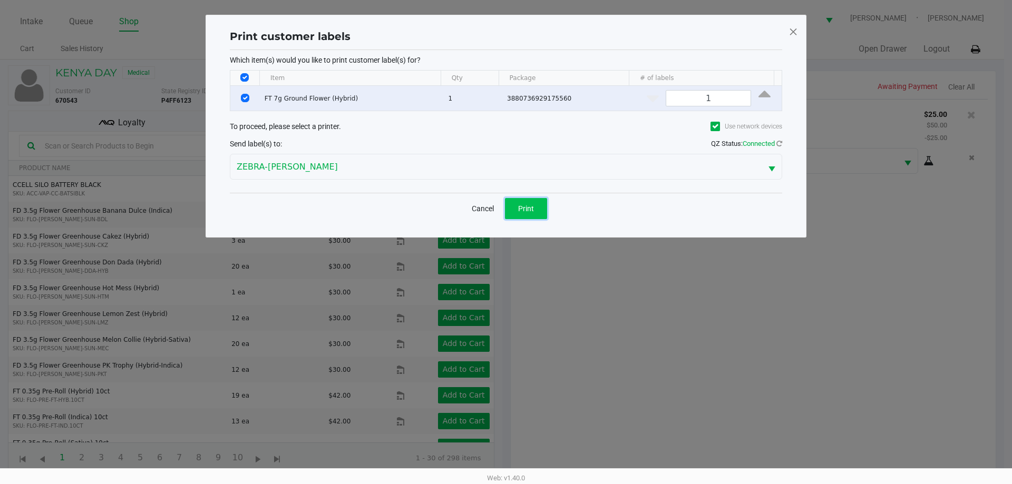
click at [543, 206] on button "Print" at bounding box center [526, 208] width 42 height 21
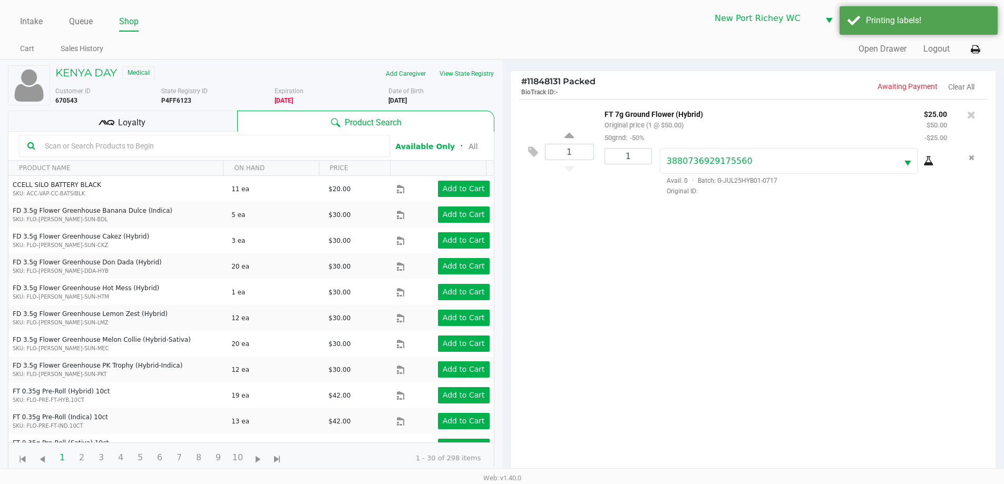
click at [702, 309] on ngb-modal-window "Print customer labels Which item(s) would you like to print customer label(s) f…" at bounding box center [502, 242] width 1004 height 484
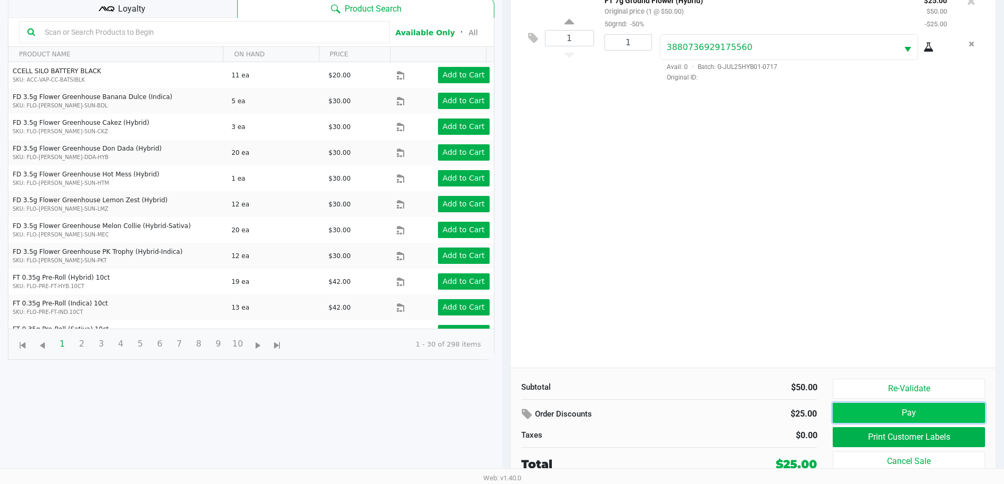
click at [857, 404] on button "Pay" at bounding box center [909, 413] width 152 height 20
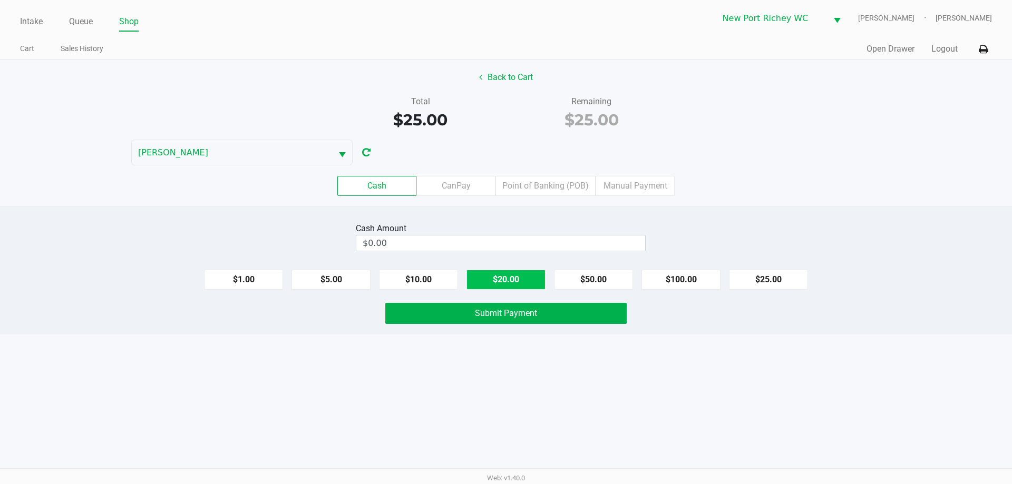
drag, startPoint x: 497, startPoint y: 275, endPoint x: 487, endPoint y: 278, distance: 11.0
click at [492, 277] on button "$20.00" at bounding box center [506, 280] width 79 height 20
click at [435, 278] on button "$10.00" at bounding box center [418, 280] width 79 height 20
type input "$30.00"
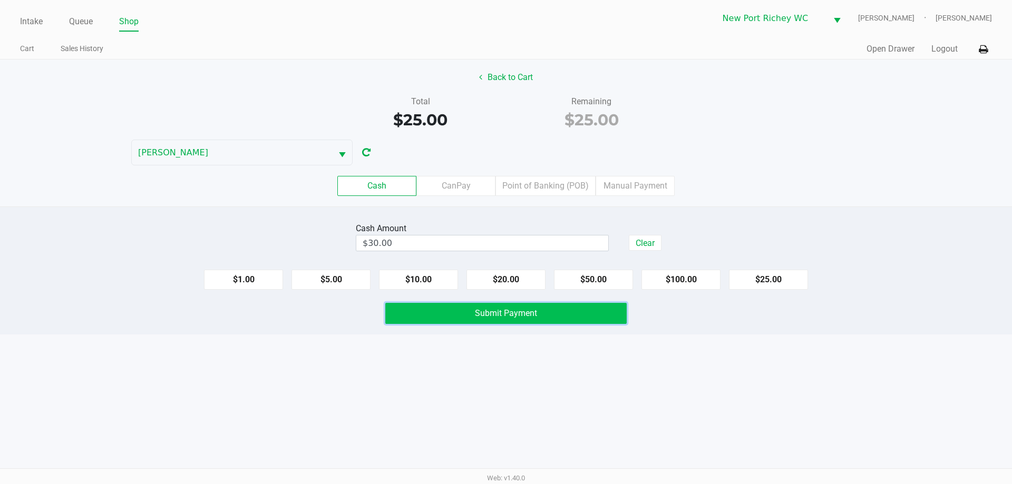
click at [444, 322] on button "Submit Payment" at bounding box center [505, 313] width 241 height 21
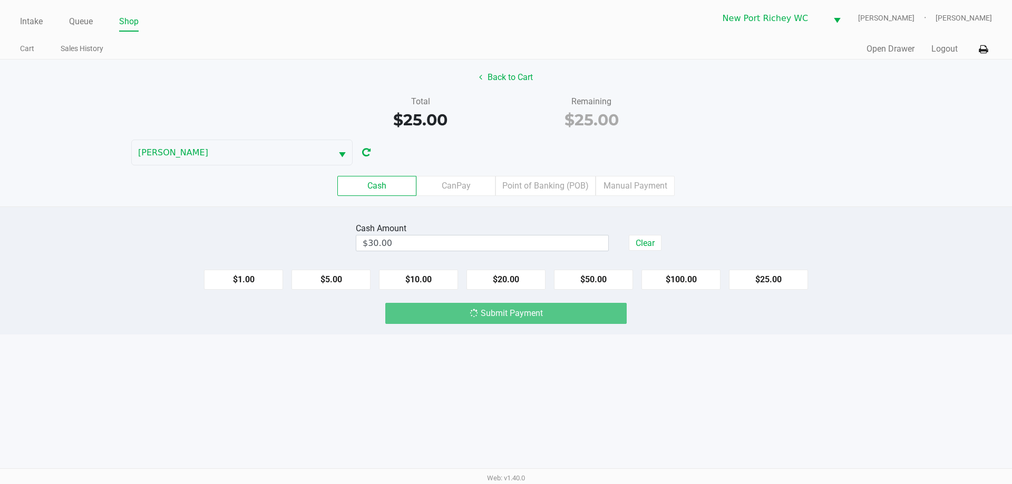
click at [450, 316] on div "Submit Payment" at bounding box center [505, 313] width 241 height 21
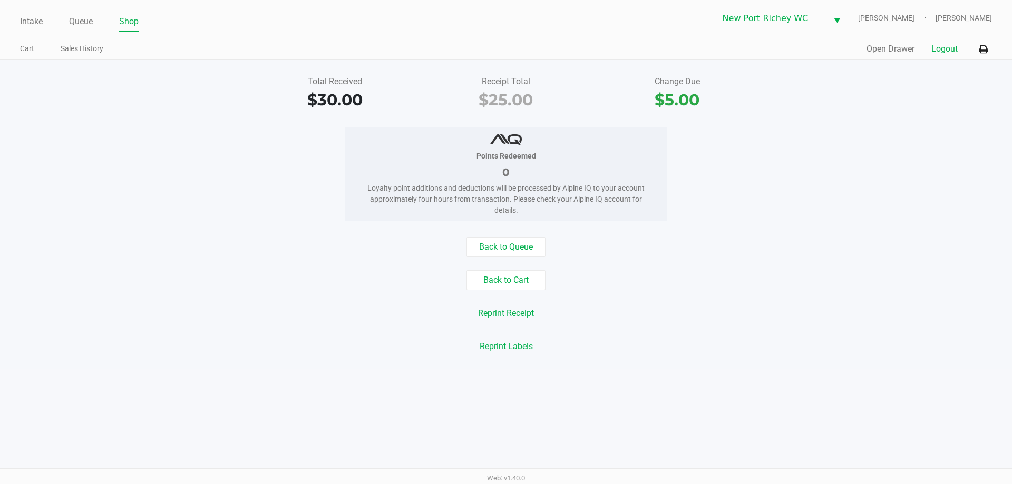
click at [943, 54] on button "Logout" at bounding box center [944, 49] width 26 height 13
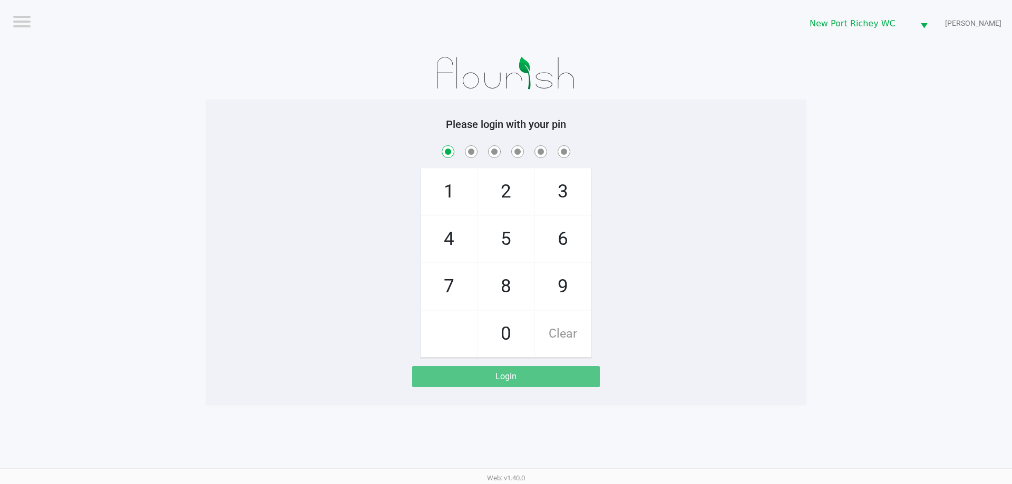
checkbox input "true"
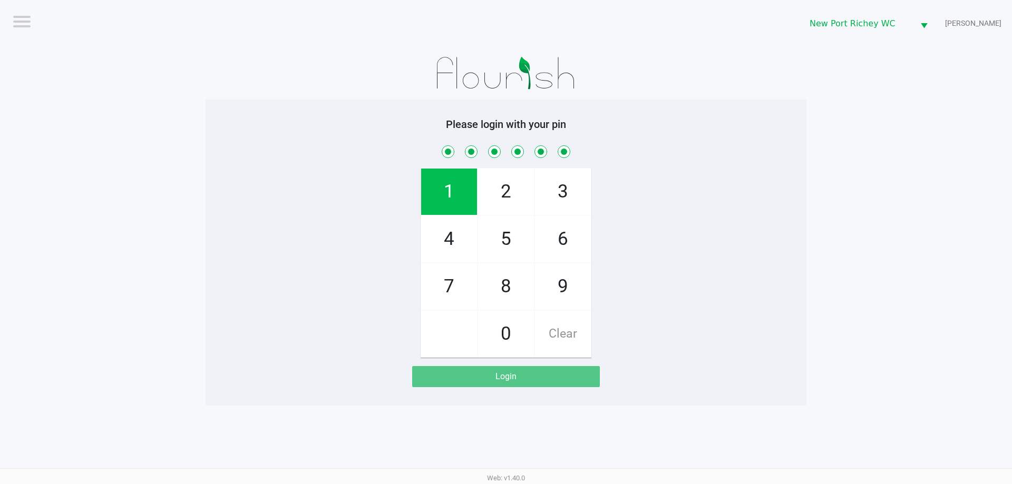
checkbox input "true"
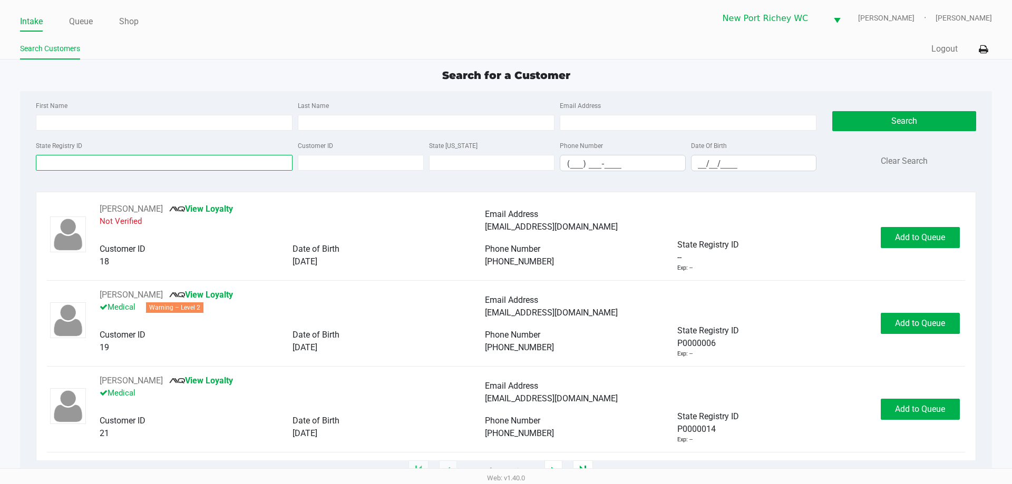
click at [156, 157] on input "State Registry ID" at bounding box center [164, 163] width 257 height 16
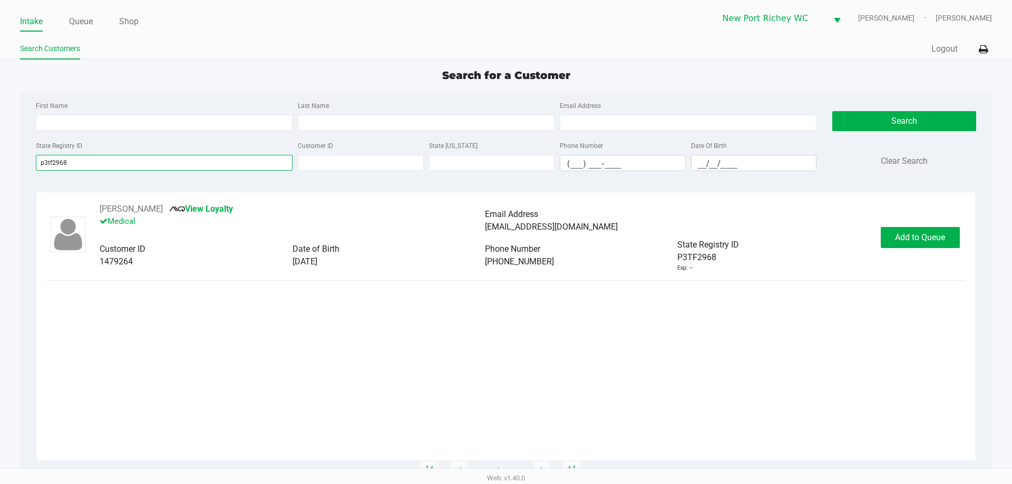
type input "p3tf2968"
click at [895, 240] on span "Add to Queue" at bounding box center [920, 237] width 50 height 10
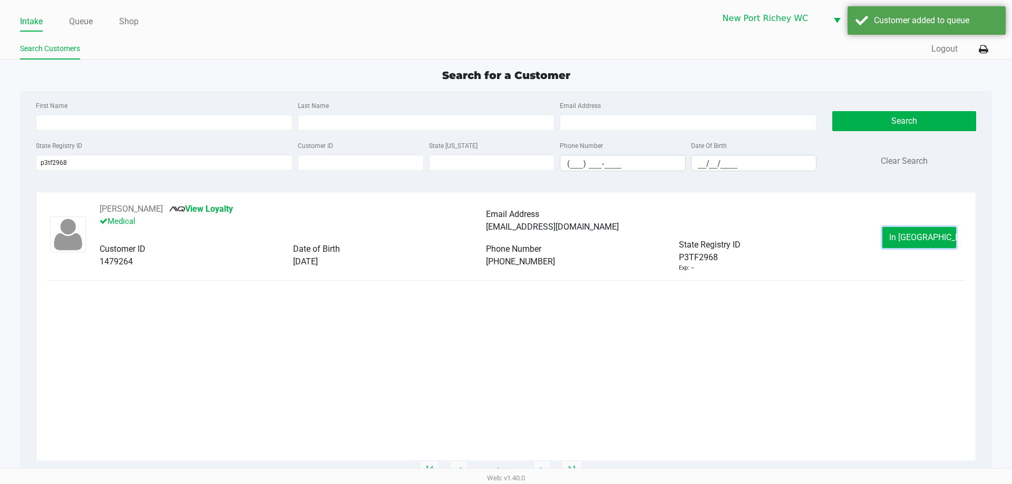
click at [892, 239] on button "In Queue" at bounding box center [919, 237] width 74 height 21
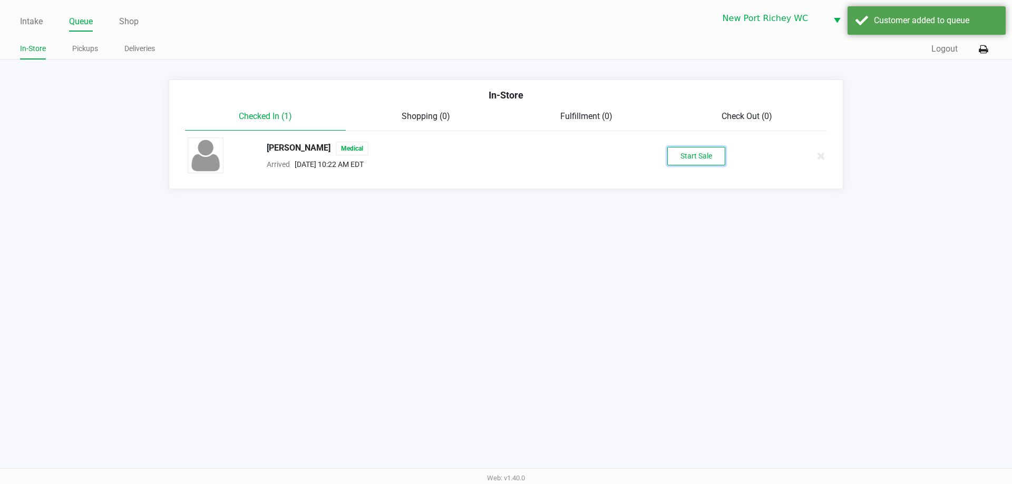
click at [669, 153] on button "Start Sale" at bounding box center [696, 156] width 58 height 18
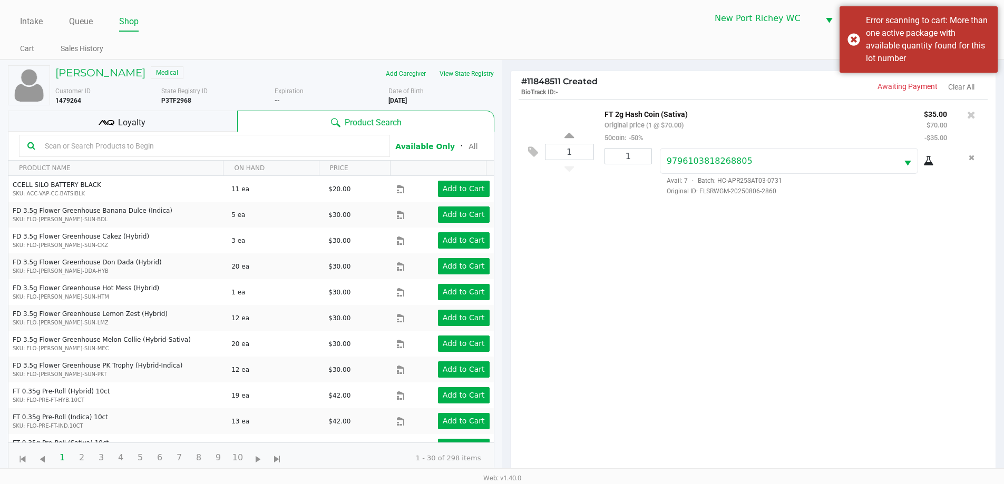
click at [733, 367] on div "1 FT 2g Hash Coin (Sativa) Original price (1 @ $70.00) 50coin: -50% $35.00 $70.…" at bounding box center [753, 290] width 485 height 383
click at [159, 147] on input "text" at bounding box center [211, 146] width 341 height 16
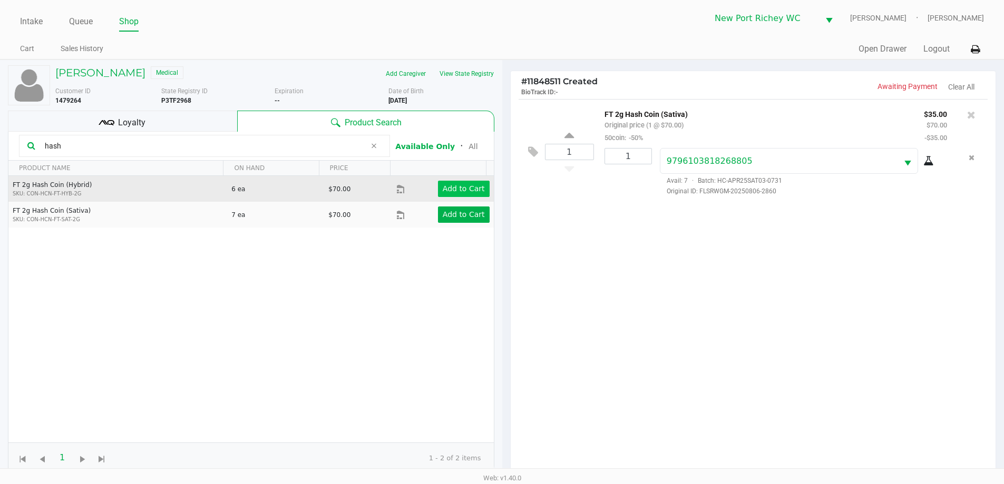
type input "hash"
click at [470, 187] on app-button-loader "Add to Cart" at bounding box center [464, 188] width 42 height 8
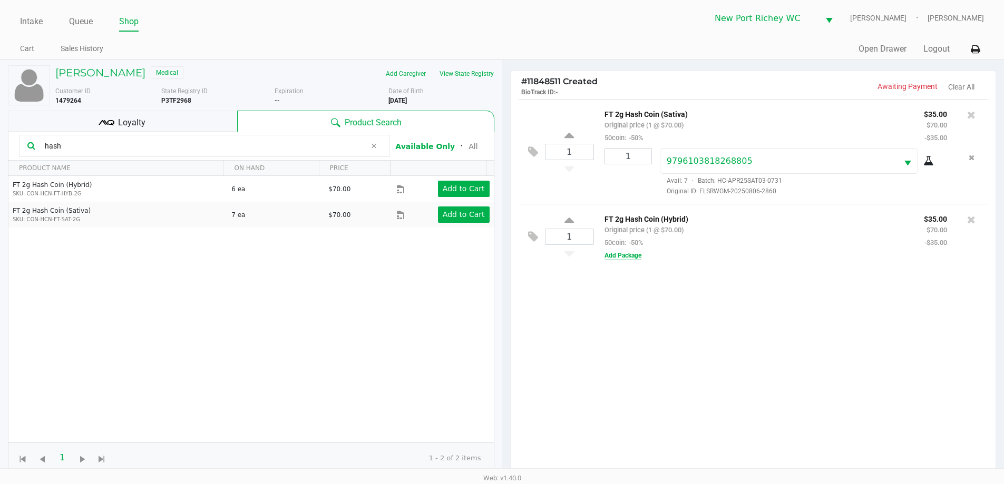
click at [618, 259] on button "Add Package" at bounding box center [623, 255] width 37 height 9
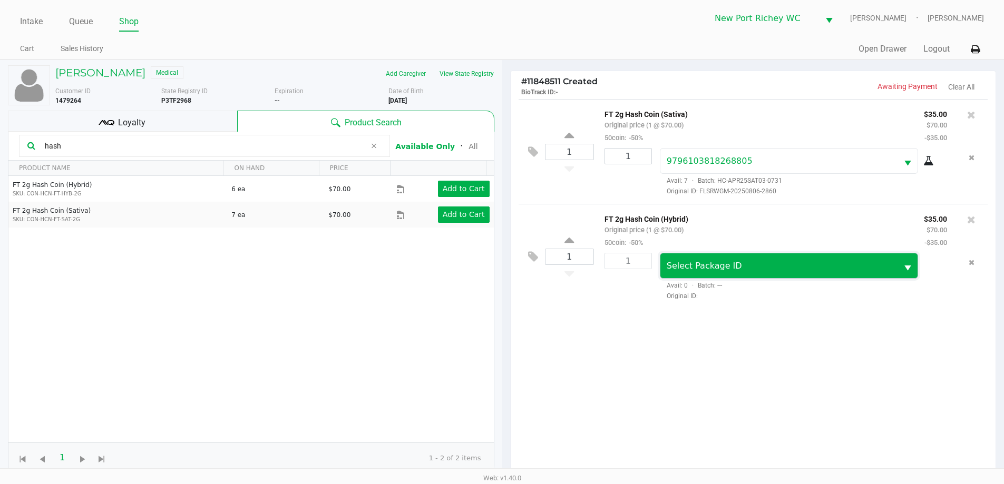
click at [720, 276] on span "Select Package ID" at bounding box center [779, 266] width 238 height 25
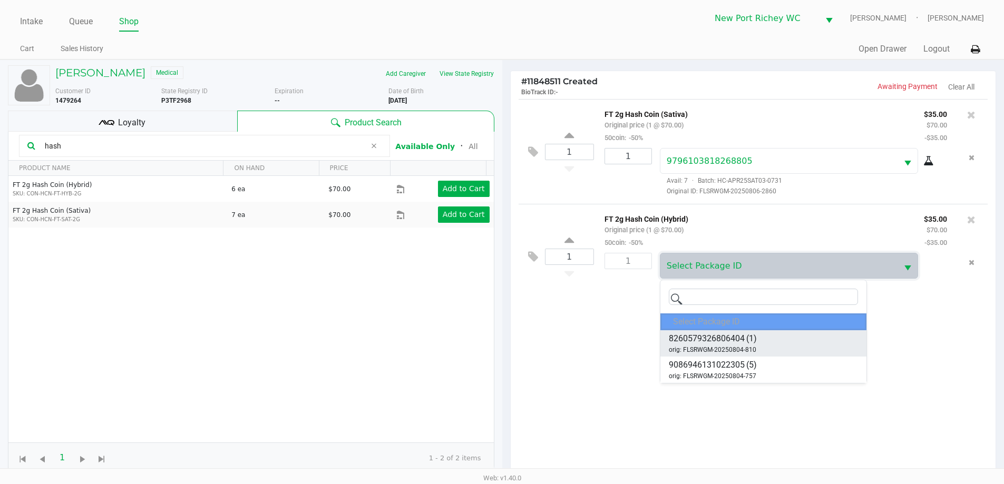
click at [716, 346] on span "orig: FLSRWGM-20250804-810" at bounding box center [713, 349] width 88 height 9
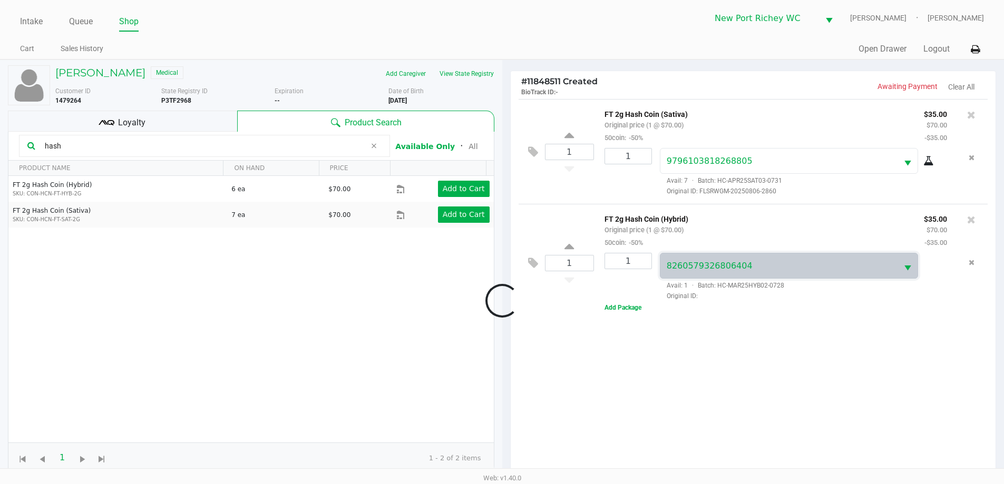
drag, startPoint x: 769, startPoint y: 354, endPoint x: 781, endPoint y: 355, distance: 12.1
click at [771, 355] on div at bounding box center [502, 300] width 1004 height 377
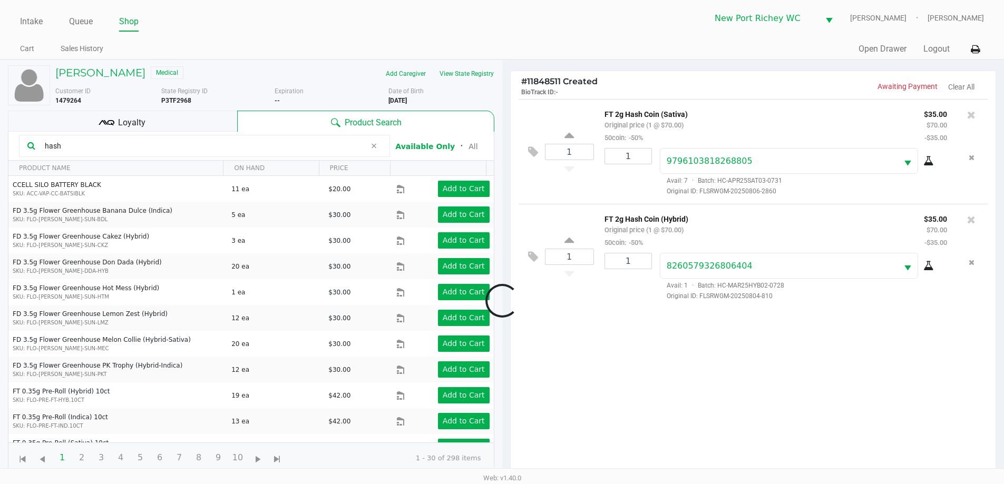
scroll to position [114, 0]
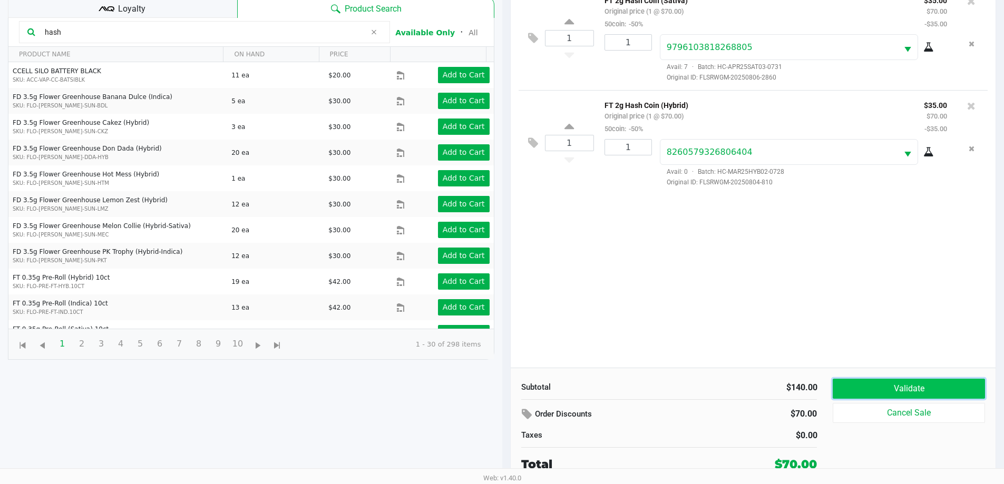
click at [936, 387] on button "Validate" at bounding box center [909, 389] width 152 height 20
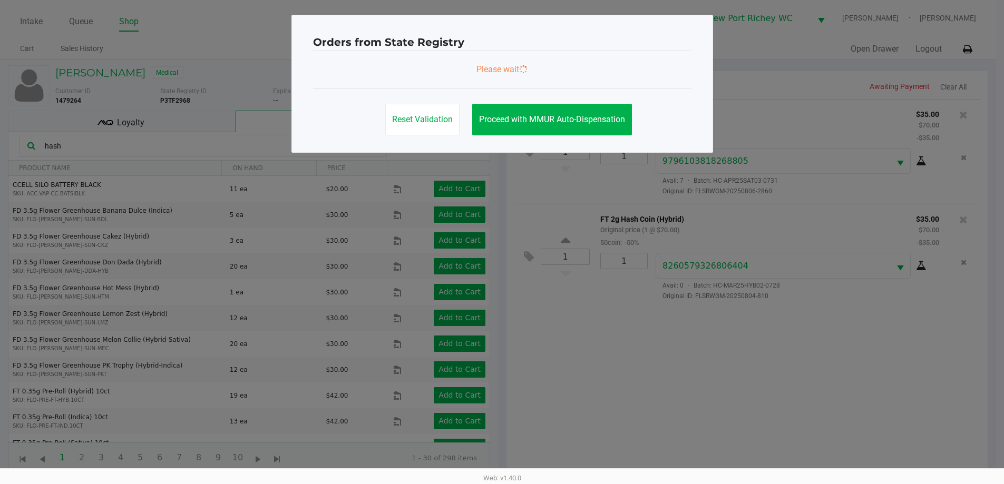
scroll to position [0, 0]
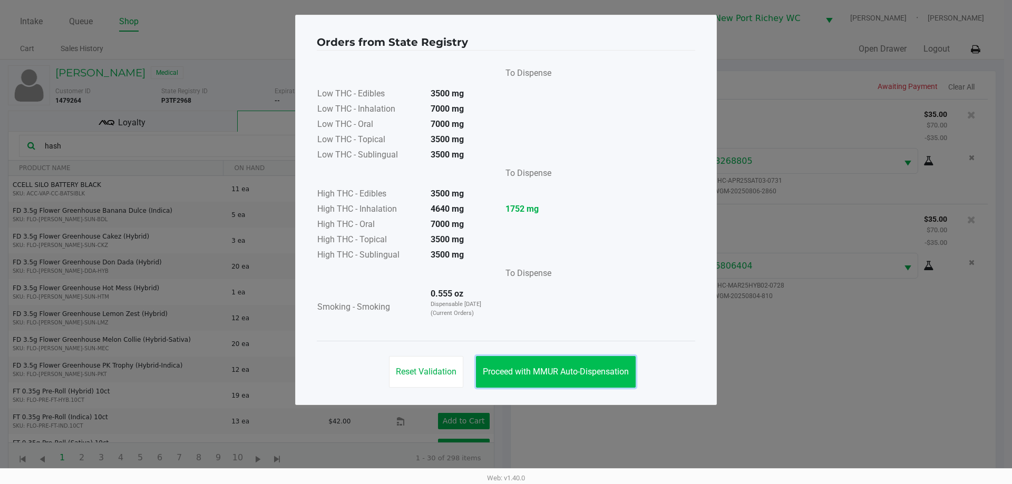
click at [580, 366] on button "Proceed with MMUR Auto-Dispensation" at bounding box center [556, 372] width 160 height 32
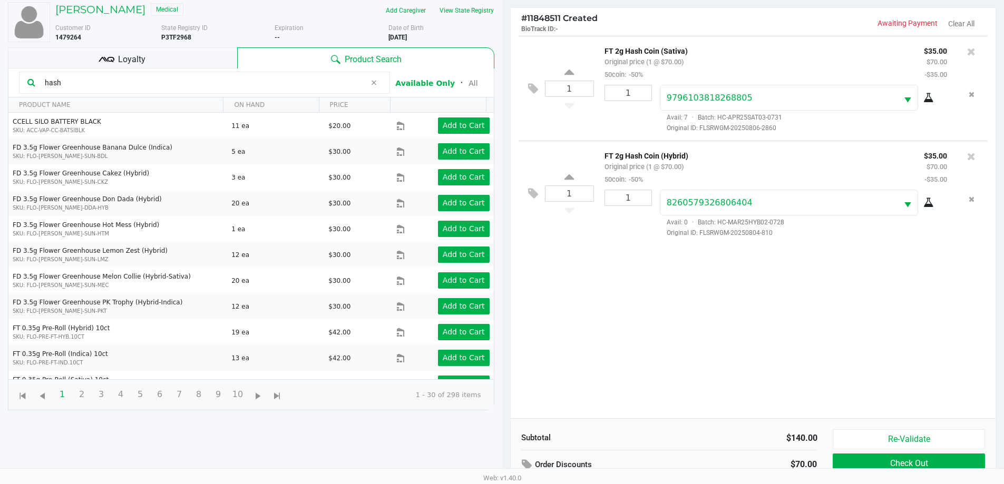
scroll to position [114, 0]
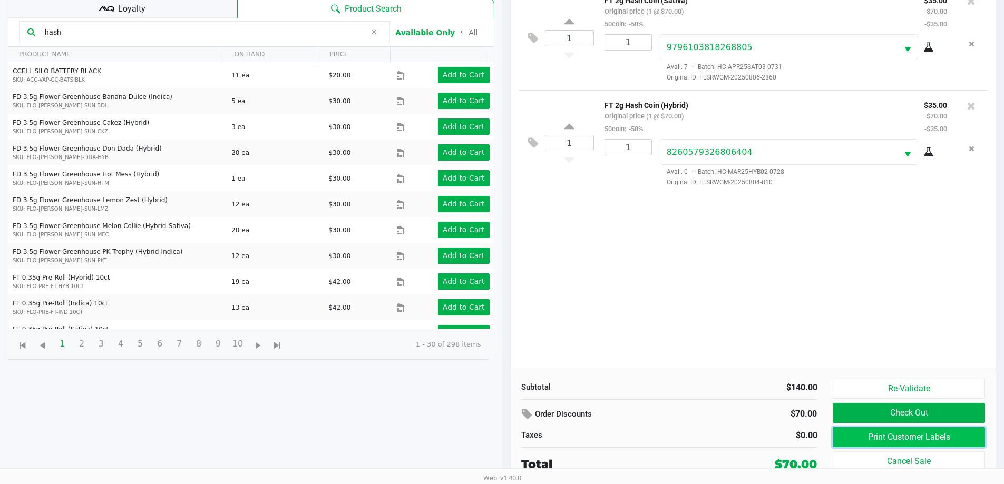
click at [876, 440] on button "Print Customer Labels" at bounding box center [909, 437] width 152 height 20
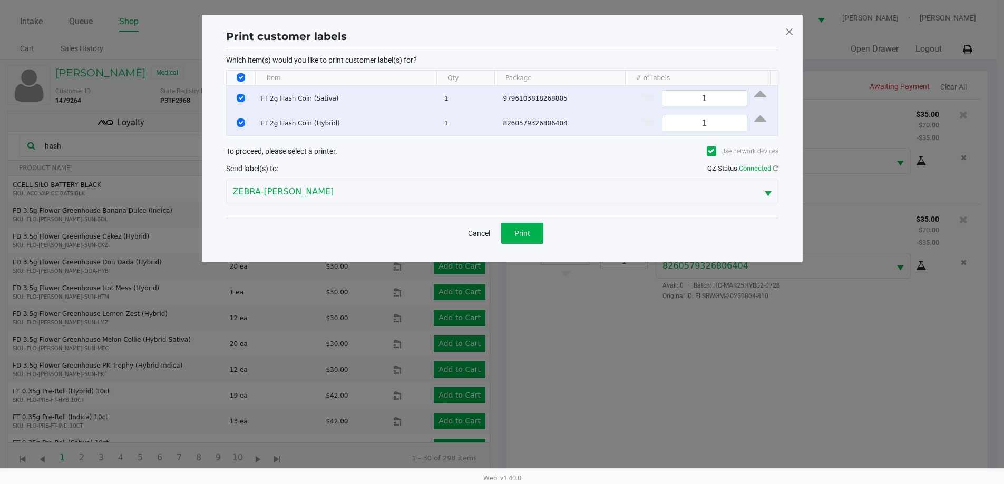
scroll to position [0, 0]
click at [518, 231] on button "Print" at bounding box center [526, 233] width 42 height 21
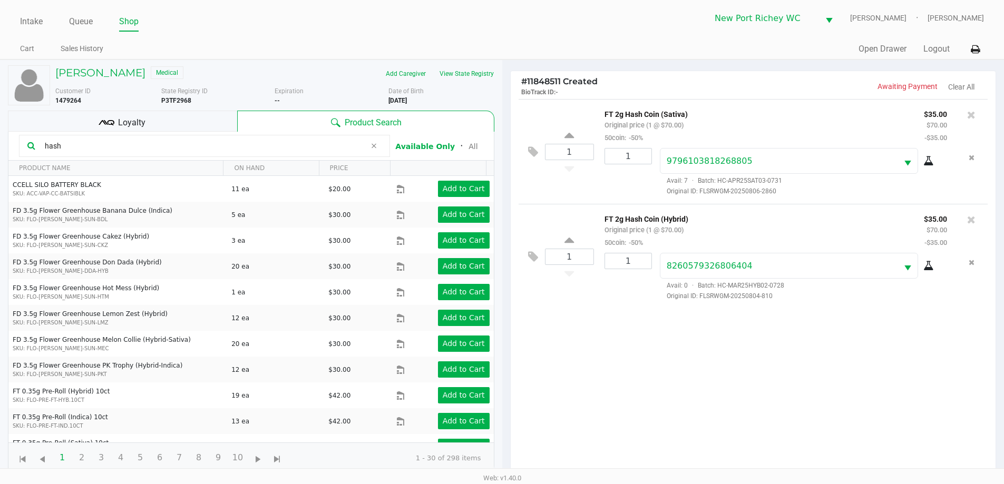
click at [134, 125] on span "Loyalty" at bounding box center [131, 122] width 27 height 13
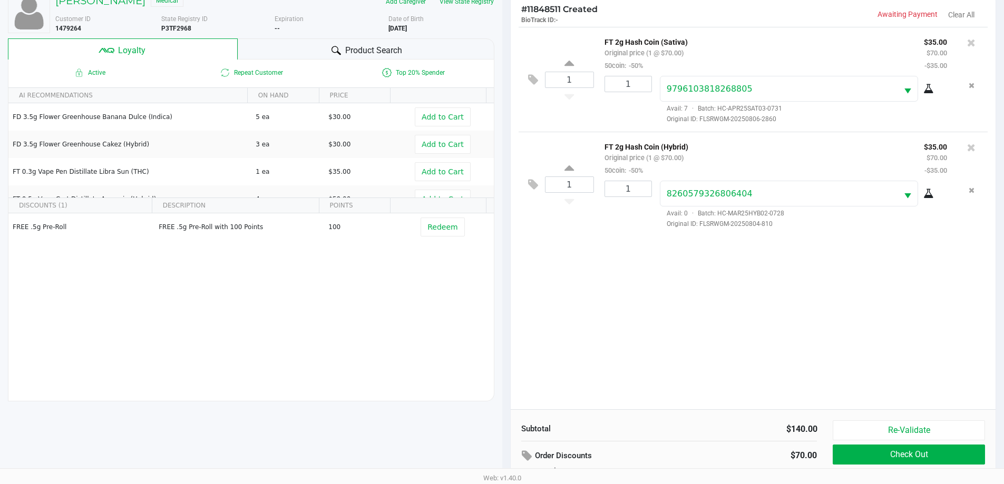
scroll to position [127, 0]
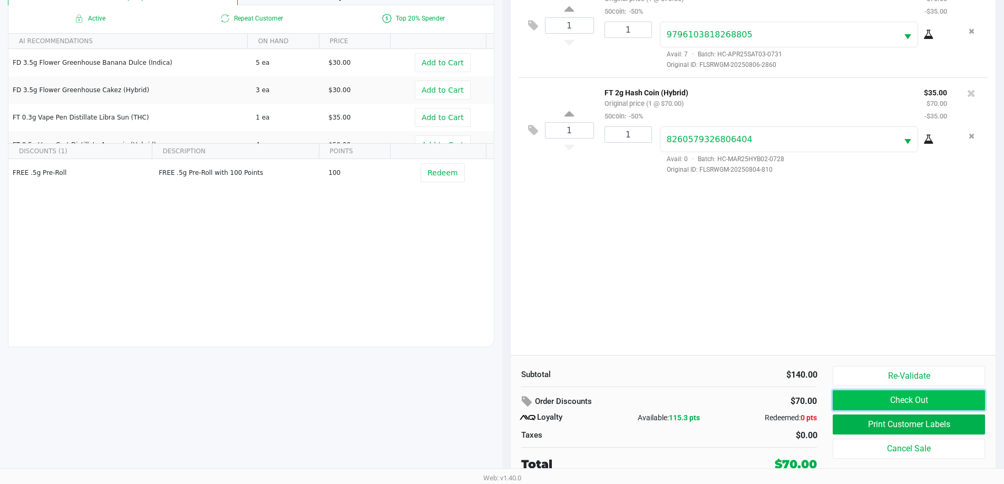
click at [895, 395] on button "Check Out" at bounding box center [909, 401] width 152 height 20
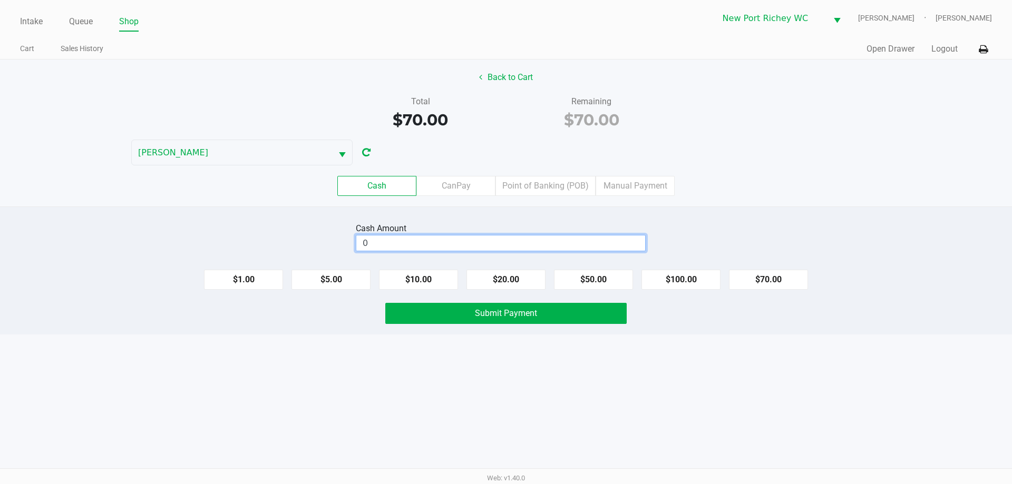
click at [501, 249] on input "0" at bounding box center [500, 243] width 289 height 15
click at [659, 279] on button "$100.00" at bounding box center [681, 280] width 79 height 20
type input "$100.00"
click at [592, 354] on div "Intake Queue Shop New Port Richey WC DEAN-MILLER Liam Hunter Cart Sales History…" at bounding box center [506, 242] width 1012 height 484
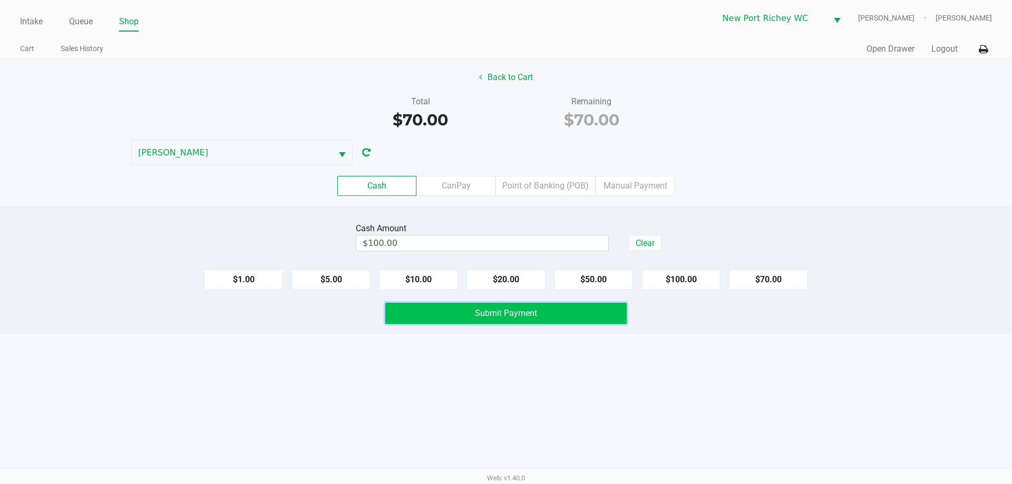
click at [484, 319] on button "Submit Payment" at bounding box center [505, 313] width 241 height 21
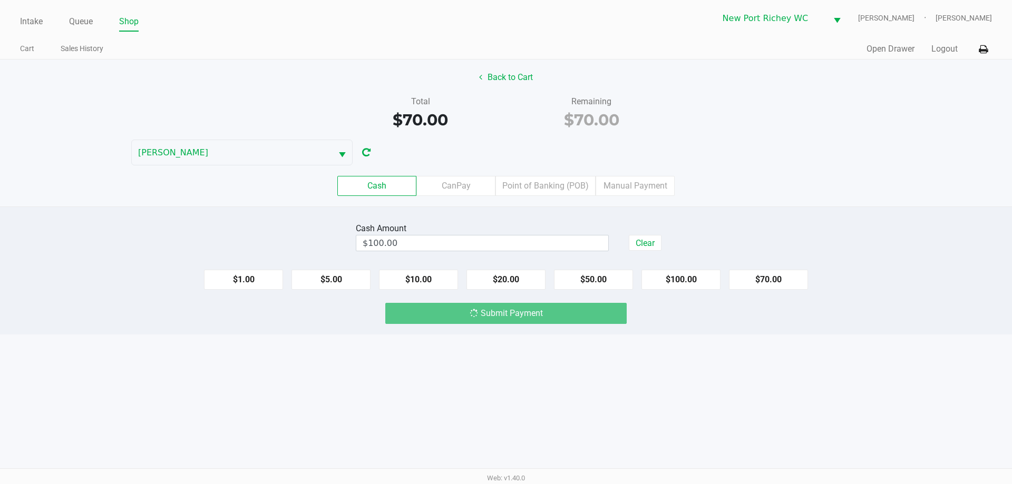
click at [358, 386] on div "Intake Queue Shop New Port Richey WC DEAN-MILLER Liam Hunter Cart Sales History…" at bounding box center [506, 242] width 1012 height 484
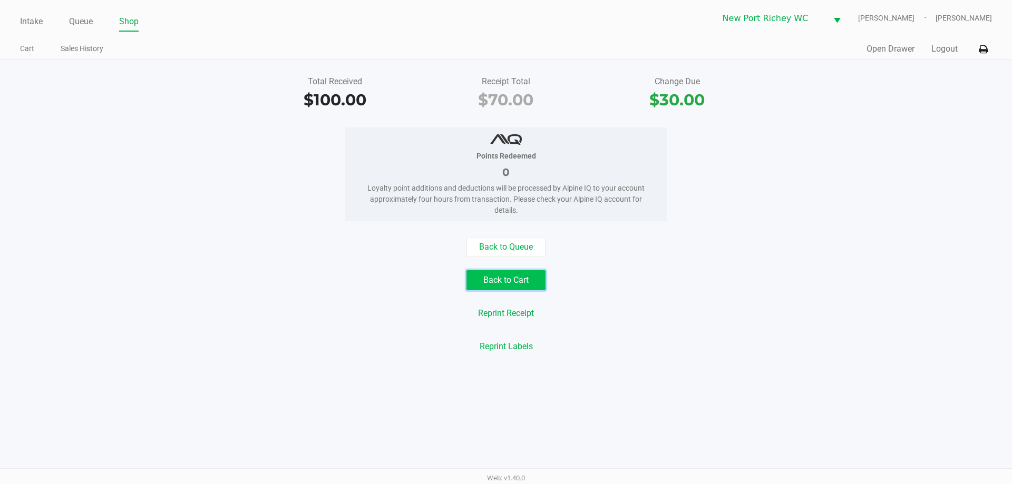
click at [517, 276] on button "Back to Cart" at bounding box center [506, 280] width 79 height 20
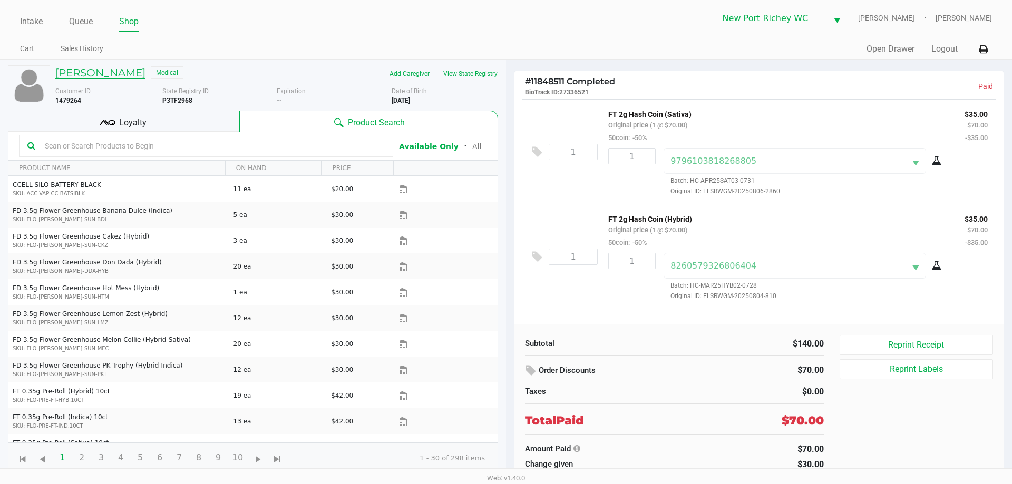
click at [118, 76] on h5 "MARK CHAUSSE" at bounding box center [100, 72] width 90 height 13
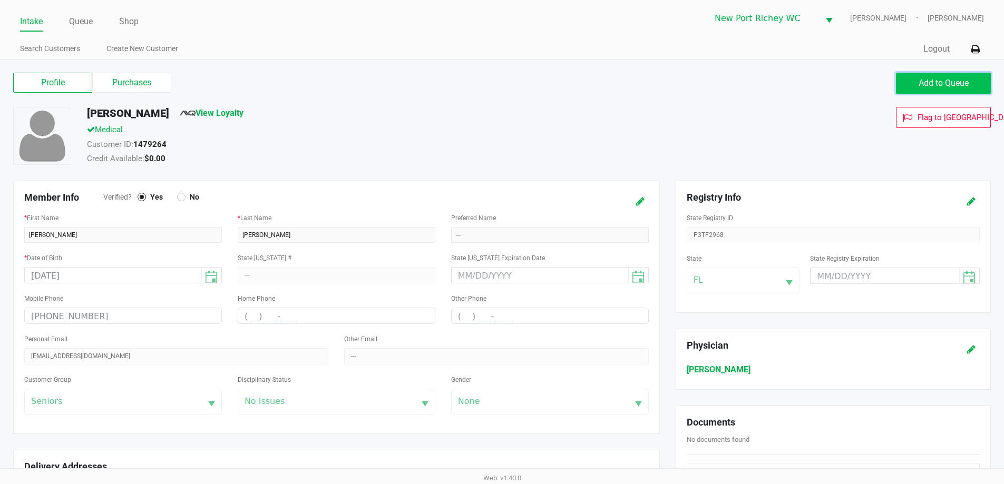
click at [922, 82] on span "Add to Queue" at bounding box center [944, 83] width 50 height 10
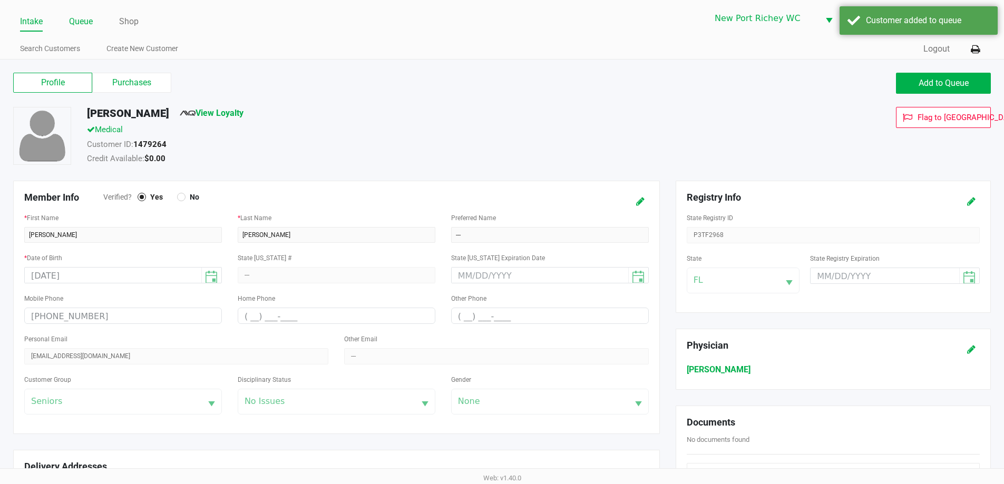
click at [75, 20] on link "Queue" at bounding box center [81, 21] width 24 height 15
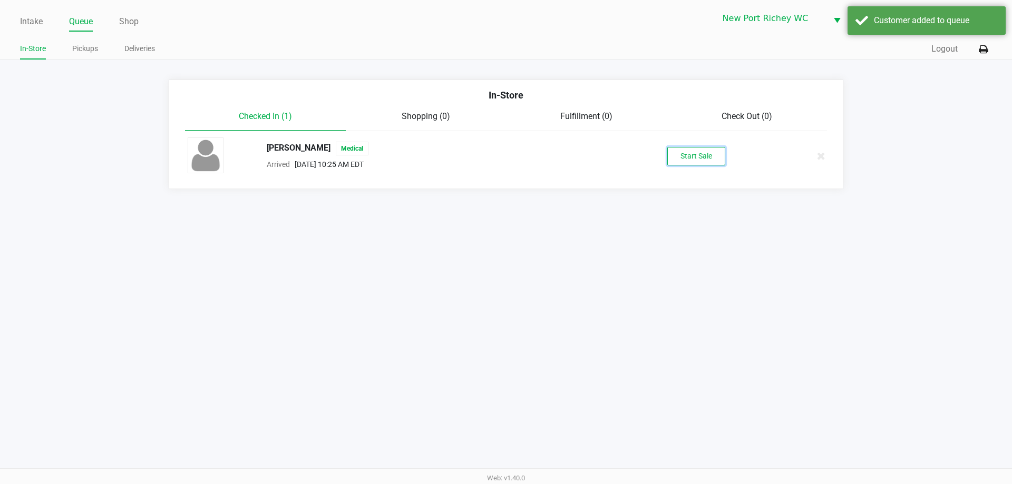
click at [684, 159] on button "Start Sale" at bounding box center [696, 156] width 58 height 18
click at [649, 249] on div "Intake Queue Shop New Port Richey WC DEAN-MILLER Liam Hunter In-Store Pickups D…" at bounding box center [506, 242] width 1012 height 484
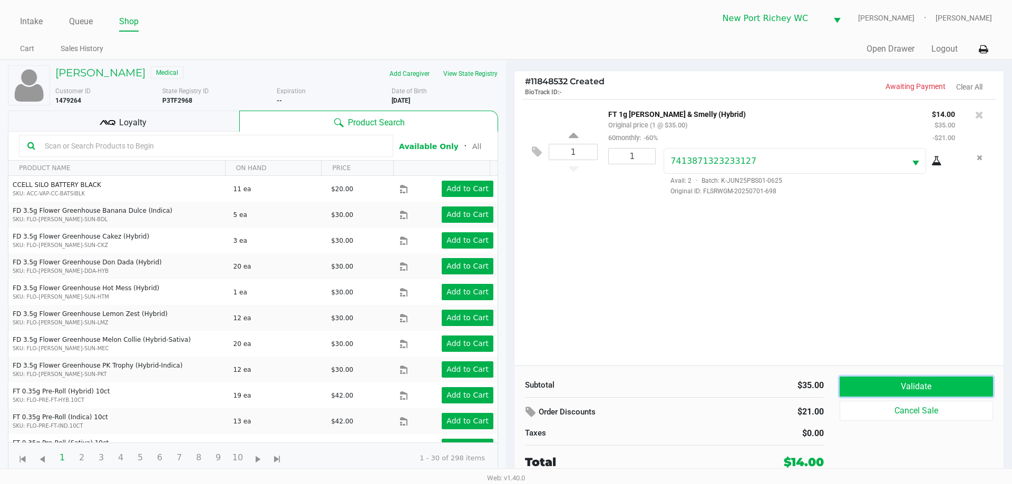
click at [910, 390] on button "Validate" at bounding box center [916, 387] width 153 height 20
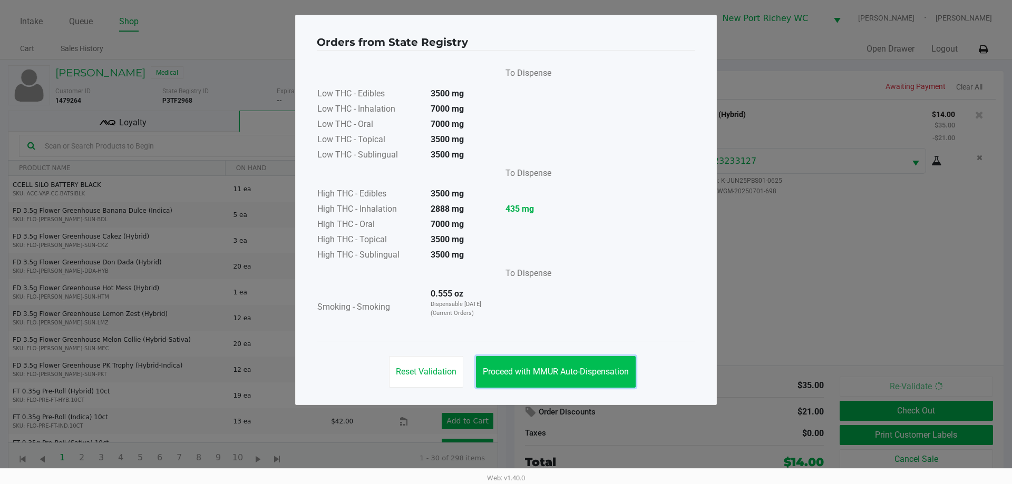
drag, startPoint x: 585, startPoint y: 368, endPoint x: 623, endPoint y: 372, distance: 38.1
click at [585, 369] on span "Proceed with MMUR Auto-Dispensation" at bounding box center [556, 372] width 146 height 10
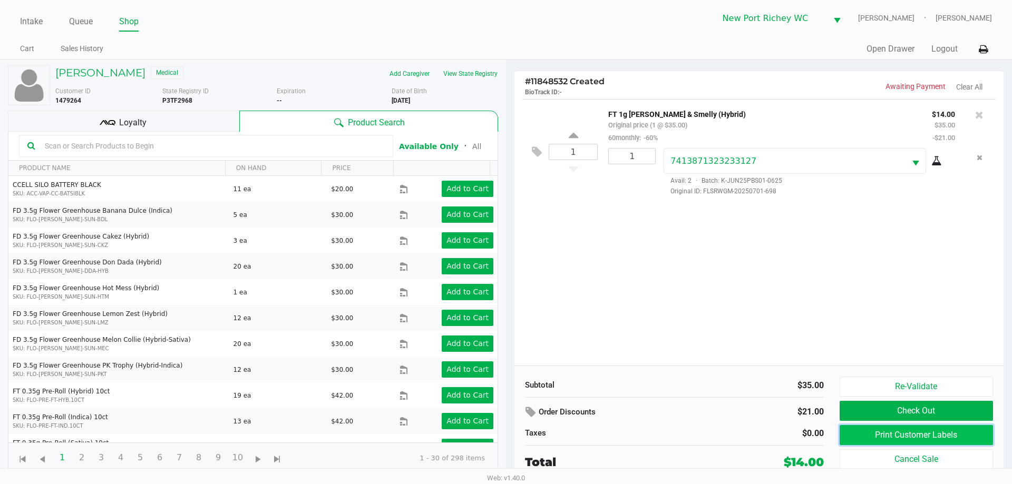
click at [945, 431] on button "Print Customer Labels" at bounding box center [916, 435] width 153 height 20
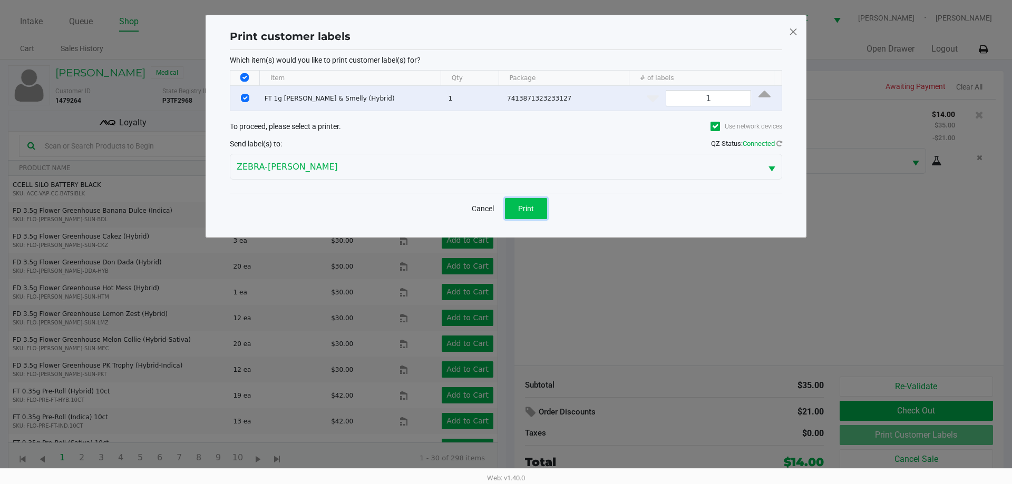
click at [528, 213] on button "Print" at bounding box center [526, 208] width 42 height 21
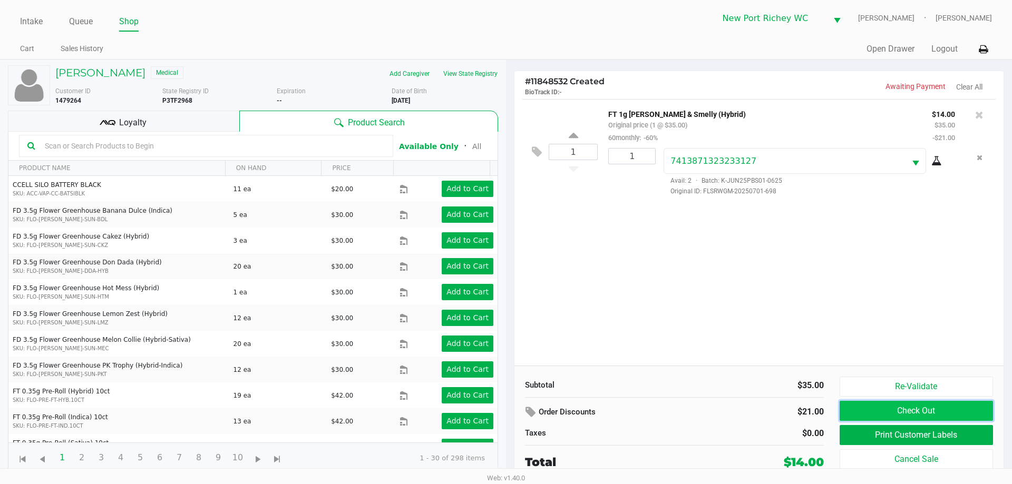
click at [871, 406] on button "Check Out" at bounding box center [916, 411] width 153 height 20
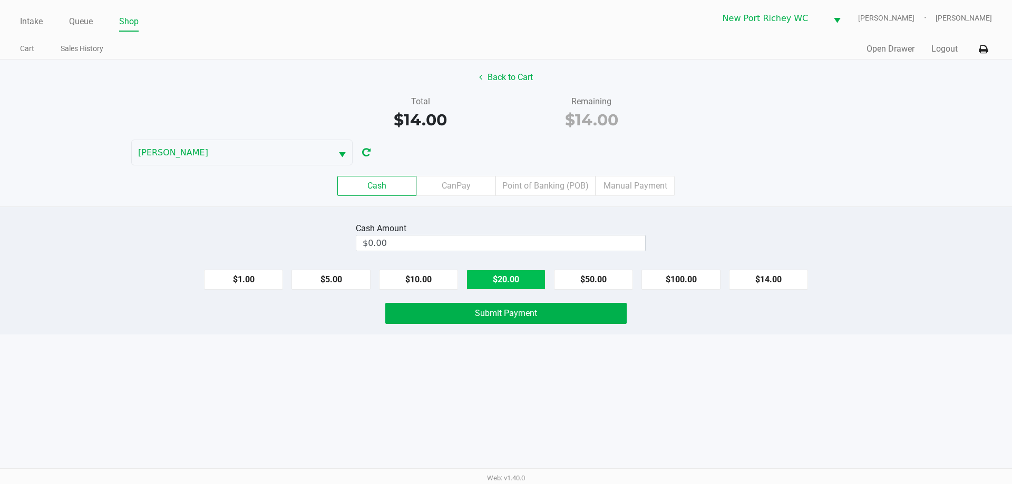
click at [524, 286] on button "$20.00" at bounding box center [506, 280] width 79 height 20
type input "$20.00"
click at [451, 358] on div "Intake Queue Shop New Port Richey WC DEAN-MILLER Liam Hunter Cart Sales History…" at bounding box center [506, 242] width 1012 height 484
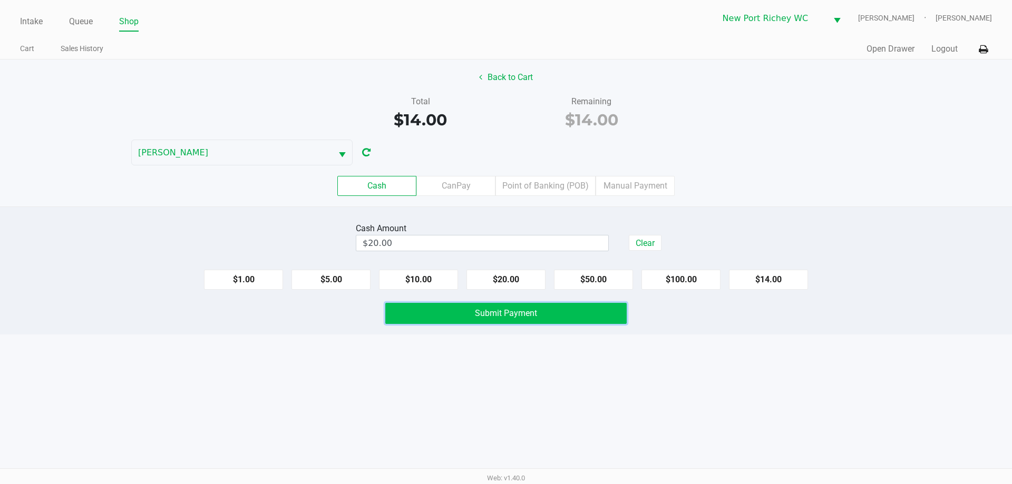
click at [418, 311] on button "Submit Payment" at bounding box center [505, 313] width 241 height 21
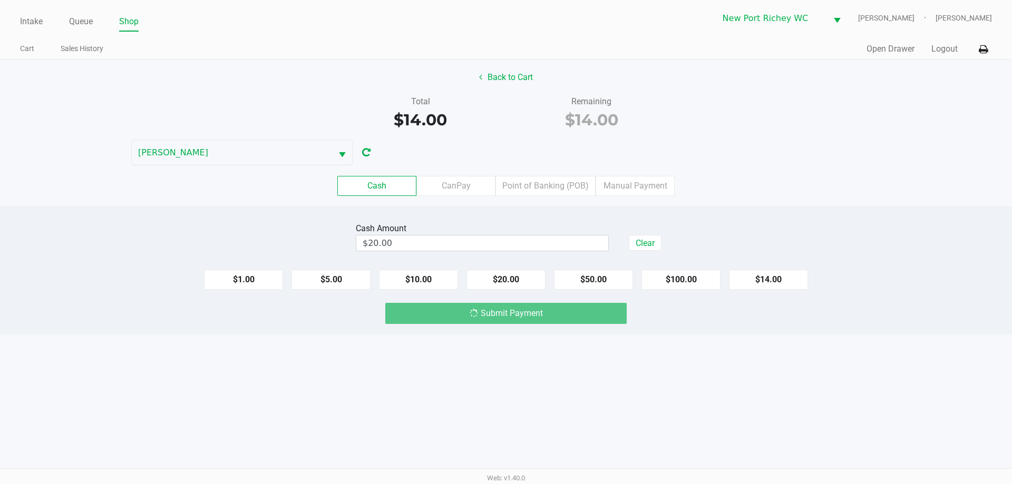
click at [253, 388] on div "Intake Queue Shop New Port Richey WC DEAN-MILLER Liam Hunter Cart Sales History…" at bounding box center [506, 242] width 1012 height 484
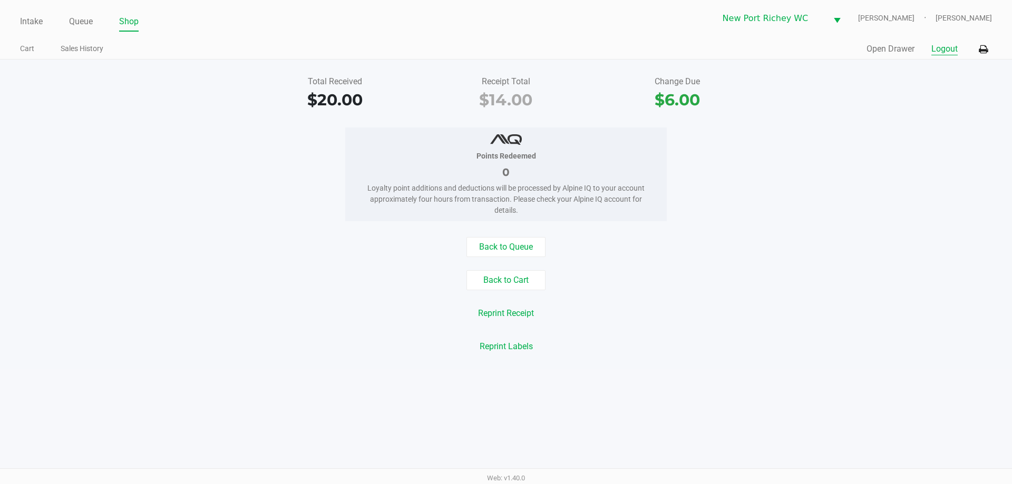
click at [949, 53] on button "Logout" at bounding box center [944, 49] width 26 height 13
click at [945, 53] on button "Logout" at bounding box center [944, 49] width 26 height 13
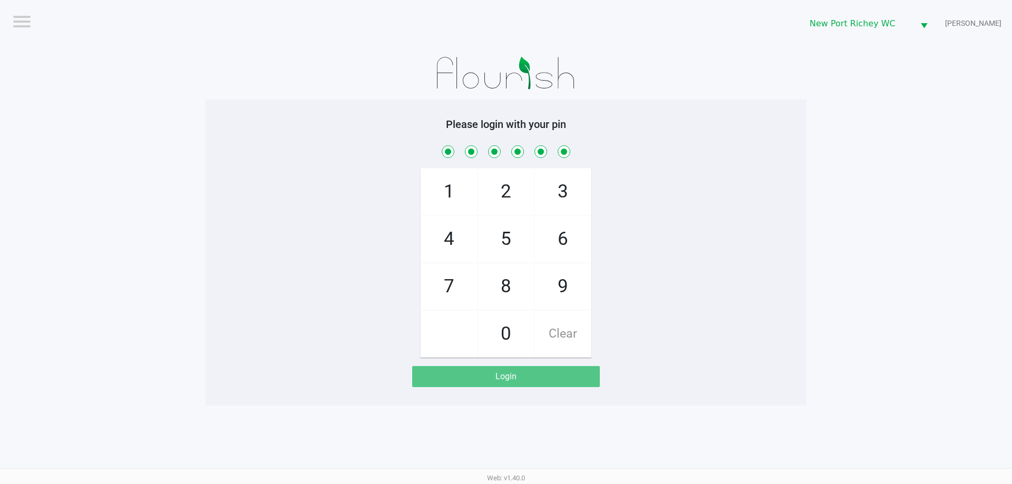
checkbox input "true"
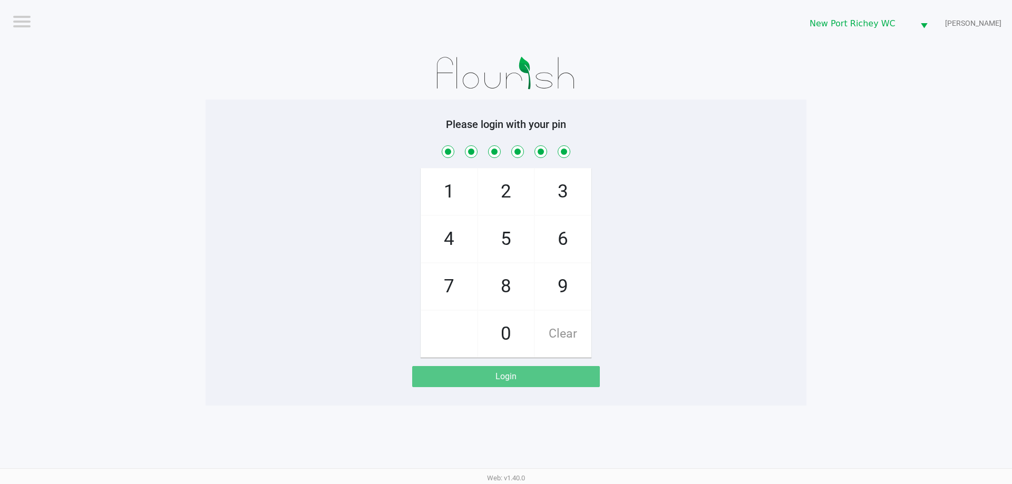
checkbox input "true"
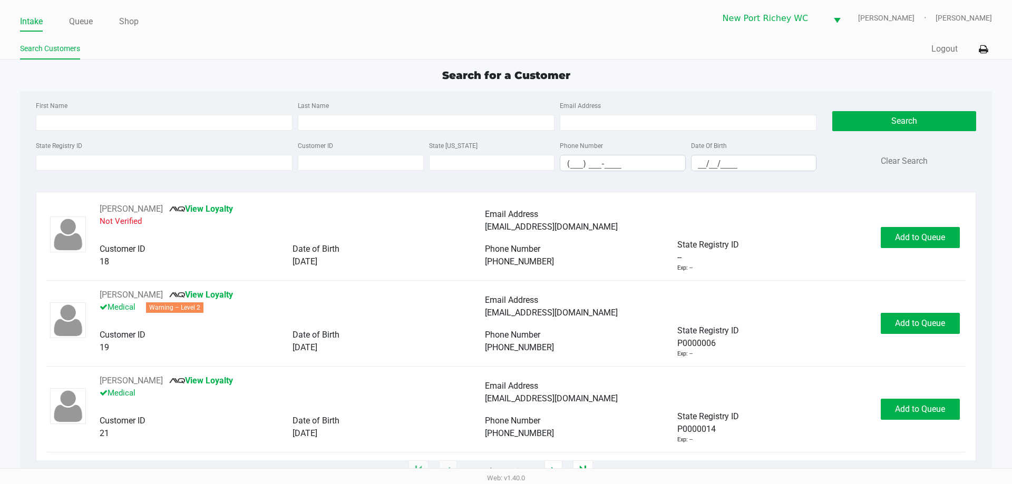
click at [938, 44] on button "Logout" at bounding box center [944, 49] width 26 height 13
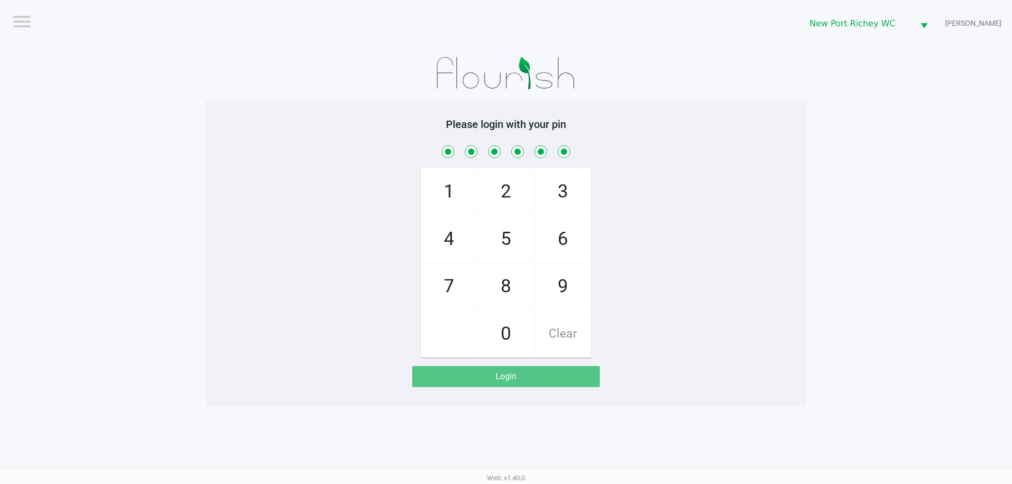
checkbox input "true"
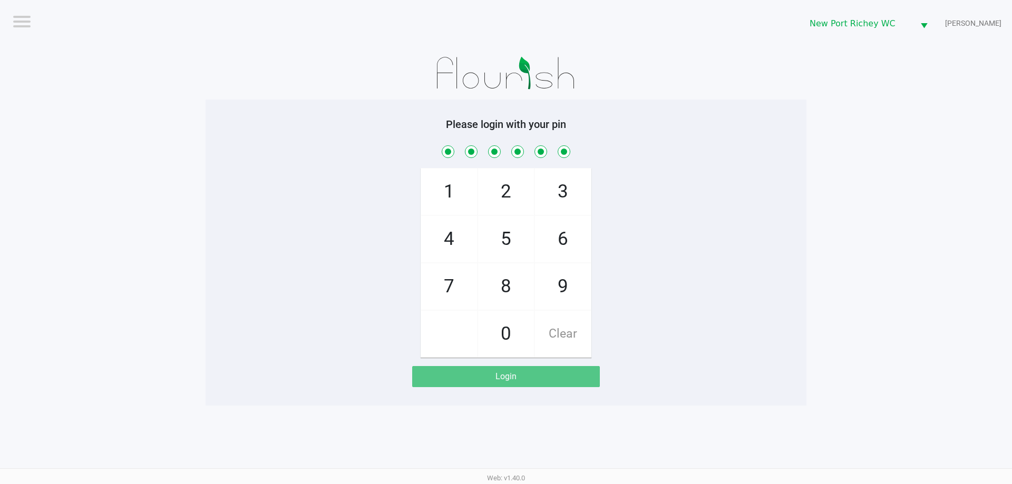
checkbox input "true"
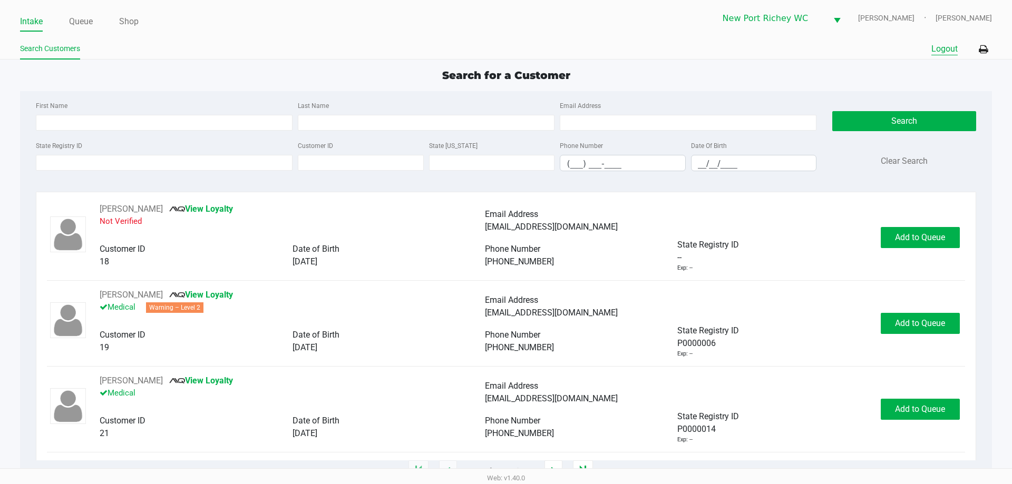
click at [942, 52] on button "Logout" at bounding box center [944, 49] width 26 height 13
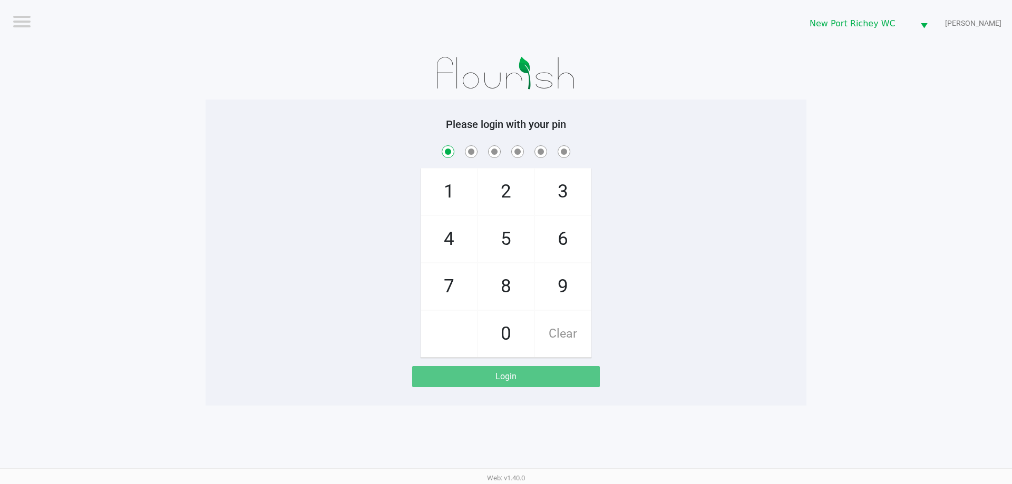
checkbox input "true"
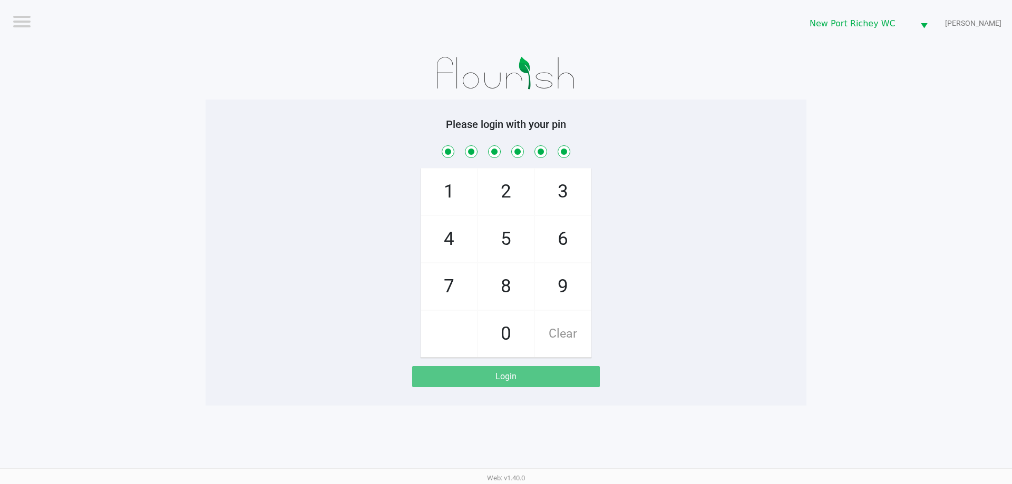
checkbox input "true"
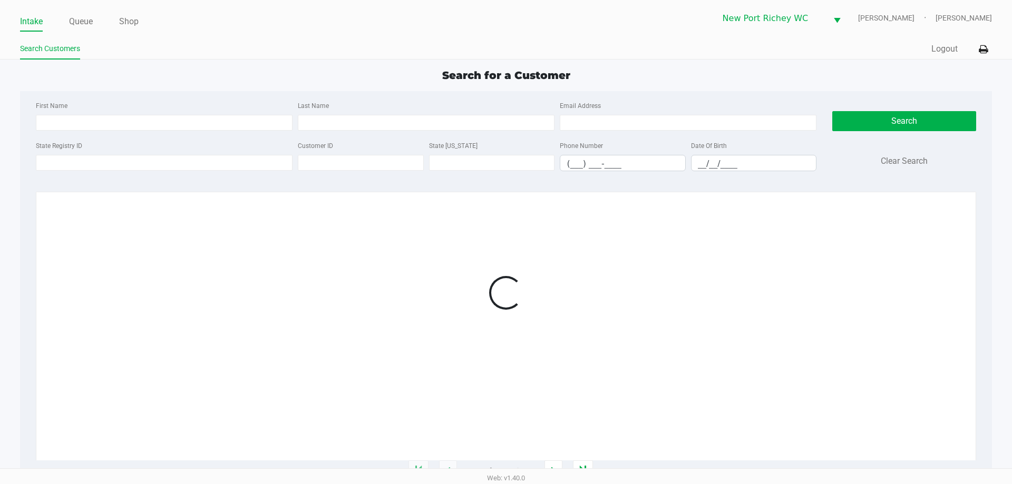
click at [815, 197] on div "Loading 1 - 20 of 895747 items" at bounding box center [506, 332] width 940 height 280
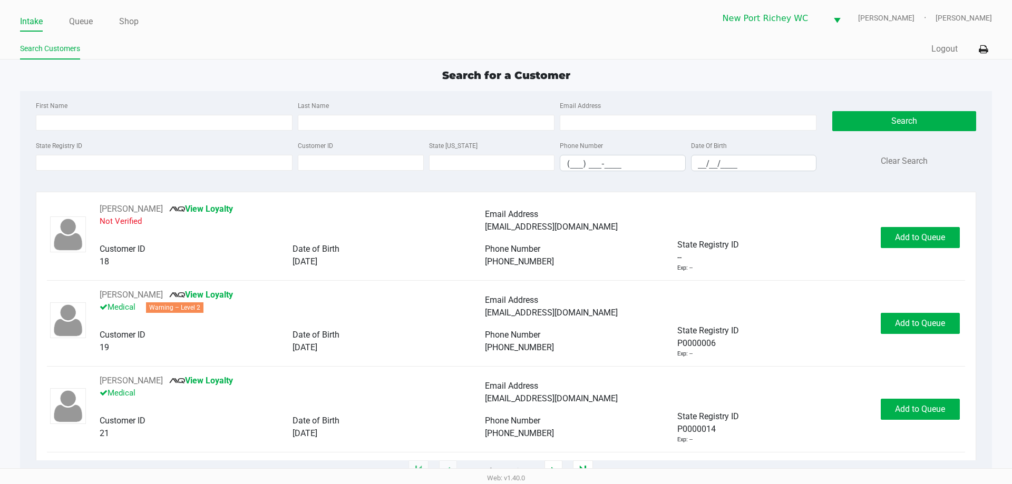
click at [183, 69] on div "Search for a Customer" at bounding box center [505, 75] width 987 height 16
click at [93, 88] on div "Search for a Customer First Name Last Name Email Address State Registry ID Cust…" at bounding box center [505, 269] width 971 height 404
click at [121, 167] on input "State Registry ID" at bounding box center [164, 163] width 257 height 16
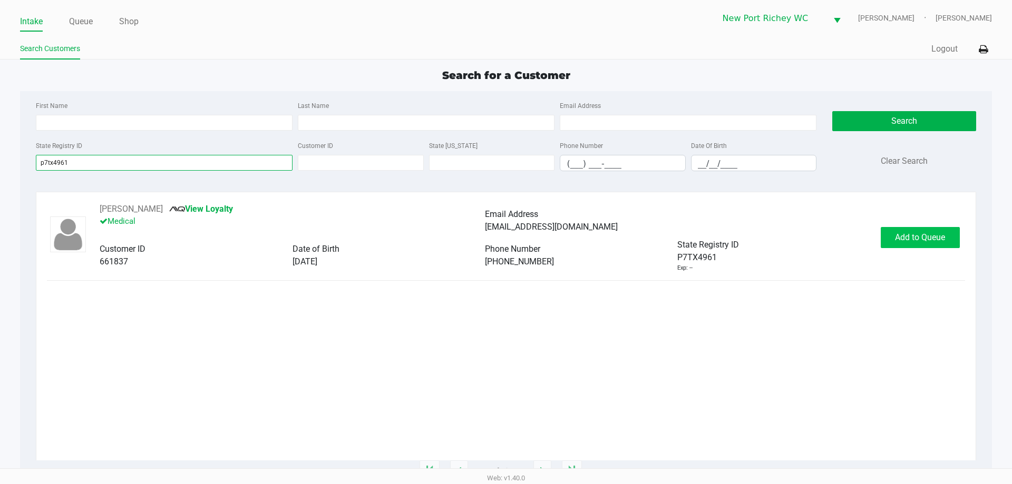
type input "p7tx4961"
click at [906, 236] on span "Add to Queue" at bounding box center [920, 237] width 50 height 10
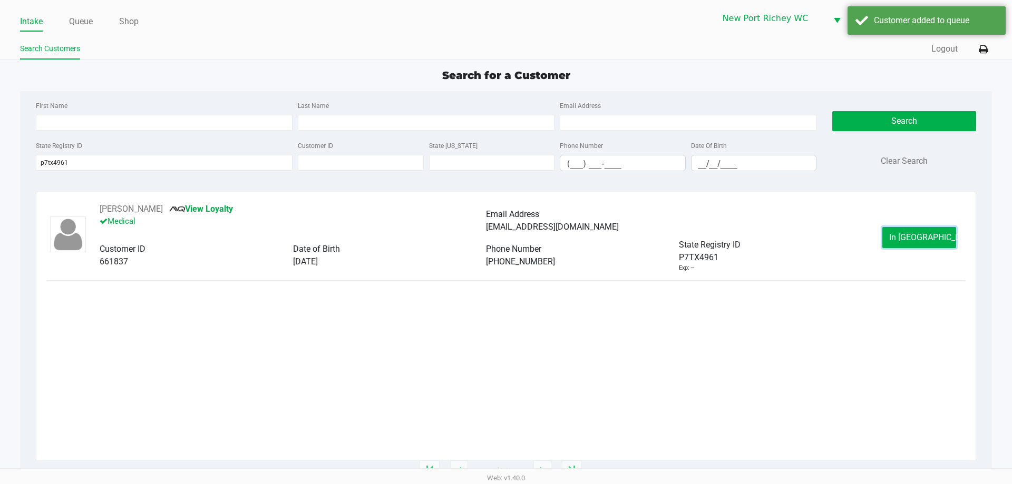
drag, startPoint x: 911, startPoint y: 244, endPoint x: 906, endPoint y: 242, distance: 5.5
click at [911, 244] on button "In Queue" at bounding box center [919, 237] width 74 height 21
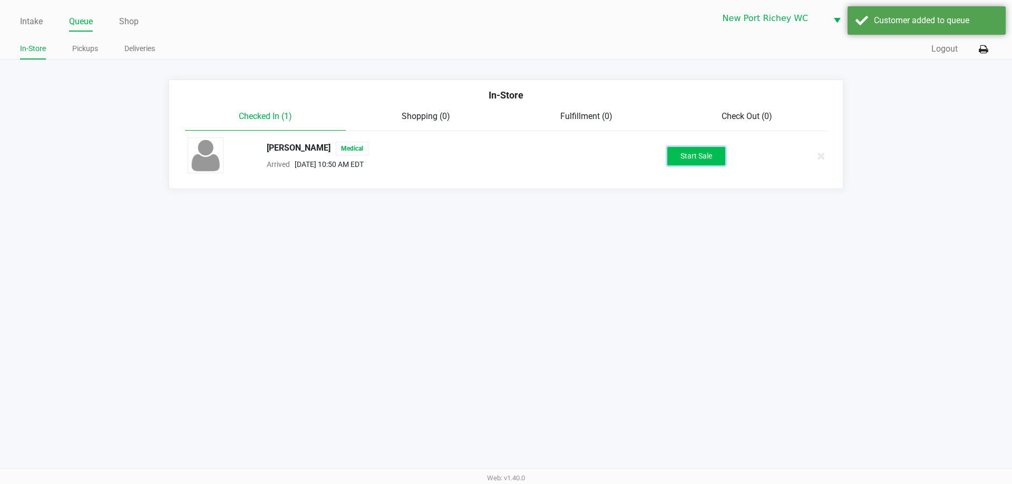
click at [707, 164] on button "Start Sale" at bounding box center [696, 156] width 58 height 18
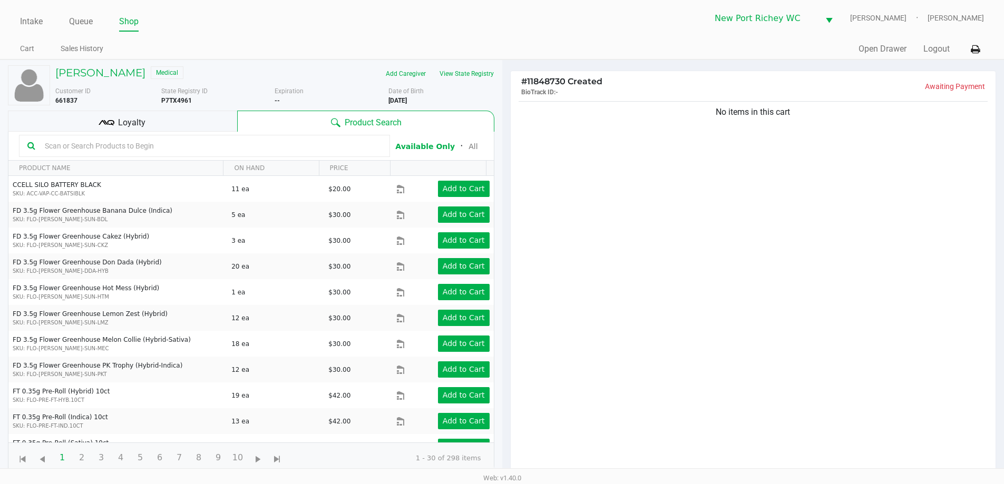
click at [255, 148] on input "text" at bounding box center [211, 146] width 341 height 16
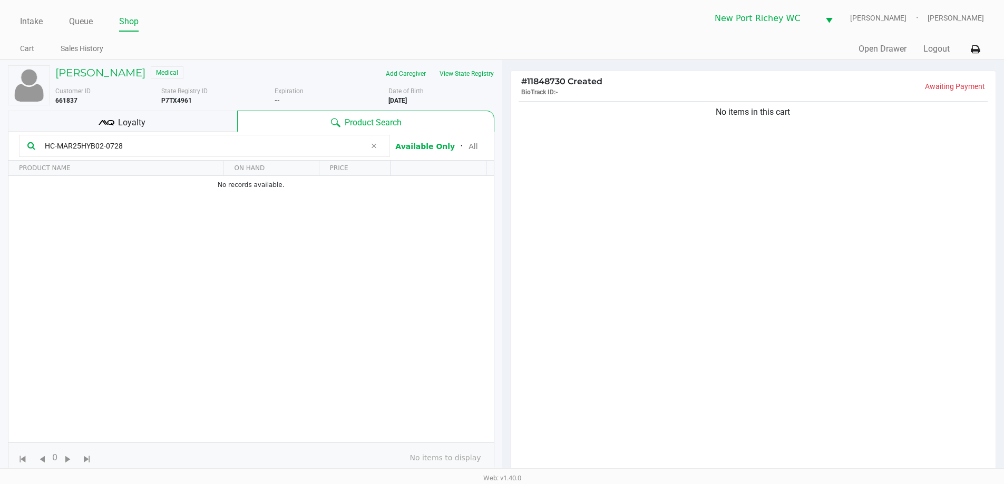
type input "HC-MAR25HYB02-0728"
click at [598, 164] on div "No items in this cart" at bounding box center [753, 290] width 485 height 383
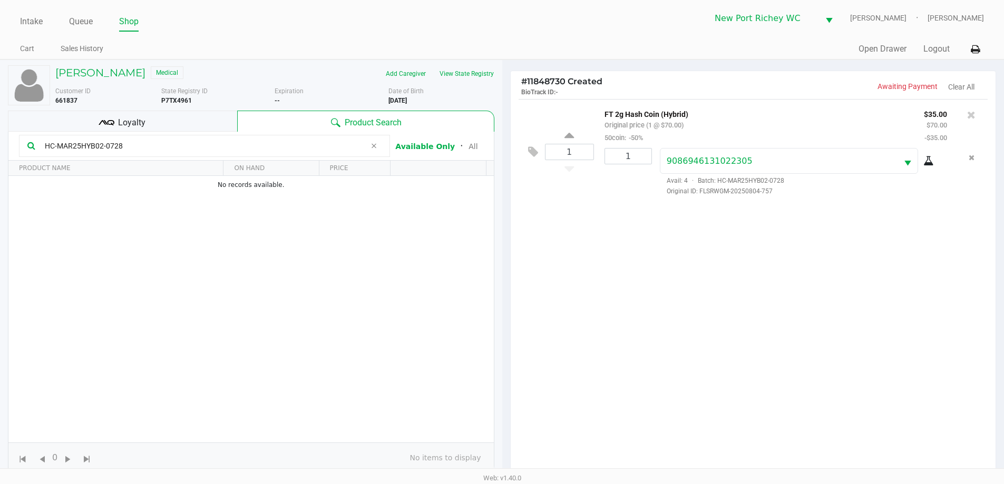
click at [193, 123] on div "Loyalty" at bounding box center [122, 121] width 229 height 21
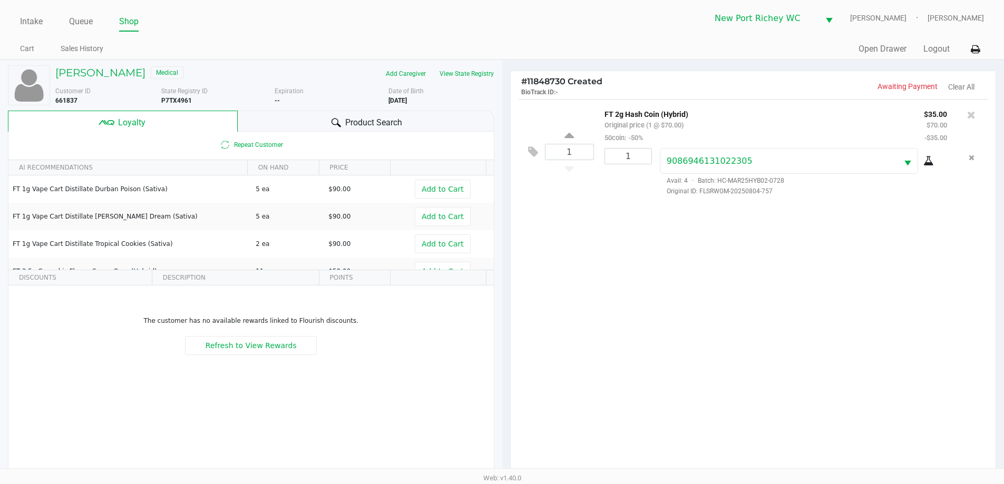
click at [611, 305] on div "1 FT 2g Hash Coin (Hybrid) Original price (1 @ $70.00) 50coin: -50% $35.00 $70.…" at bounding box center [753, 290] width 485 height 383
click at [295, 119] on div "Product Search" at bounding box center [366, 121] width 257 height 21
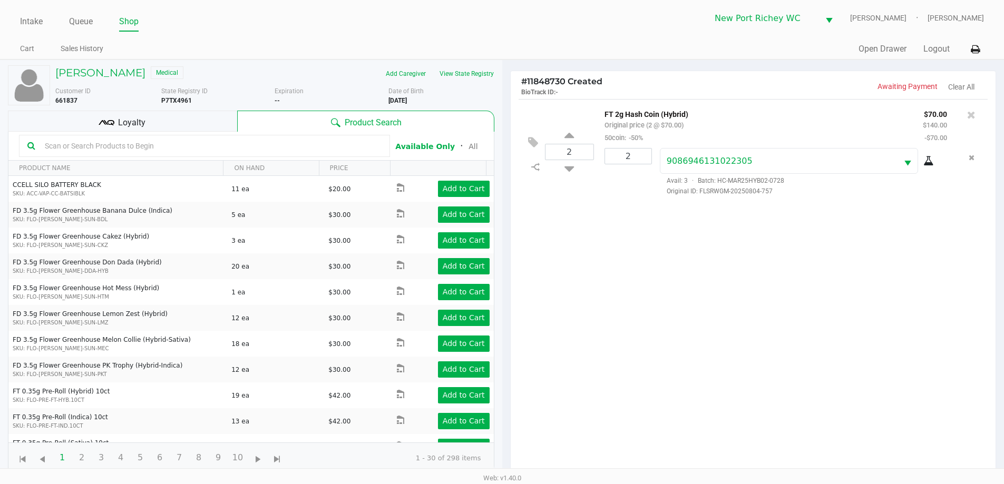
click at [902, 294] on div "2 FT 2g Hash Coin (Hybrid) Original price (2 @ $70.00) 50coin: -50% $70.00 $140…" at bounding box center [753, 290] width 485 height 383
click at [833, 294] on div "2 FT 2g Hash Coin (Hybrid) Original price (2 @ $70.00) 50coin: -50% $70.00 $140…" at bounding box center [753, 290] width 485 height 383
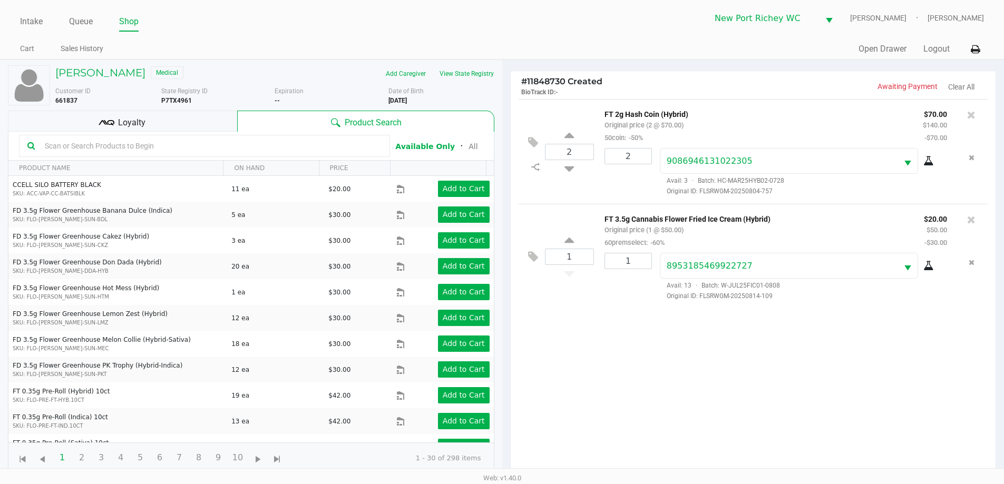
click at [176, 124] on div "Loyalty" at bounding box center [122, 121] width 229 height 21
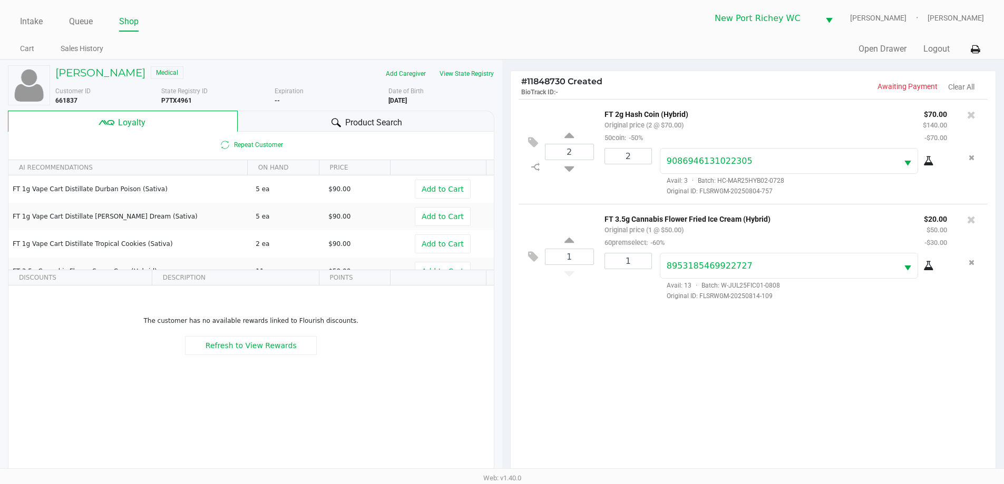
scroll to position [127, 0]
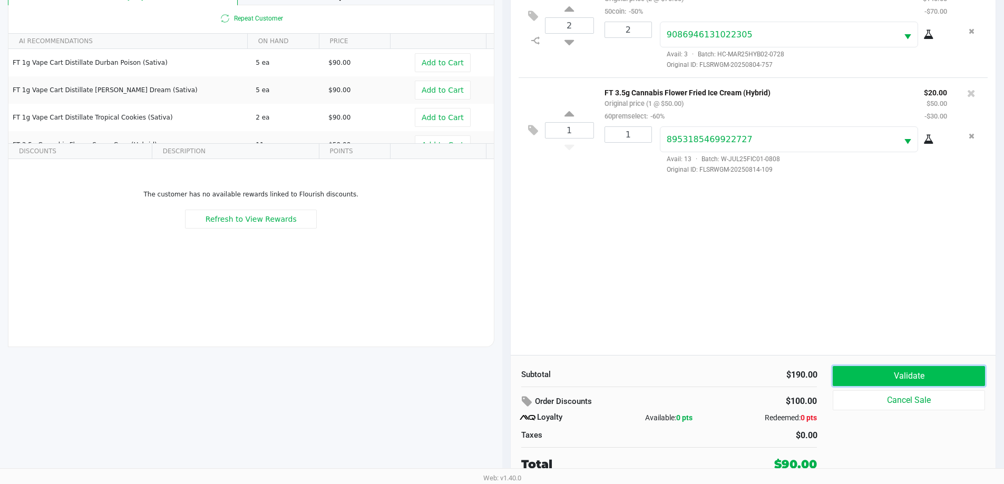
click at [905, 371] on button "Validate" at bounding box center [909, 376] width 152 height 20
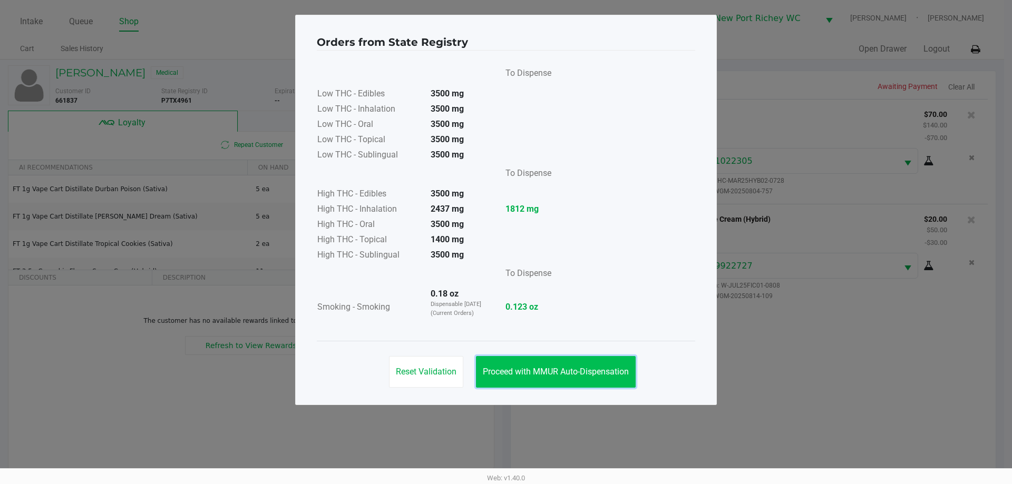
click at [569, 377] on button "Proceed with MMUR Auto-Dispensation" at bounding box center [556, 372] width 160 height 32
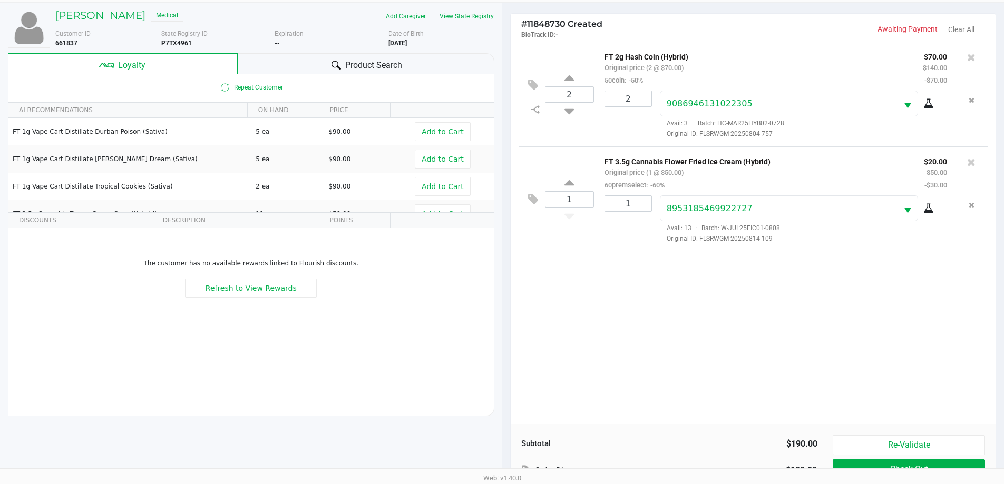
scroll to position [127, 0]
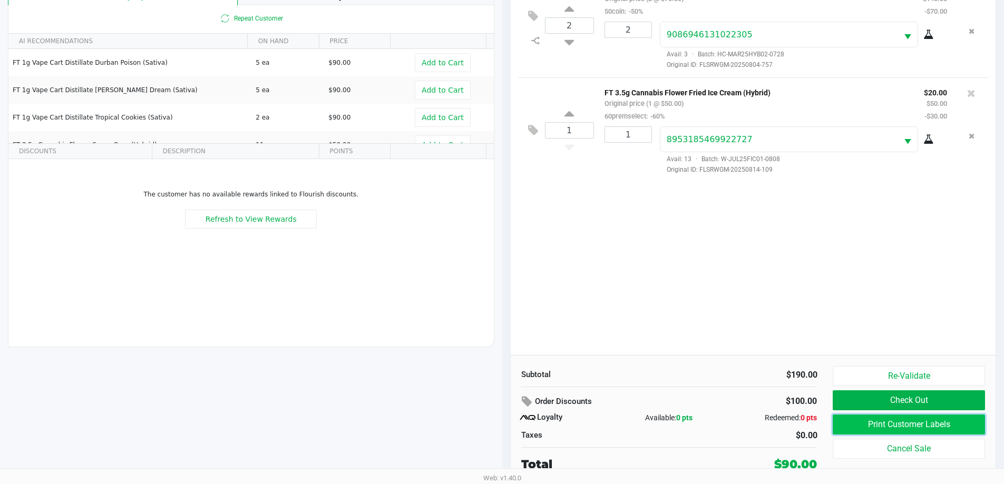
click at [900, 427] on button "Print Customer Labels" at bounding box center [909, 425] width 152 height 20
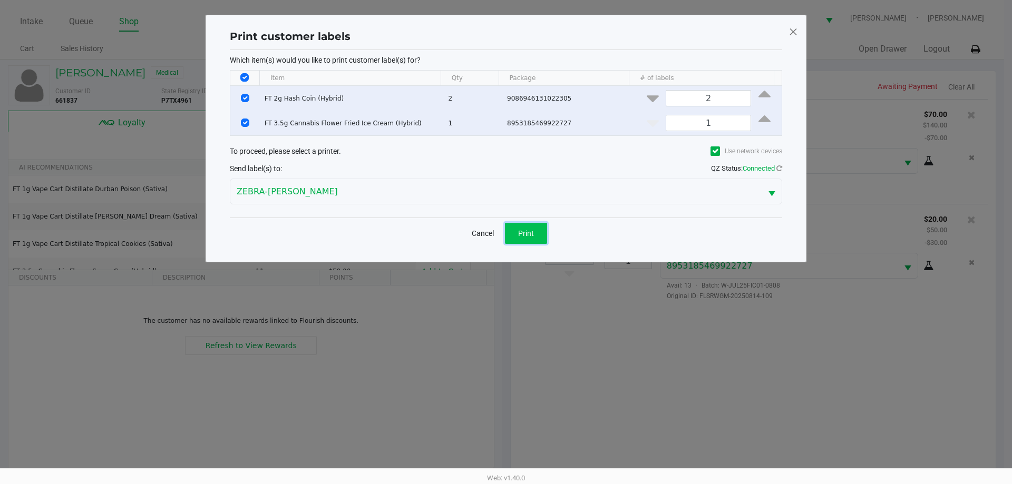
click at [526, 234] on span "Print" at bounding box center [526, 233] width 16 height 8
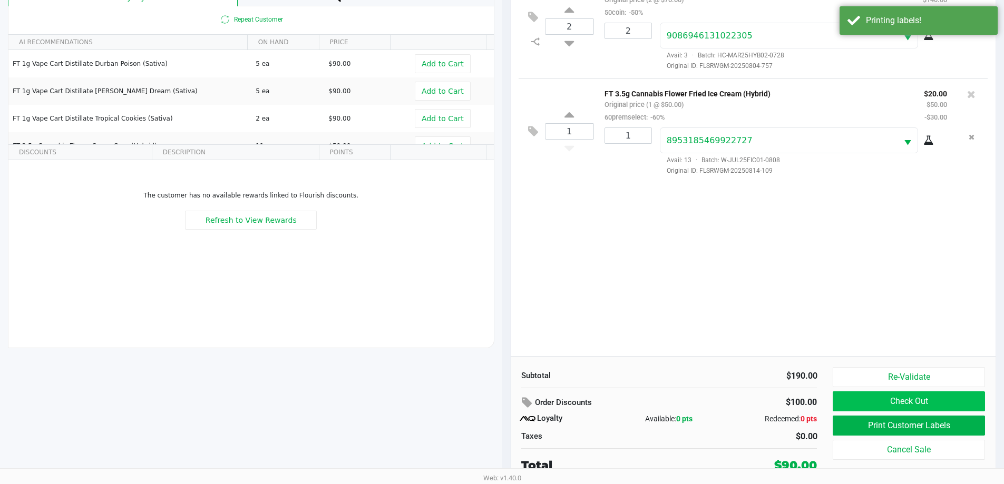
scroll to position [127, 0]
click at [883, 397] on button "Check Out" at bounding box center [909, 401] width 152 height 20
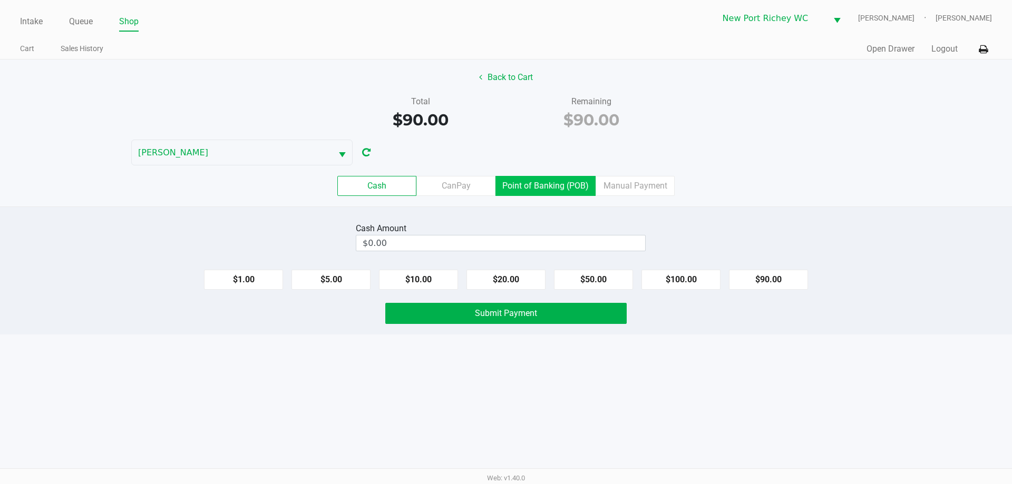
click at [565, 180] on label "Point of Banking (POB)" at bounding box center [545, 186] width 100 height 20
click at [0, 0] on 7 "Point of Banking (POB)" at bounding box center [0, 0] width 0 height 0
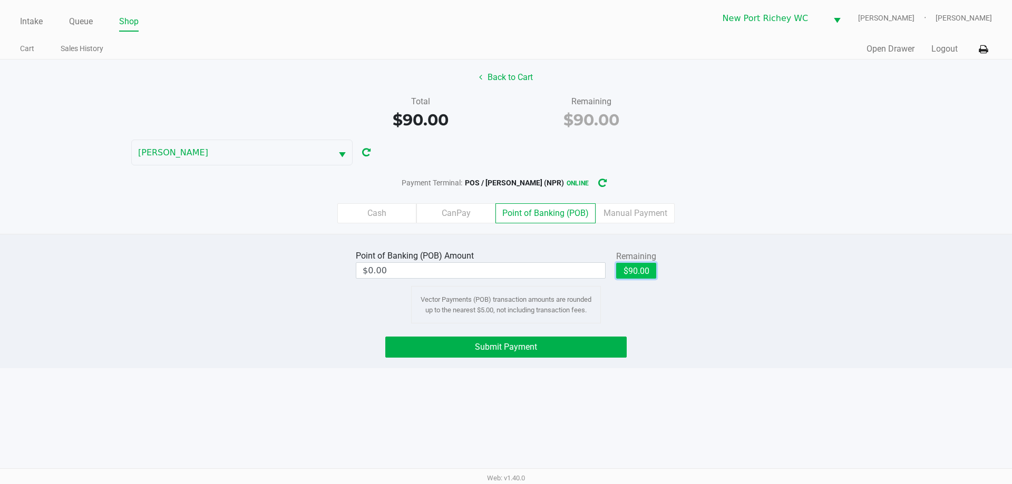
click at [635, 273] on button "$90.00" at bounding box center [636, 271] width 40 height 16
type input "$90.00"
click at [502, 347] on span "Submit Payment" at bounding box center [506, 347] width 62 height 10
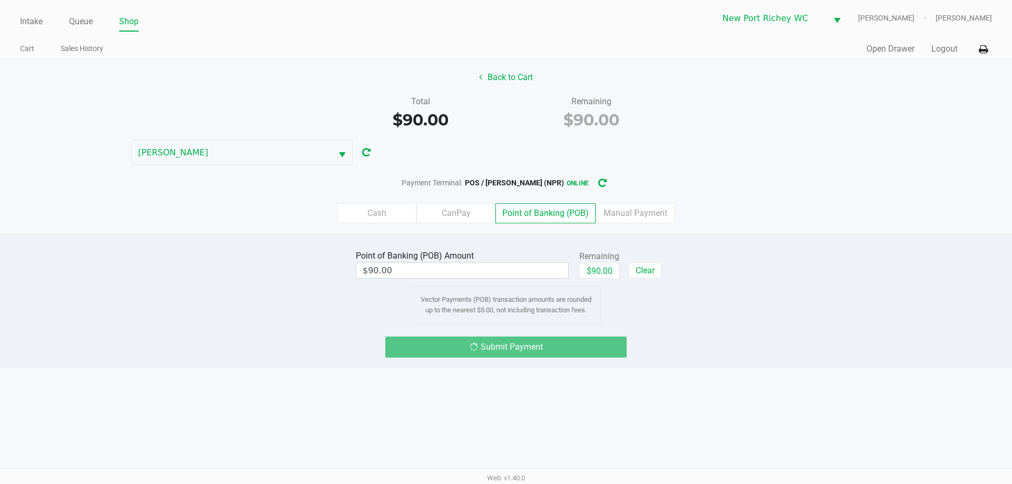
click at [172, 347] on div "Submit Payment" at bounding box center [506, 347] width 1028 height 21
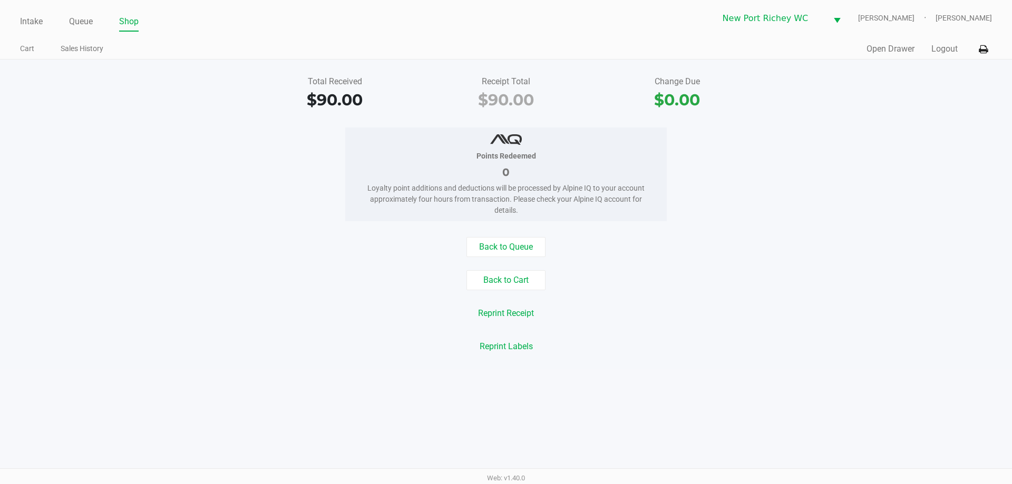
click at [949, 49] on button "Logout" at bounding box center [944, 49] width 26 height 13
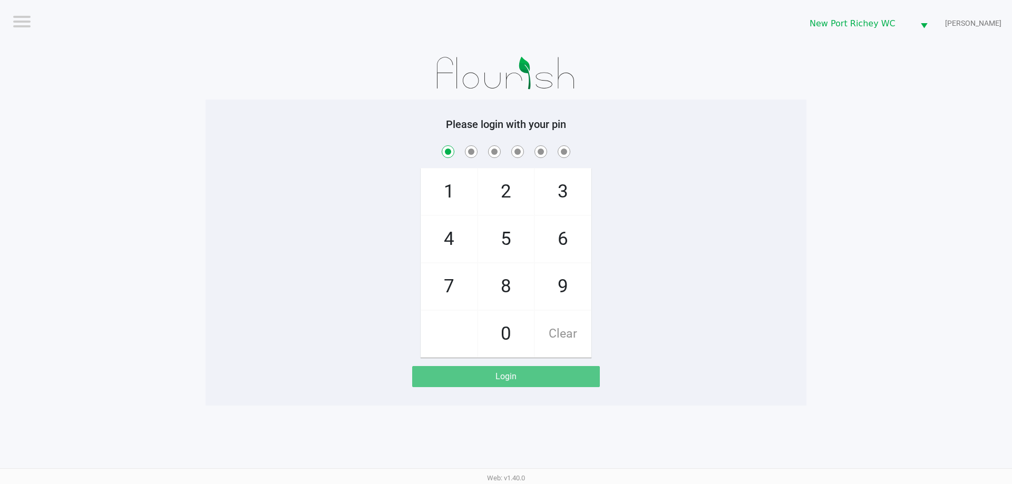
checkbox input "true"
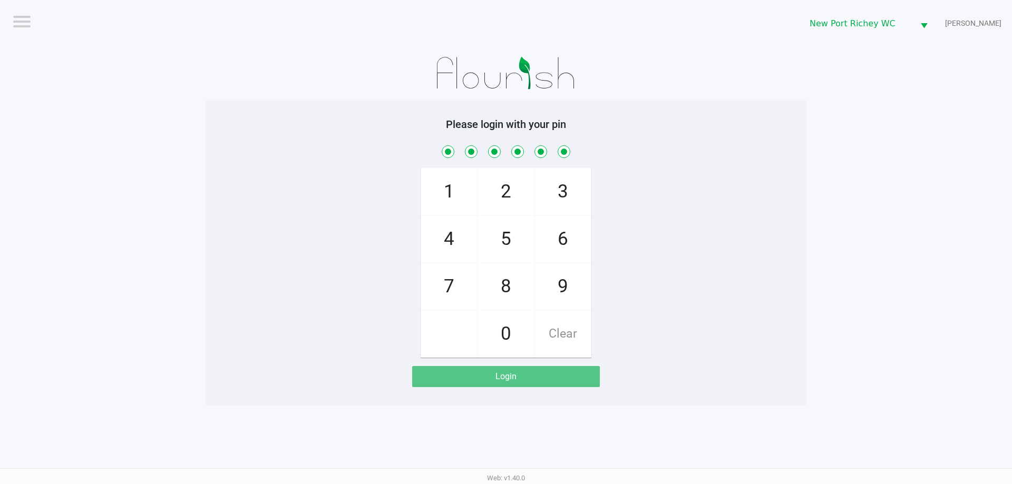
checkbox input "true"
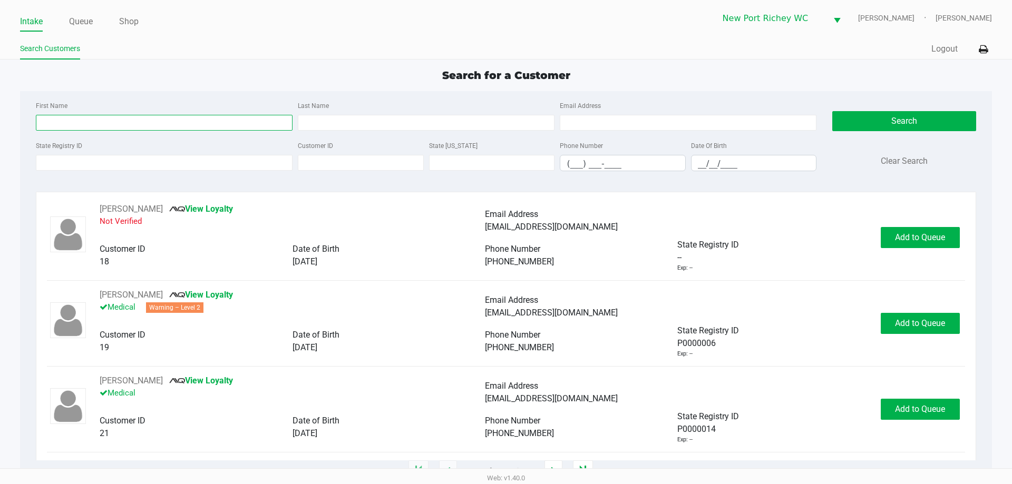
click at [138, 117] on input "First Name" at bounding box center [164, 123] width 257 height 16
type input "samuel"
click at [403, 127] on input "Last Name" at bounding box center [426, 123] width 257 height 16
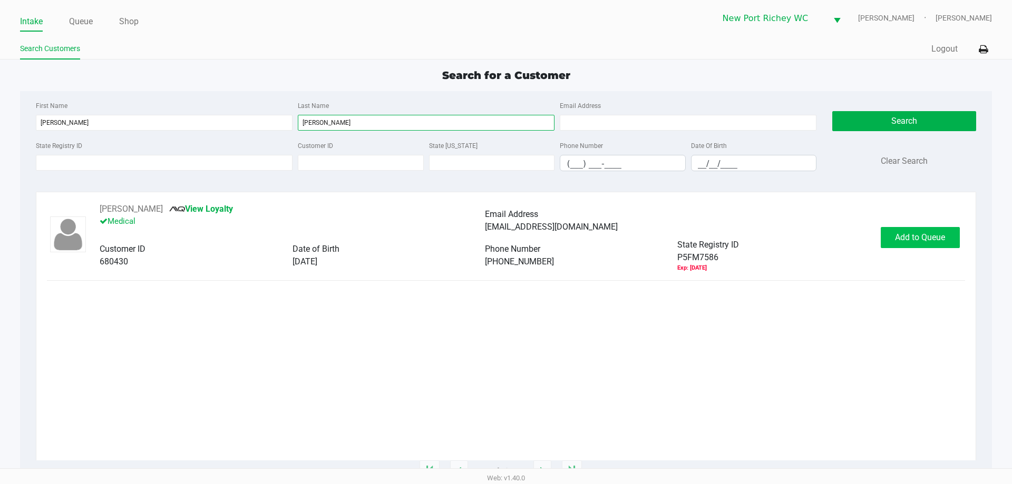
type input "saddler"
click at [902, 241] on span "Add to Queue" at bounding box center [920, 237] width 50 height 10
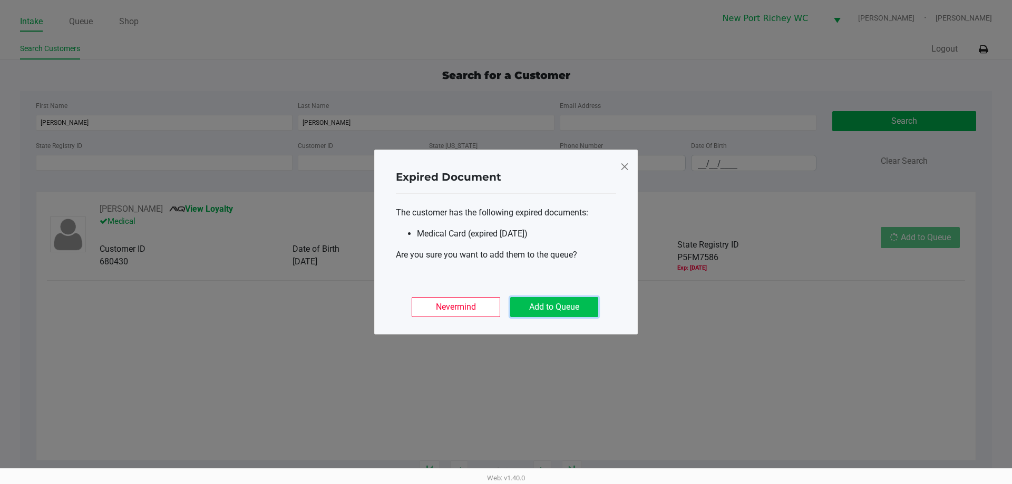
click at [562, 307] on button "Add to Queue" at bounding box center [554, 307] width 88 height 20
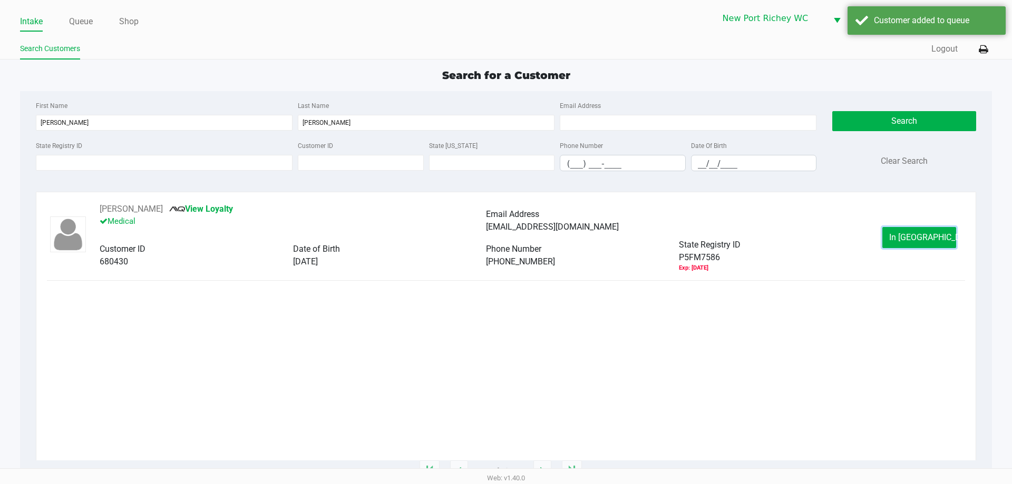
click at [900, 235] on button "In Queue" at bounding box center [919, 237] width 74 height 21
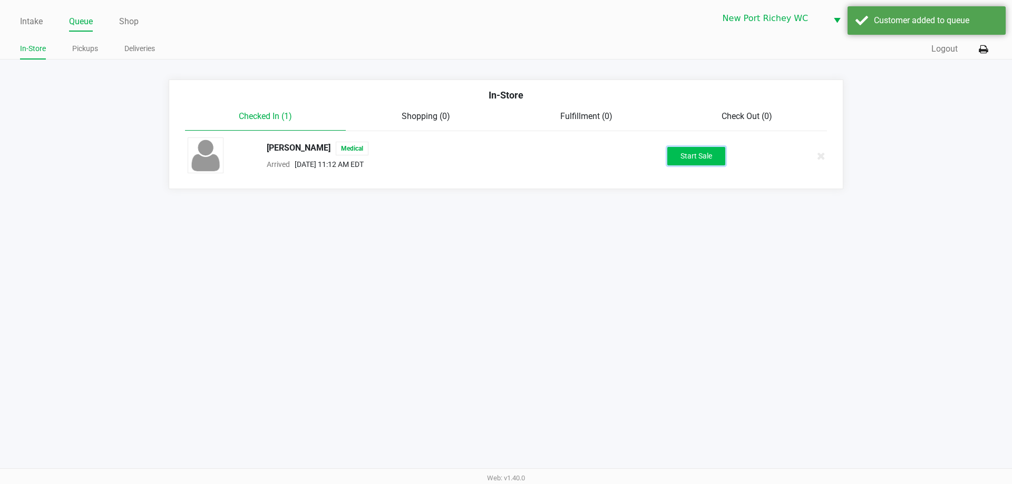
click at [704, 154] on button "Start Sale" at bounding box center [696, 156] width 58 height 18
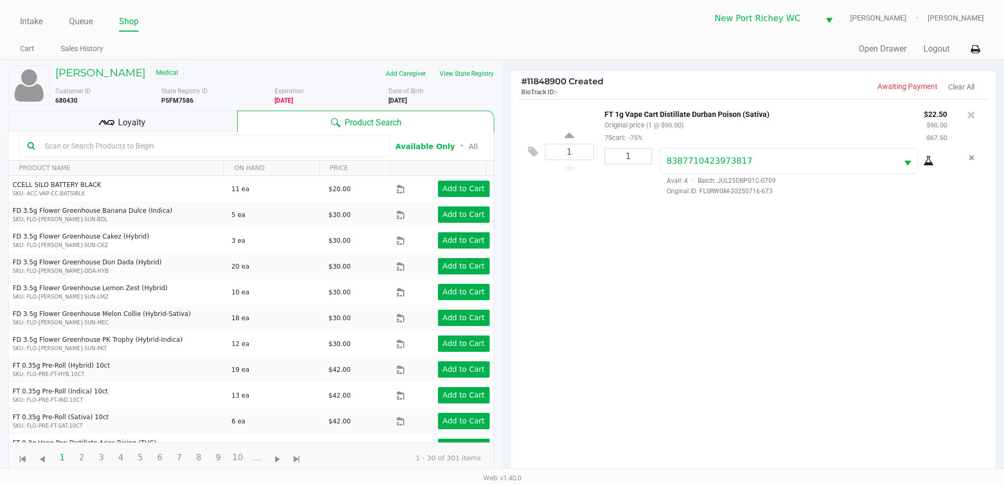
click at [834, 346] on div "1 FT 1g Vape Cart Distillate Durban Poison (Sativa) Original price (1 @ $90.00)…" at bounding box center [753, 290] width 485 height 383
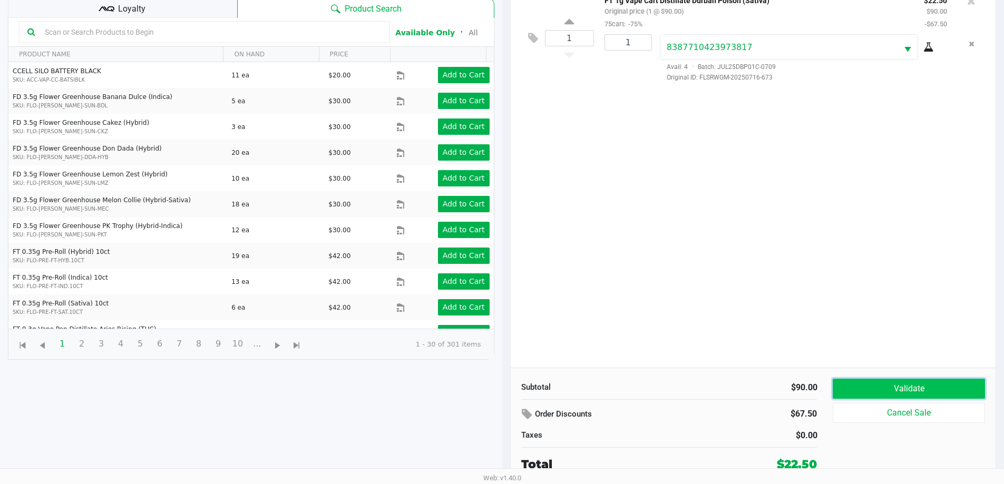
click at [876, 391] on button "Validate" at bounding box center [909, 389] width 152 height 20
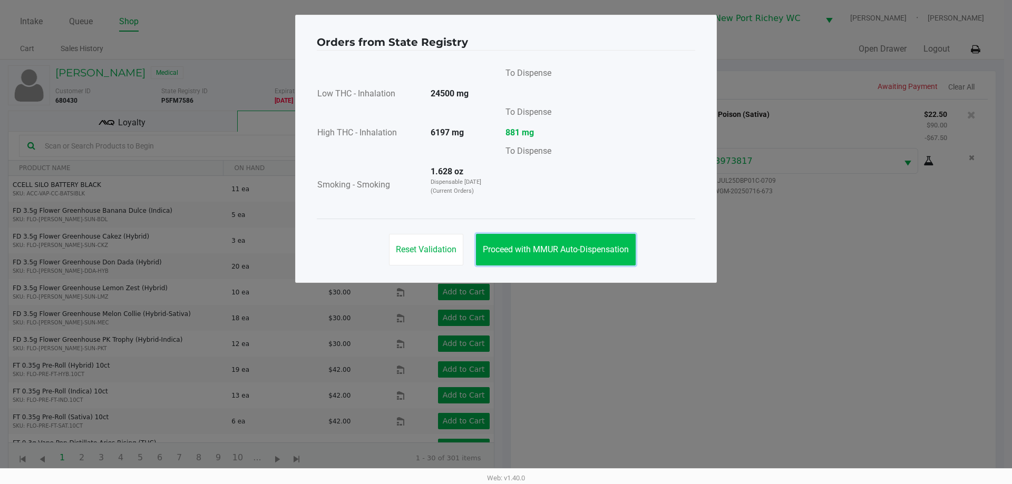
click at [535, 255] on button "Proceed with MMUR Auto-Dispensation" at bounding box center [556, 250] width 160 height 32
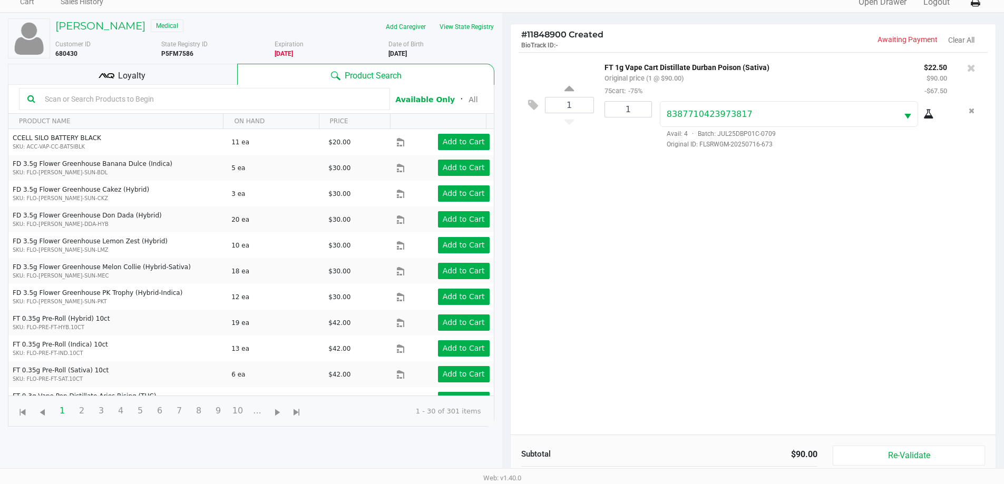
scroll to position [114, 0]
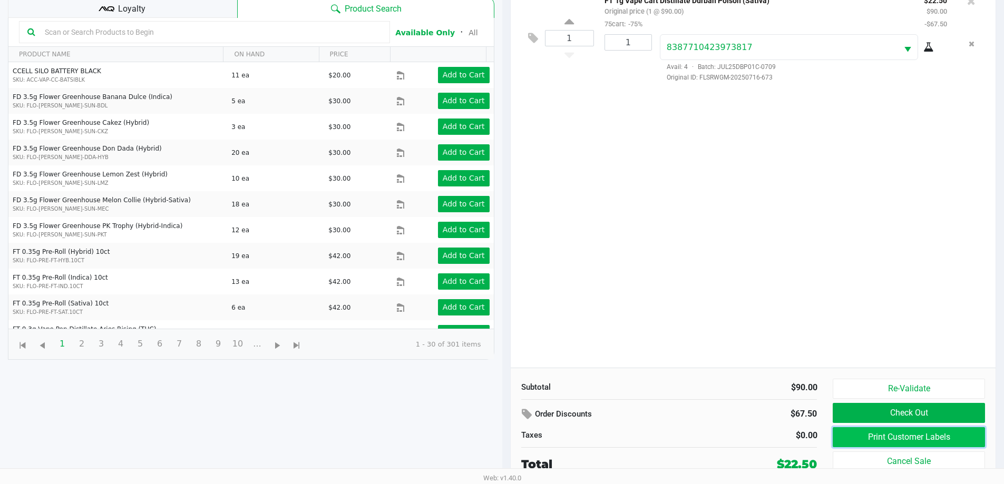
click at [885, 430] on button "Print Customer Labels" at bounding box center [909, 437] width 152 height 20
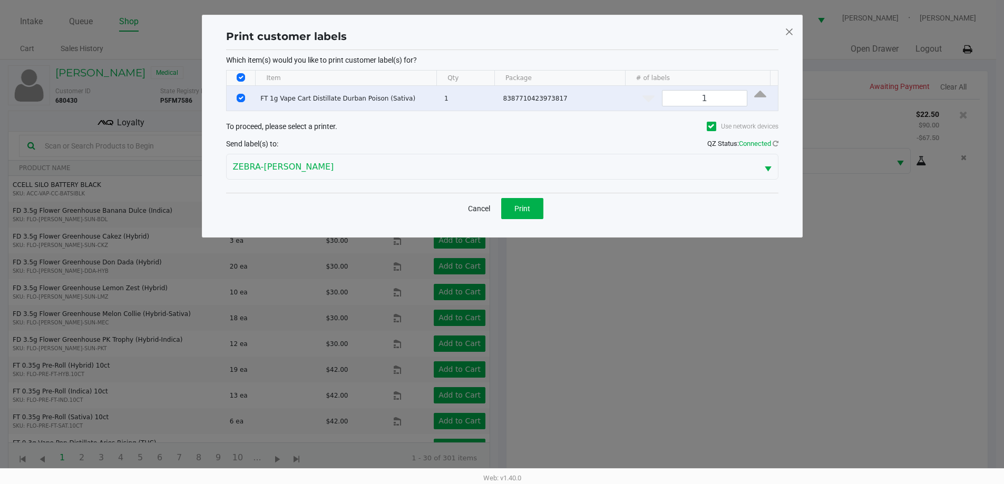
scroll to position [0, 0]
drag, startPoint x: 513, startPoint y: 213, endPoint x: 529, endPoint y: 223, distance: 18.7
click at [514, 213] on button "Print" at bounding box center [526, 208] width 42 height 21
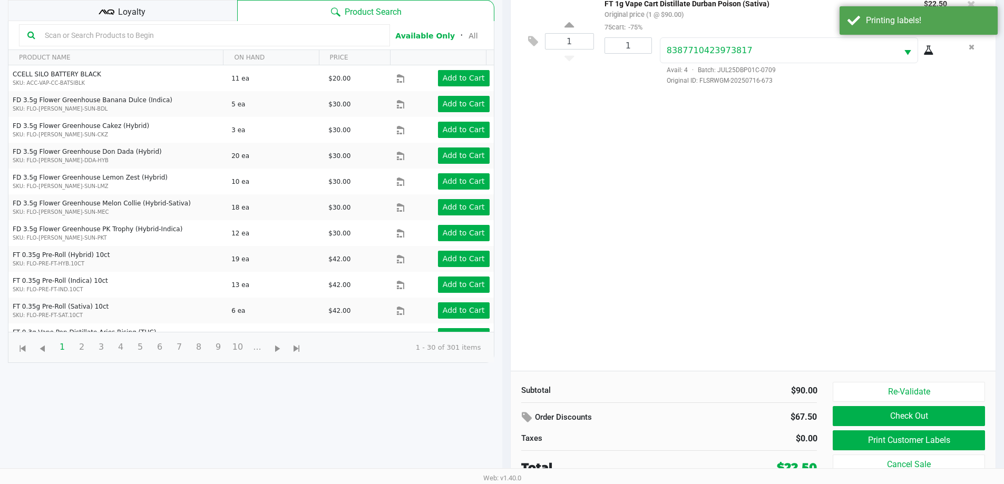
scroll to position [114, 0]
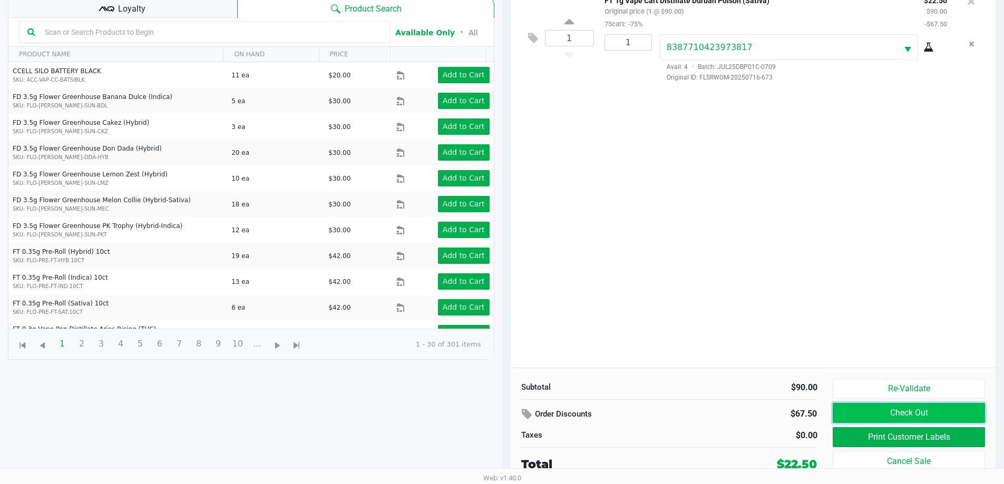
click at [881, 416] on button "Check Out" at bounding box center [909, 413] width 152 height 20
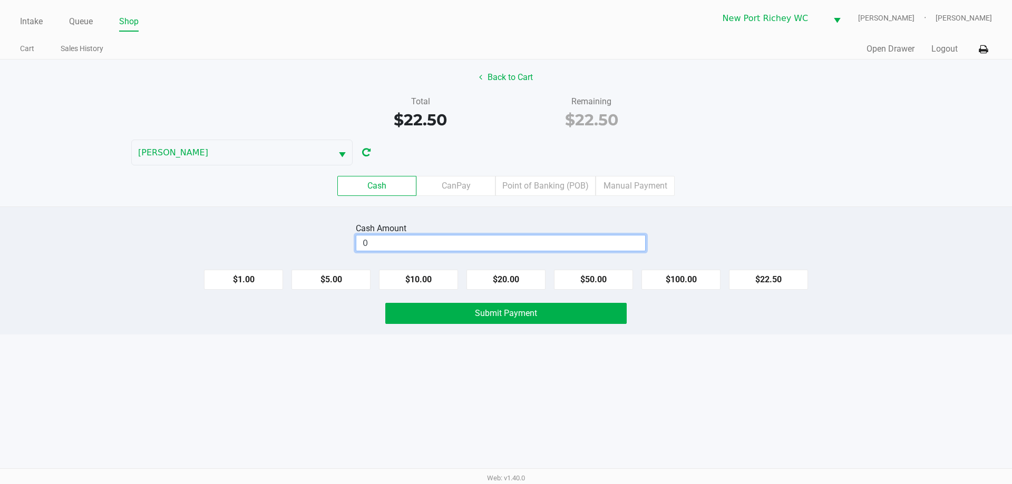
click at [493, 248] on input "0" at bounding box center [500, 243] width 289 height 15
type input "$25.00"
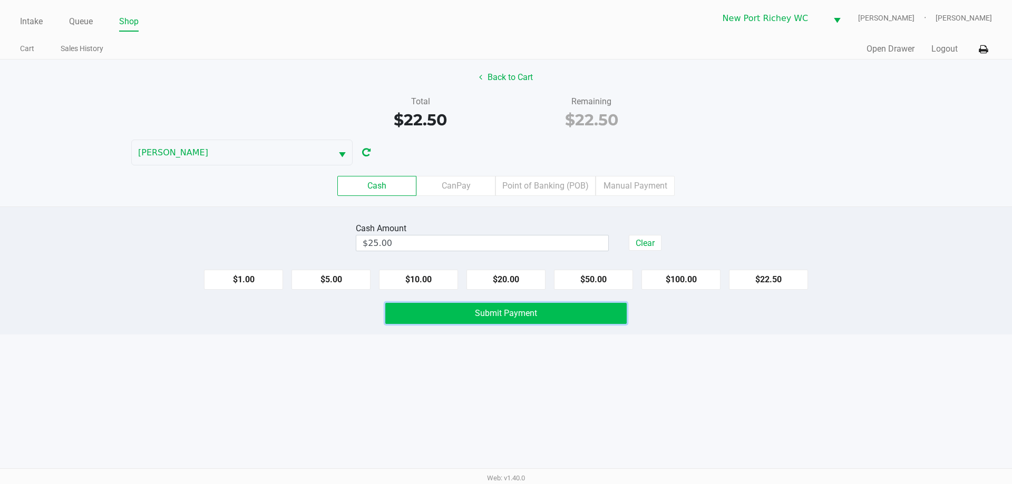
click at [494, 312] on span "Submit Payment" at bounding box center [506, 313] width 62 height 10
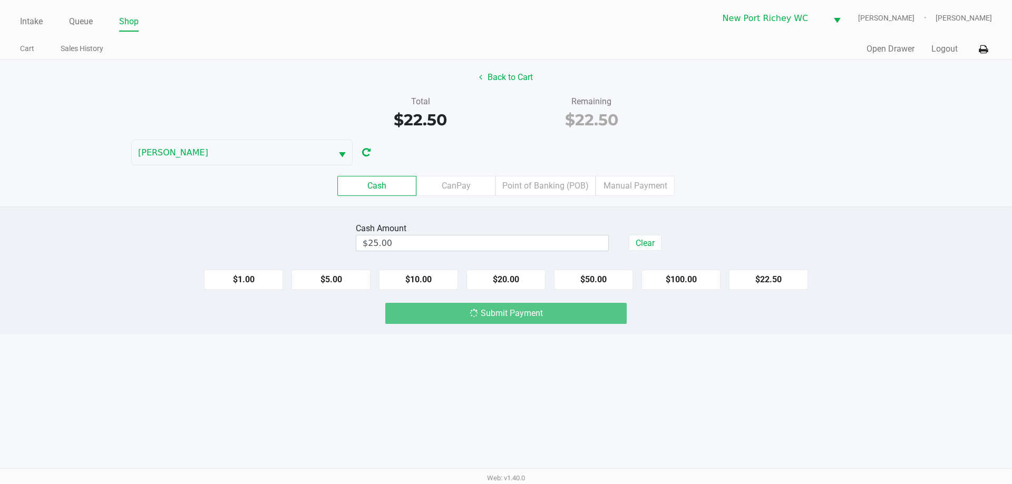
click at [296, 327] on div "Cash Amount $25.00 Clear $1.00 $5.00 $10.00 $20.00 $50.00 $100.00 $22.50 Submit…" at bounding box center [506, 271] width 1012 height 128
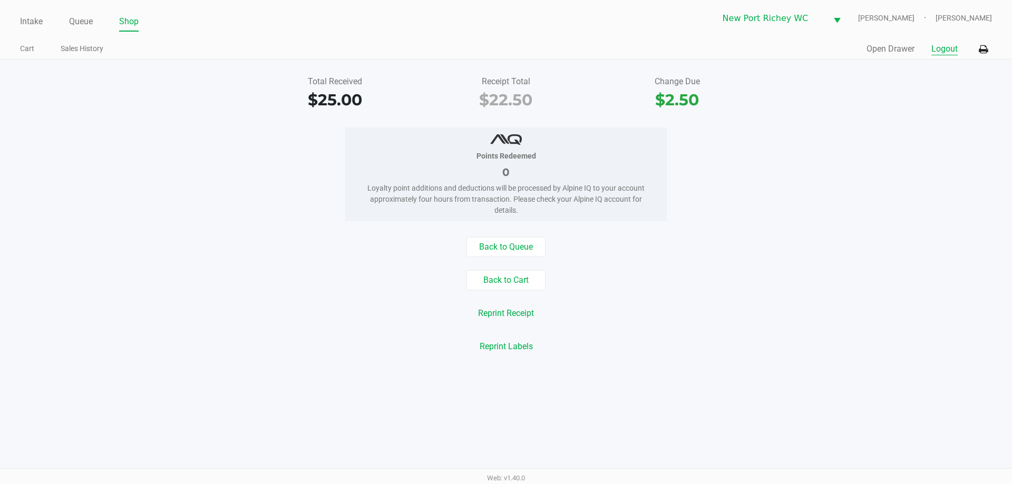
click at [936, 50] on button "Logout" at bounding box center [944, 49] width 26 height 13
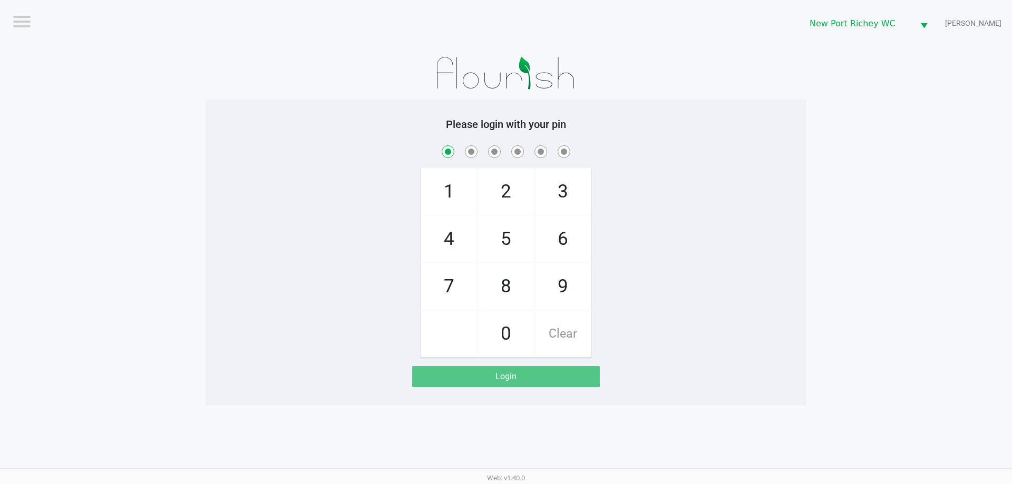
checkbox input "true"
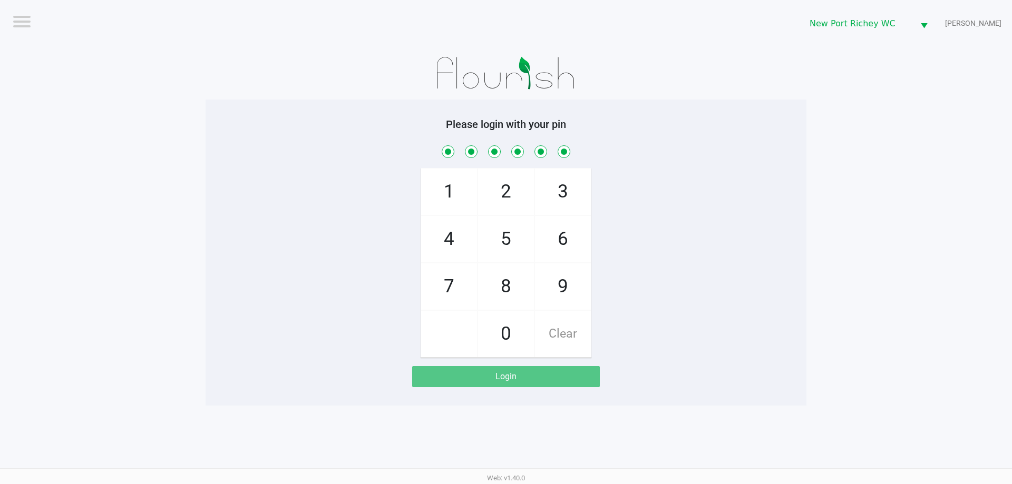
checkbox input "true"
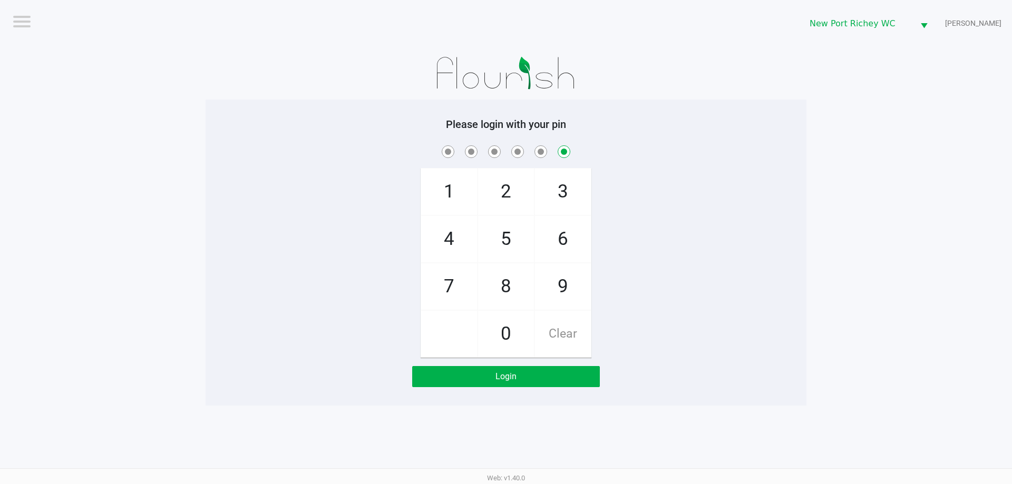
checkbox input "false"
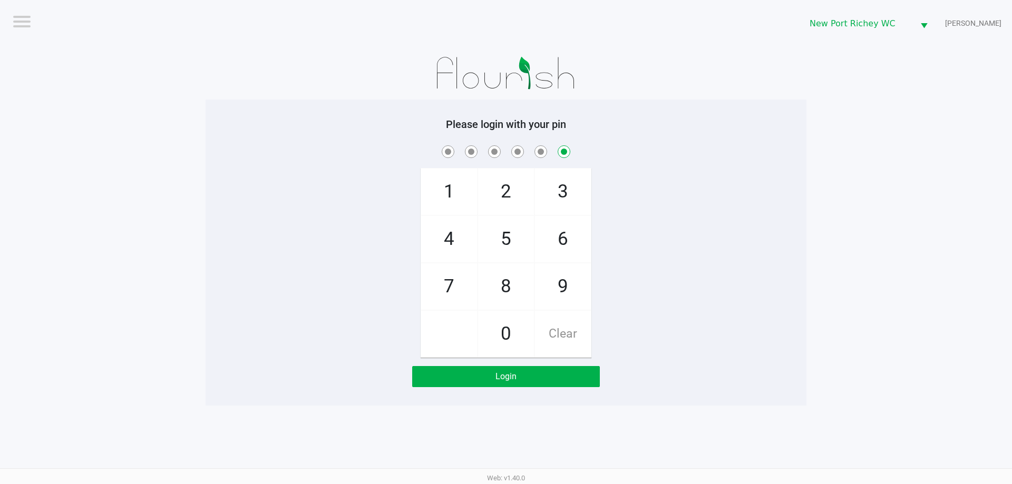
checkbox input "false"
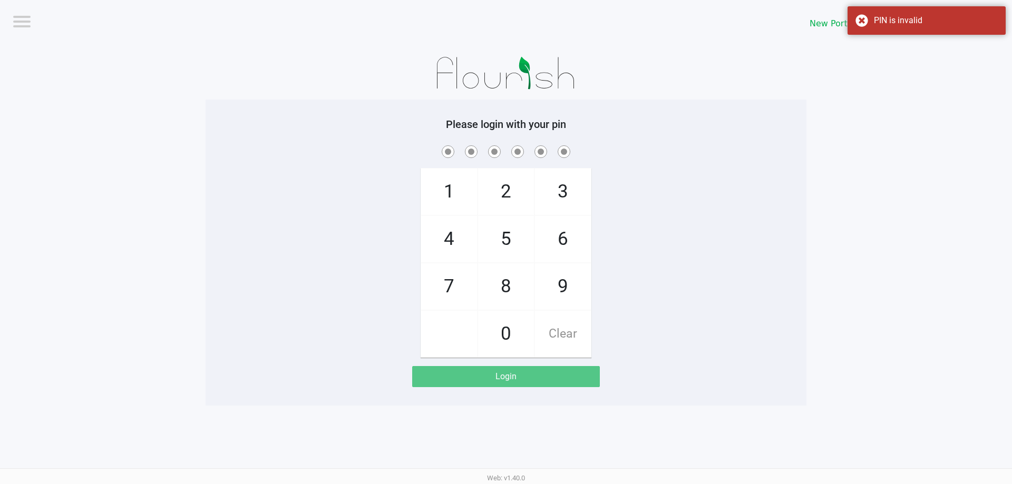
checkbox input "true"
checkbox input "false"
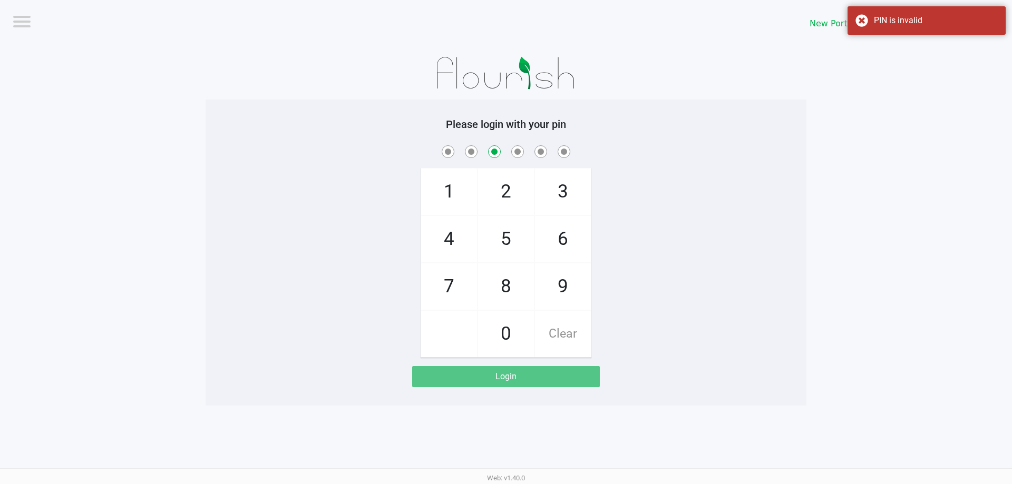
checkbox input "false"
checkbox input "true"
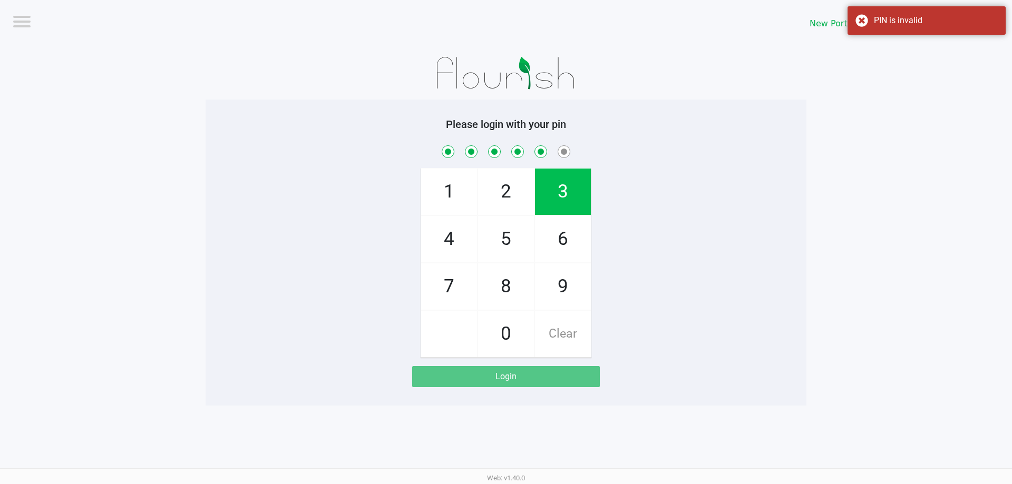
checkbox input "true"
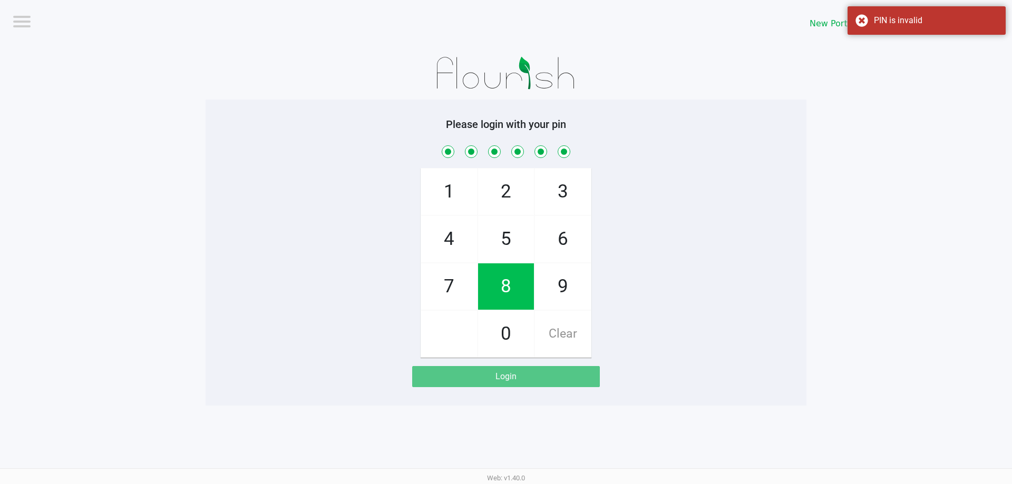
checkbox input "true"
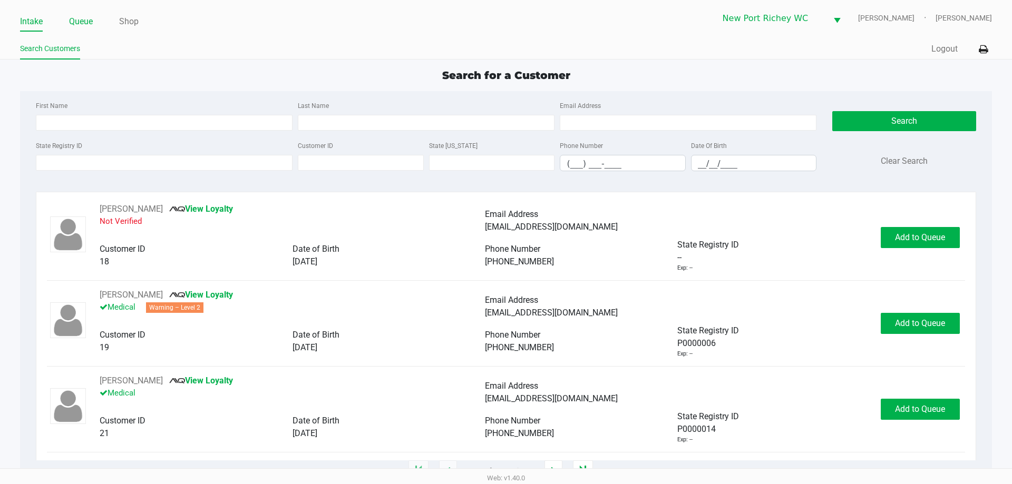
click at [87, 15] on link "Queue" at bounding box center [81, 21] width 24 height 15
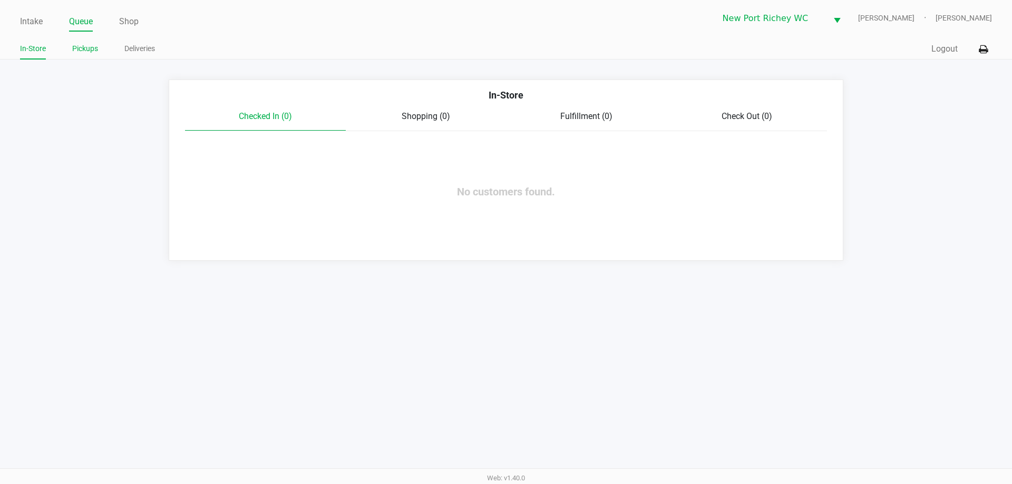
click at [89, 48] on link "Pickups" at bounding box center [85, 48] width 26 height 13
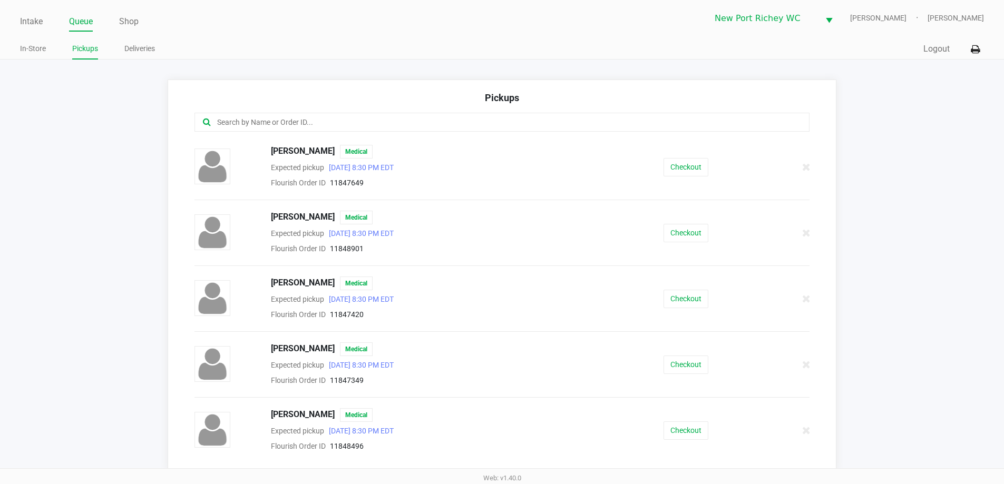
click at [295, 113] on div at bounding box center [503, 122] width 616 height 19
click at [302, 116] on div at bounding box center [503, 122] width 616 height 19
click at [305, 128] on input "text" at bounding box center [485, 122] width 539 height 12
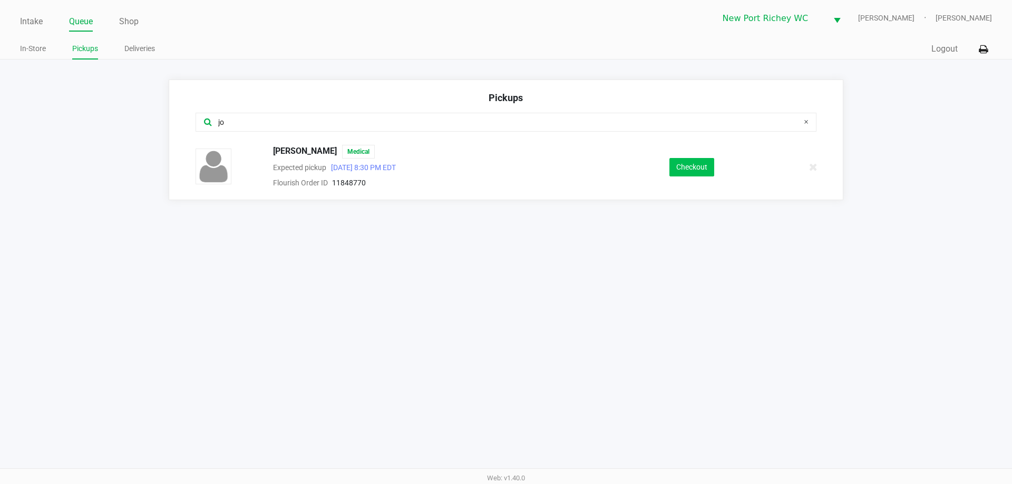
type input "jo"
click at [689, 163] on button "Checkout" at bounding box center [691, 167] width 45 height 18
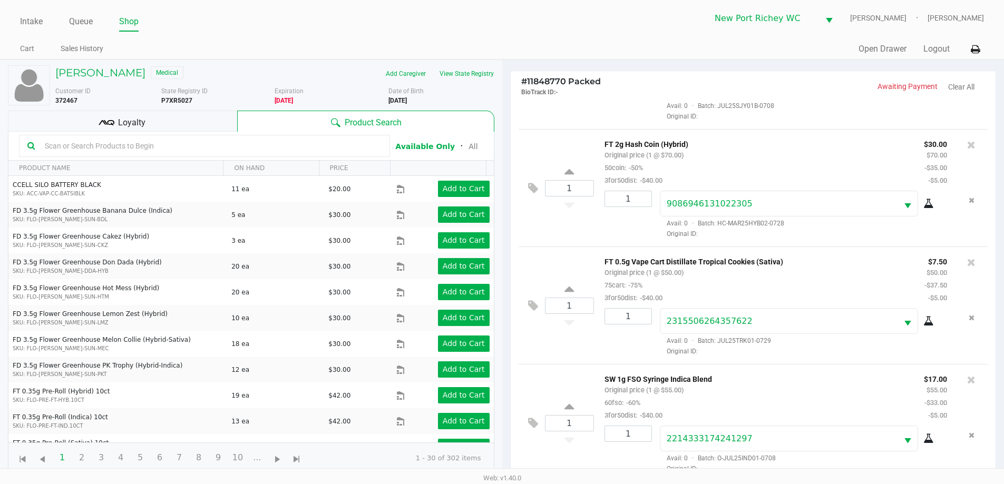
scroll to position [114, 0]
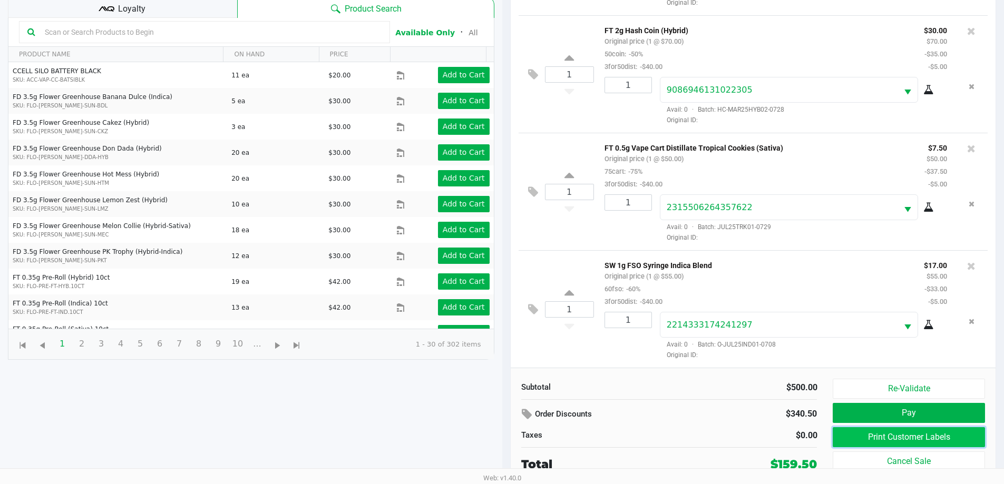
click at [863, 435] on button "Print Customer Labels" at bounding box center [909, 437] width 152 height 20
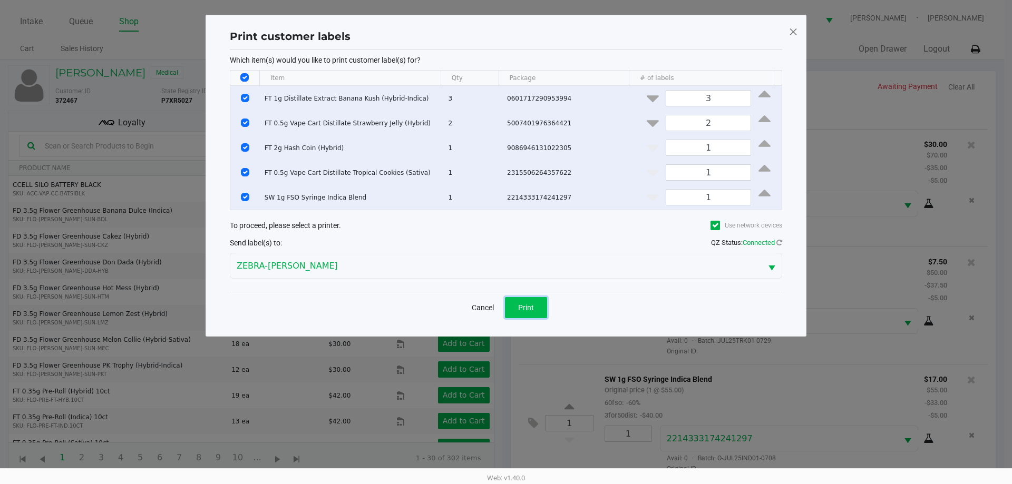
click at [520, 305] on span "Print" at bounding box center [526, 308] width 16 height 8
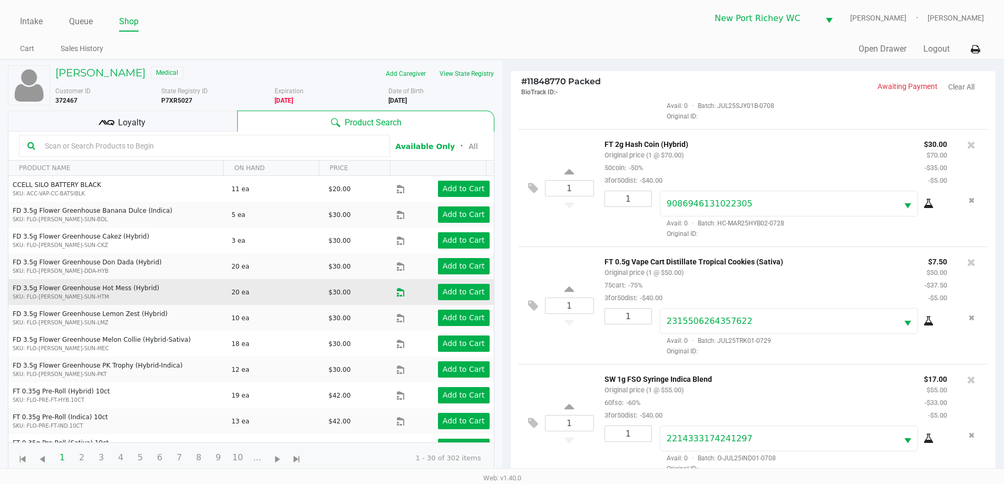
scroll to position [102, 0]
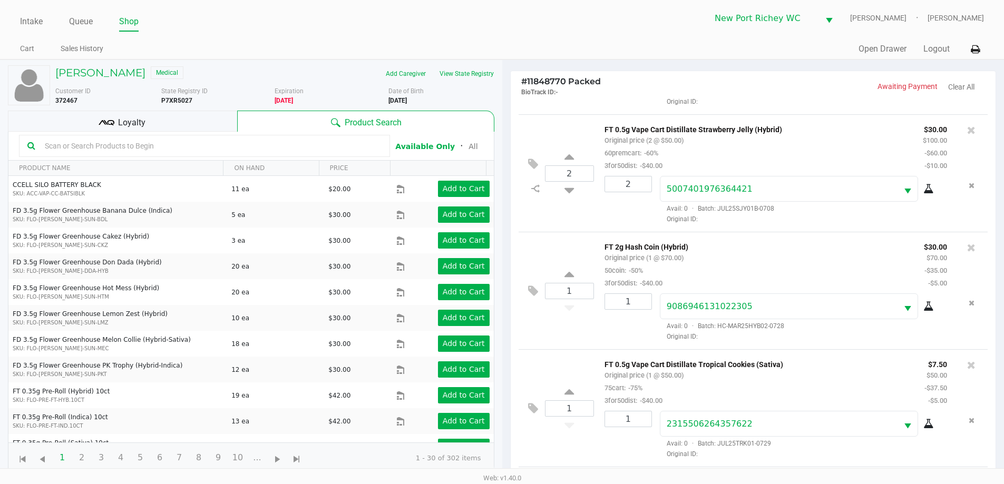
click at [184, 123] on div "Loyalty" at bounding box center [122, 121] width 229 height 21
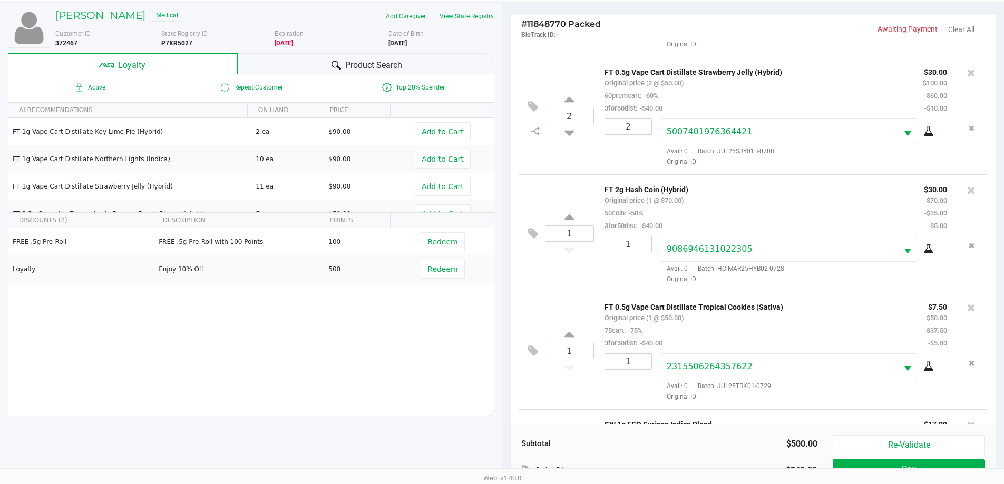
scroll to position [127, 0]
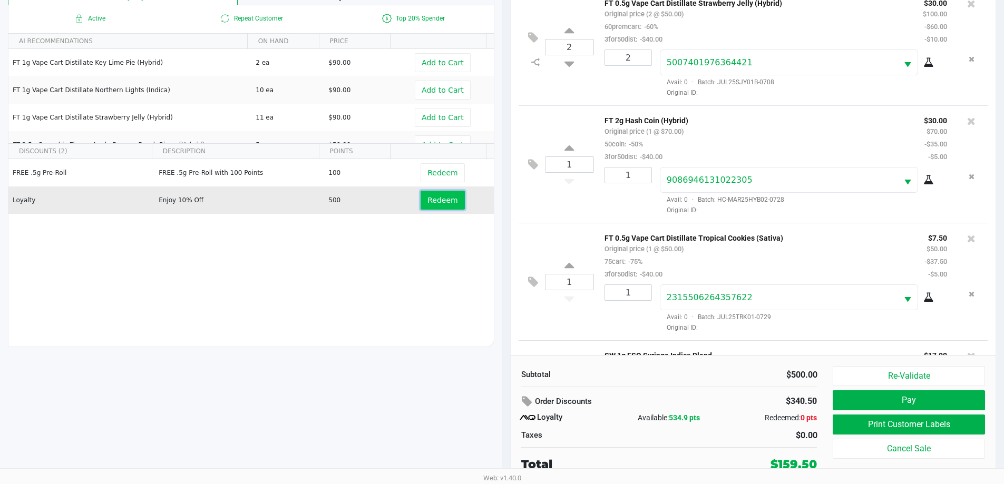
click at [443, 199] on span "Redeem" at bounding box center [442, 200] width 30 height 8
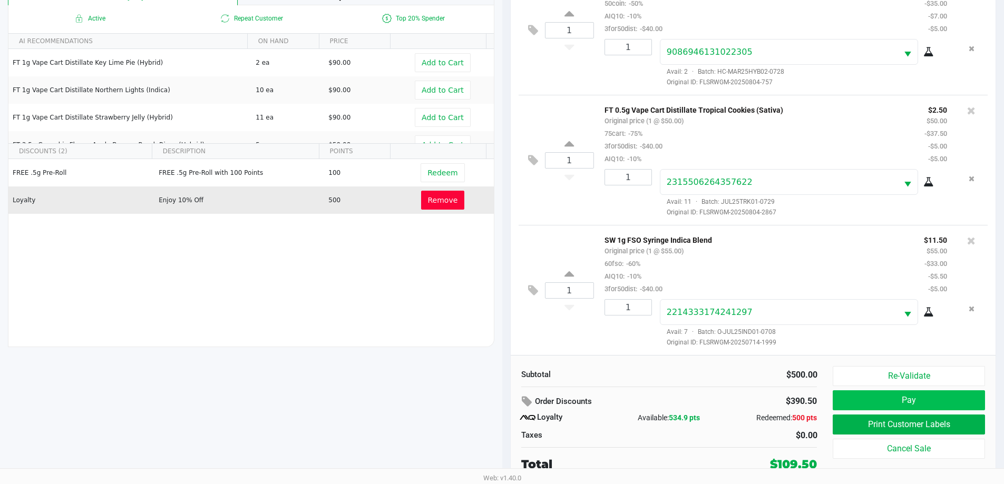
scroll to position [218, 0]
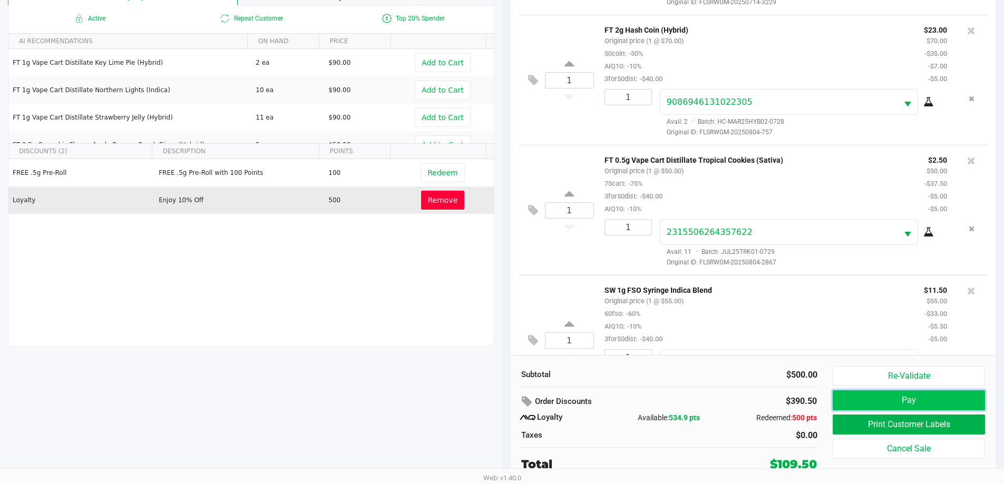
click at [863, 401] on button "Pay" at bounding box center [909, 401] width 152 height 20
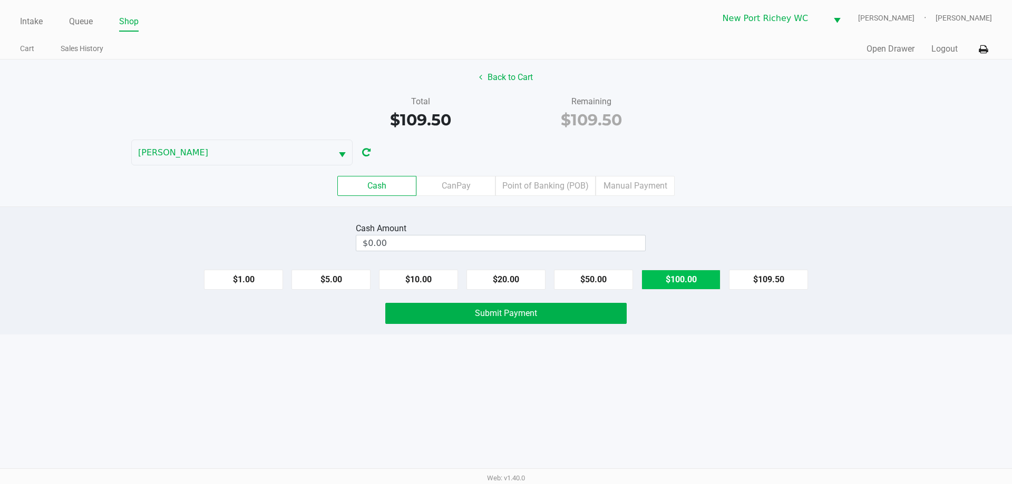
click at [685, 279] on button "$100.00" at bounding box center [681, 280] width 79 height 20
click at [684, 278] on button "$100.00" at bounding box center [681, 280] width 79 height 20
type input "$200.00"
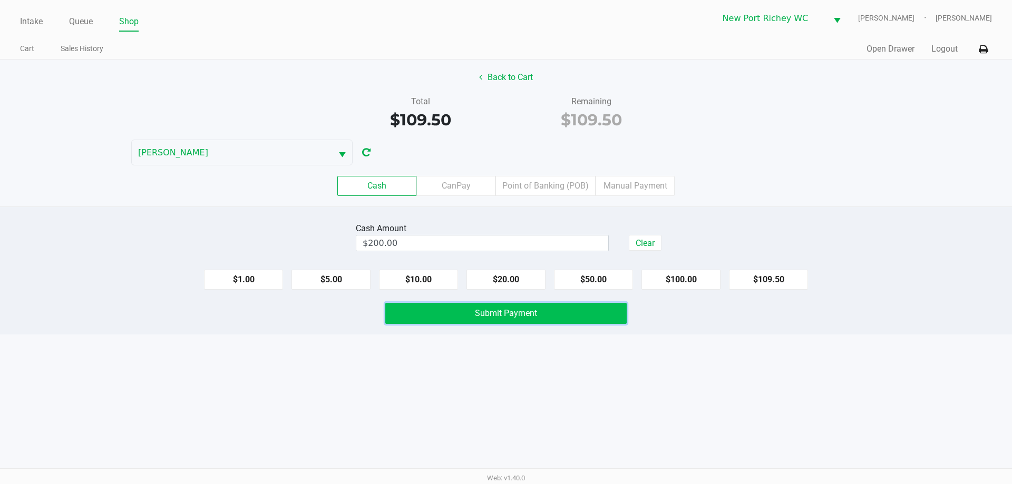
click at [508, 312] on span "Submit Payment" at bounding box center [506, 313] width 62 height 10
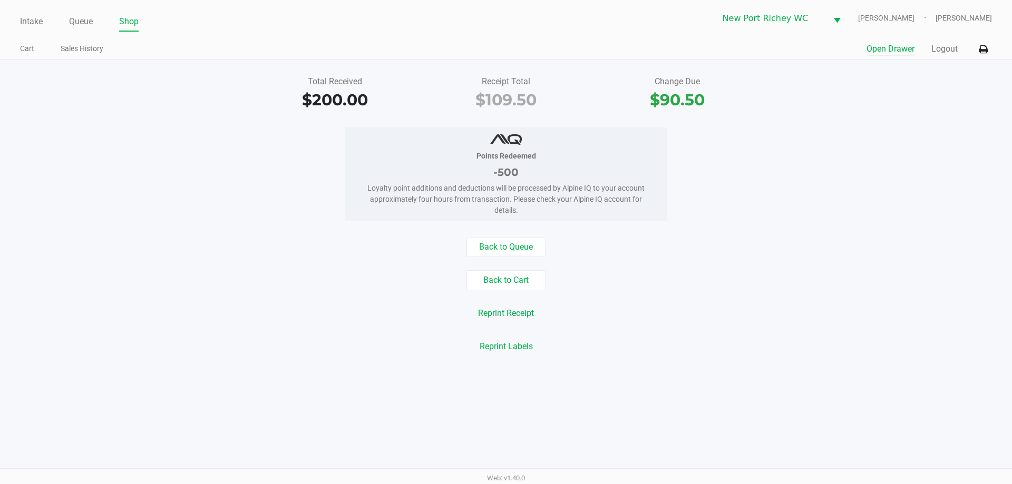
click at [895, 46] on button "Open Drawer" at bounding box center [891, 49] width 48 height 13
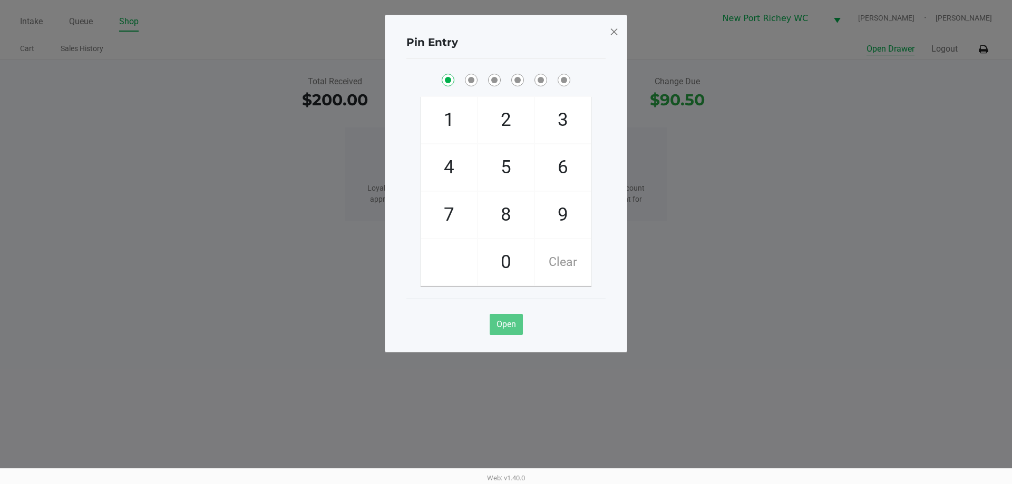
checkbox input "true"
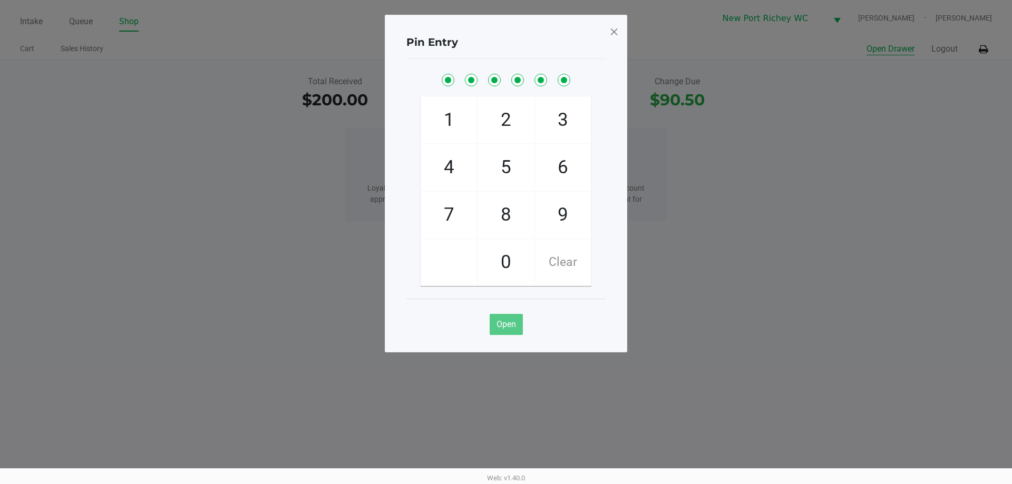
checkbox input "true"
click at [613, 28] on span at bounding box center [613, 31] width 9 height 17
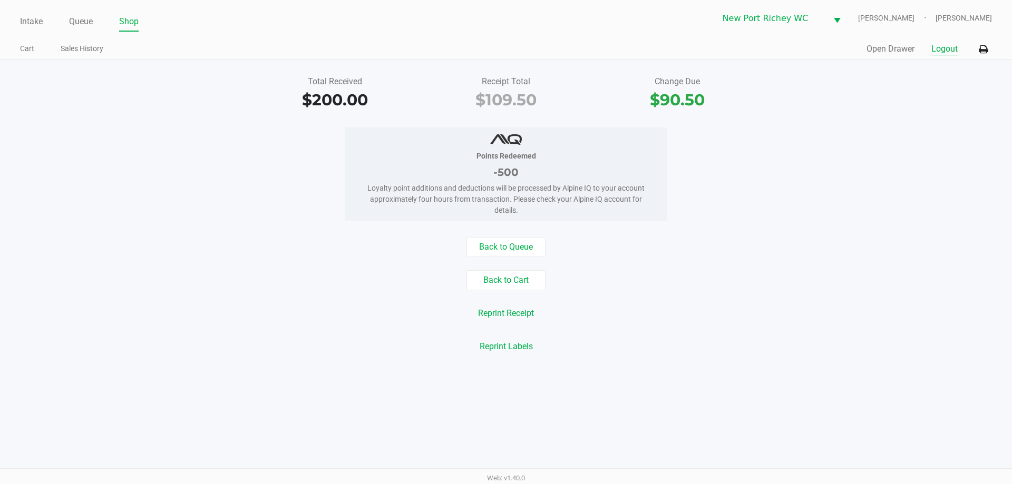
click at [940, 55] on button "Logout" at bounding box center [944, 49] width 26 height 13
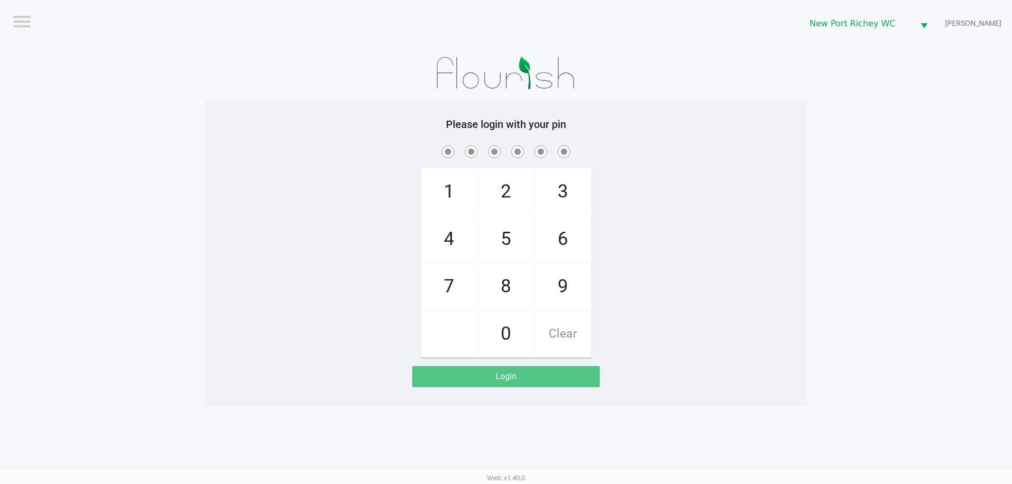
click at [218, 164] on div "1 4 7 2 5 8 0 3 6 9 Clear" at bounding box center [506, 250] width 601 height 215
checkbox input "true"
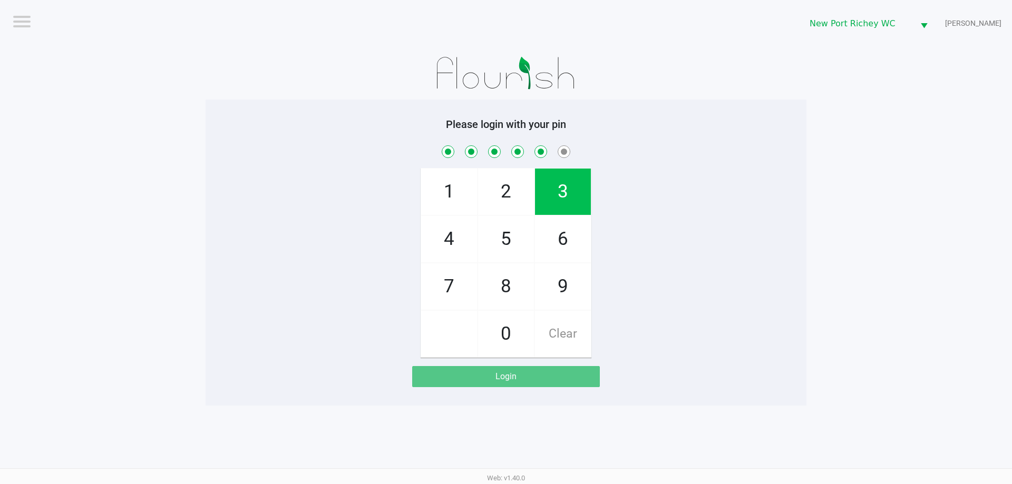
checkbox input "true"
checkbox input "false"
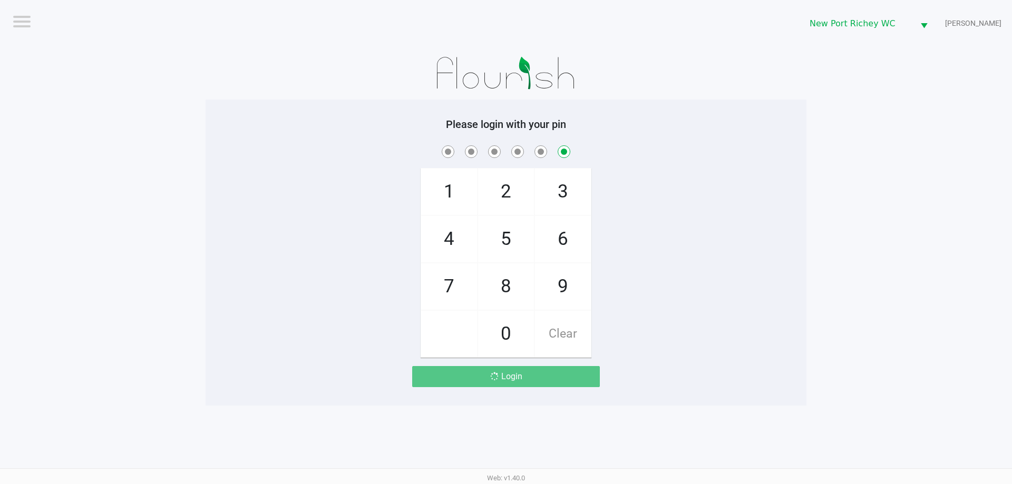
checkbox input "false"
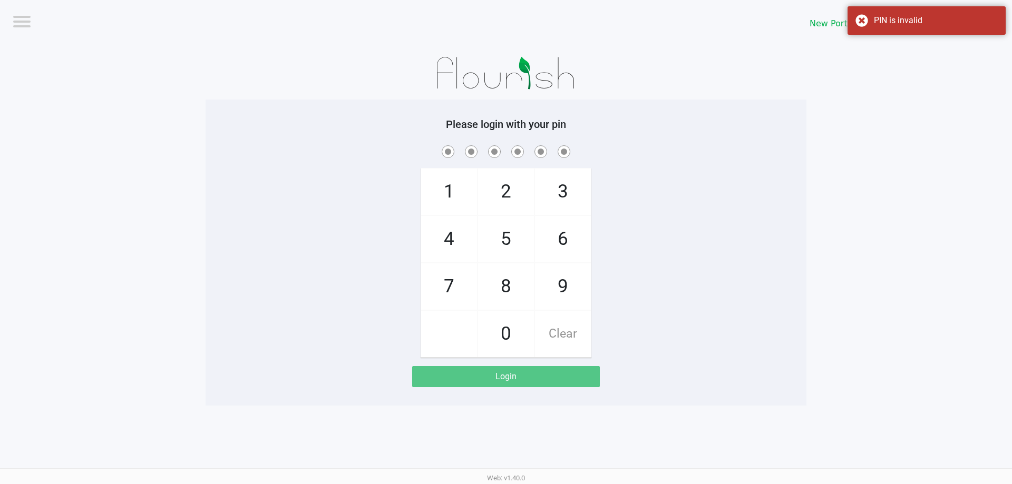
checkbox input "true"
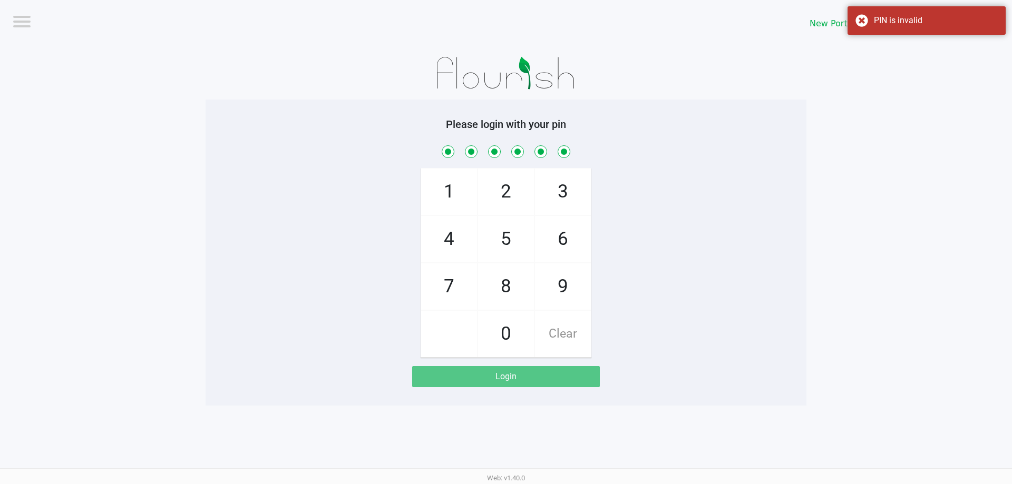
checkbox input "true"
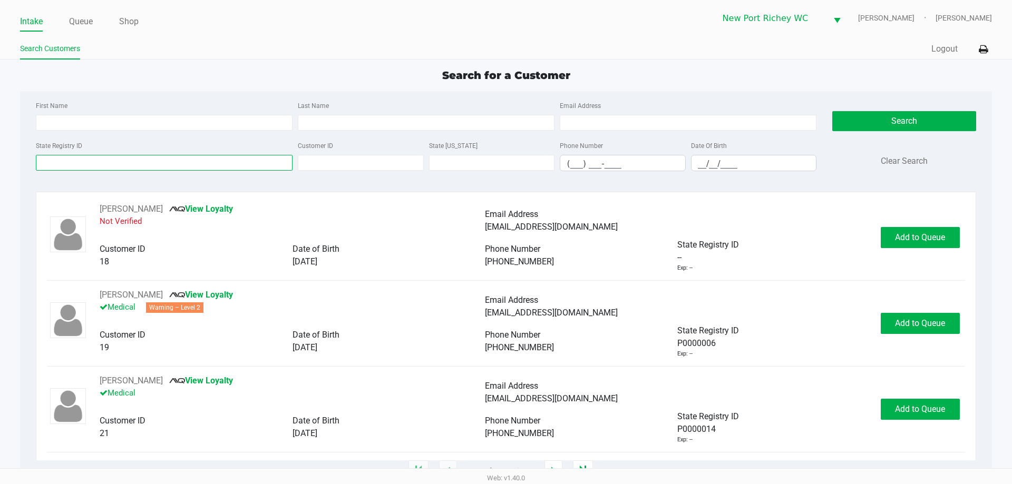
click at [97, 168] on input "State Registry ID" at bounding box center [164, 163] width 257 height 16
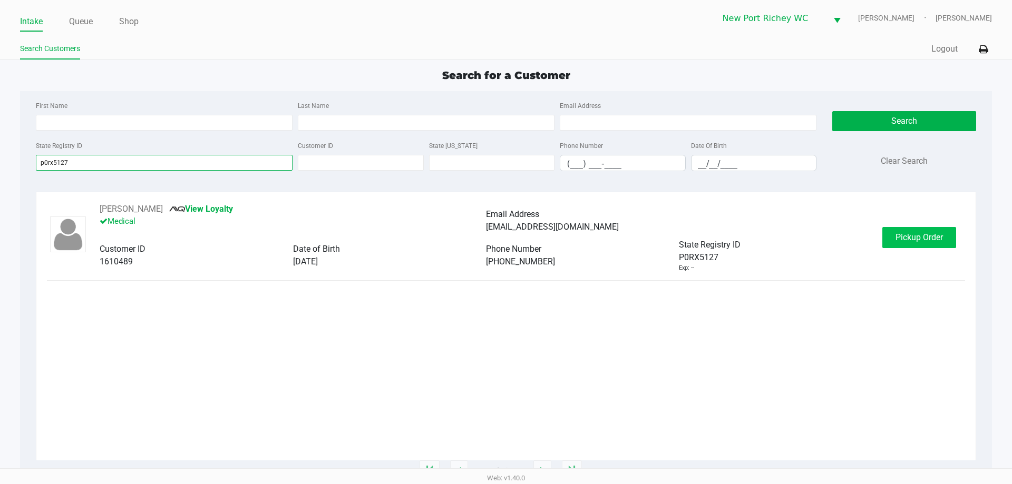
type input "p0rx5127"
click at [928, 239] on span "Pickup Order" at bounding box center [919, 237] width 47 height 10
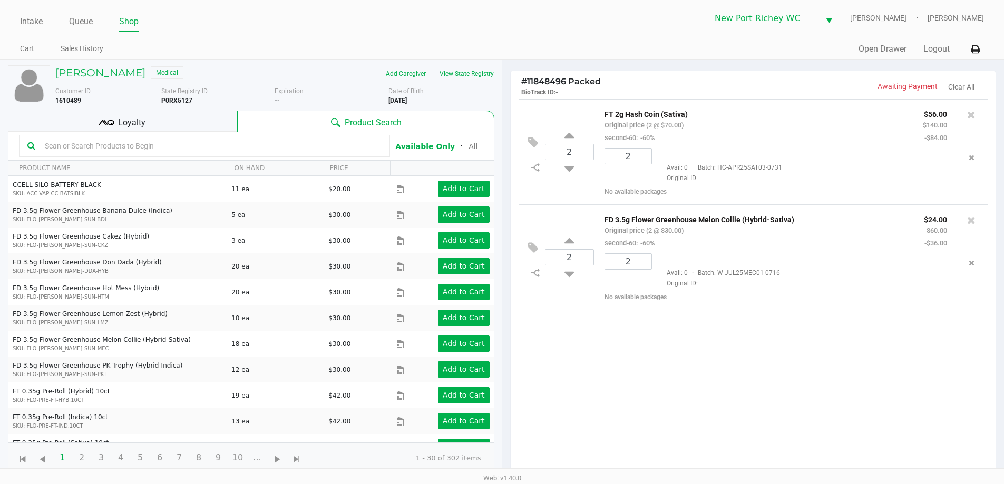
click at [717, 351] on div "2 FT 2g Hash Coin (Sativa) Original price (2 @ $70.00) second-60: -60% $56.00 $…" at bounding box center [753, 290] width 485 height 383
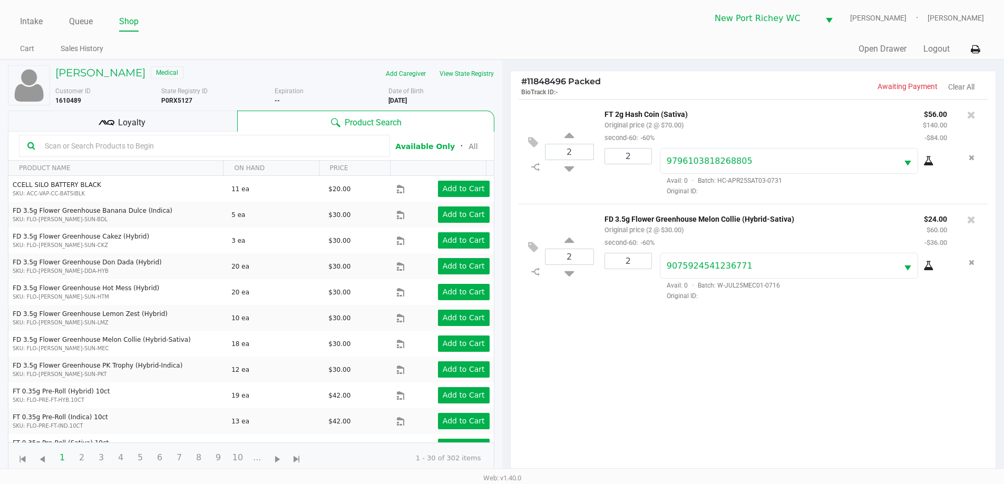
click at [205, 118] on div "Loyalty" at bounding box center [122, 121] width 229 height 21
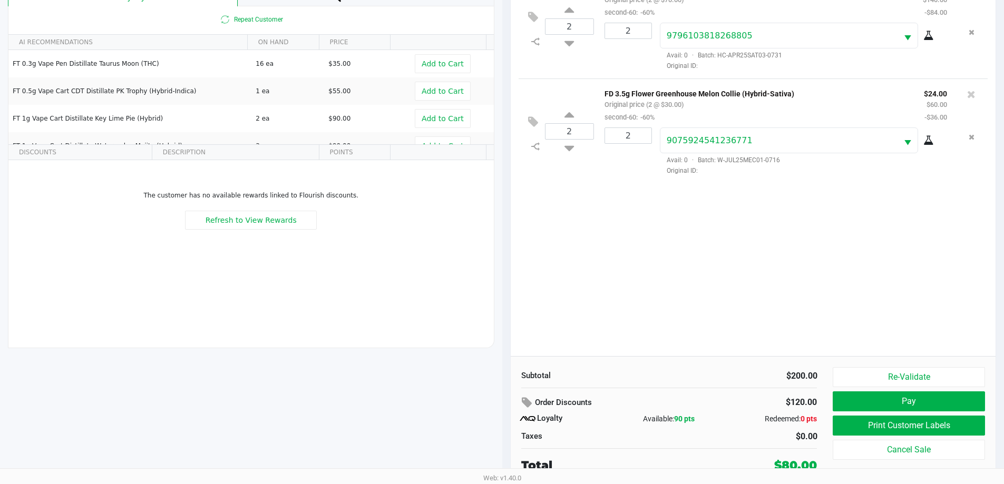
scroll to position [127, 0]
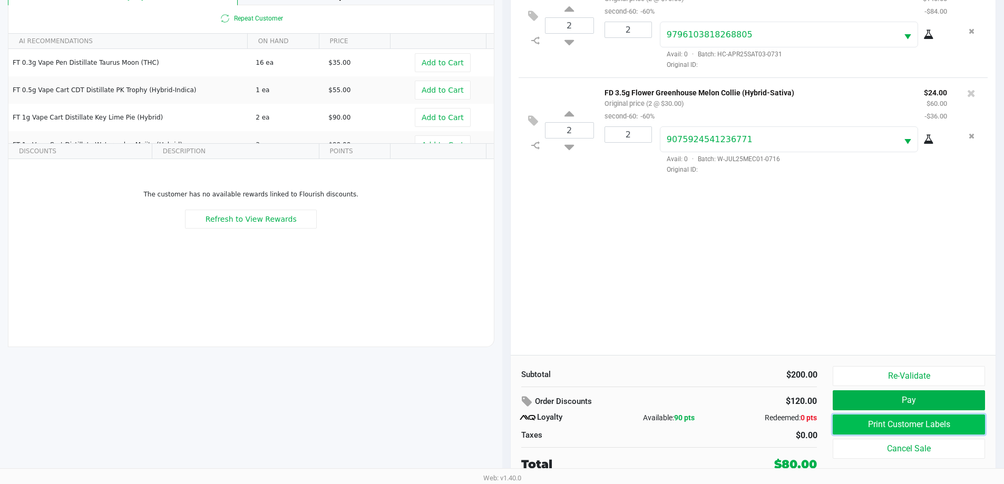
click at [929, 425] on button "Print Customer Labels" at bounding box center [909, 425] width 152 height 20
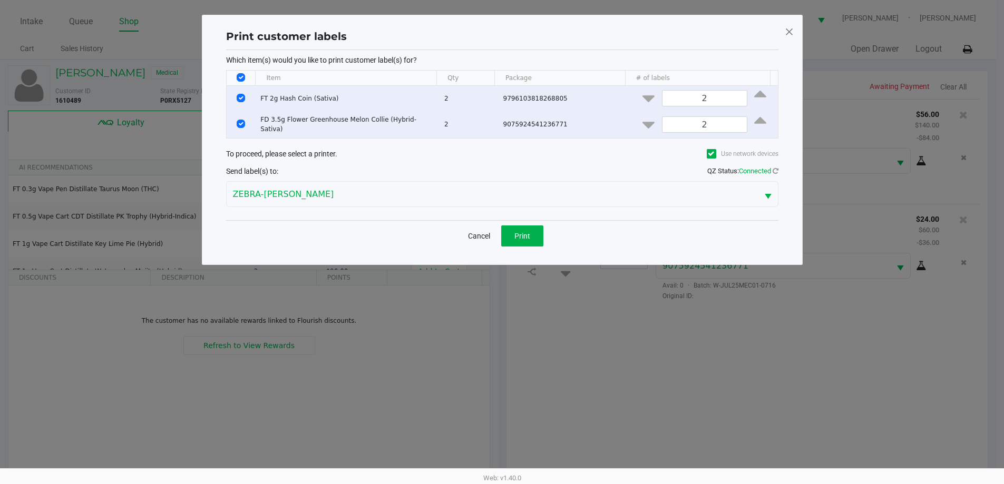
scroll to position [0, 0]
click at [531, 233] on span "Print" at bounding box center [526, 236] width 16 height 8
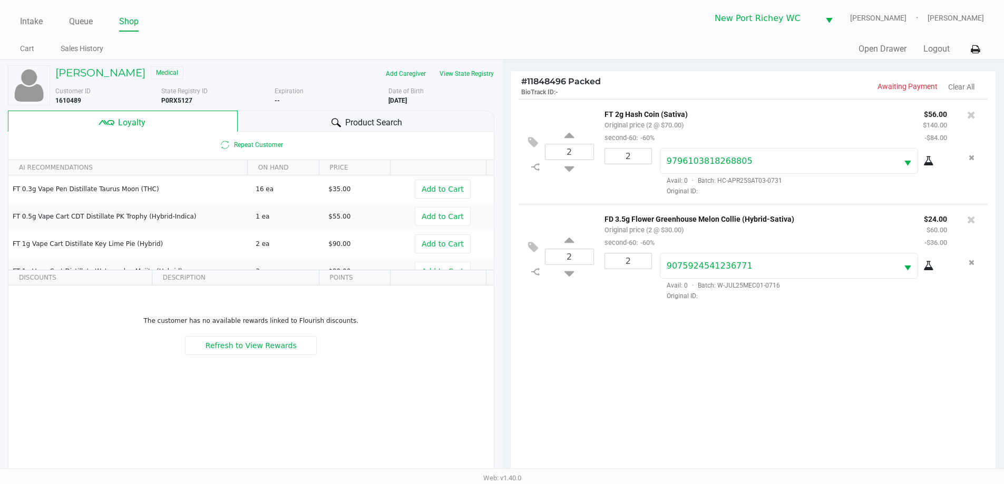
drag, startPoint x: 873, startPoint y: 447, endPoint x: 632, endPoint y: 417, distance: 243.3
click at [632, 417] on div "2 FT 2g Hash Coin (Sativa) Original price (2 @ $70.00) second-60: -60% $56.00 $…" at bounding box center [753, 290] width 485 height 383
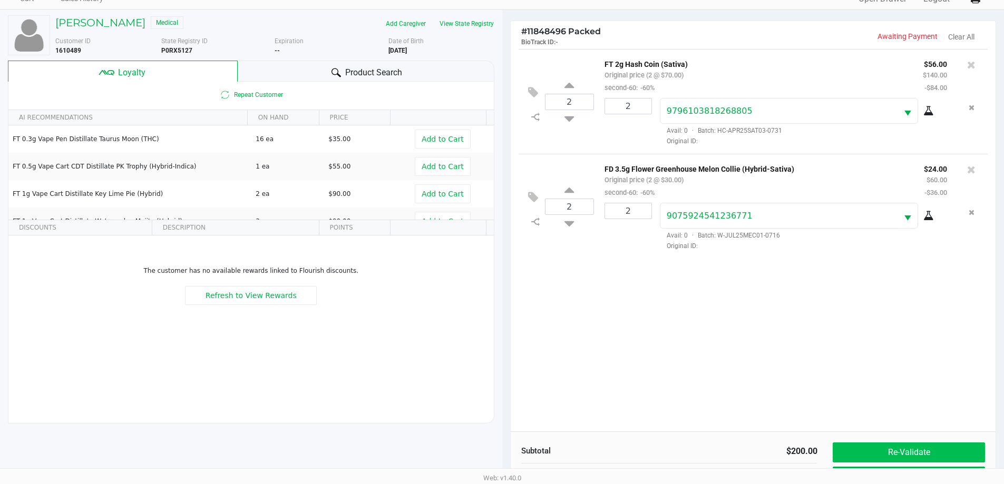
scroll to position [127, 0]
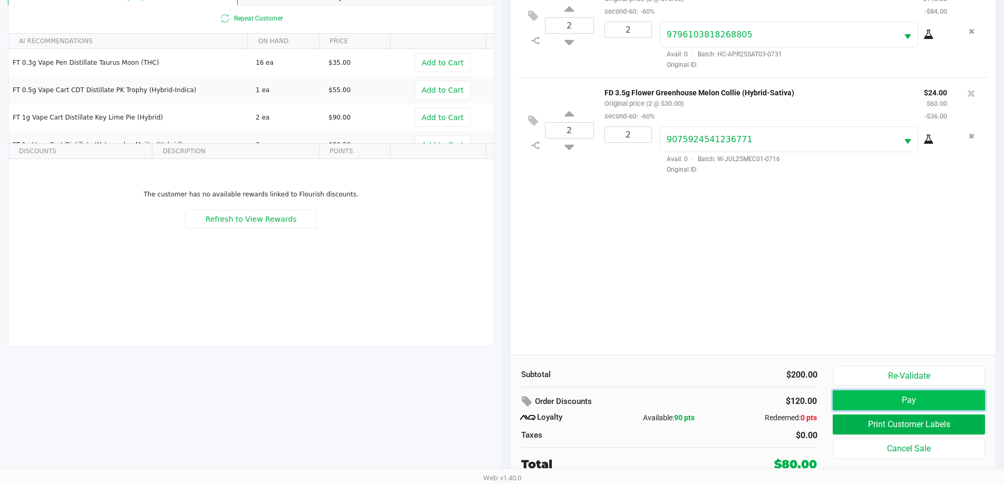
click at [915, 401] on button "Pay" at bounding box center [909, 401] width 152 height 20
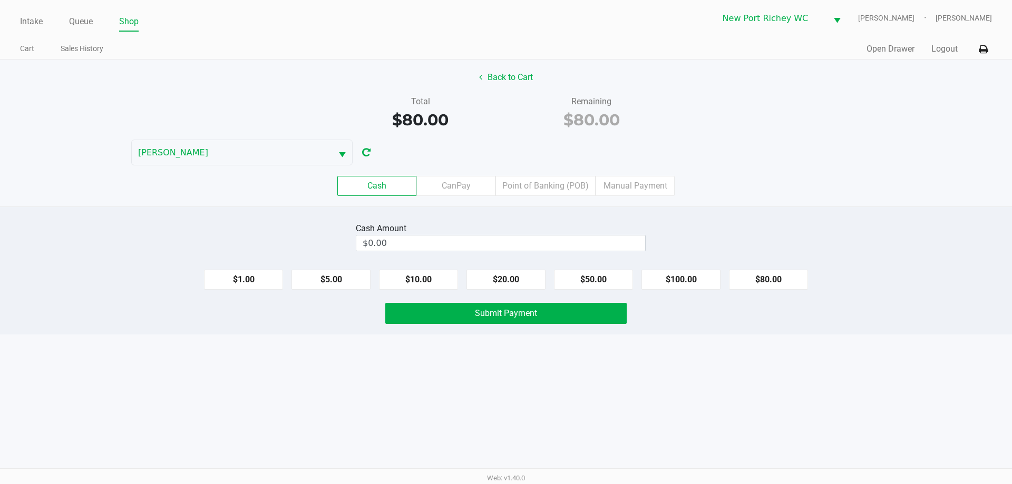
click at [620, 392] on div "Intake Queue Shop New Port Richey WC DEAN-MILLER Liam Hunter Cart Sales History…" at bounding box center [506, 242] width 1012 height 484
click at [539, 436] on div "Intake Queue Shop New Port Richey WC DEAN-MILLER Liam Hunter Cart Sales History…" at bounding box center [506, 242] width 1012 height 484
click at [757, 283] on button "$80.00" at bounding box center [768, 280] width 79 height 20
type input "$80.00"
click at [490, 326] on div "Cash Amount $80.00 Clear $1.00 $5.00 $10.00 $20.00 $50.00 $100.00 $80.00 Submit…" at bounding box center [506, 271] width 1012 height 128
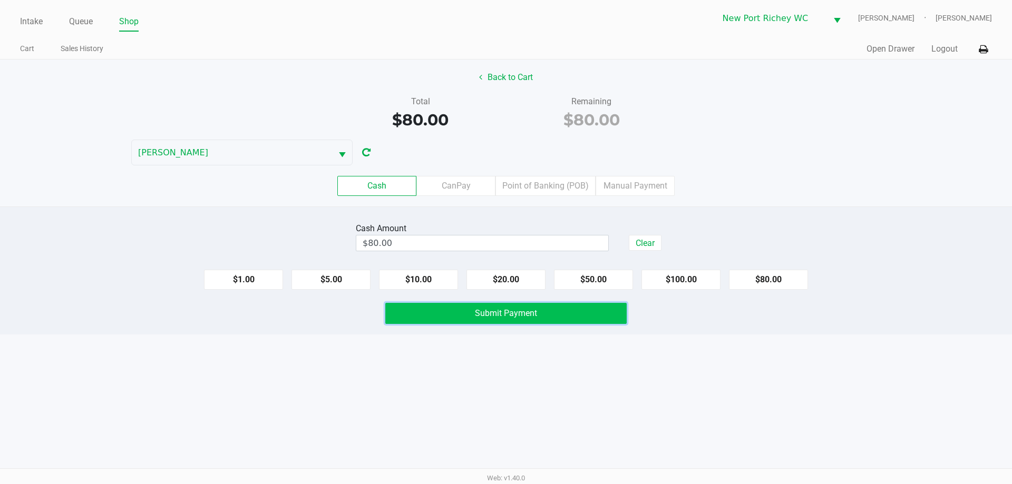
click at [484, 315] on span "Submit Payment" at bounding box center [506, 313] width 62 height 10
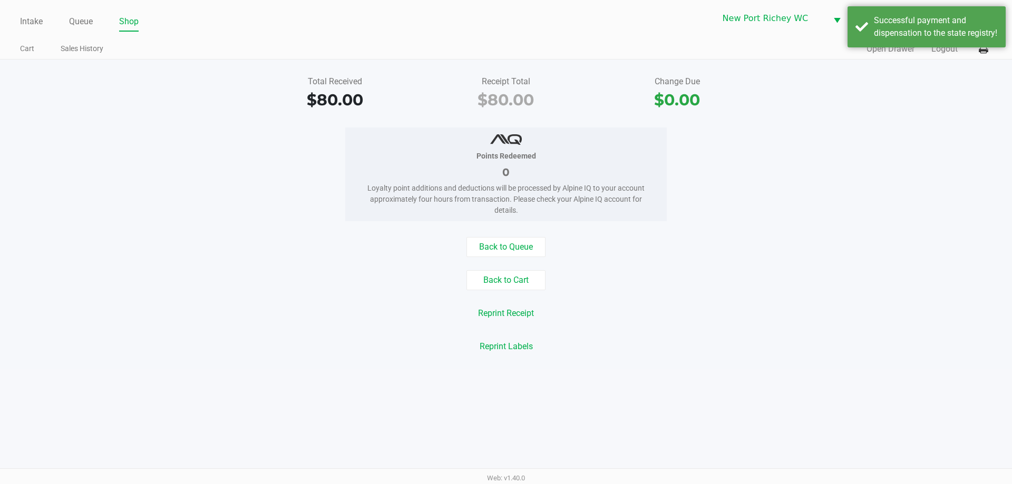
click at [838, 223] on div "Total Received $80.00 Receipt Total $80.00 Change Due $0.00 Points Redeemed 0 L…" at bounding box center [506, 215] width 1012 height 310
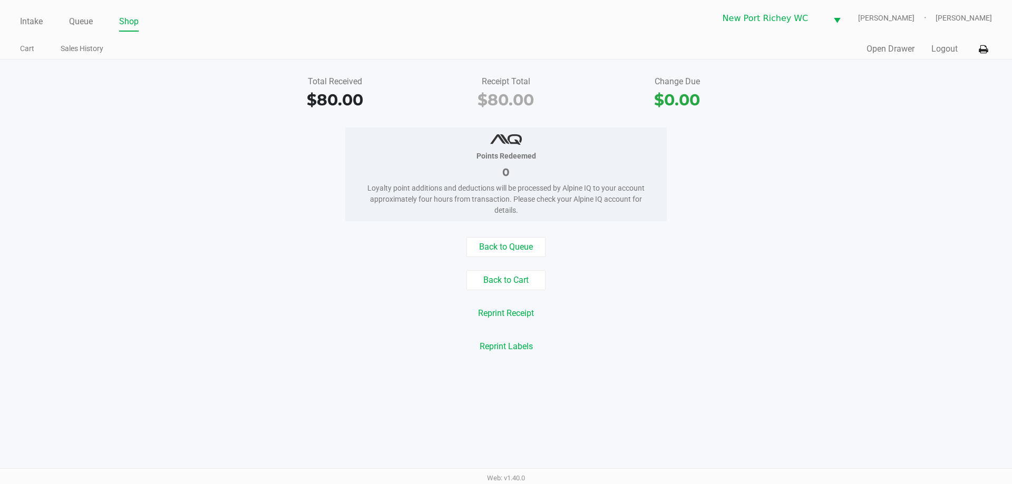
click at [934, 56] on div "Quick Sale Open Drawer Logout" at bounding box center [749, 50] width 486 height 20
click at [934, 45] on button "Logout" at bounding box center [944, 49] width 26 height 13
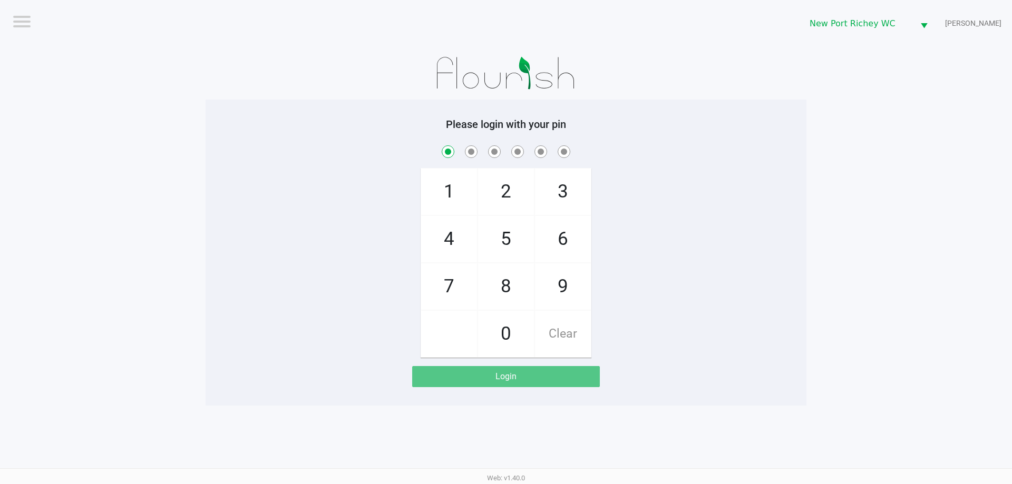
checkbox input "true"
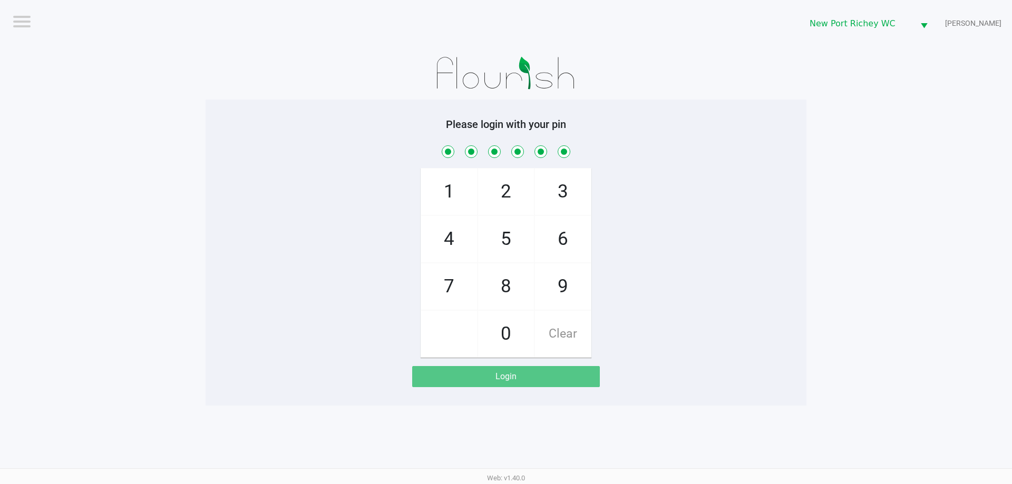
checkbox input "true"
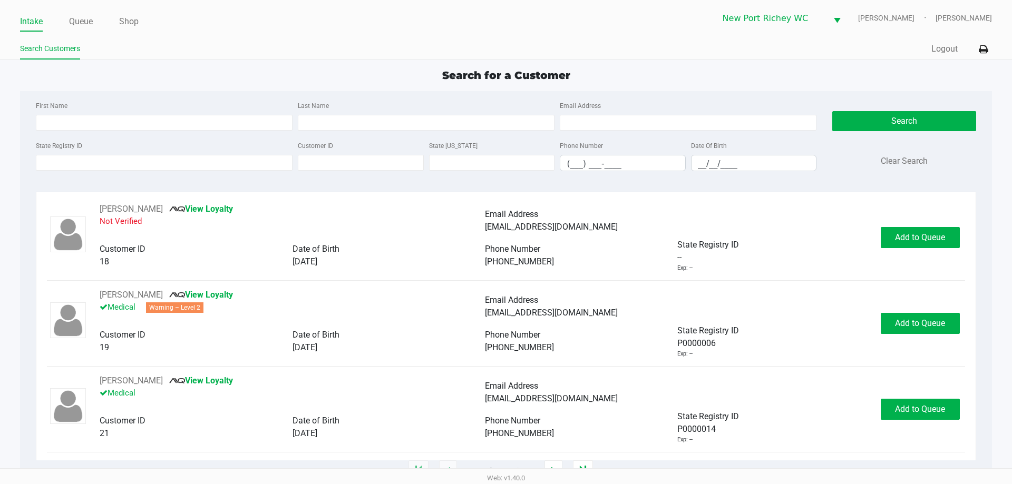
click at [70, 10] on div "Intake Queue Shop New Port Richey WC DEAN-MILLER Liam Hunter" at bounding box center [505, 18] width 971 height 26
click at [73, 24] on link "Queue" at bounding box center [81, 21] width 24 height 15
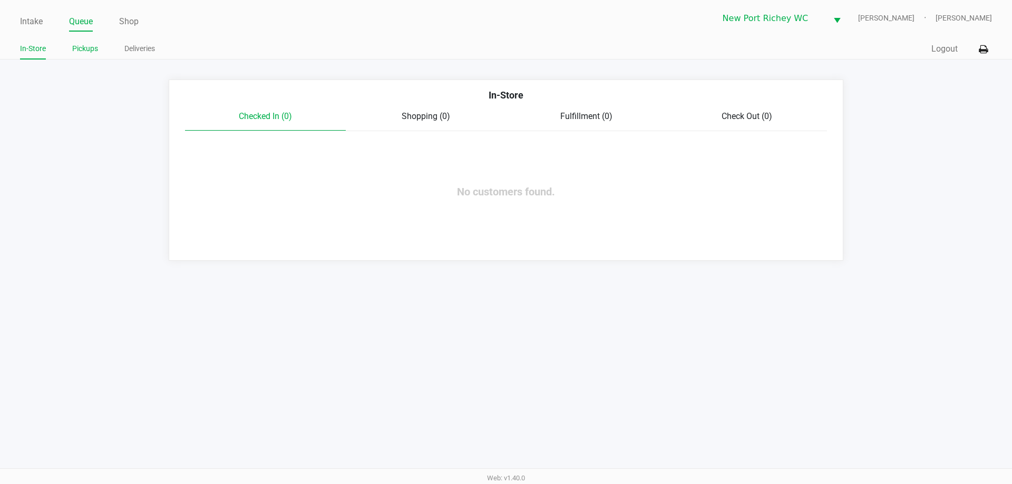
click at [84, 54] on link "Pickups" at bounding box center [85, 48] width 26 height 13
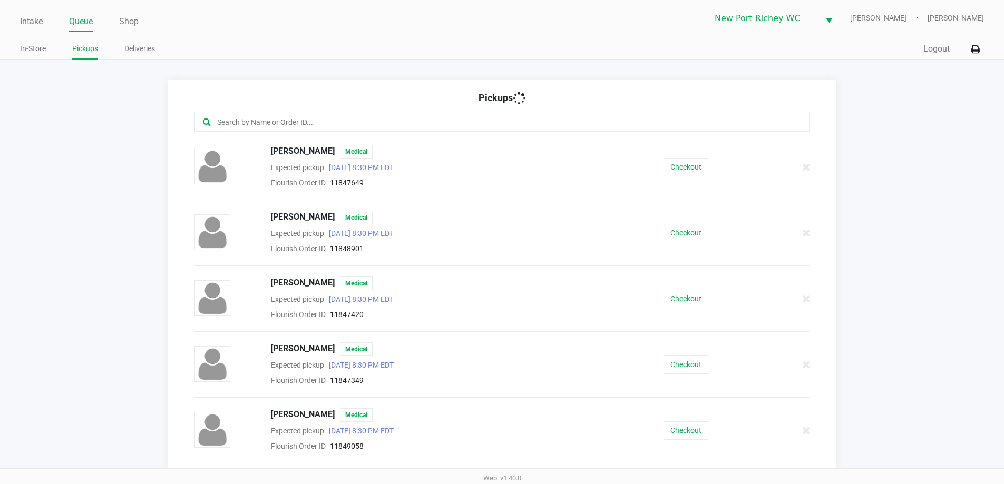
click at [316, 124] on input "text" at bounding box center [485, 122] width 539 height 12
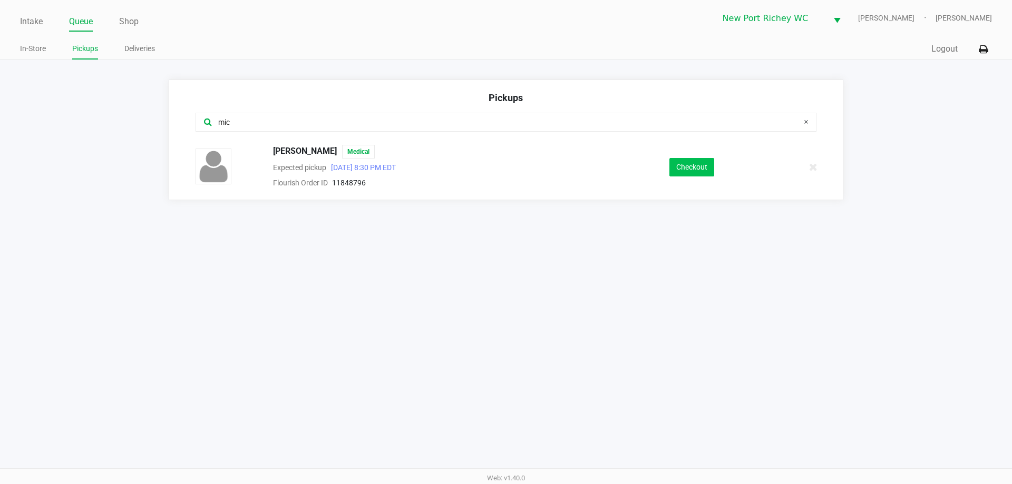
type input "mic"
click at [689, 170] on button "Checkout" at bounding box center [691, 167] width 45 height 18
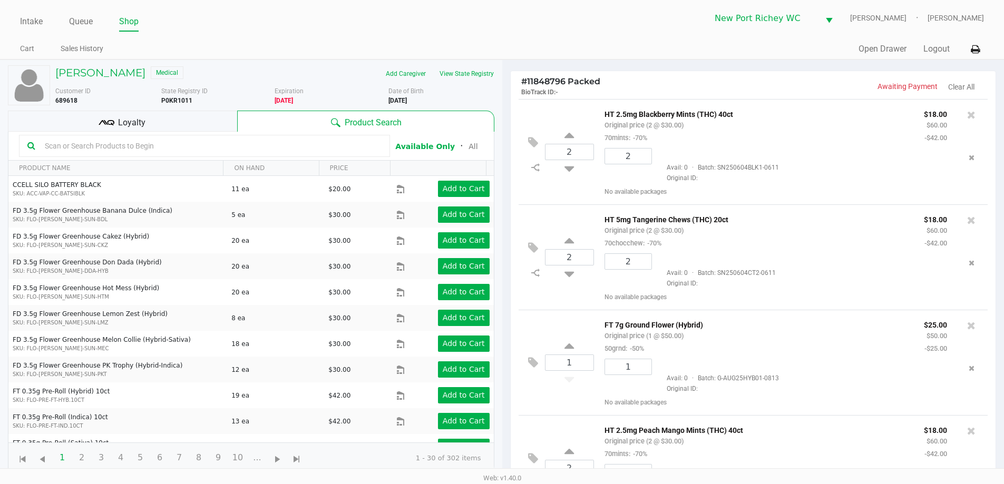
click at [138, 123] on span "Loyalty" at bounding box center [131, 122] width 27 height 13
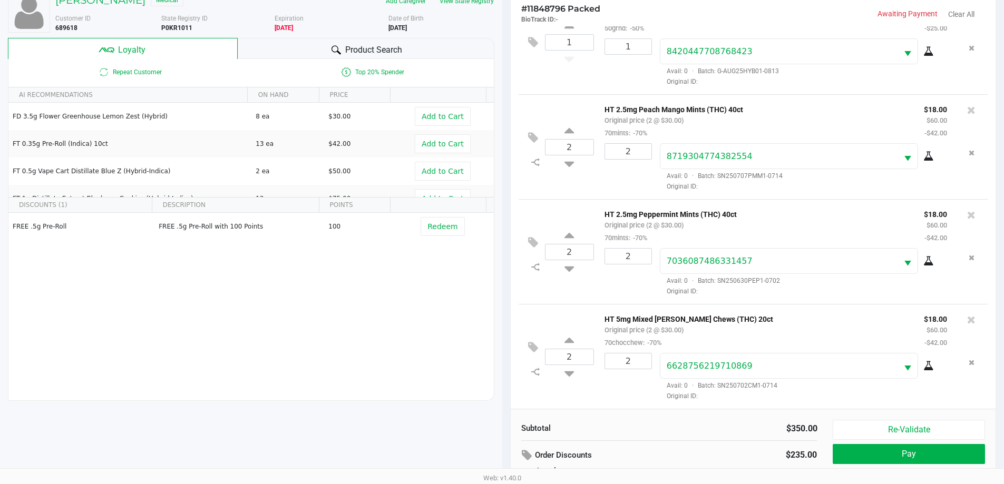
scroll to position [127, 0]
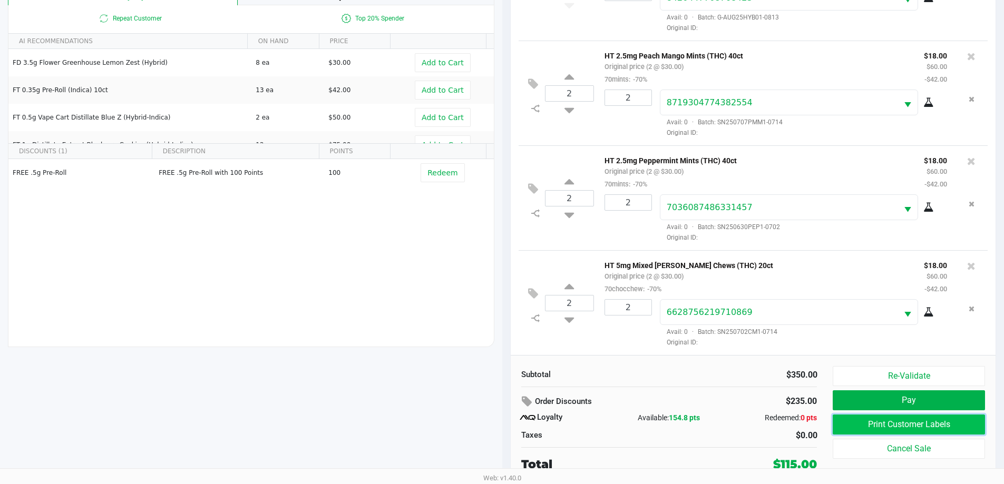
click at [884, 426] on button "Print Customer Labels" at bounding box center [909, 425] width 152 height 20
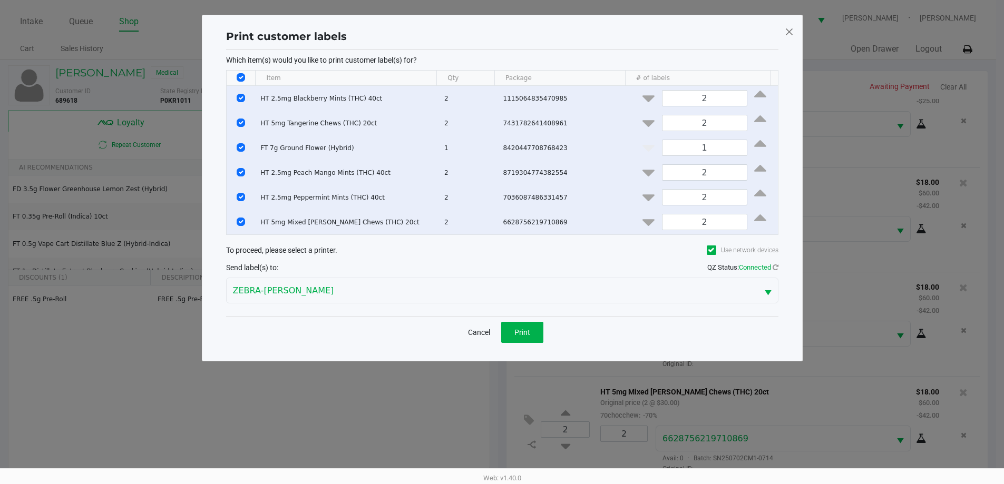
scroll to position [0, 0]
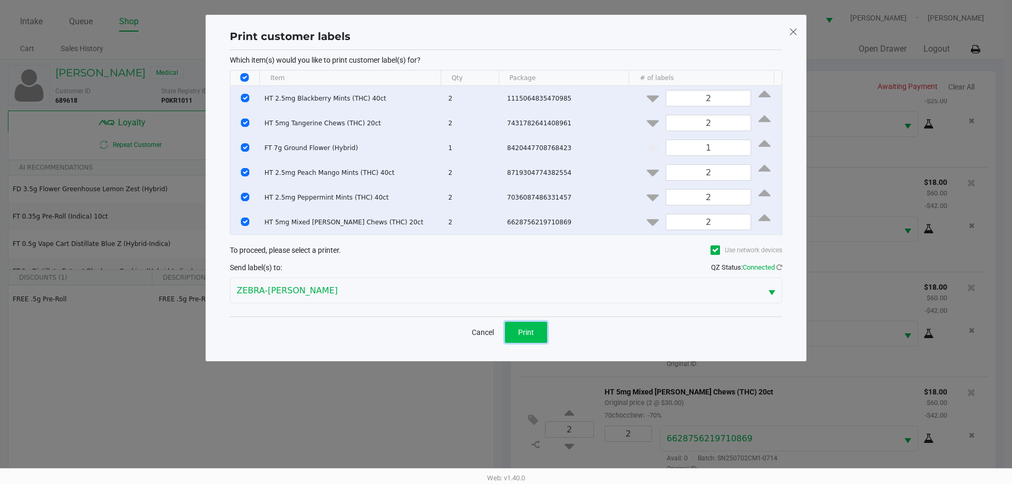
click at [520, 336] on span "Print" at bounding box center [526, 332] width 16 height 8
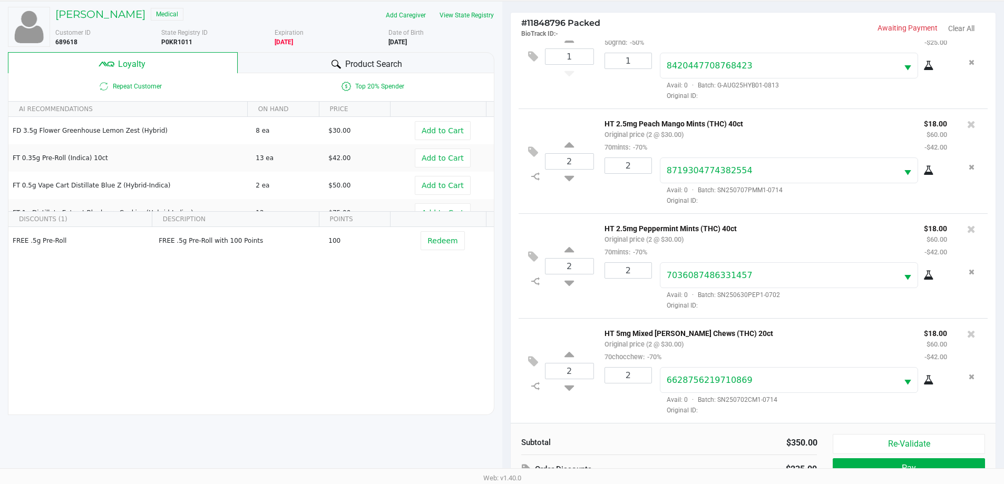
scroll to position [127, 0]
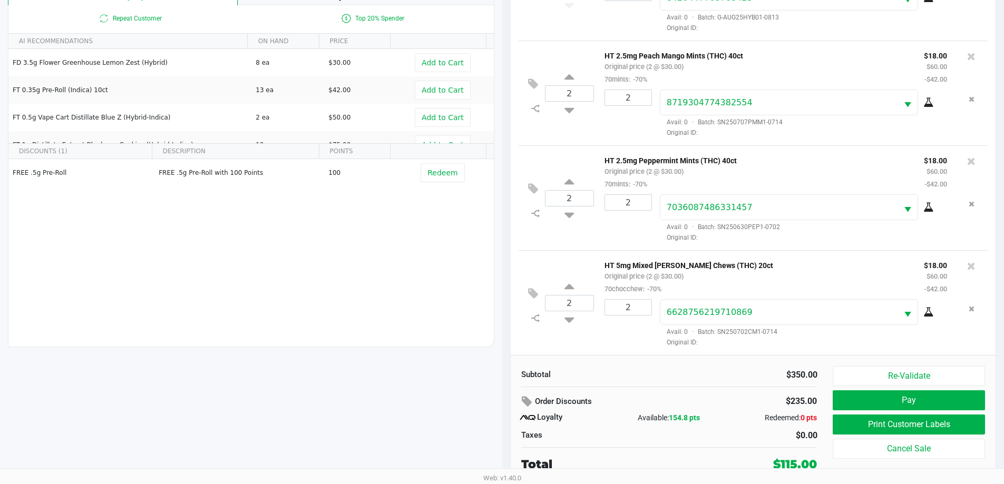
click at [532, 324] on inline-svg at bounding box center [536, 319] width 18 height 14
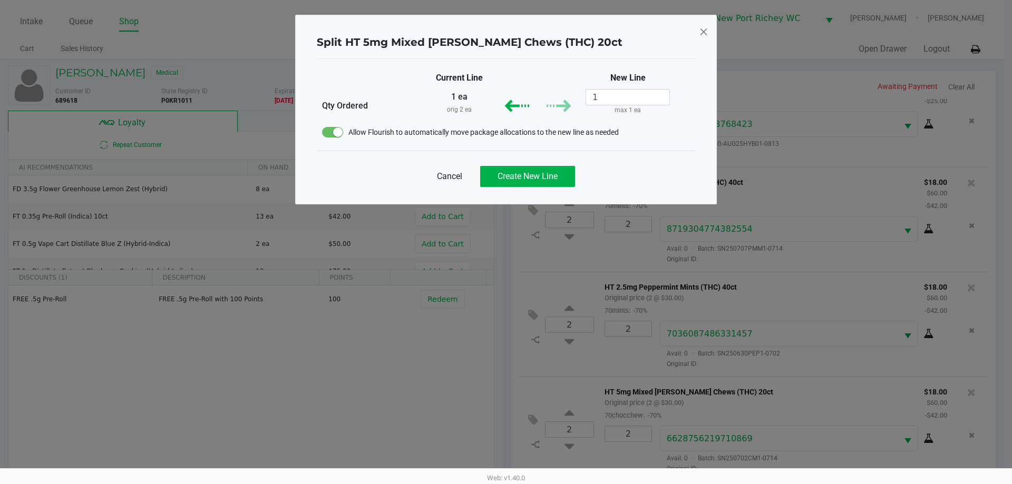
click at [705, 29] on icon "Dismiss" at bounding box center [703, 31] width 9 height 17
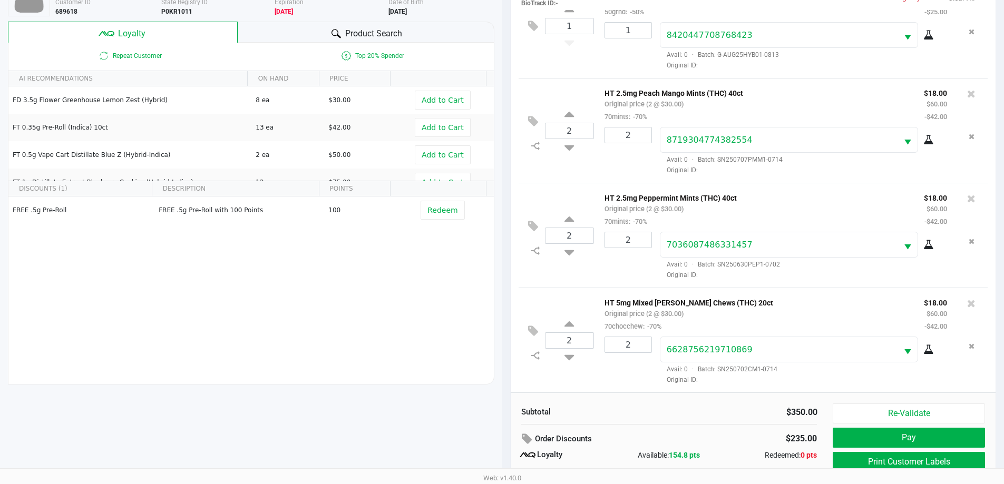
scroll to position [127, 0]
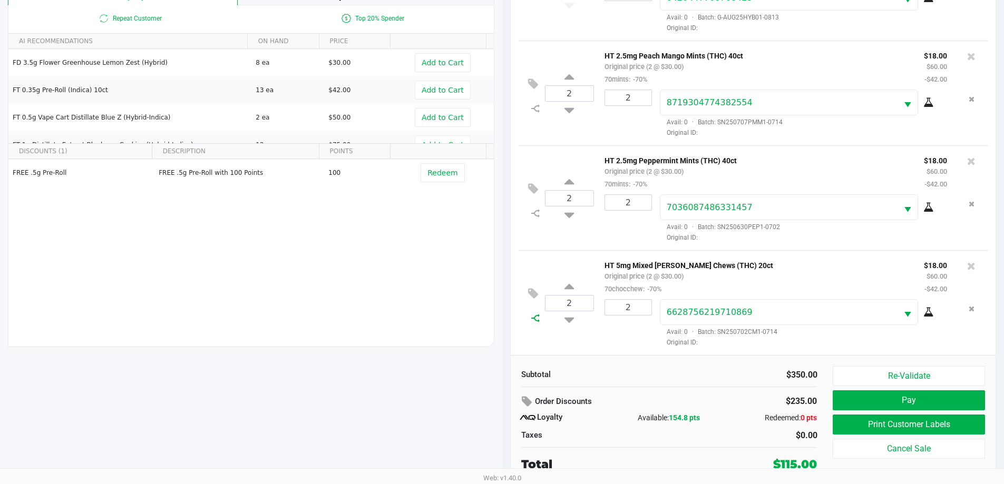
click at [534, 321] on icon at bounding box center [535, 318] width 8 height 8
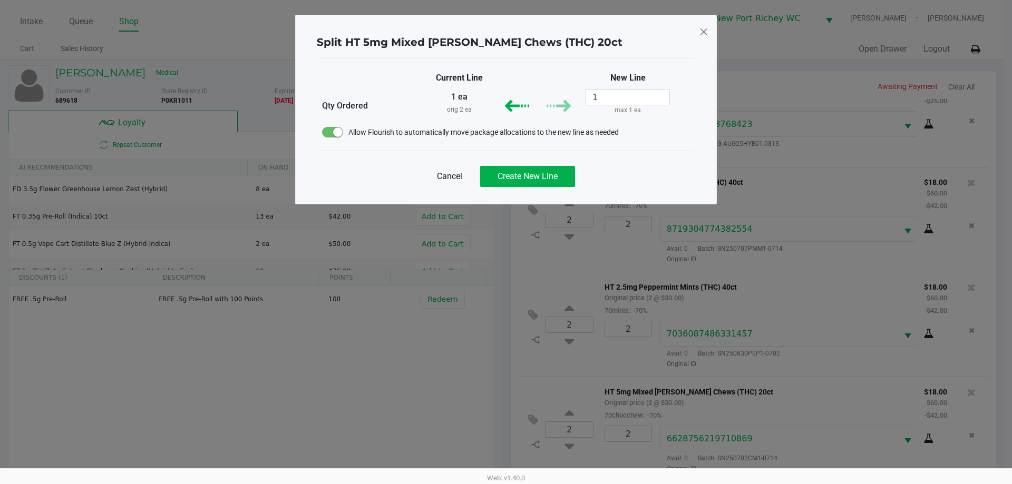
click at [546, 158] on div "Cancel Create New Line" at bounding box center [506, 172] width 378 height 43
click at [547, 176] on span "Create New Line" at bounding box center [528, 176] width 60 height 10
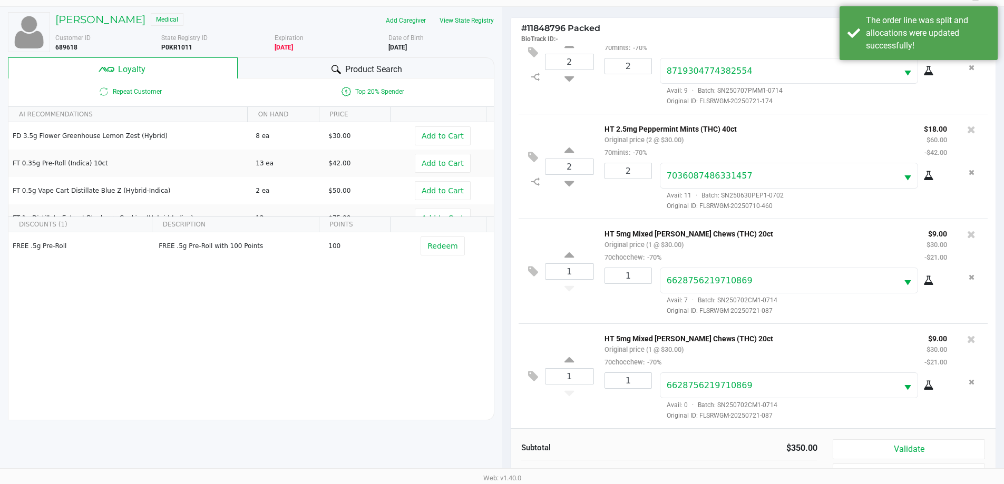
scroll to position [127, 0]
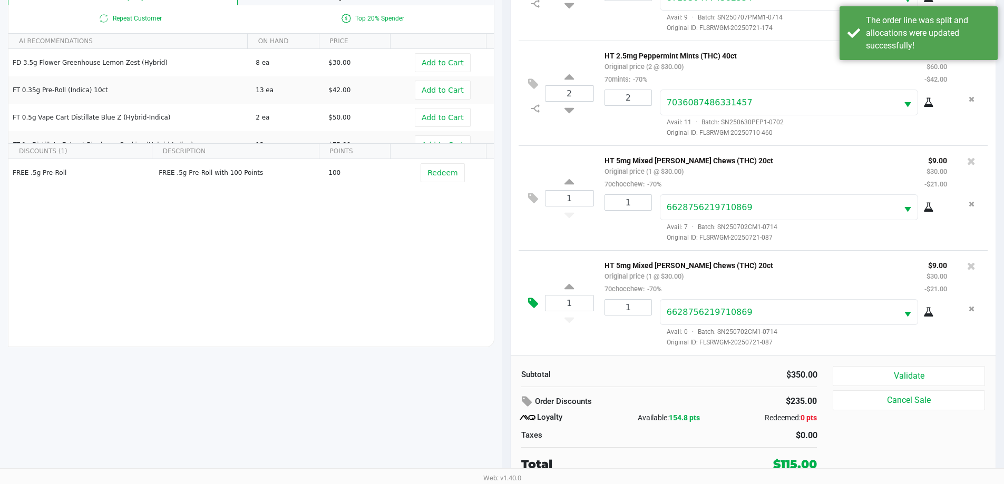
click at [531, 302] on icon at bounding box center [533, 303] width 10 height 12
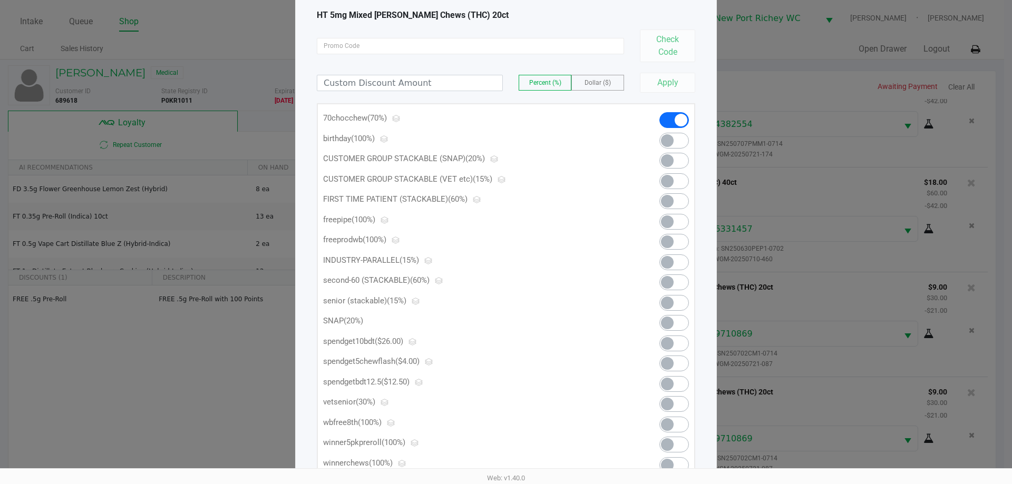
scroll to position [184, 0]
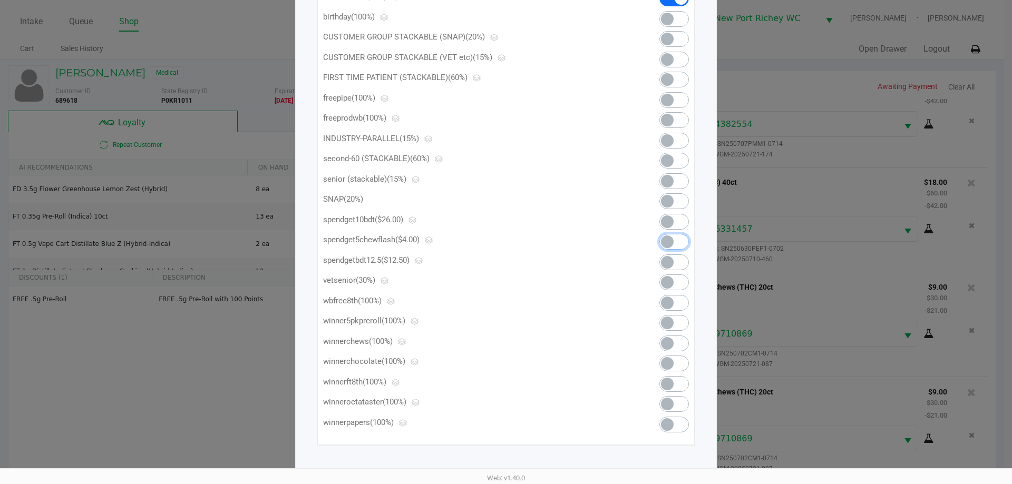
click at [669, 243] on span at bounding box center [667, 242] width 13 height 13
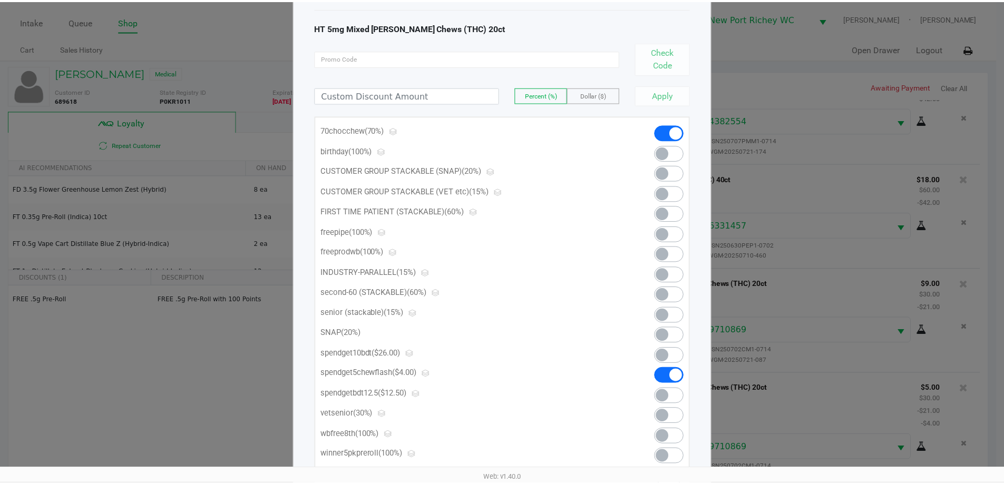
scroll to position [0, 0]
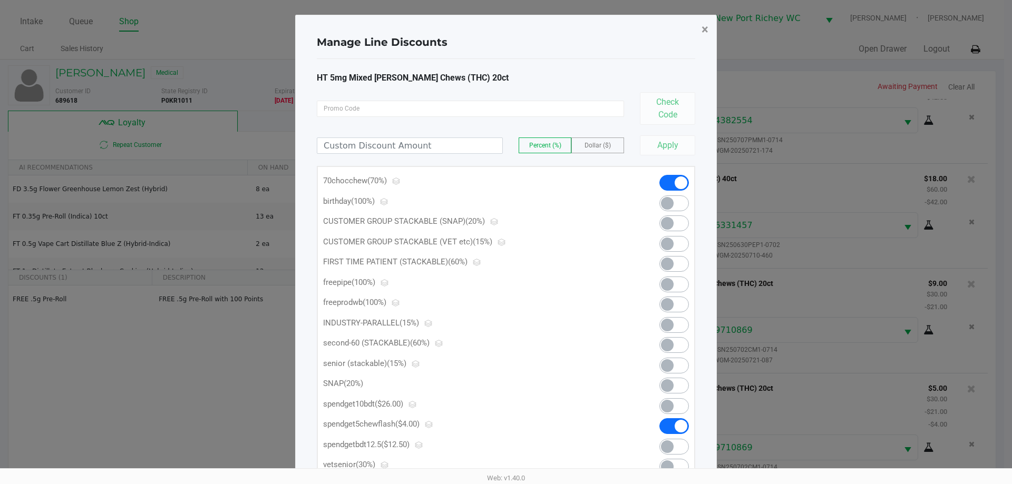
click at [700, 31] on button "×" at bounding box center [705, 30] width 24 height 30
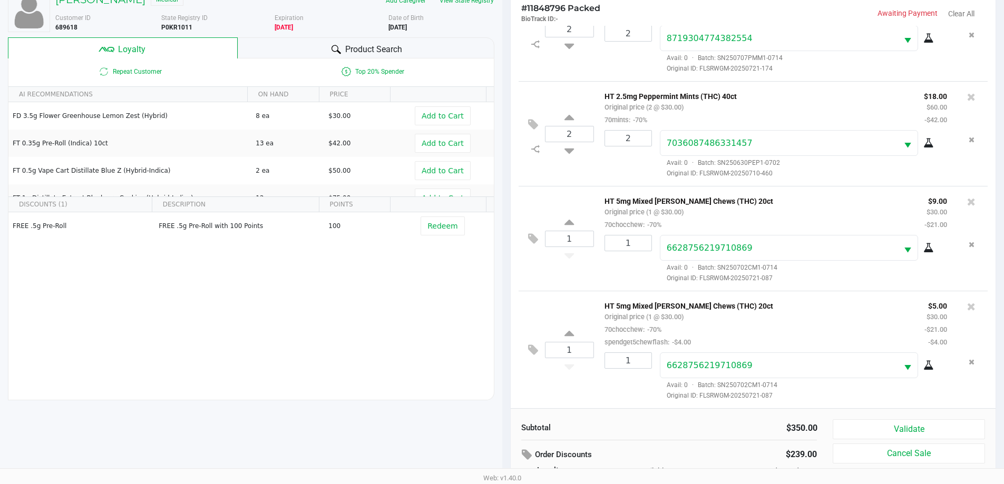
scroll to position [127, 0]
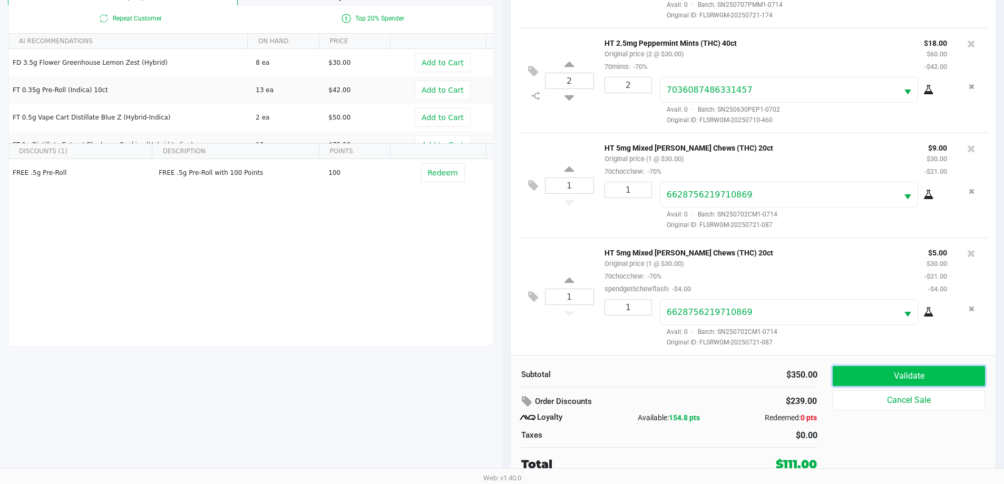
click at [880, 376] on button "Validate" at bounding box center [909, 376] width 152 height 20
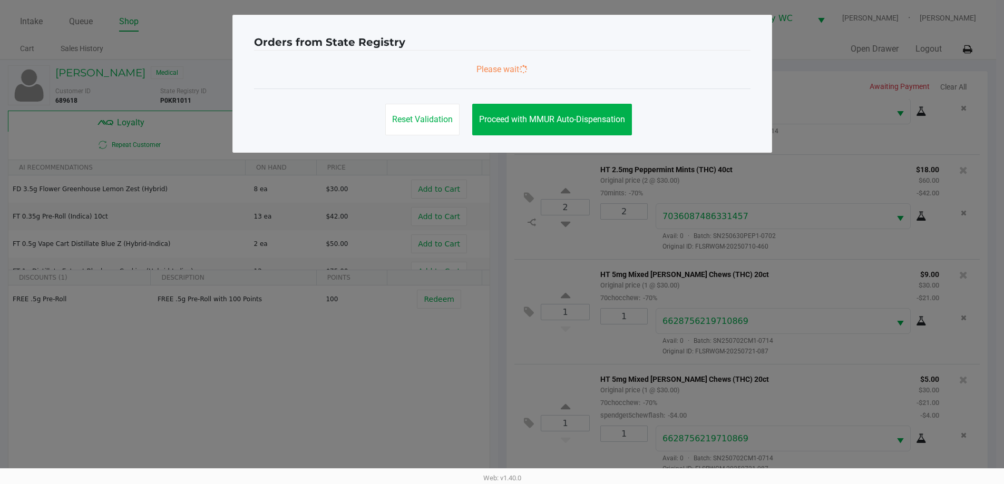
scroll to position [0, 0]
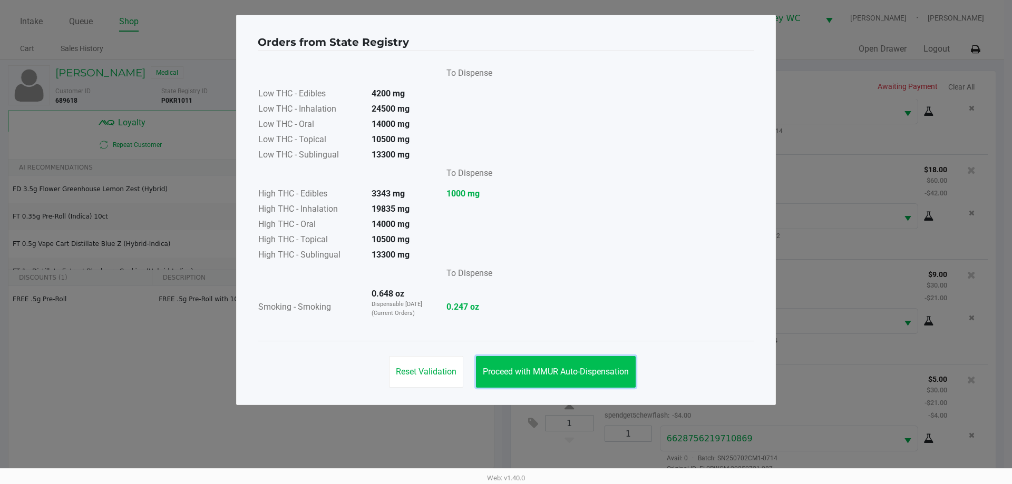
click at [542, 357] on button "Proceed with MMUR Auto-Dispensation" at bounding box center [556, 372] width 160 height 32
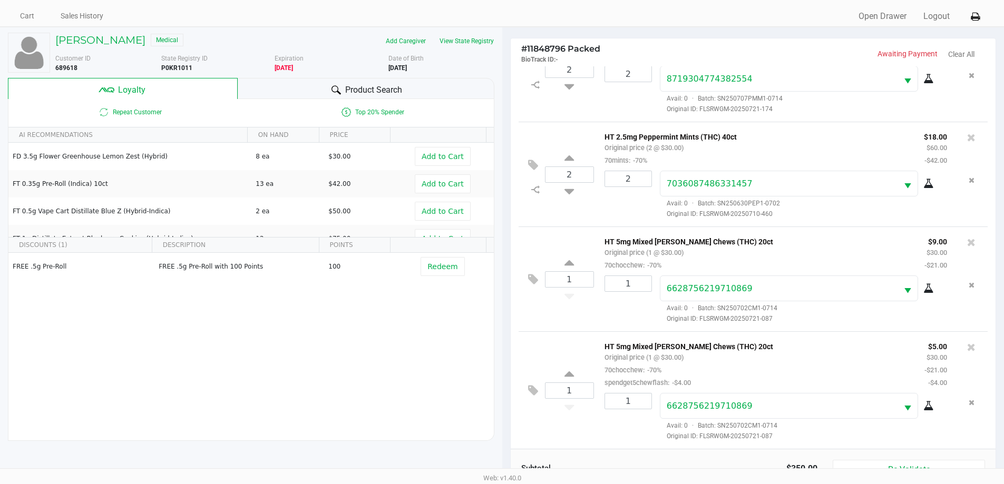
scroll to position [127, 0]
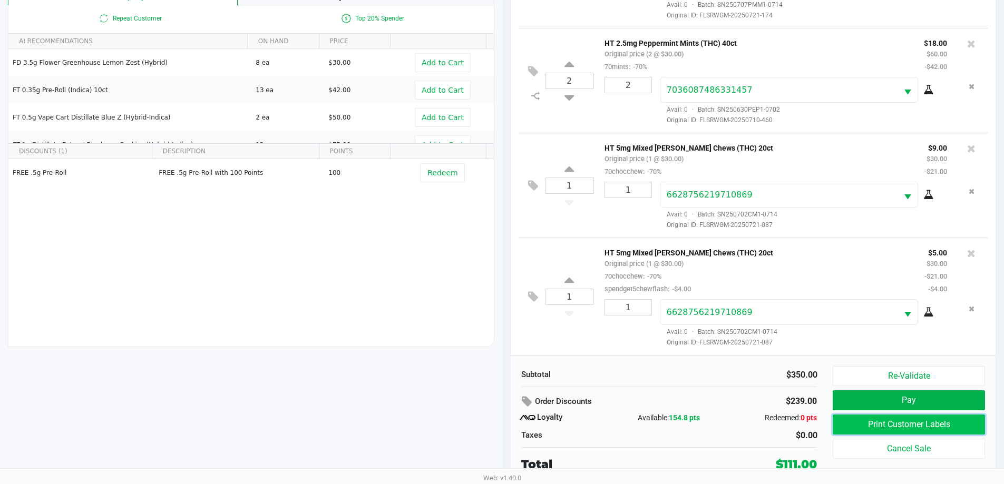
click at [857, 420] on button "Print Customer Labels" at bounding box center [909, 425] width 152 height 20
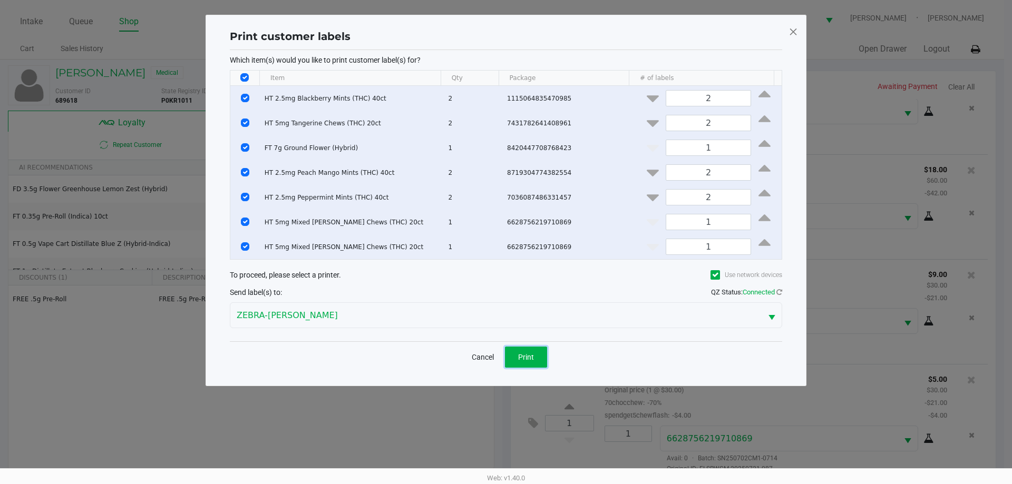
drag, startPoint x: 524, startPoint y: 351, endPoint x: 804, endPoint y: 461, distance: 301.1
click at [820, 461] on ngb-modal-window "Print customer labels Which item(s) would you like to print customer label(s) f…" at bounding box center [506, 242] width 1012 height 484
click at [492, 355] on button "Cancel" at bounding box center [483, 357] width 36 height 21
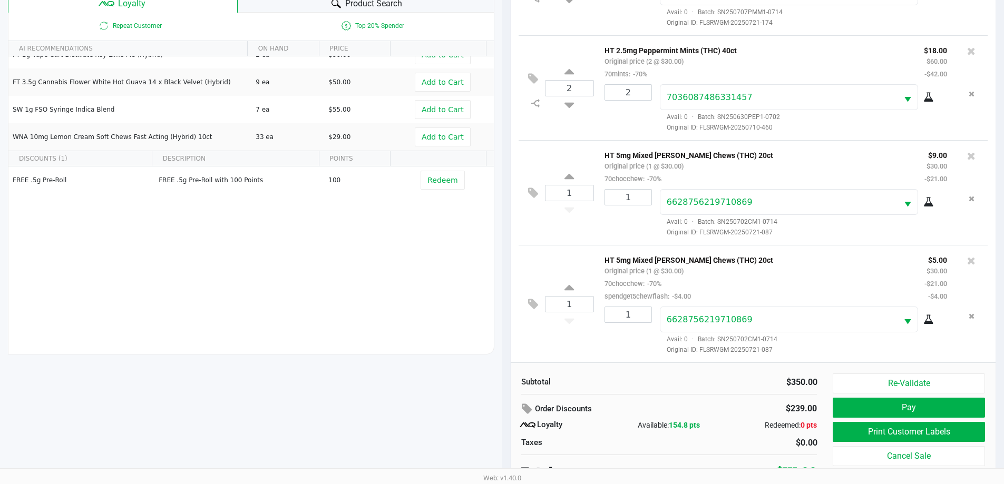
scroll to position [127, 0]
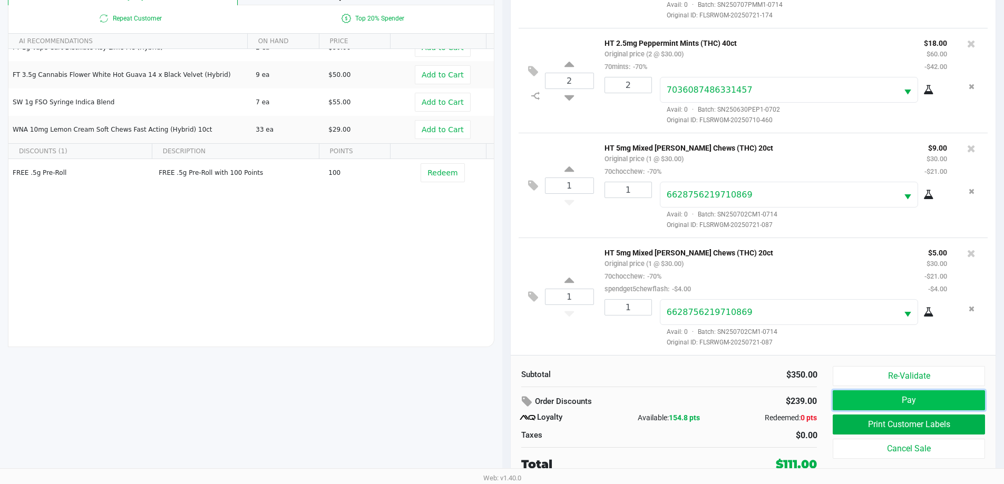
click at [871, 391] on button "Pay" at bounding box center [909, 401] width 152 height 20
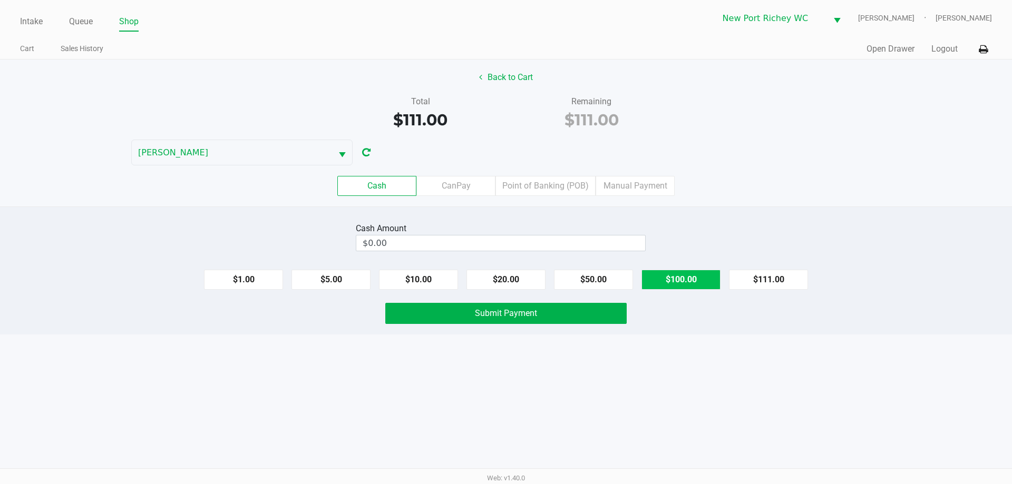
click at [687, 272] on button "$100.00" at bounding box center [681, 280] width 79 height 20
click at [523, 272] on button "$20.00" at bounding box center [506, 280] width 79 height 20
type input "$120.00"
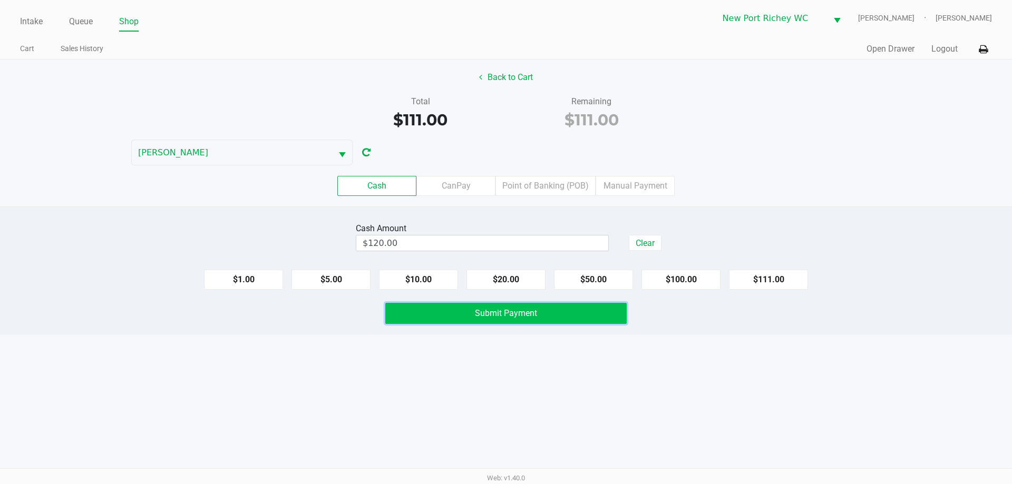
click at [485, 307] on button "Submit Payment" at bounding box center [505, 313] width 241 height 21
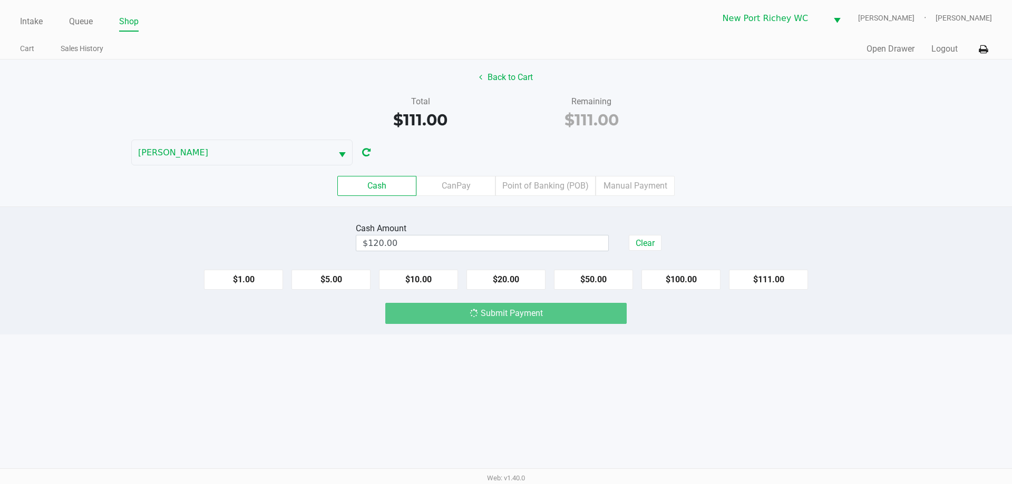
click at [257, 342] on div "Intake Queue Shop New Port Richey WC DEAN-MILLER Liam Hunter Cart Sales History…" at bounding box center [506, 242] width 1012 height 484
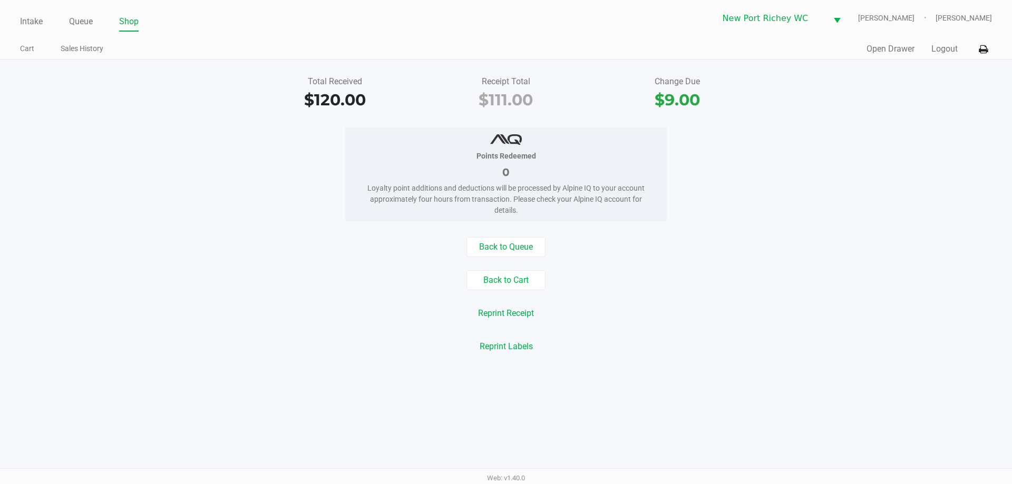
click at [929, 47] on div "Quick Sale Open Drawer Logout" at bounding box center [749, 50] width 486 height 20
click at [947, 50] on button "Logout" at bounding box center [944, 49] width 26 height 13
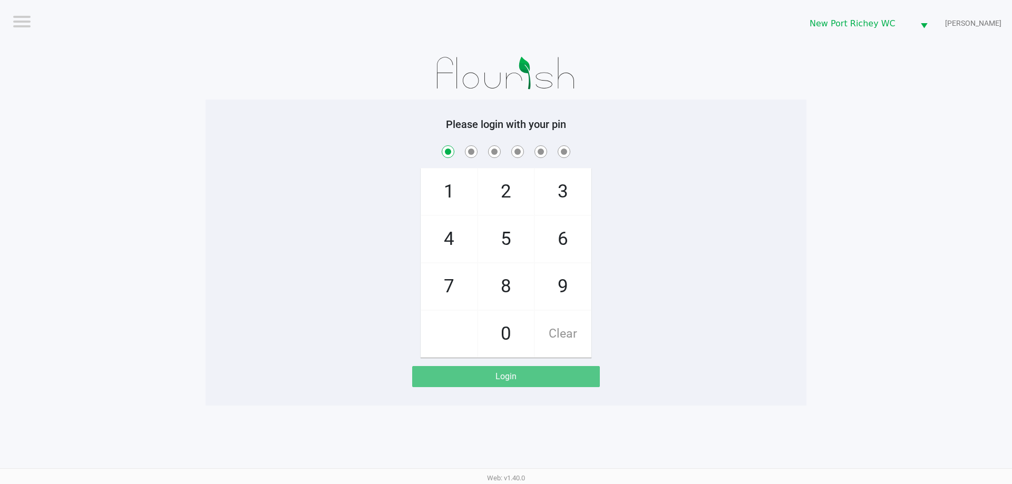
checkbox input "true"
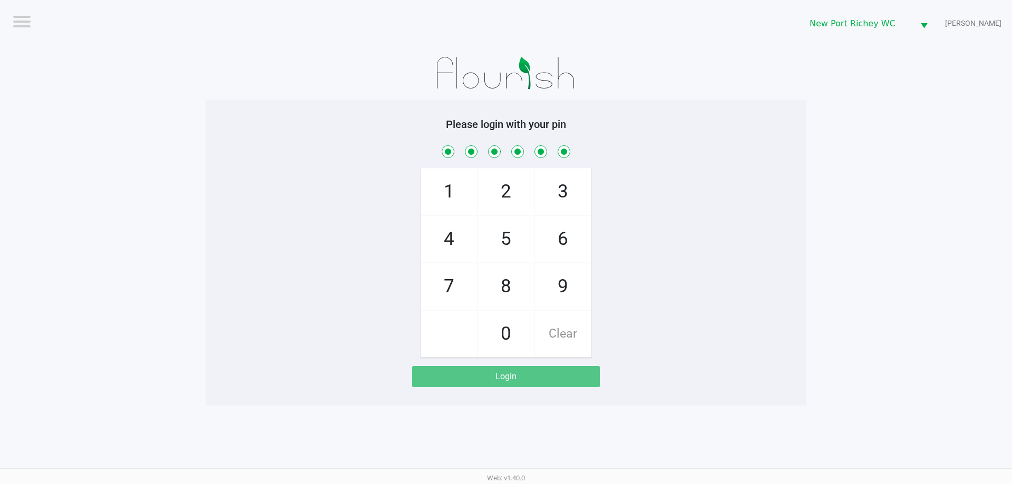
checkbox input "true"
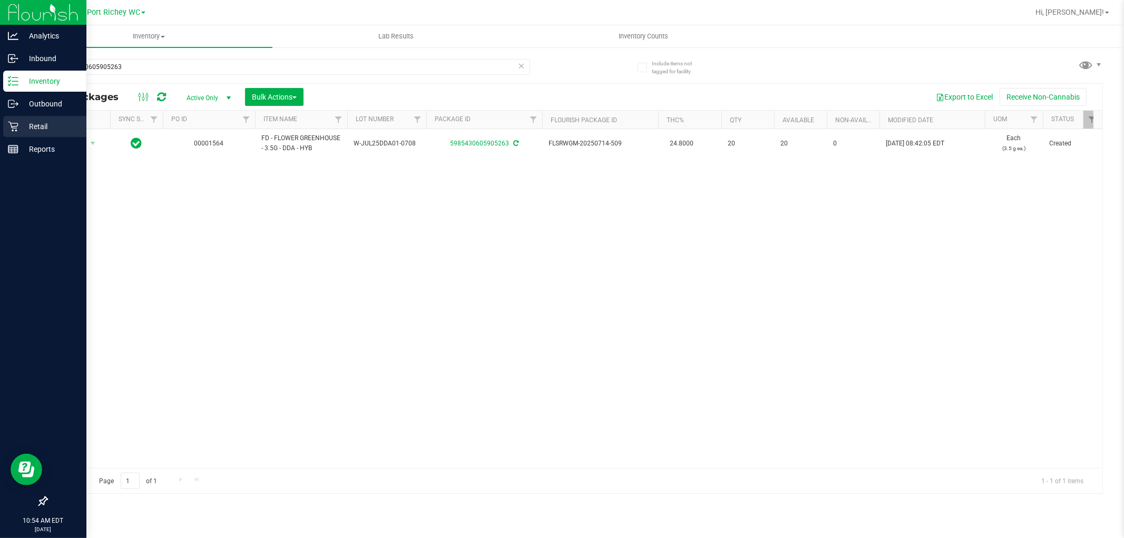
click at [34, 128] on p "Retail" at bounding box center [49, 126] width 63 height 13
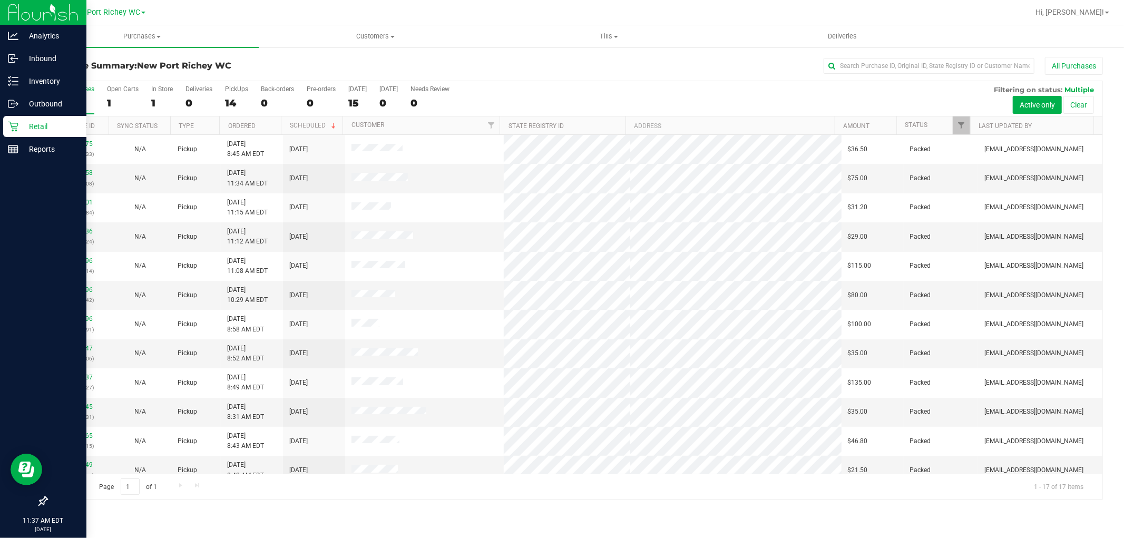
click at [24, 122] on p "Retail" at bounding box center [49, 126] width 63 height 13
